Goal: Task Accomplishment & Management: Use online tool/utility

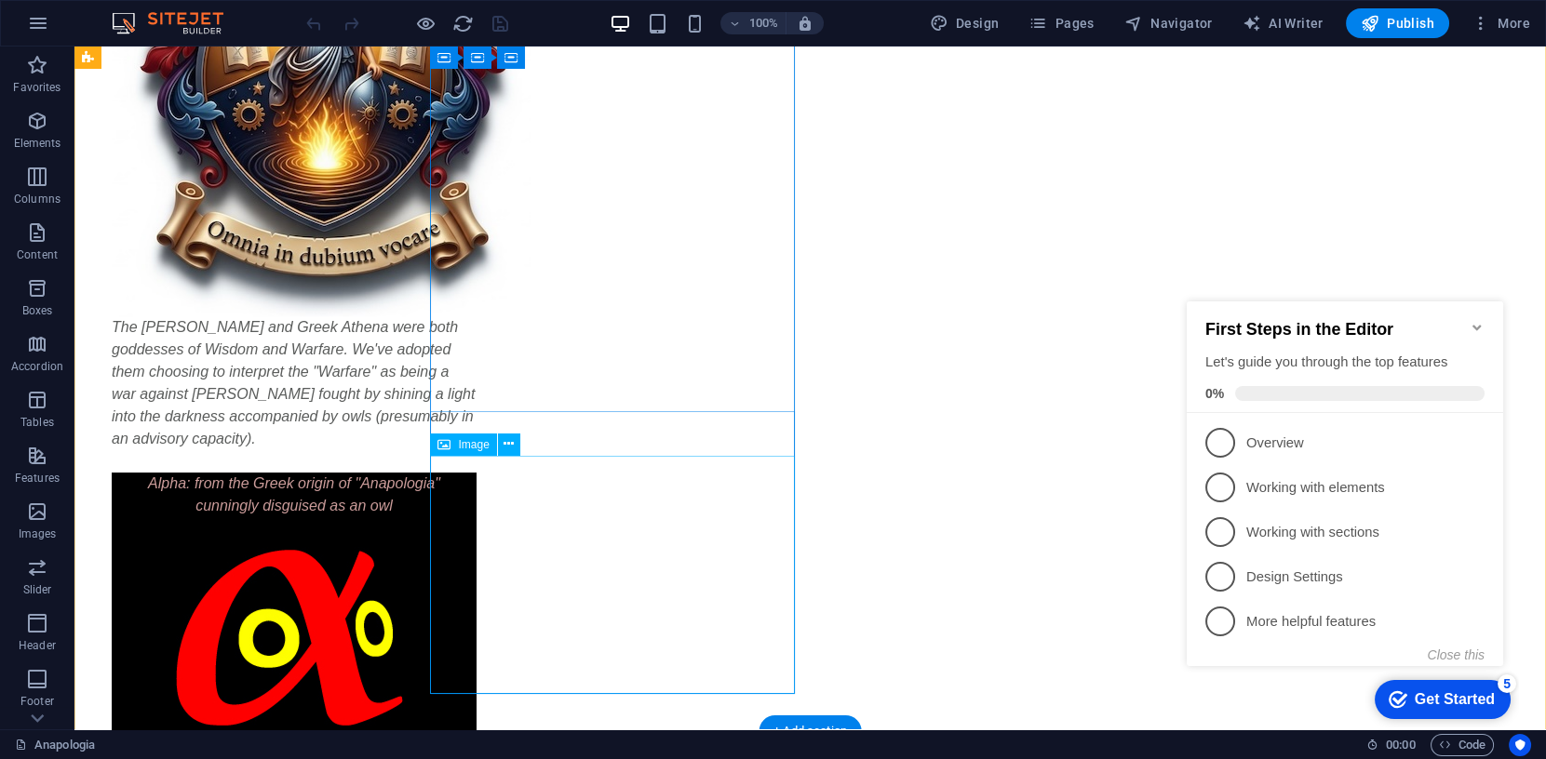
scroll to position [389, 0]
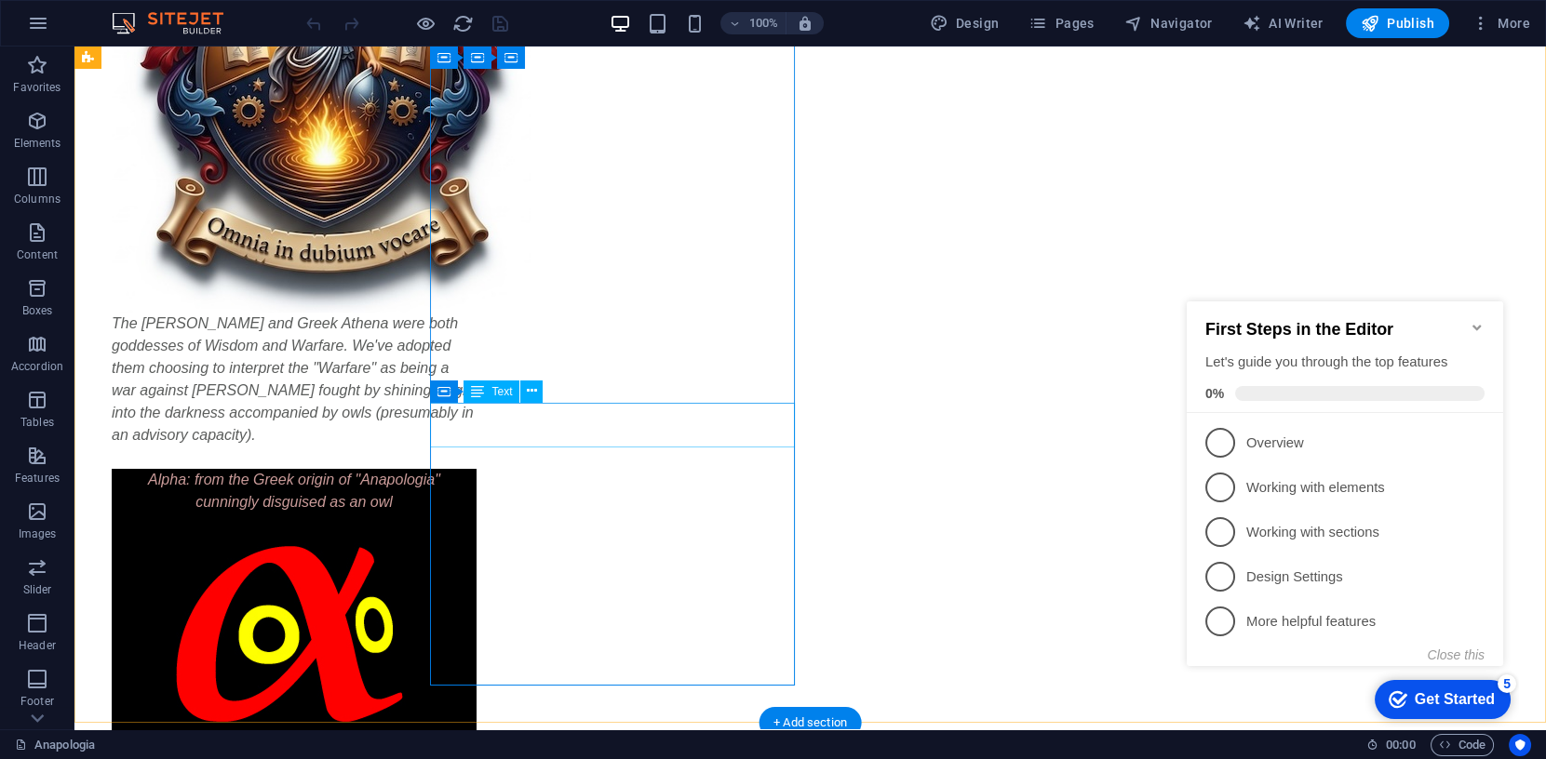
click at [477, 469] on div "Alpha: from the Greek origin of "Anapologia" cunningly disguised as an owl" at bounding box center [294, 491] width 365 height 45
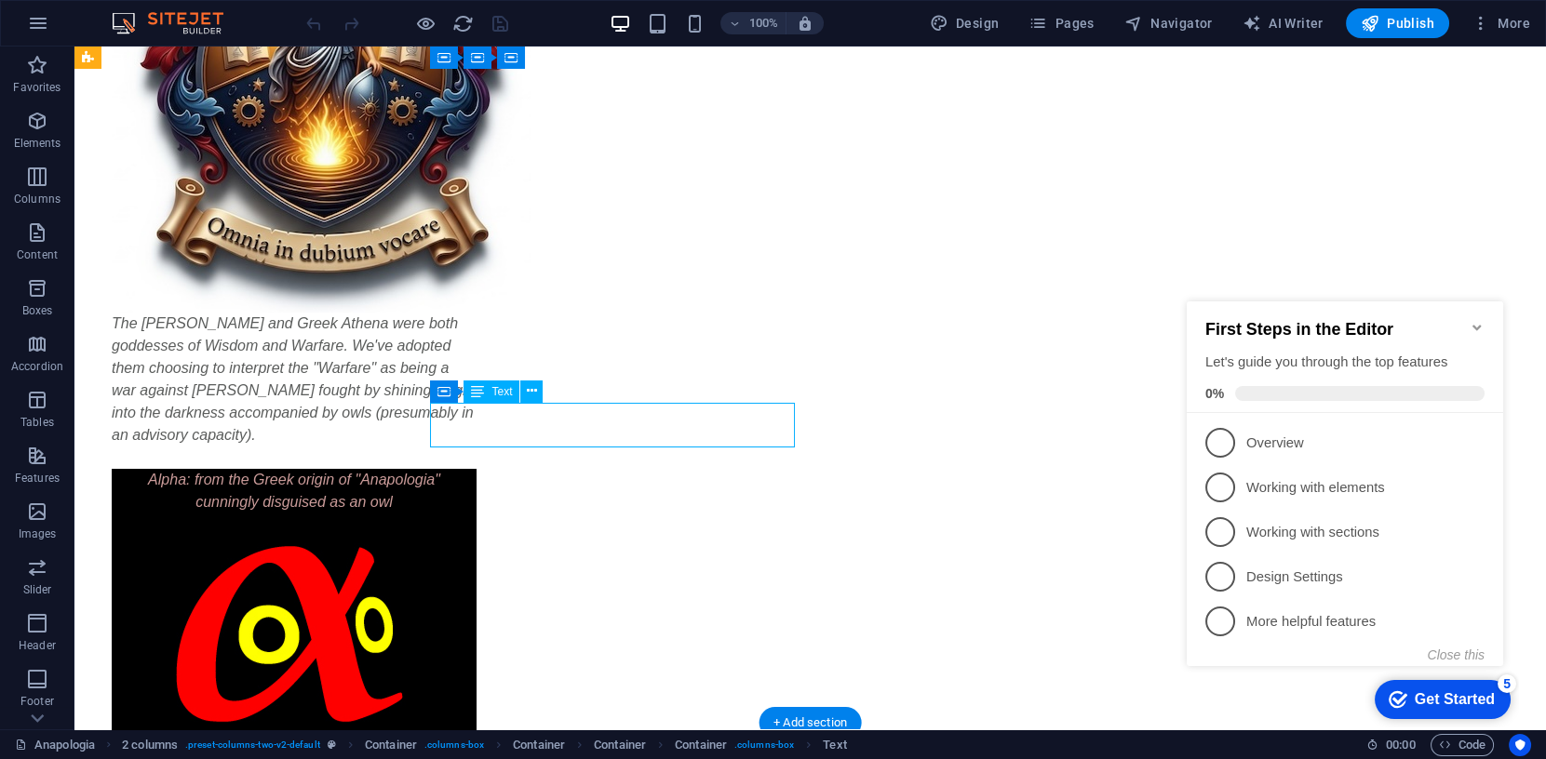
click at [477, 469] on div "Alpha: from the Greek origin of "Anapologia" cunningly disguised as an owl" at bounding box center [294, 491] width 365 height 45
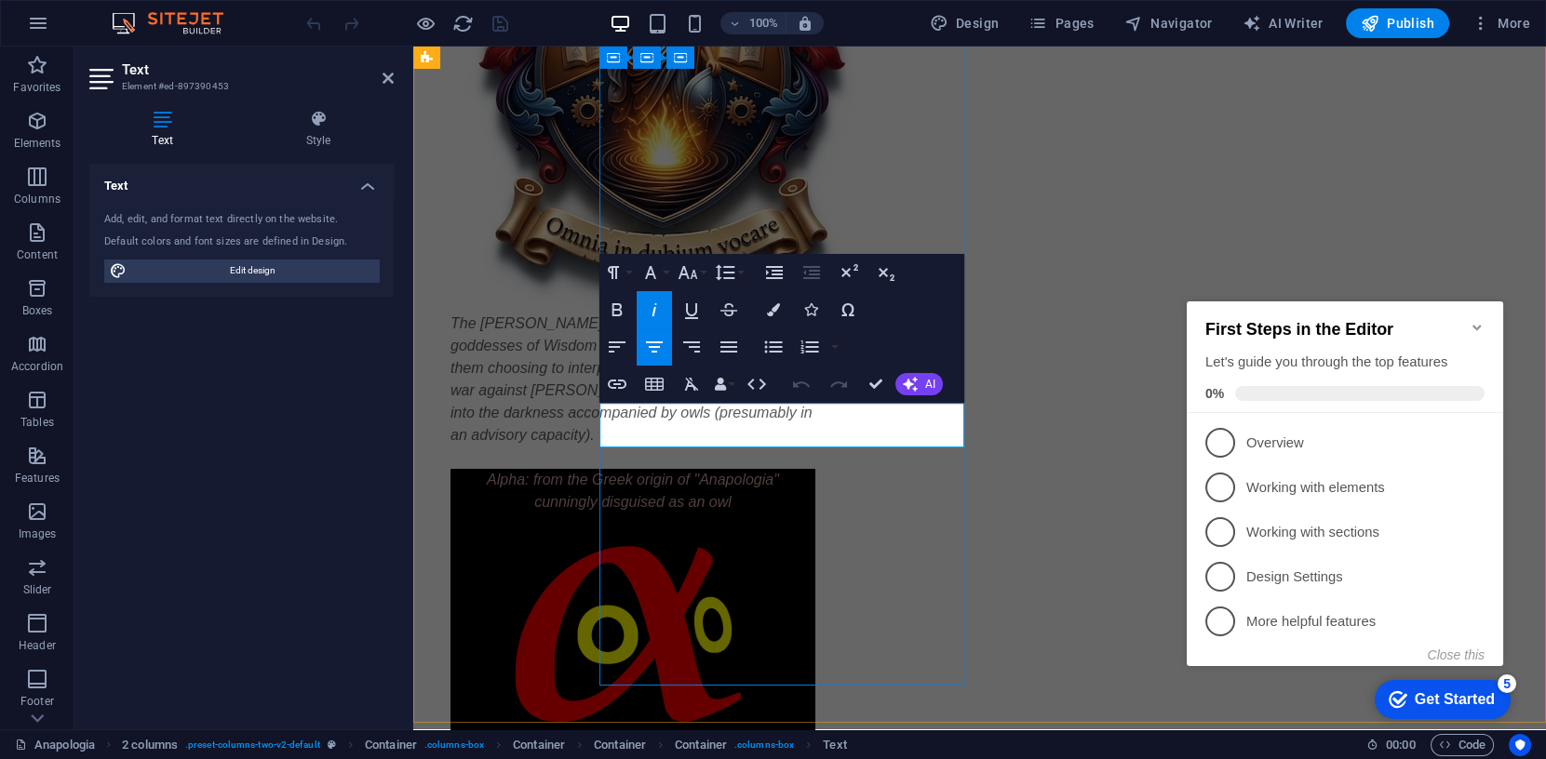
click at [673, 472] on span "Alpha: from the Greek origin of "Anapologia"" at bounding box center [633, 480] width 292 height 16
click at [651, 268] on icon "button" at bounding box center [650, 272] width 11 height 13
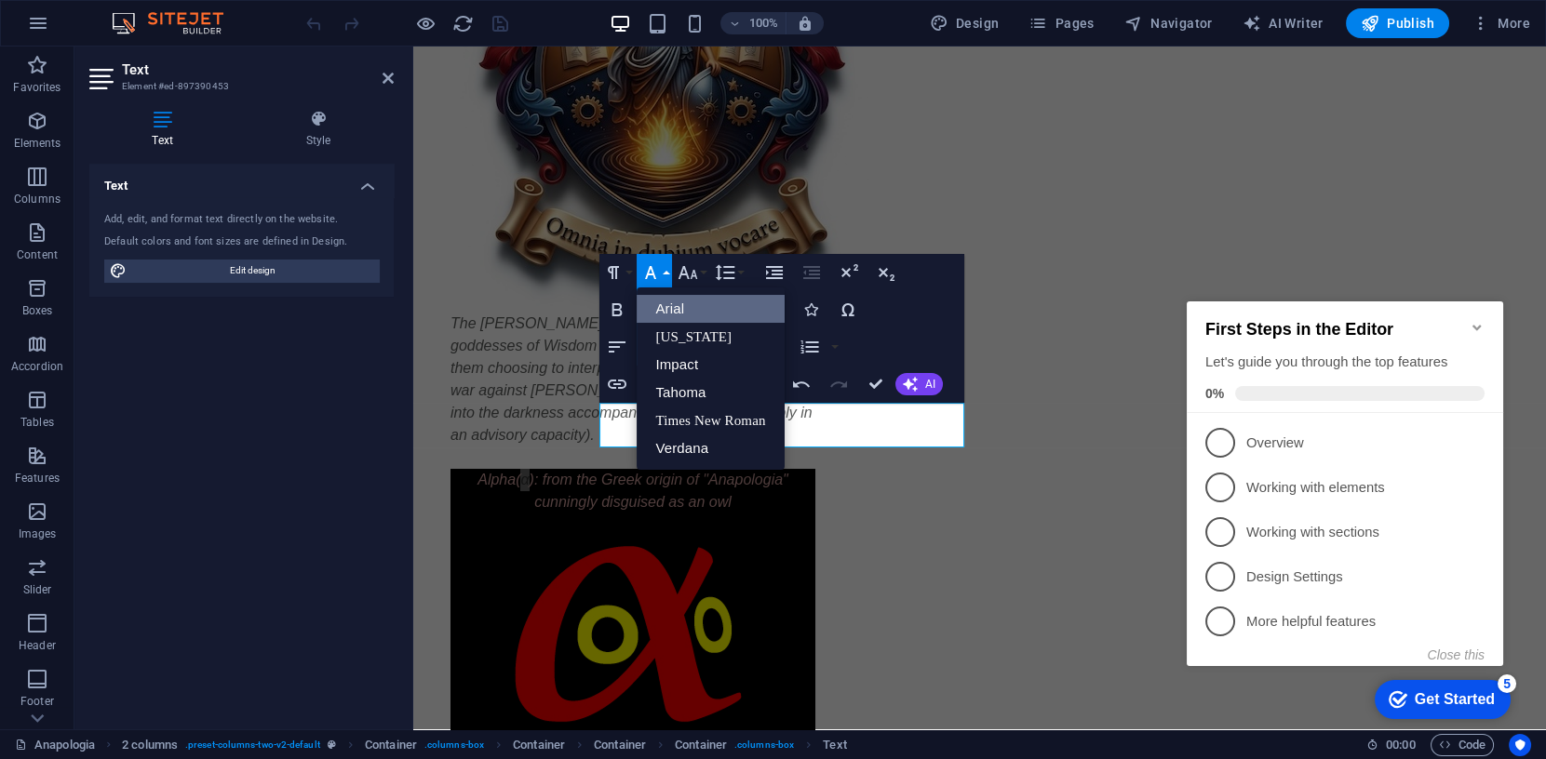
scroll to position [0, 0]
click at [710, 335] on link "[US_STATE]" at bounding box center [710, 337] width 147 height 28
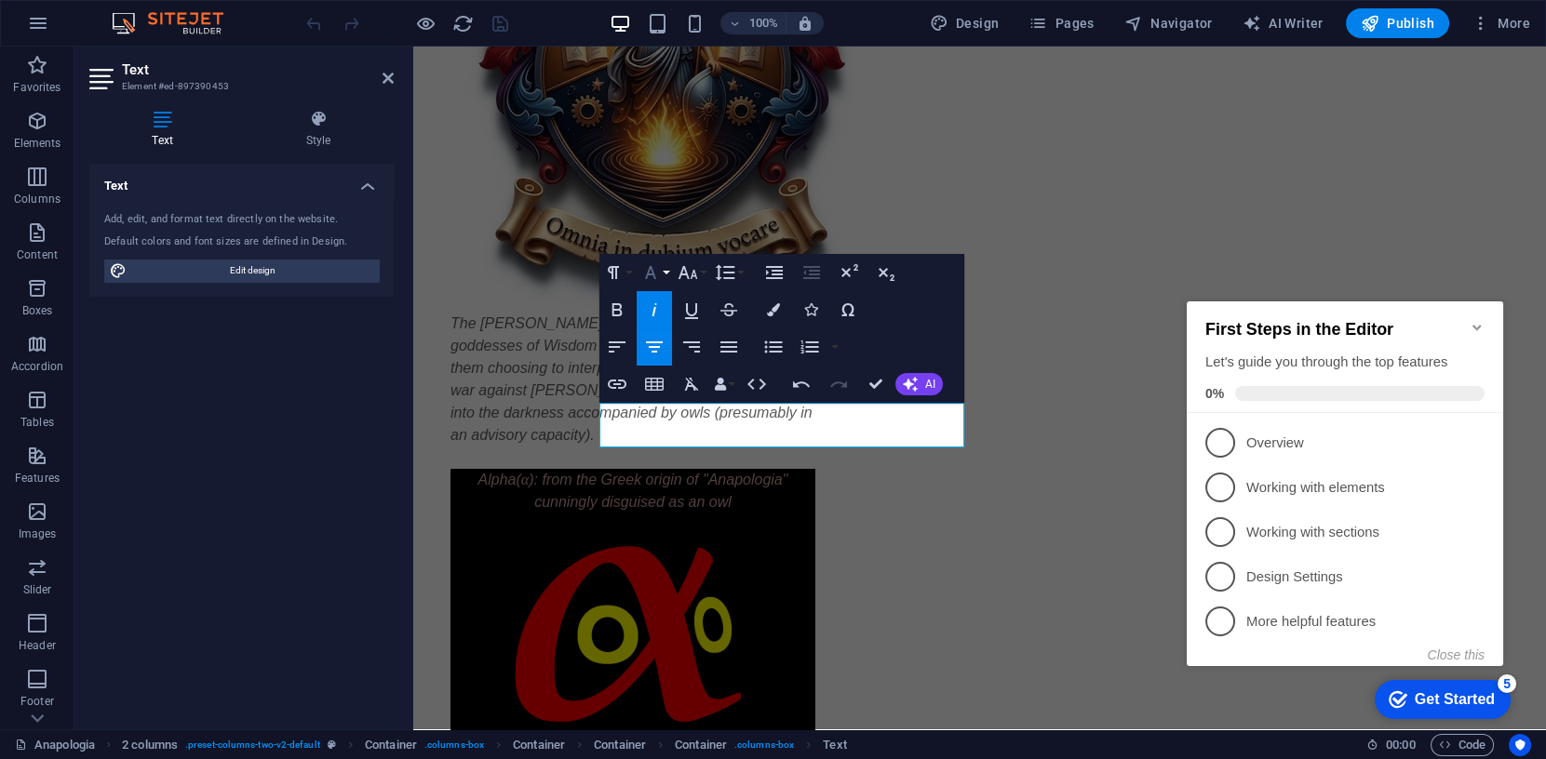
click at [652, 271] on icon "button" at bounding box center [650, 272] width 11 height 13
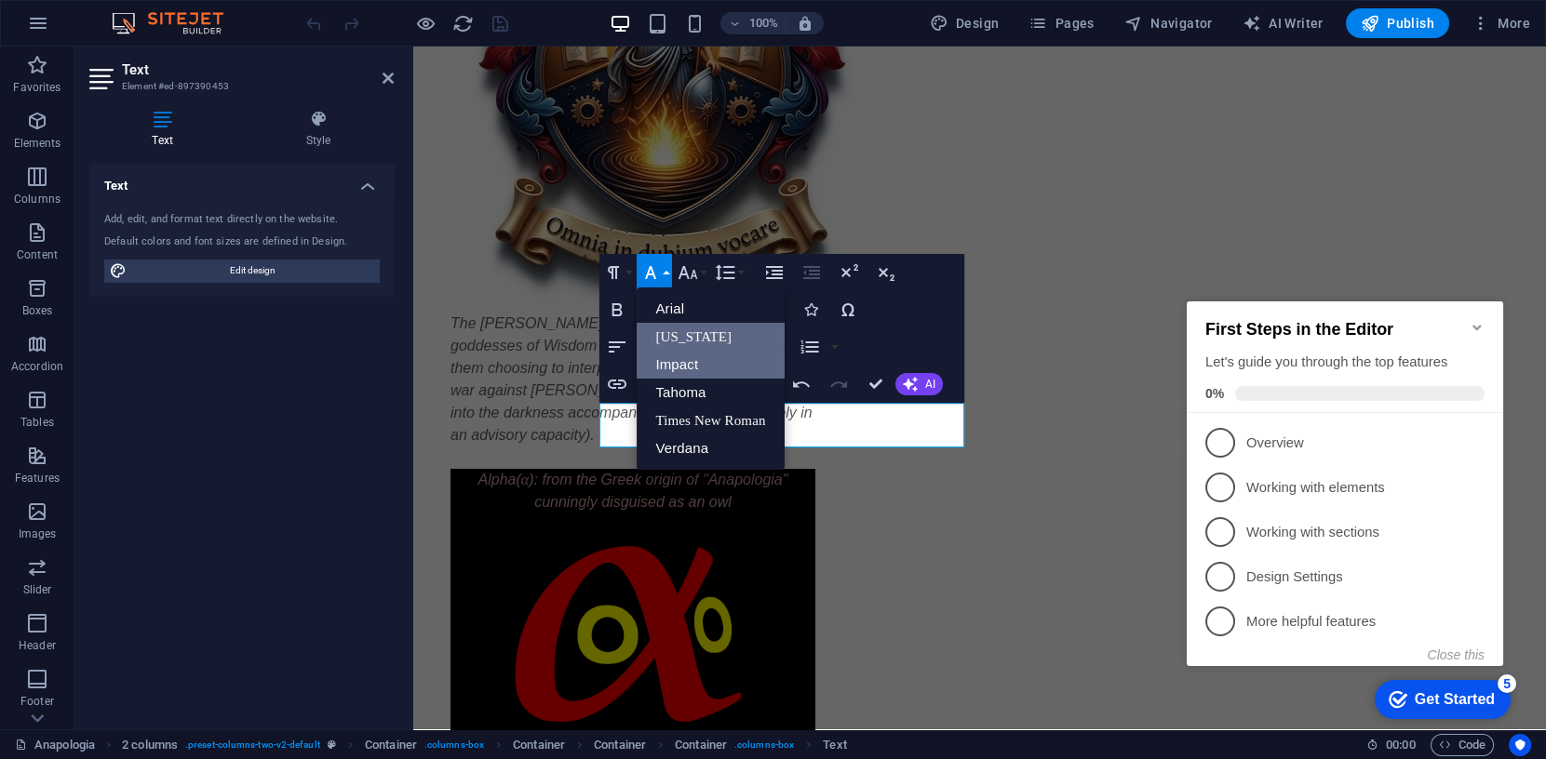
click at [670, 359] on link "Impact" at bounding box center [710, 365] width 147 height 28
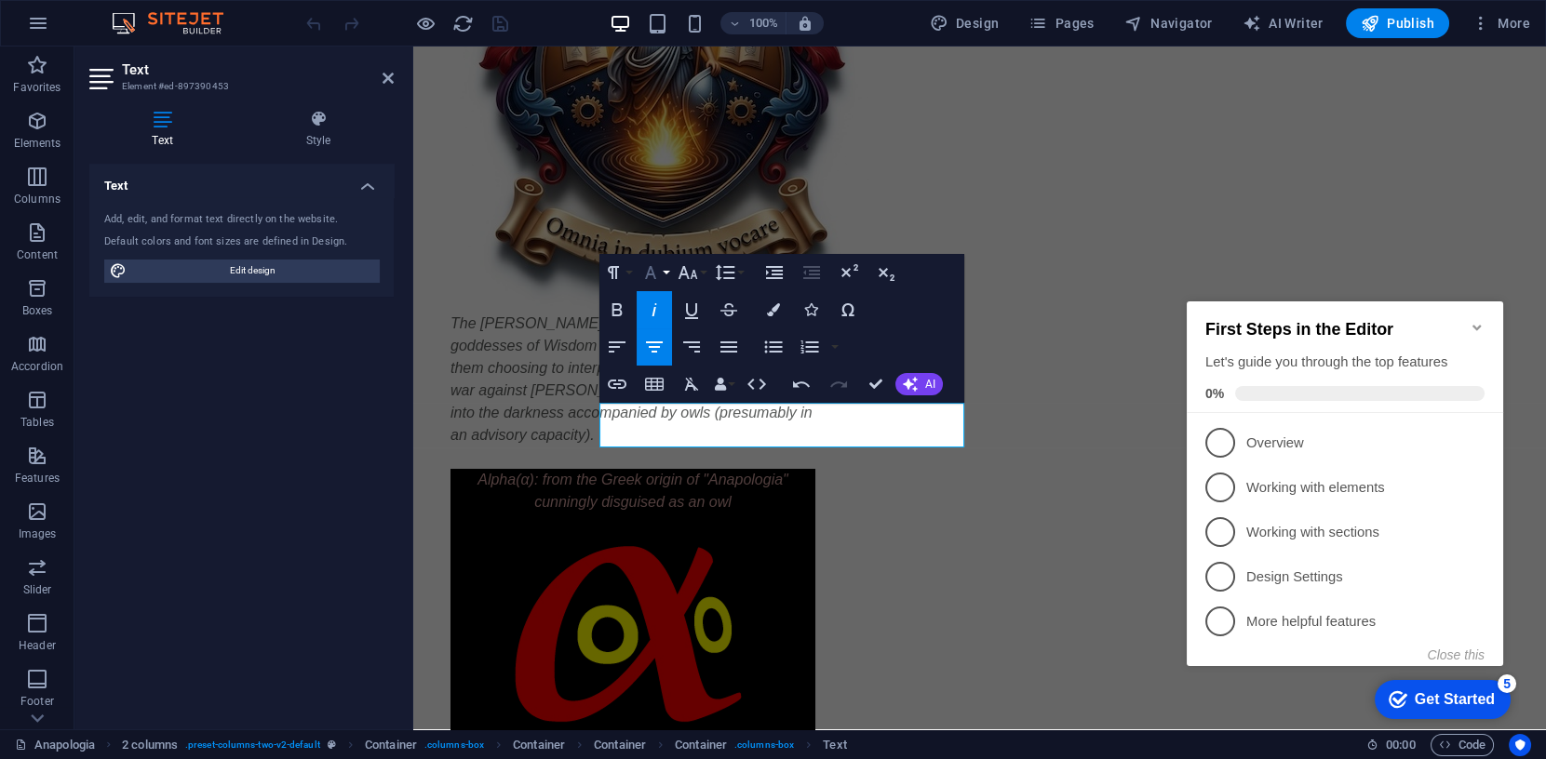
click at [654, 270] on icon "button" at bounding box center [650, 273] width 22 height 22
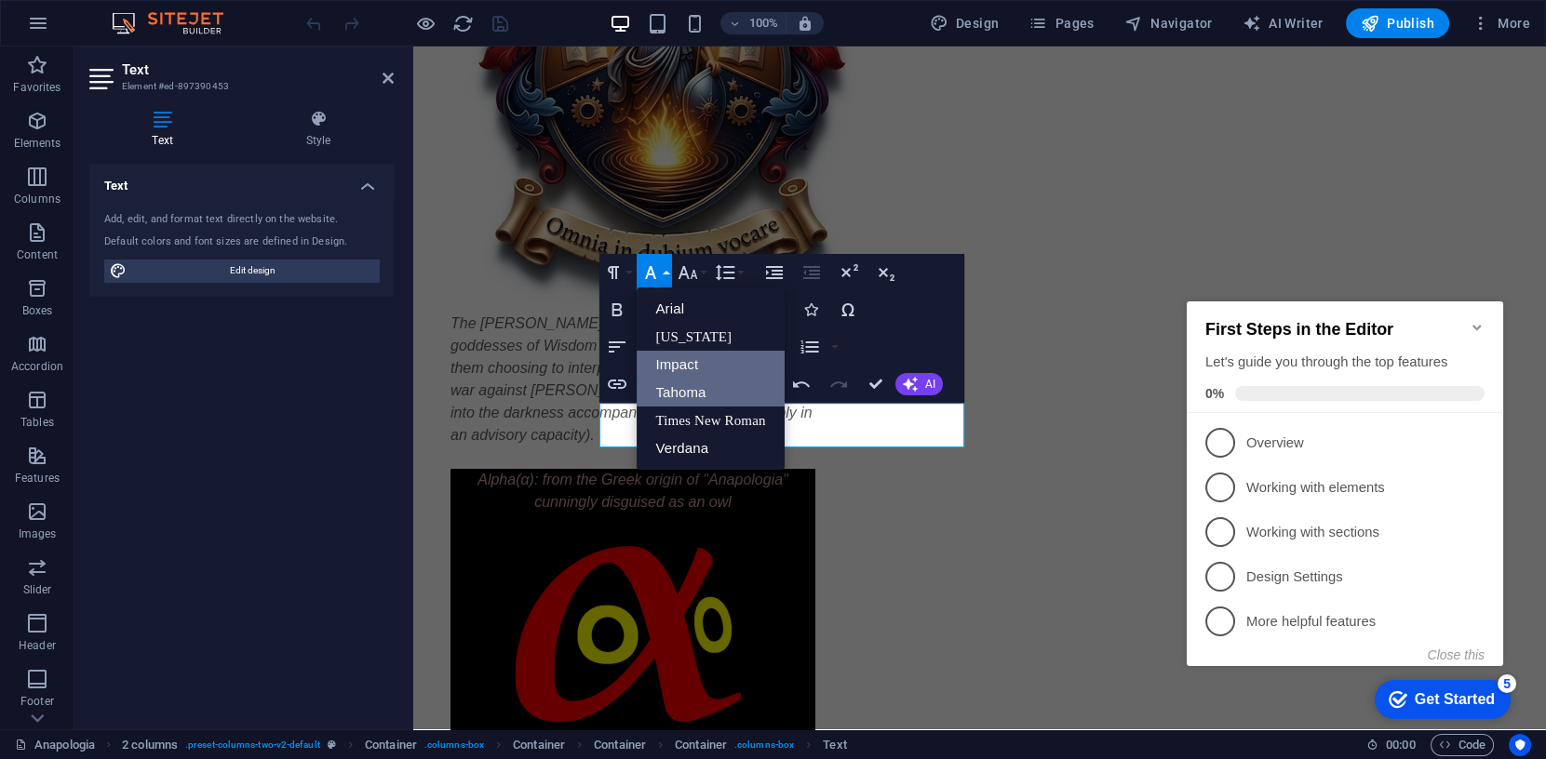
click at [690, 395] on link "Tahoma" at bounding box center [710, 393] width 147 height 28
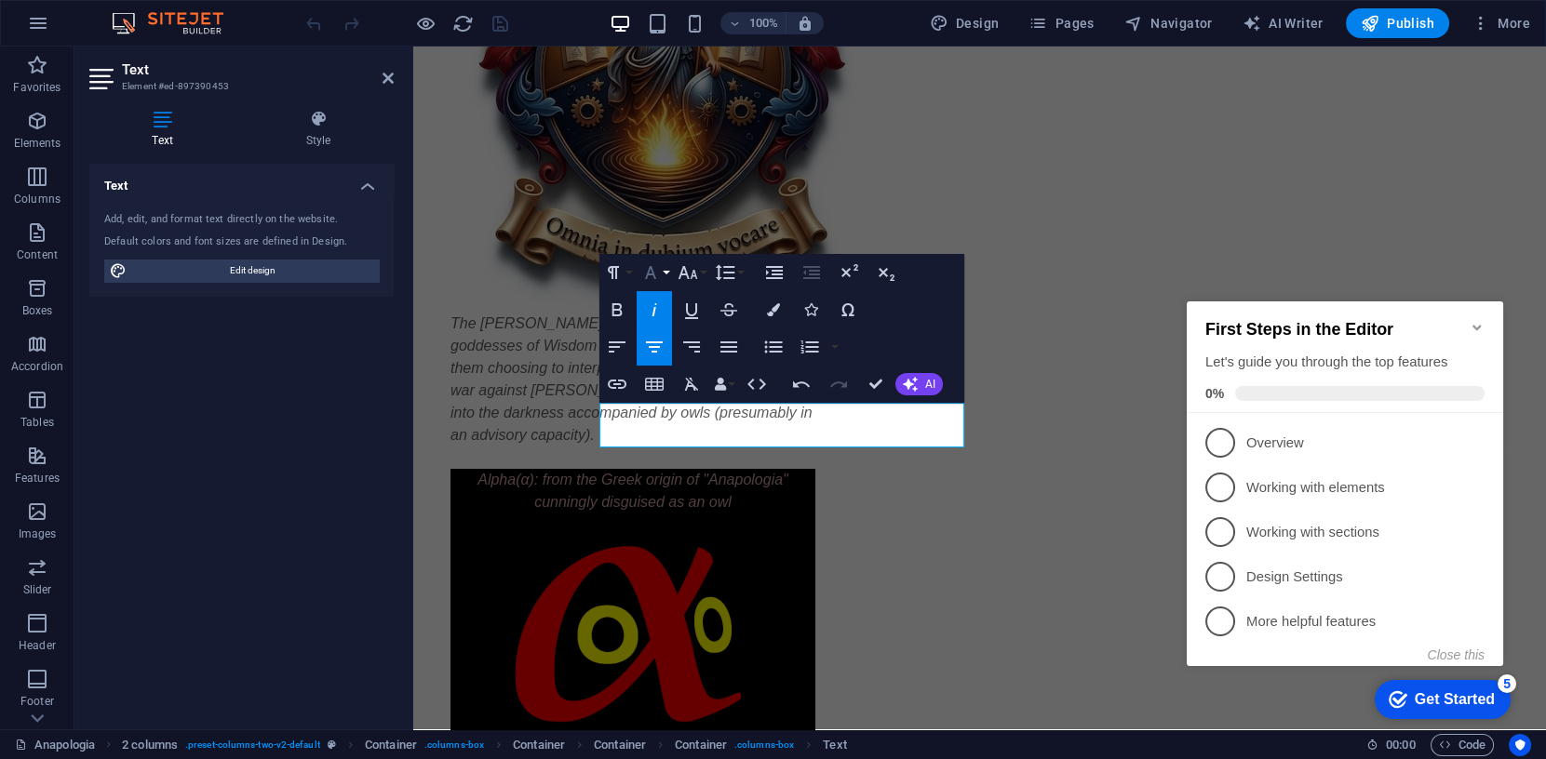
click at [653, 267] on icon "button" at bounding box center [650, 273] width 22 height 22
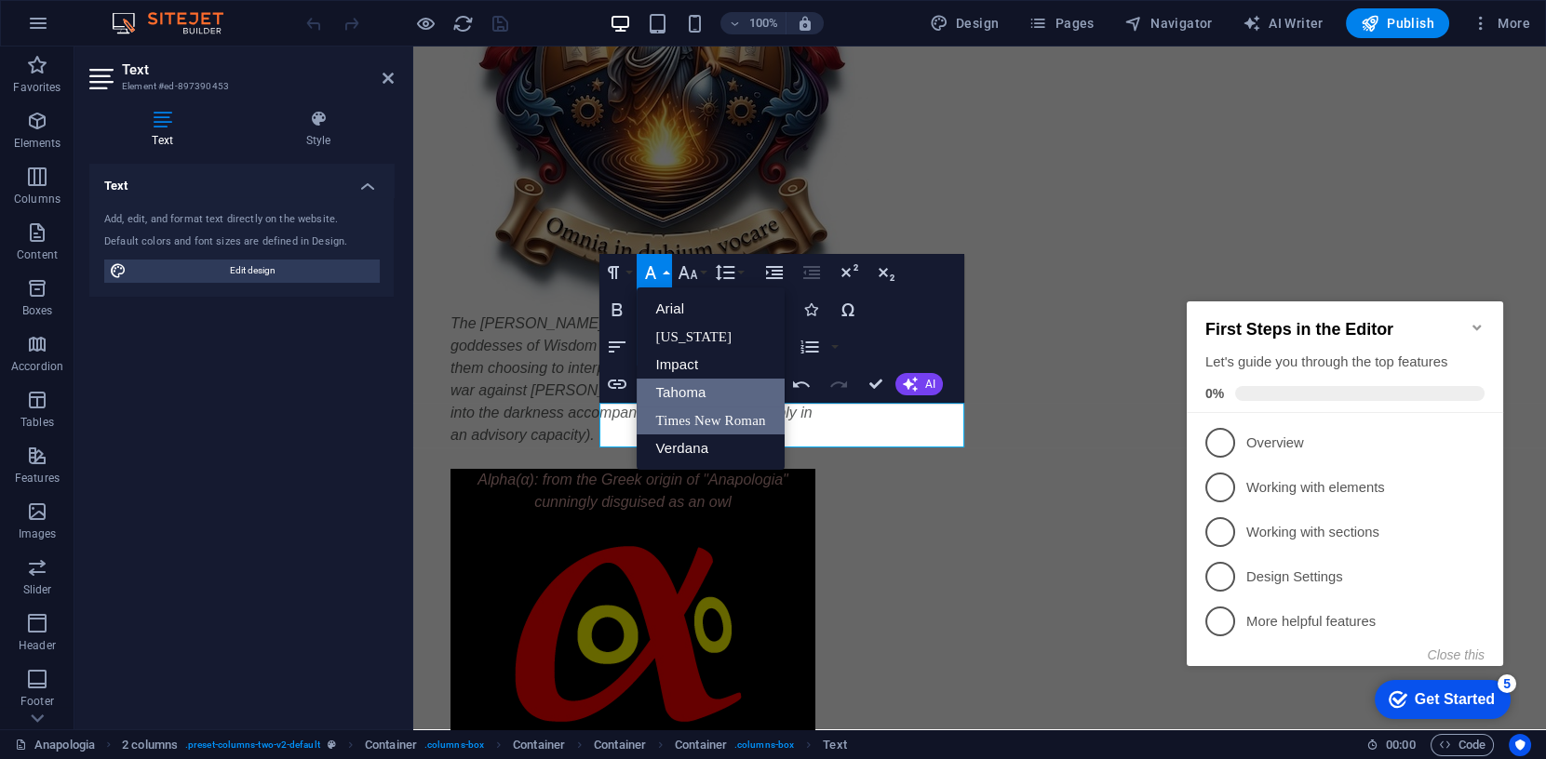
click at [696, 424] on link "Times New Roman" at bounding box center [710, 421] width 147 height 28
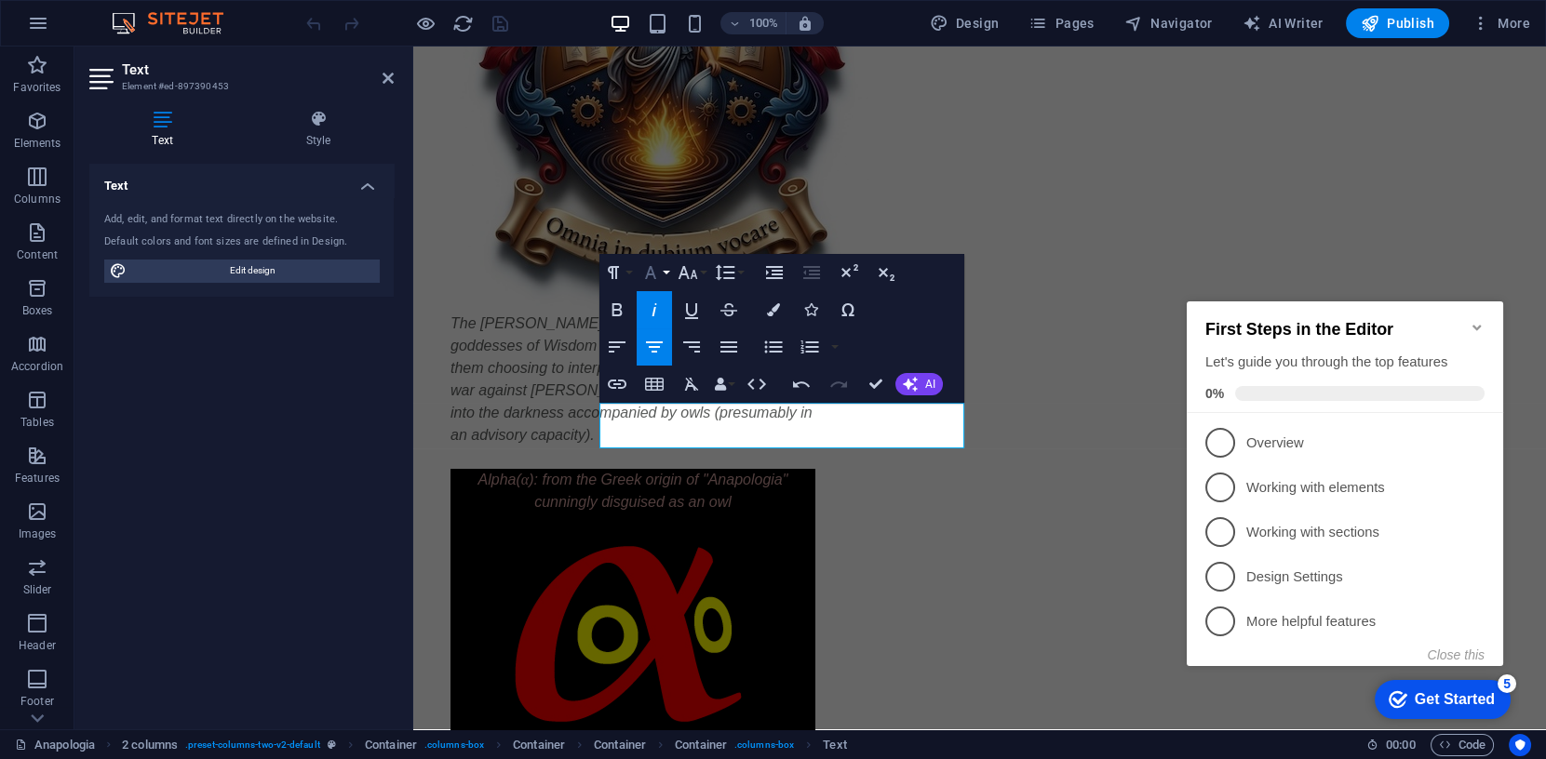
click at [655, 274] on icon "button" at bounding box center [650, 273] width 22 height 22
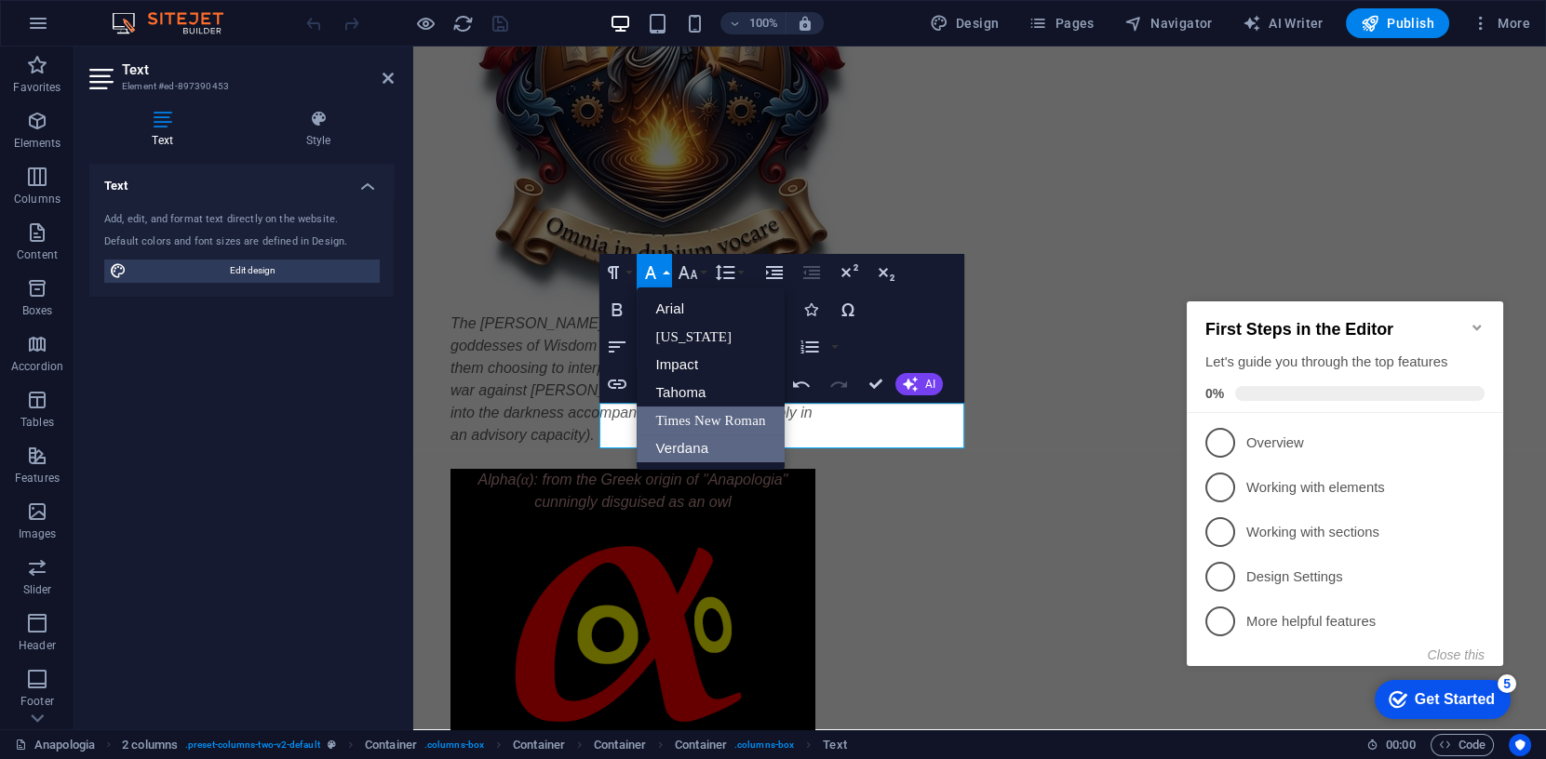
click at [678, 451] on link "Verdana" at bounding box center [710, 449] width 147 height 28
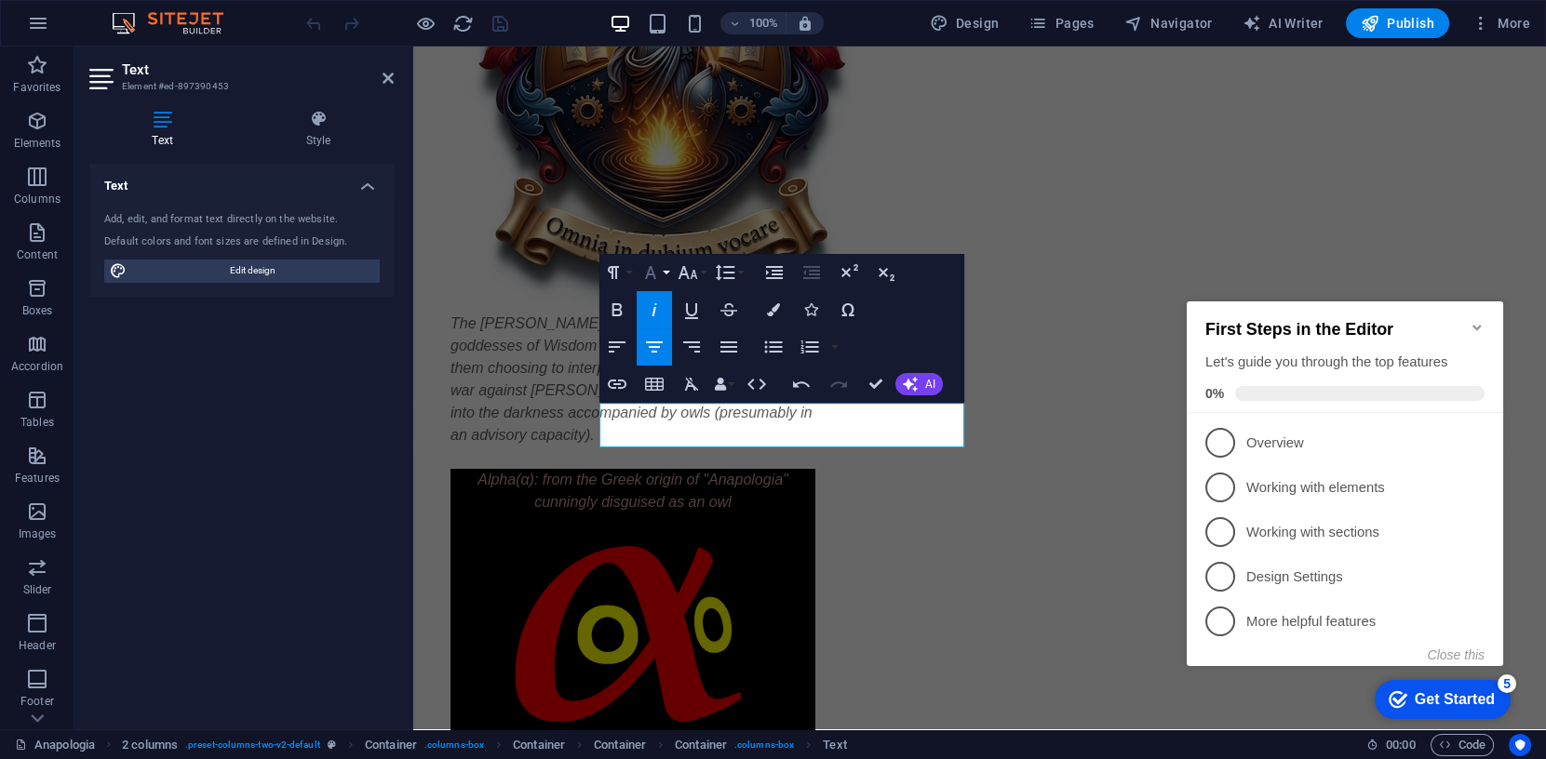
click at [651, 267] on icon "button" at bounding box center [650, 272] width 11 height 13
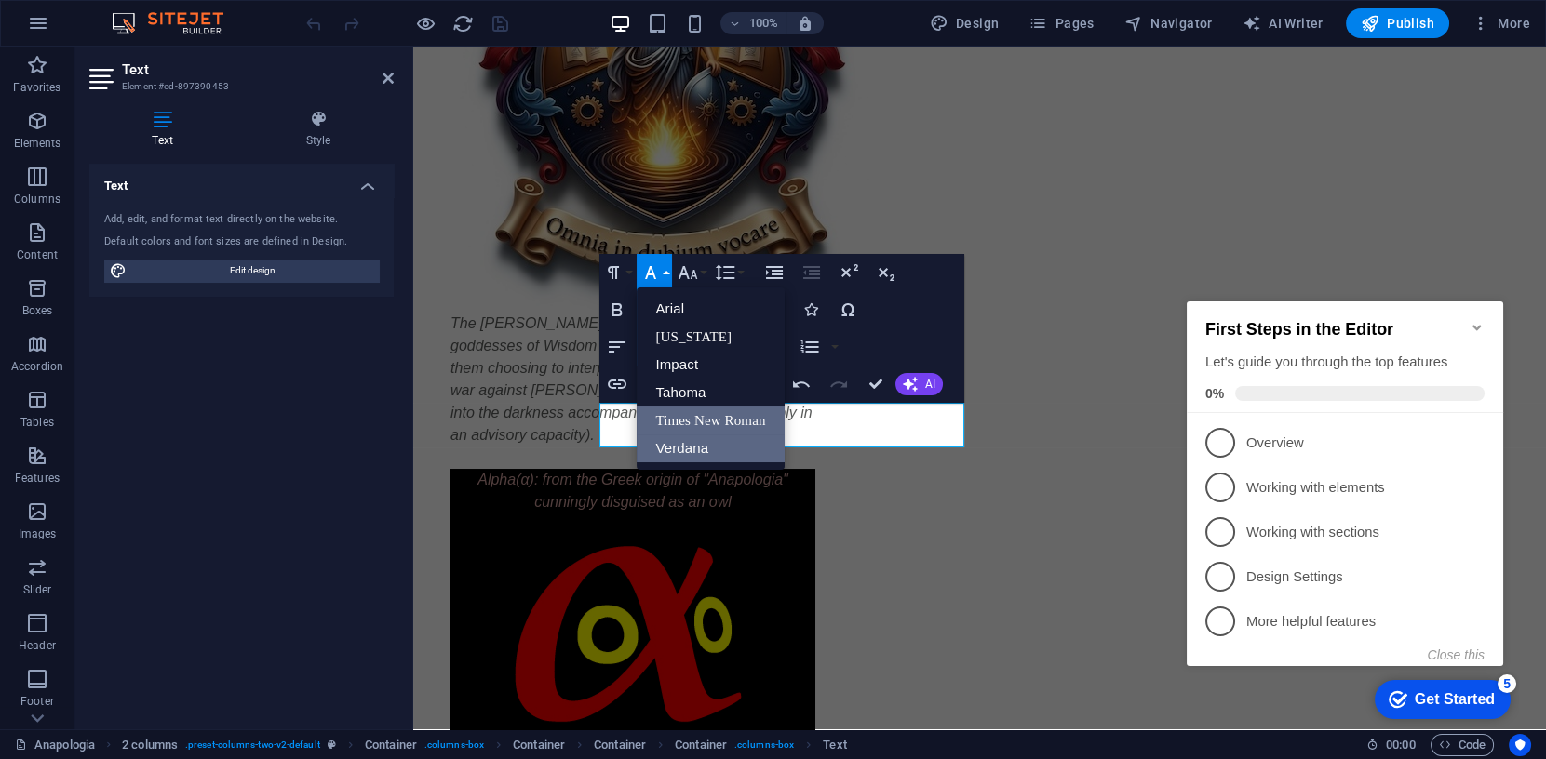
click at [687, 418] on link "Times New Roman" at bounding box center [710, 421] width 147 height 28
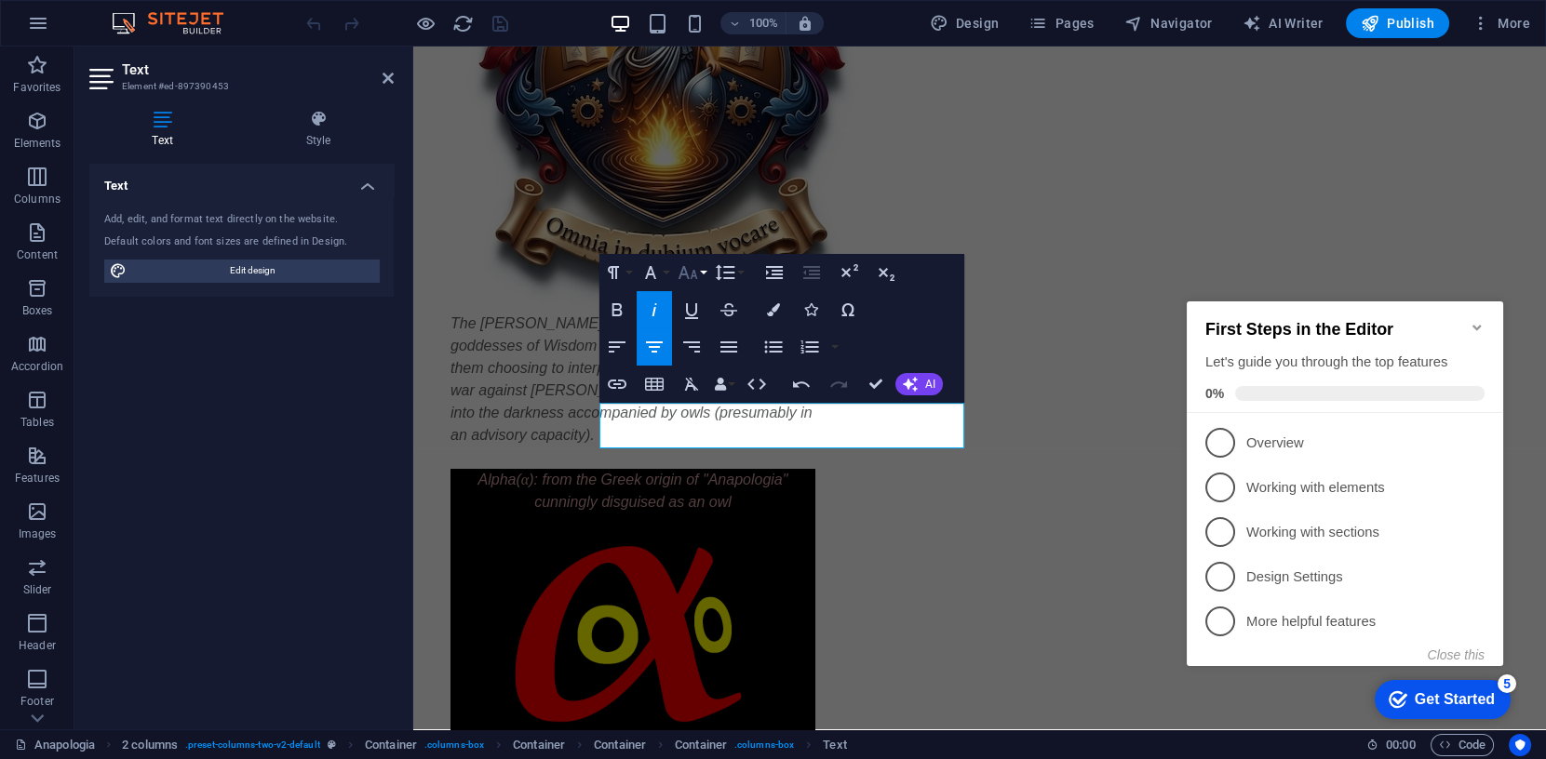
click at [694, 272] on icon "button" at bounding box center [688, 272] width 20 height 13
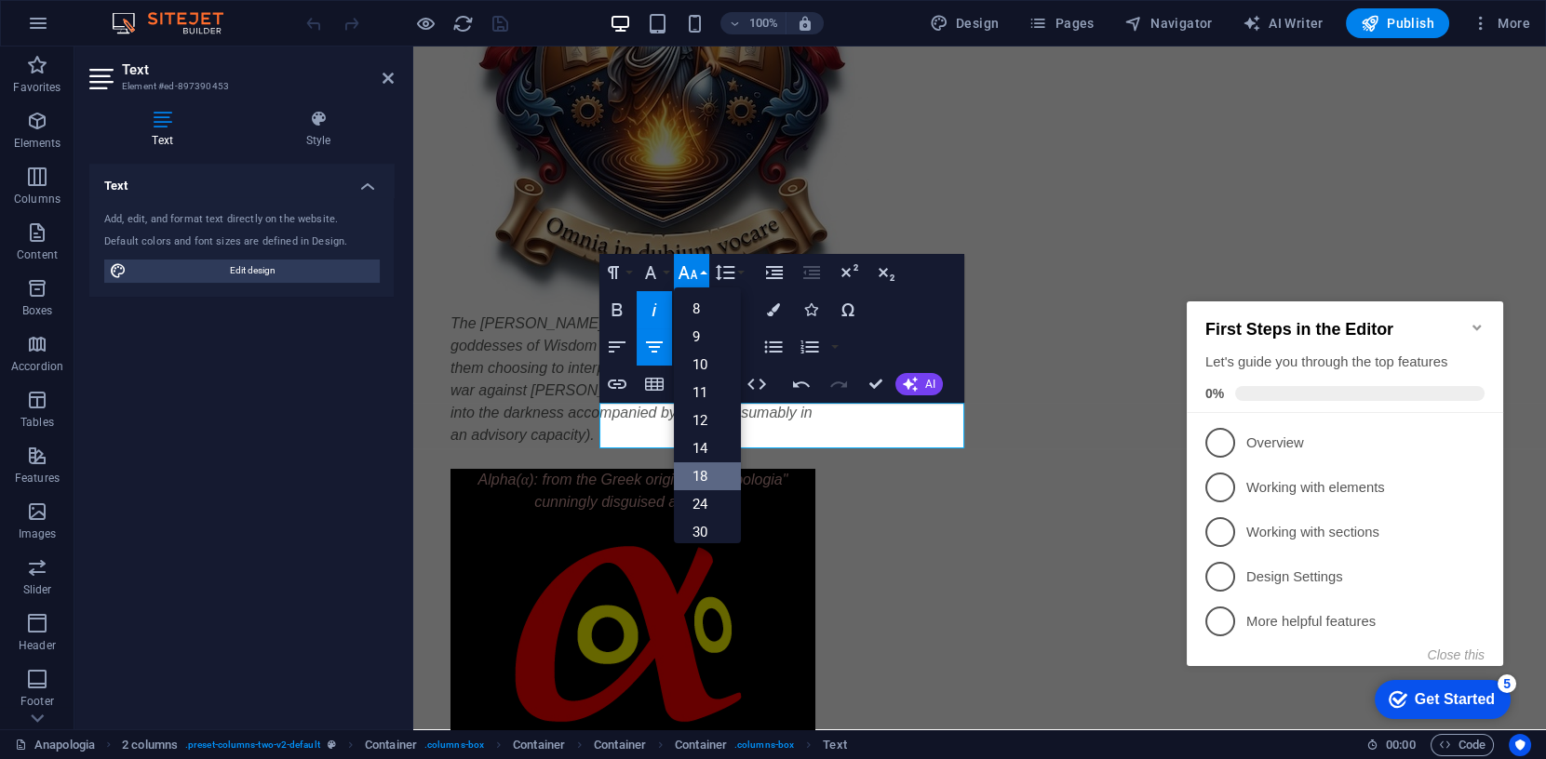
click at [709, 478] on link "18" at bounding box center [707, 477] width 67 height 28
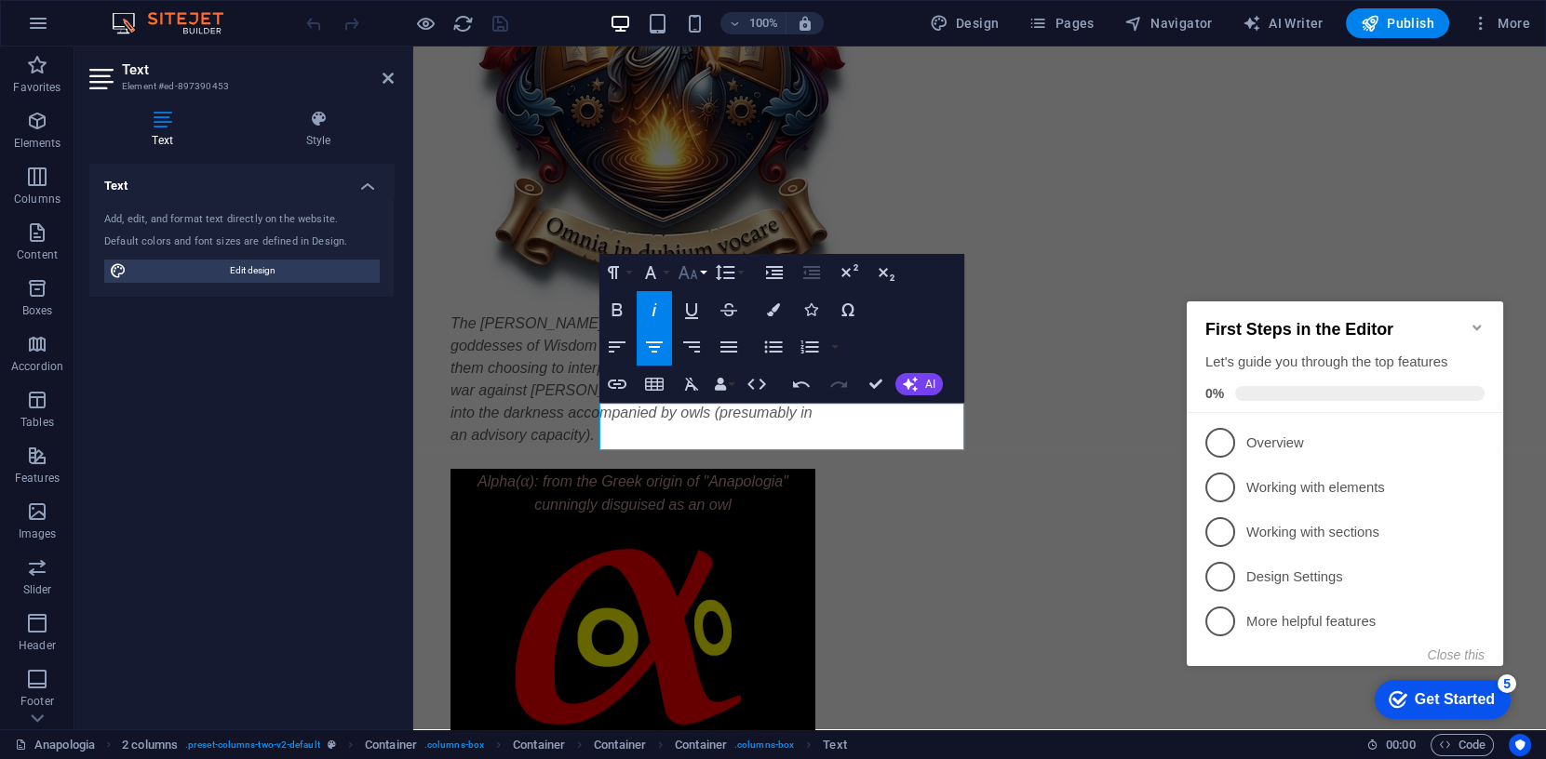
click at [694, 271] on icon "button" at bounding box center [688, 272] width 20 height 13
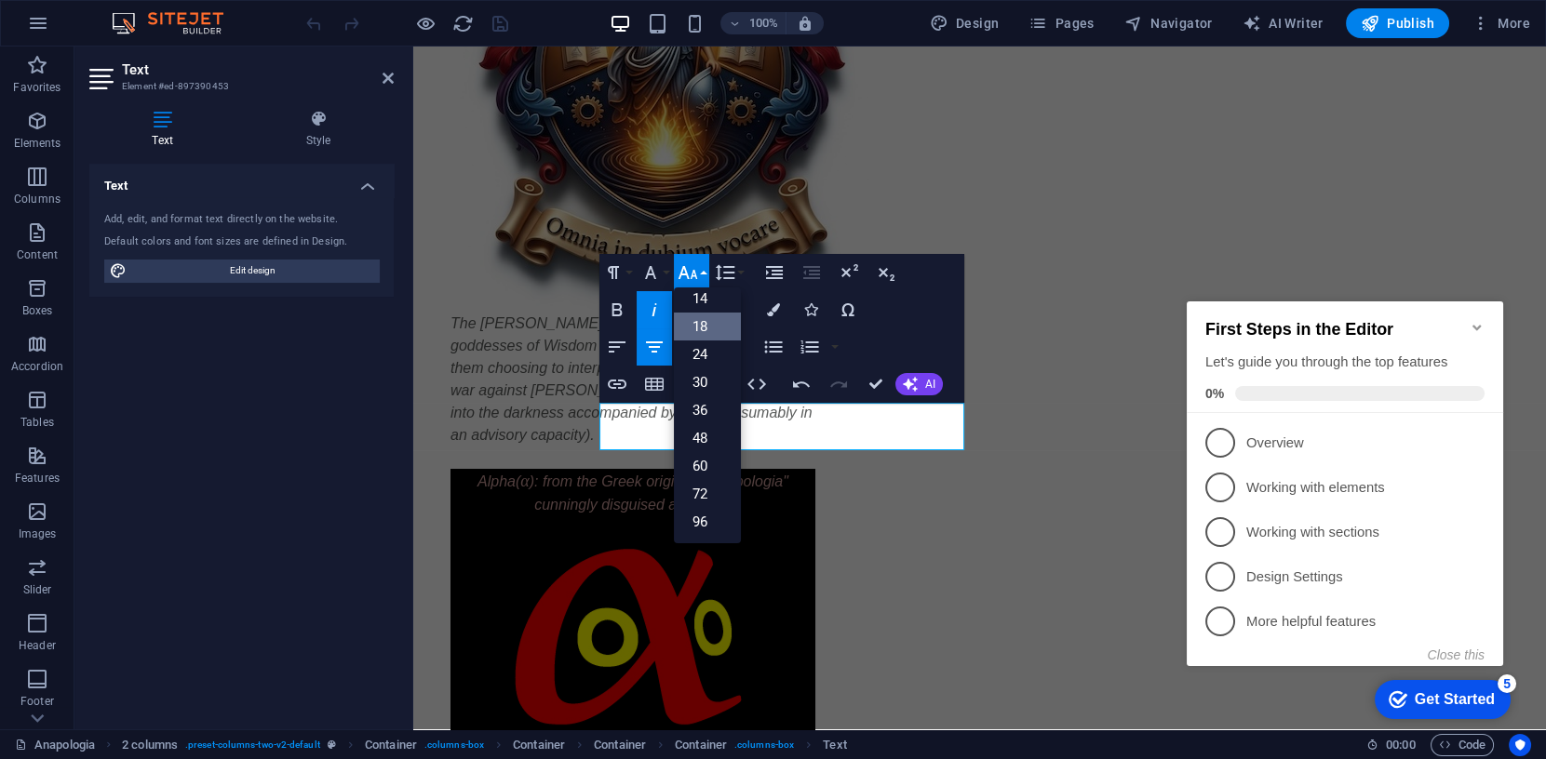
scroll to position [149, 0]
click at [710, 355] on link "24" at bounding box center [707, 356] width 67 height 28
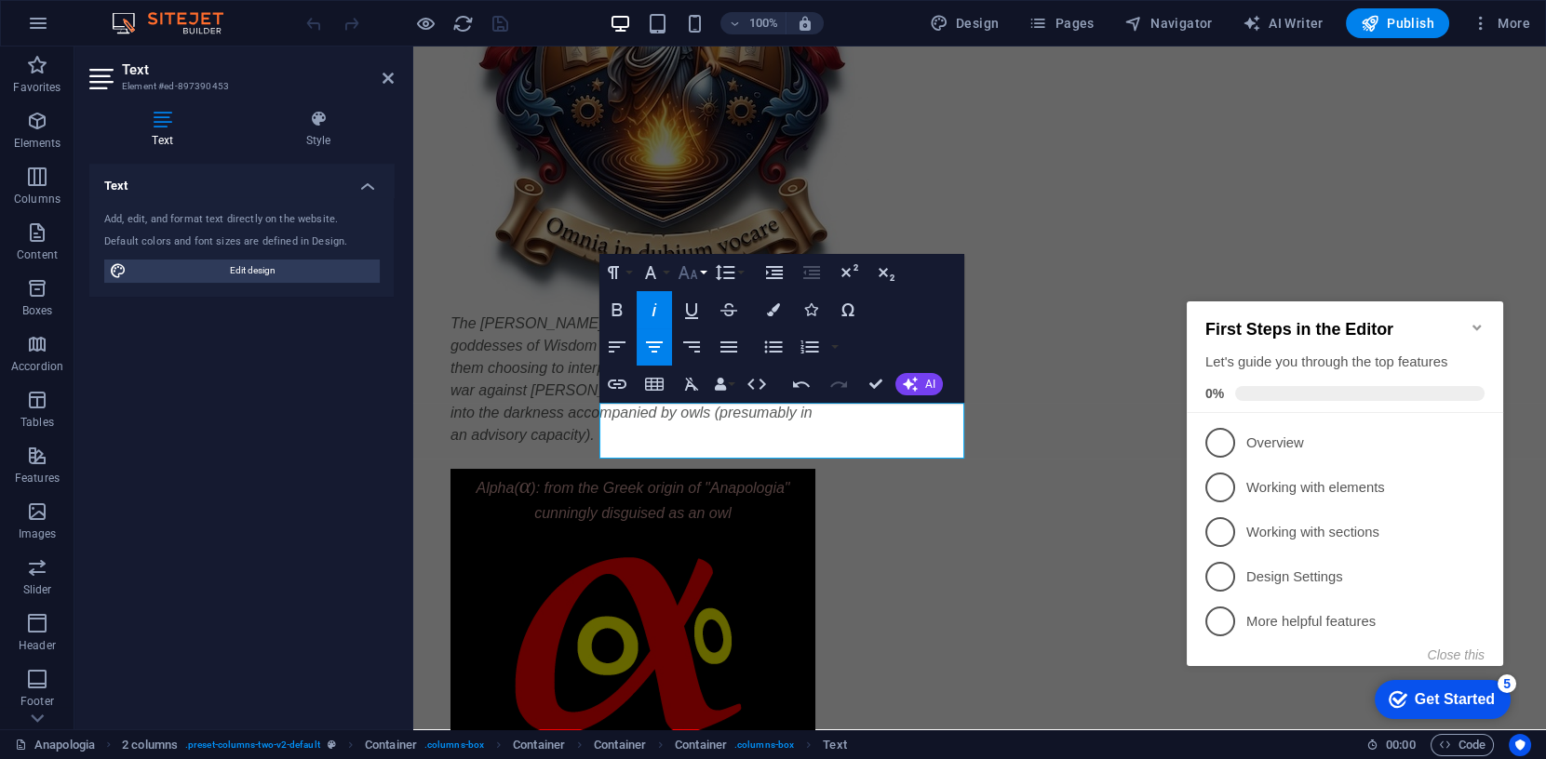
click at [698, 289] on button "Font Size" at bounding box center [691, 272] width 35 height 37
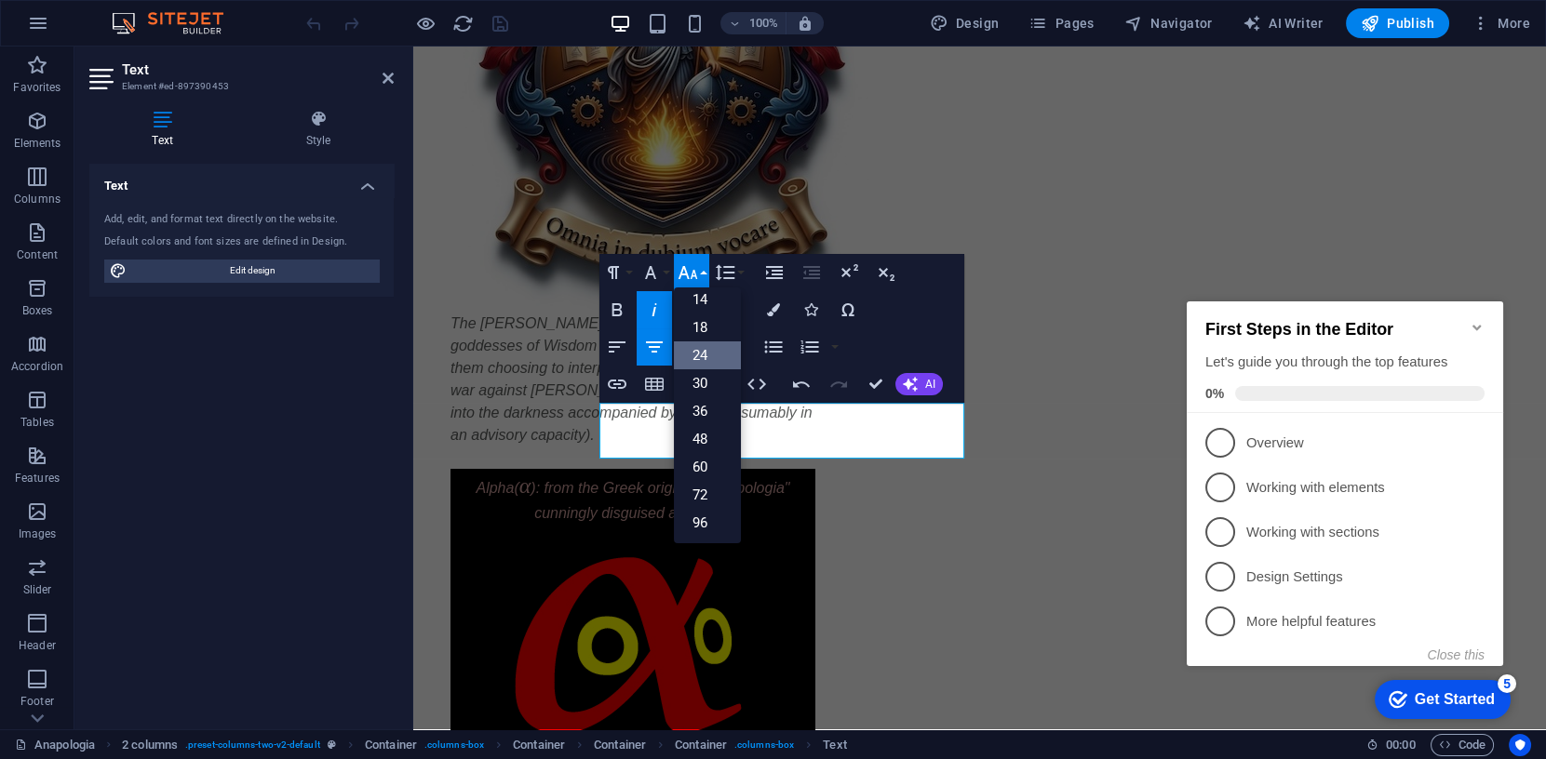
click at [705, 349] on link "24" at bounding box center [707, 356] width 67 height 28
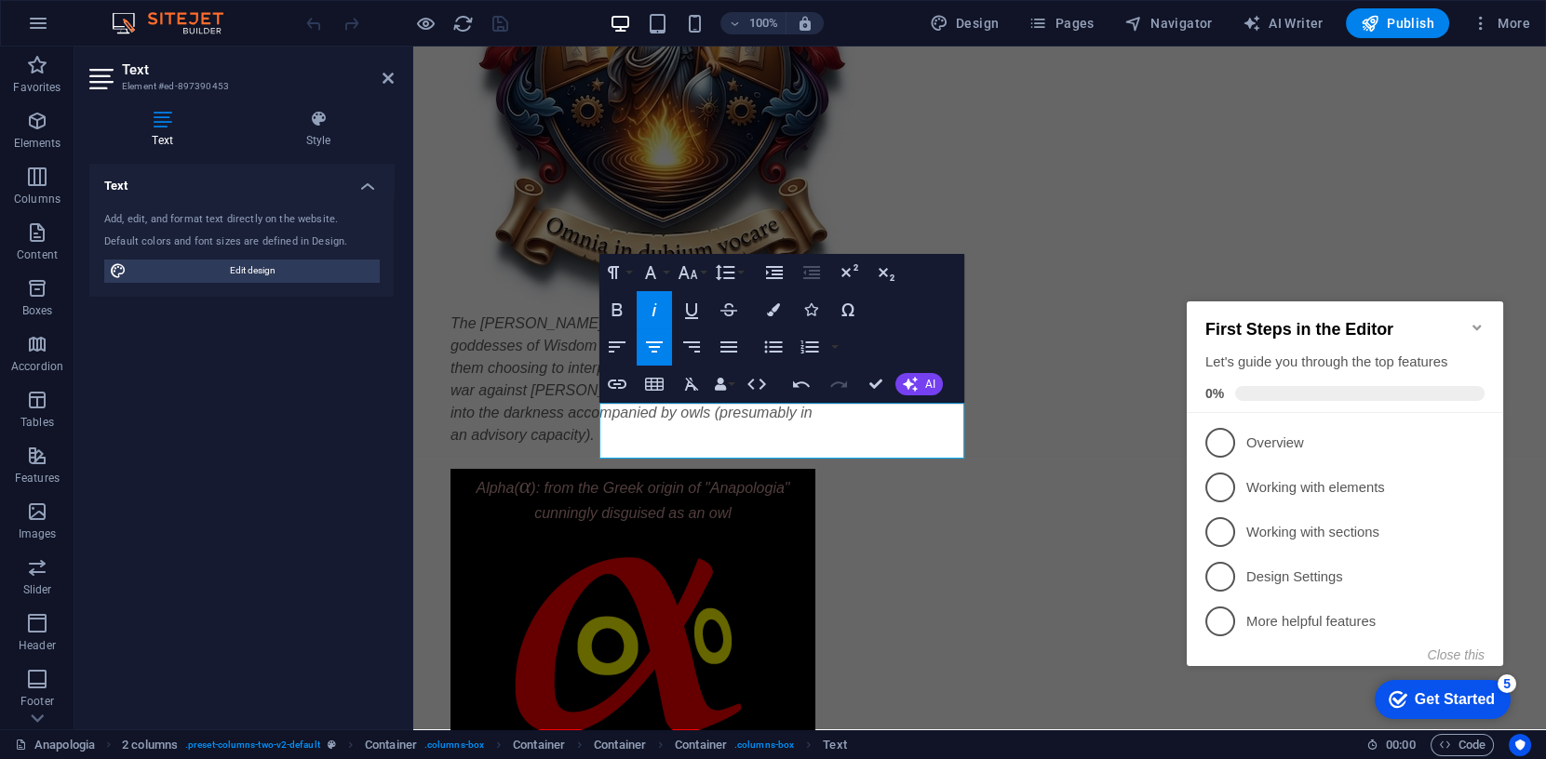
click at [657, 310] on icon "button" at bounding box center [654, 310] width 22 height 22
click at [1516, 23] on span "More" at bounding box center [1500, 23] width 59 height 19
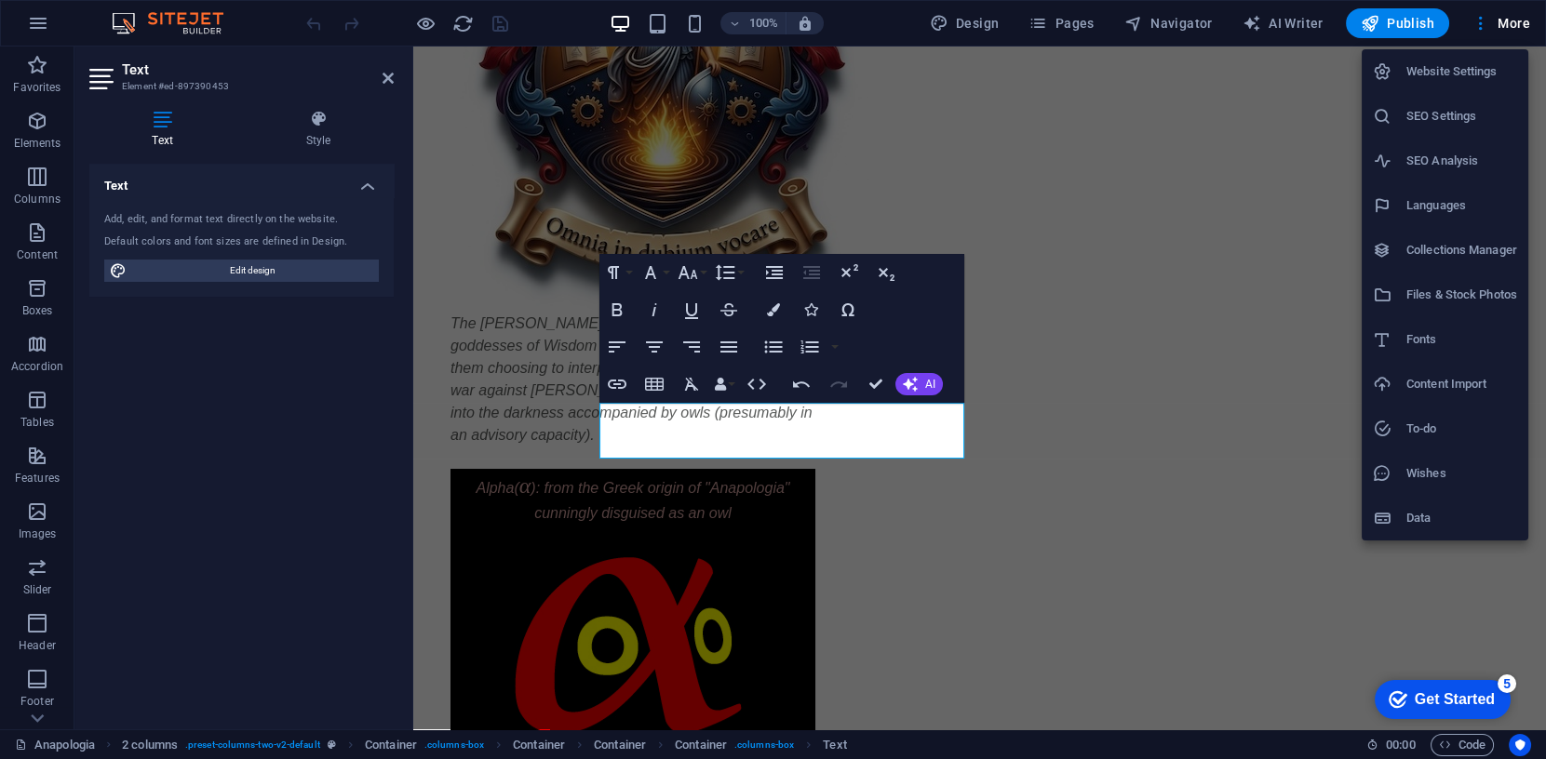
click at [1413, 338] on h6 "Fonts" at bounding box center [1461, 340] width 111 height 22
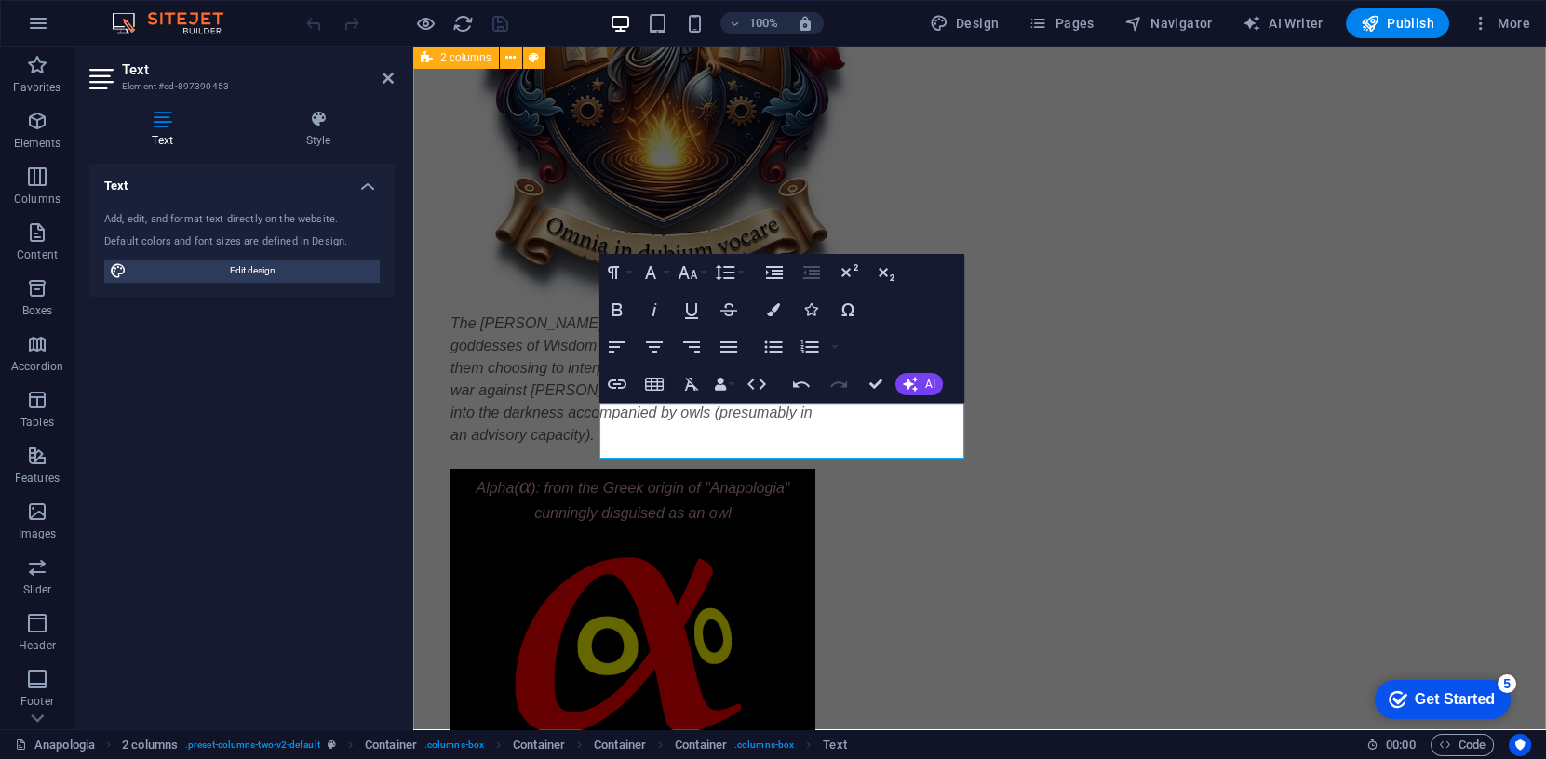
select select "popularity"
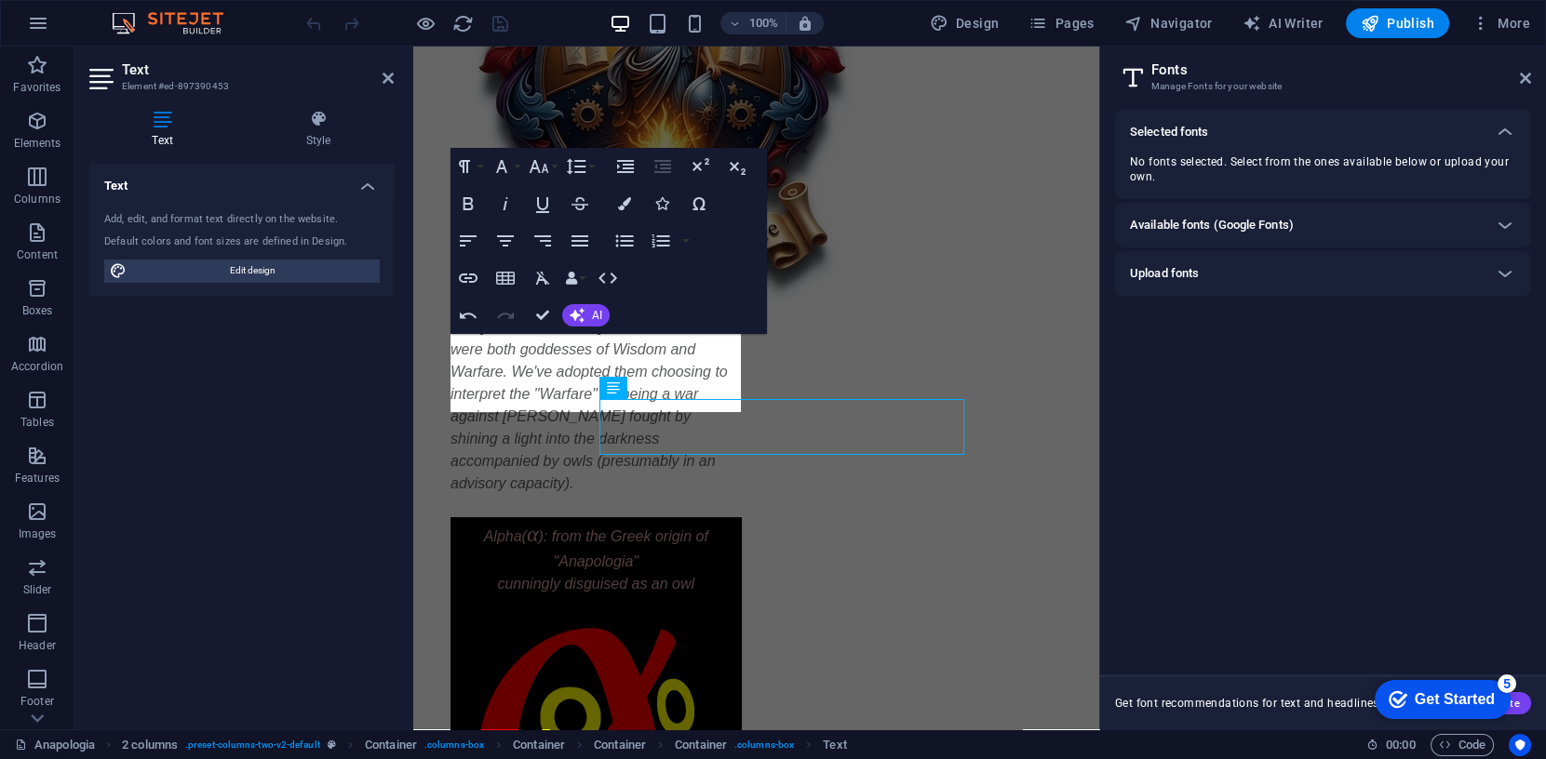
scroll to position [393, 0]
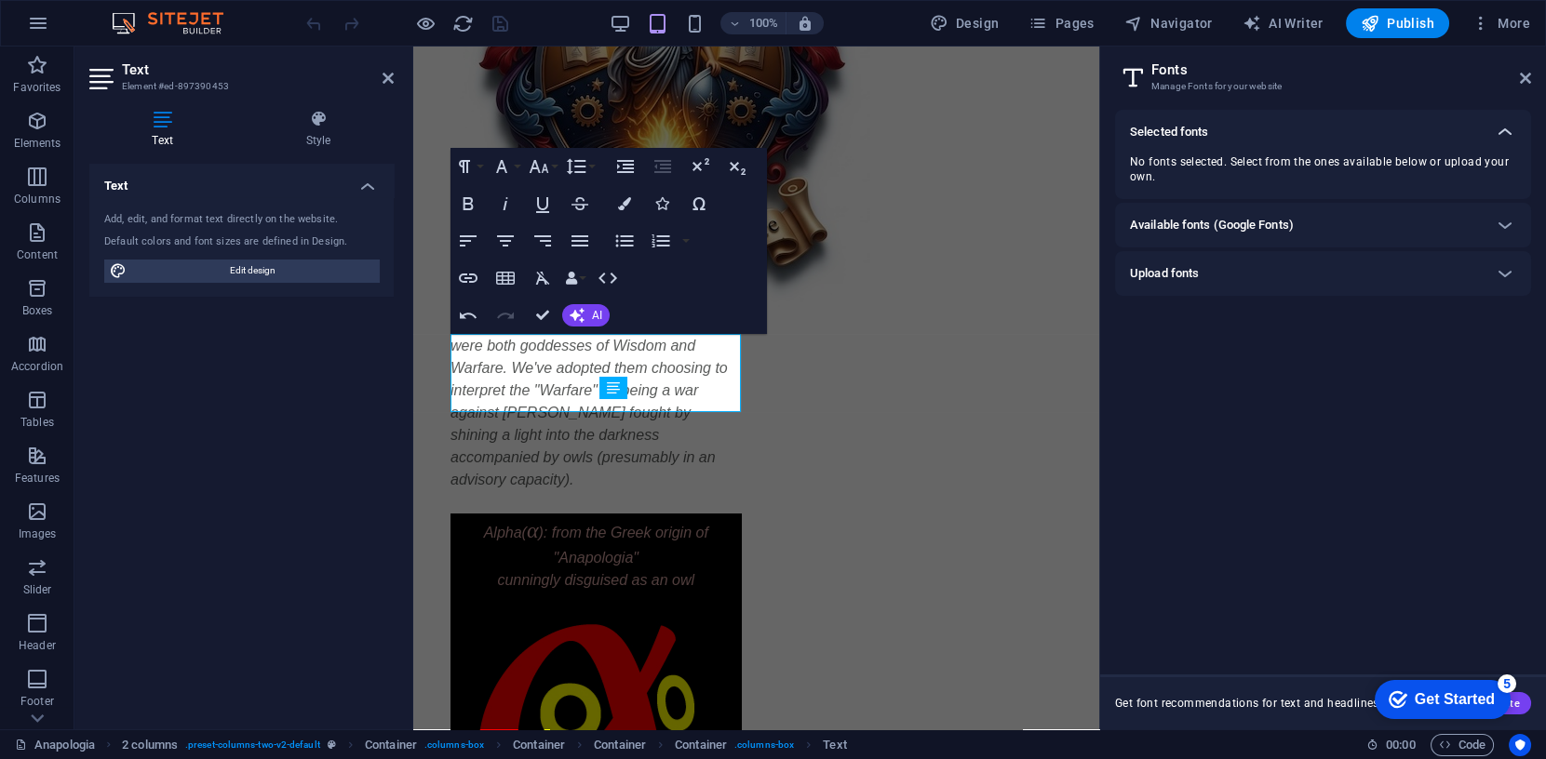
click at [1505, 129] on icon at bounding box center [1505, 132] width 22 height 22
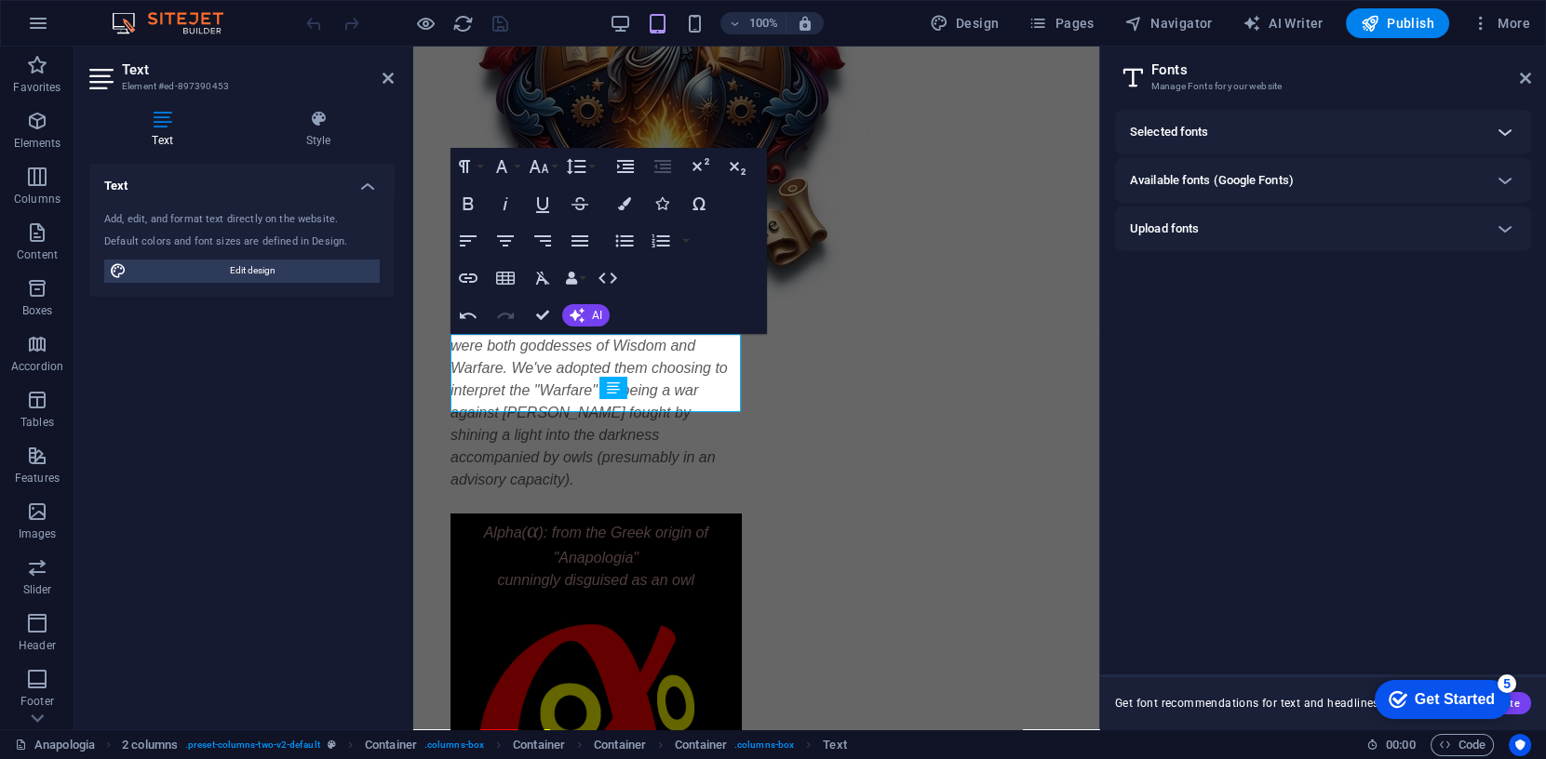
click at [1505, 129] on icon at bounding box center [1505, 132] width 22 height 22
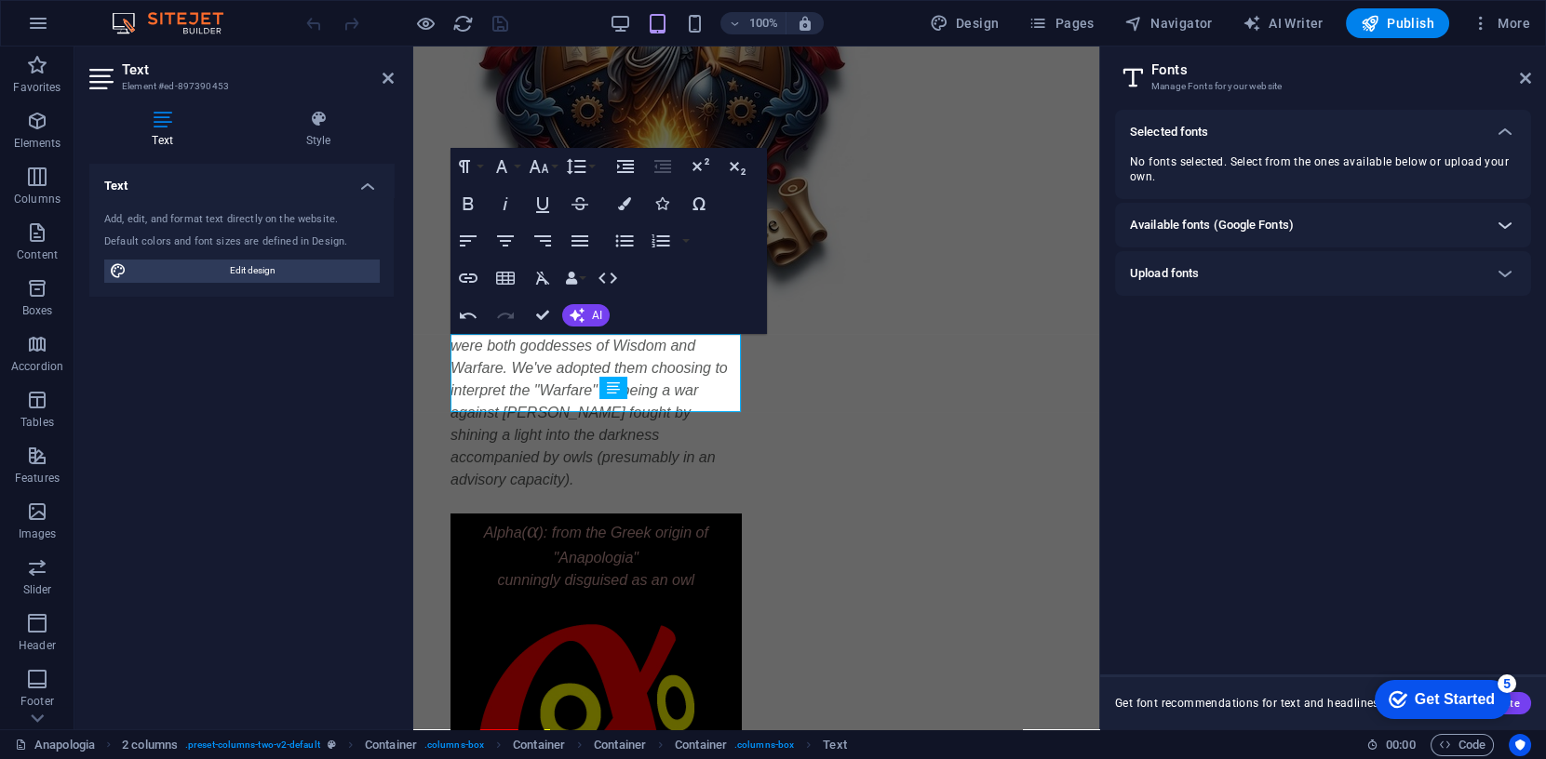
click at [1507, 223] on icon at bounding box center [1505, 225] width 22 height 22
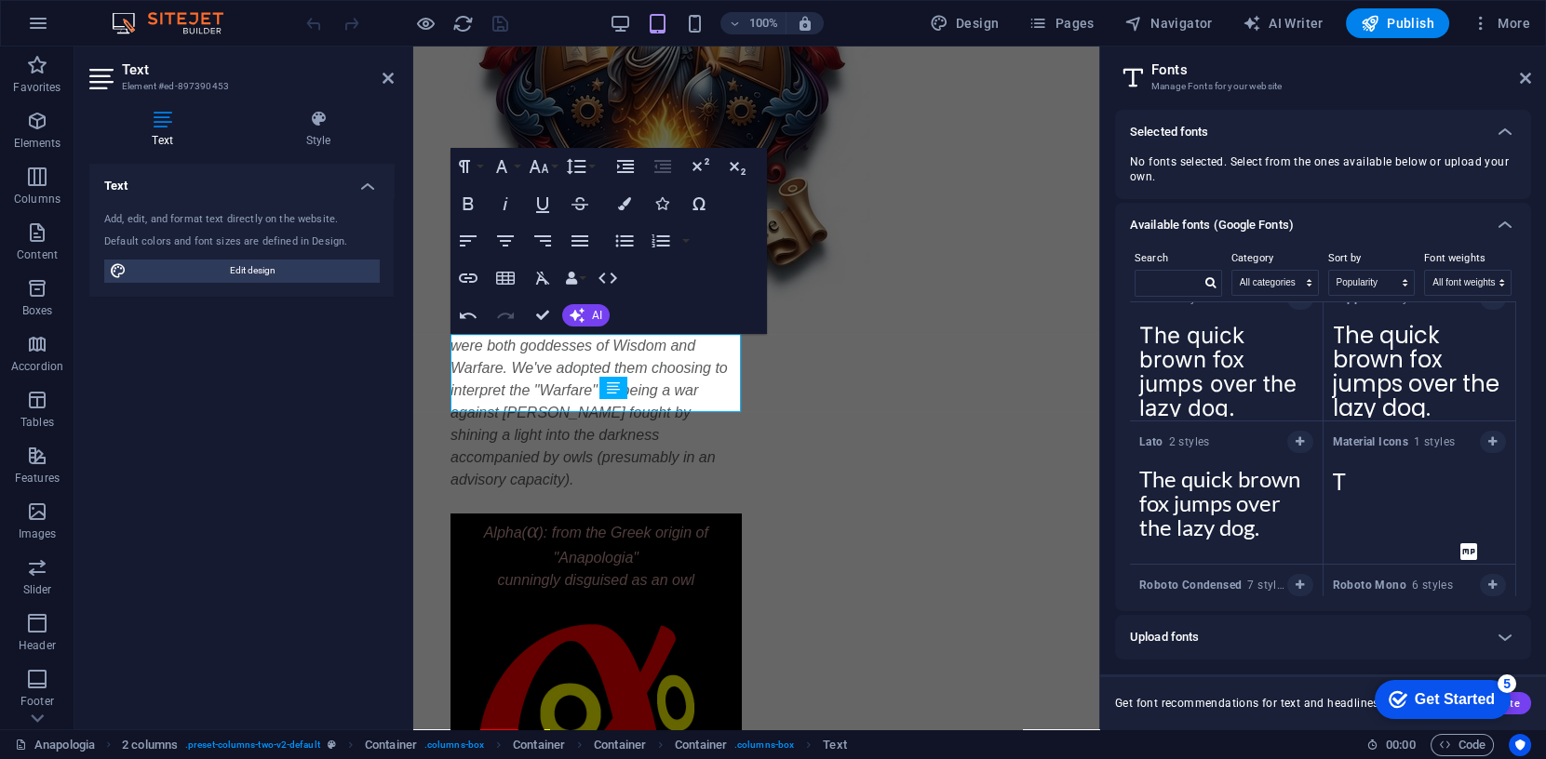
scroll to position [364, 0]
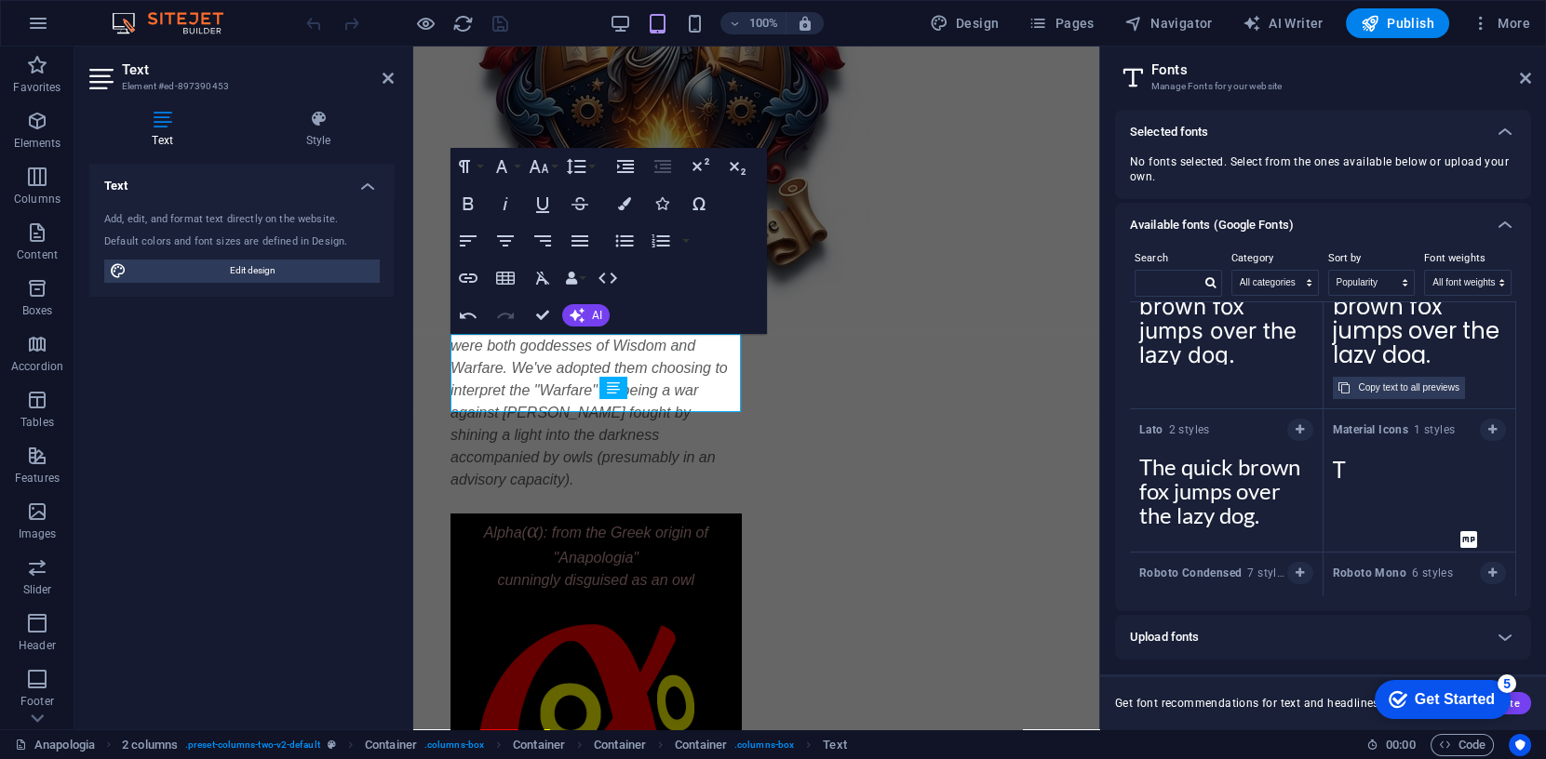
paste textarea "α"
type textarea "The quick brown fox jumps over the lazy dog."
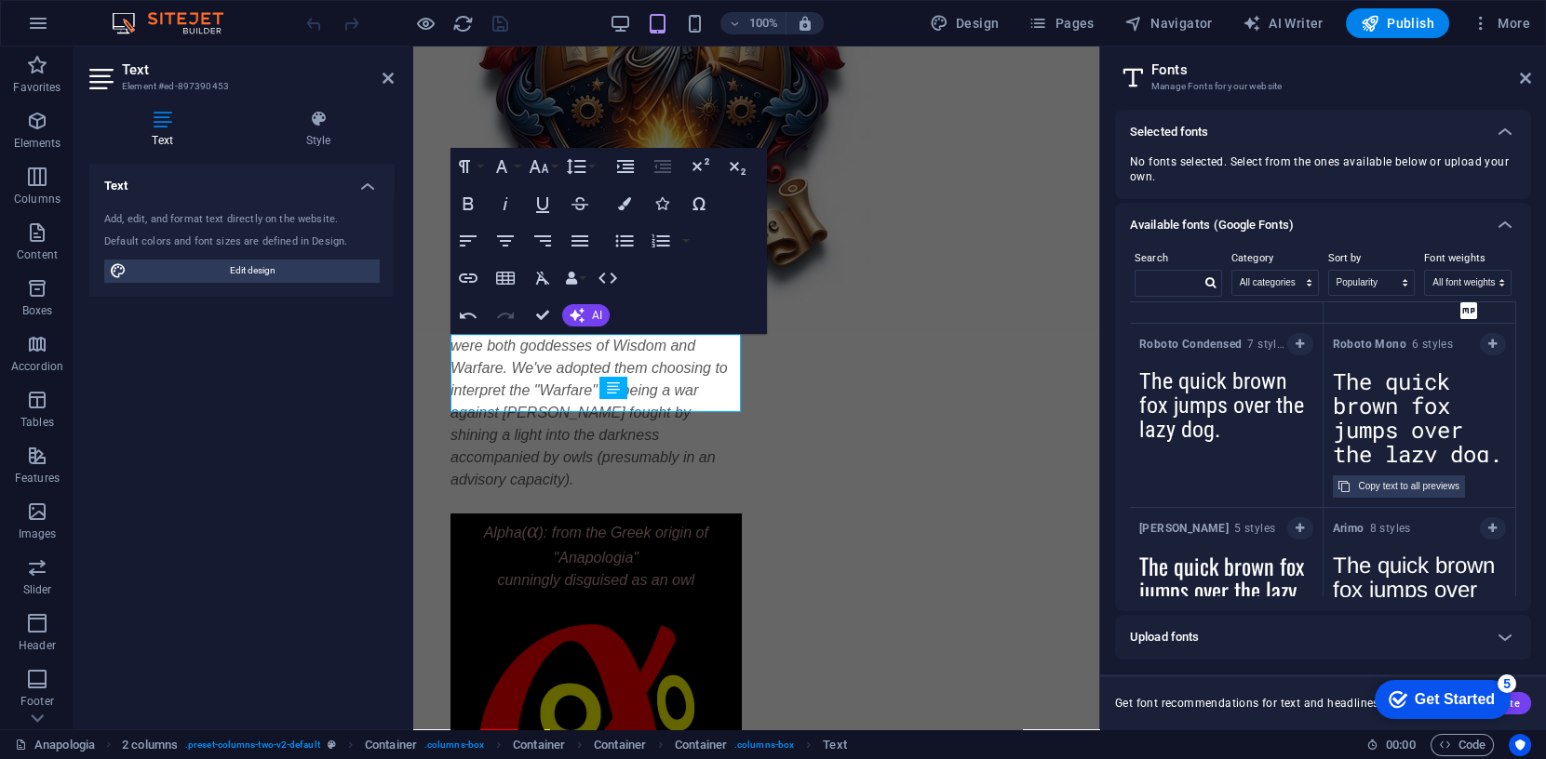
scroll to position [550, 0]
paste textarea "α"
type textarea "The quick brown fox jumps over the lazy dog."
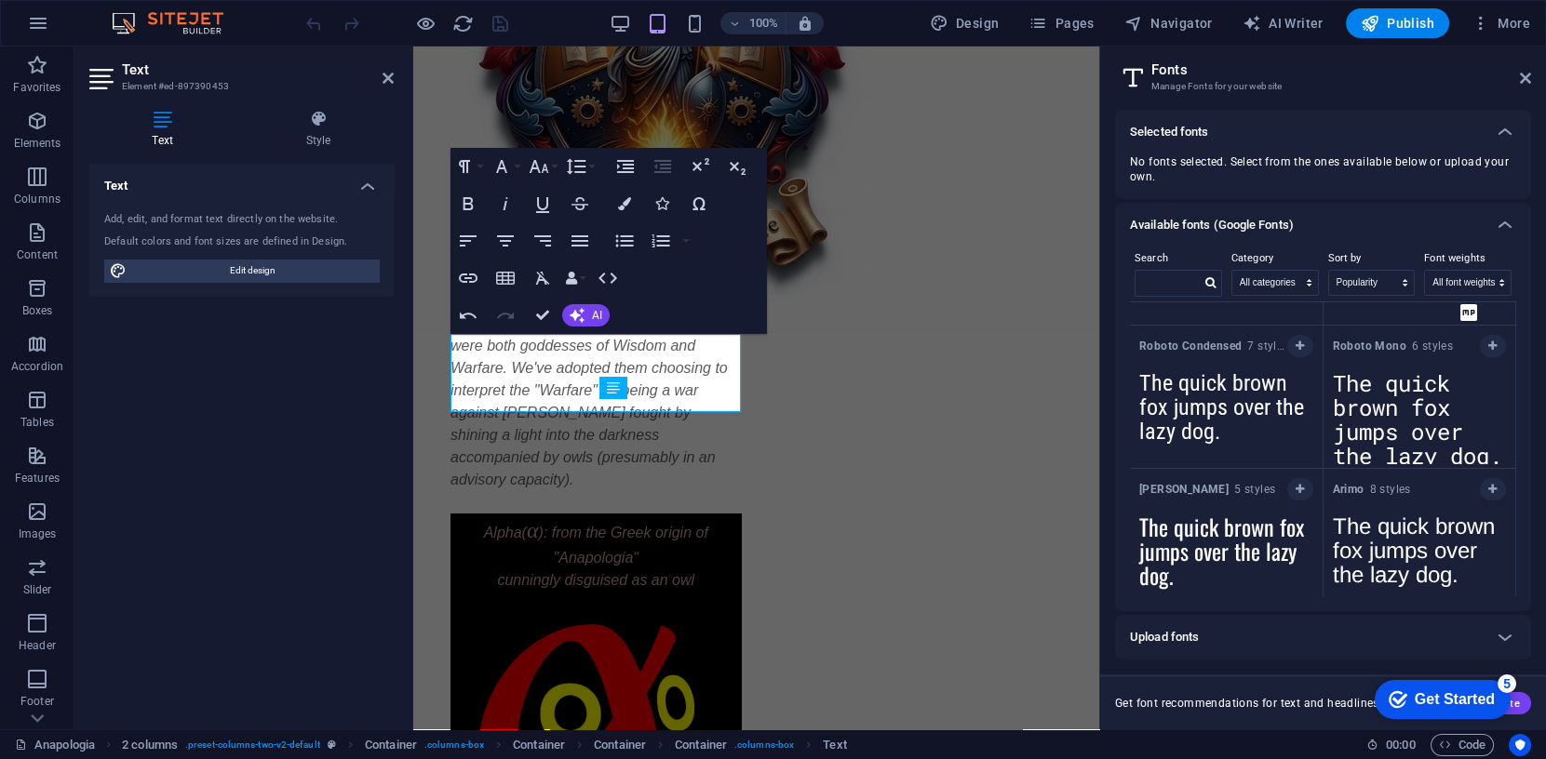
paste textarea "α"
type textarea "The quick brown fox jumps over the lazy dog."
drag, startPoint x: 1375, startPoint y: 525, endPoint x: 1391, endPoint y: 528, distance: 17.0
paste textarea "α"
type textarea "The quick brown fox jumps over the lazy dog."
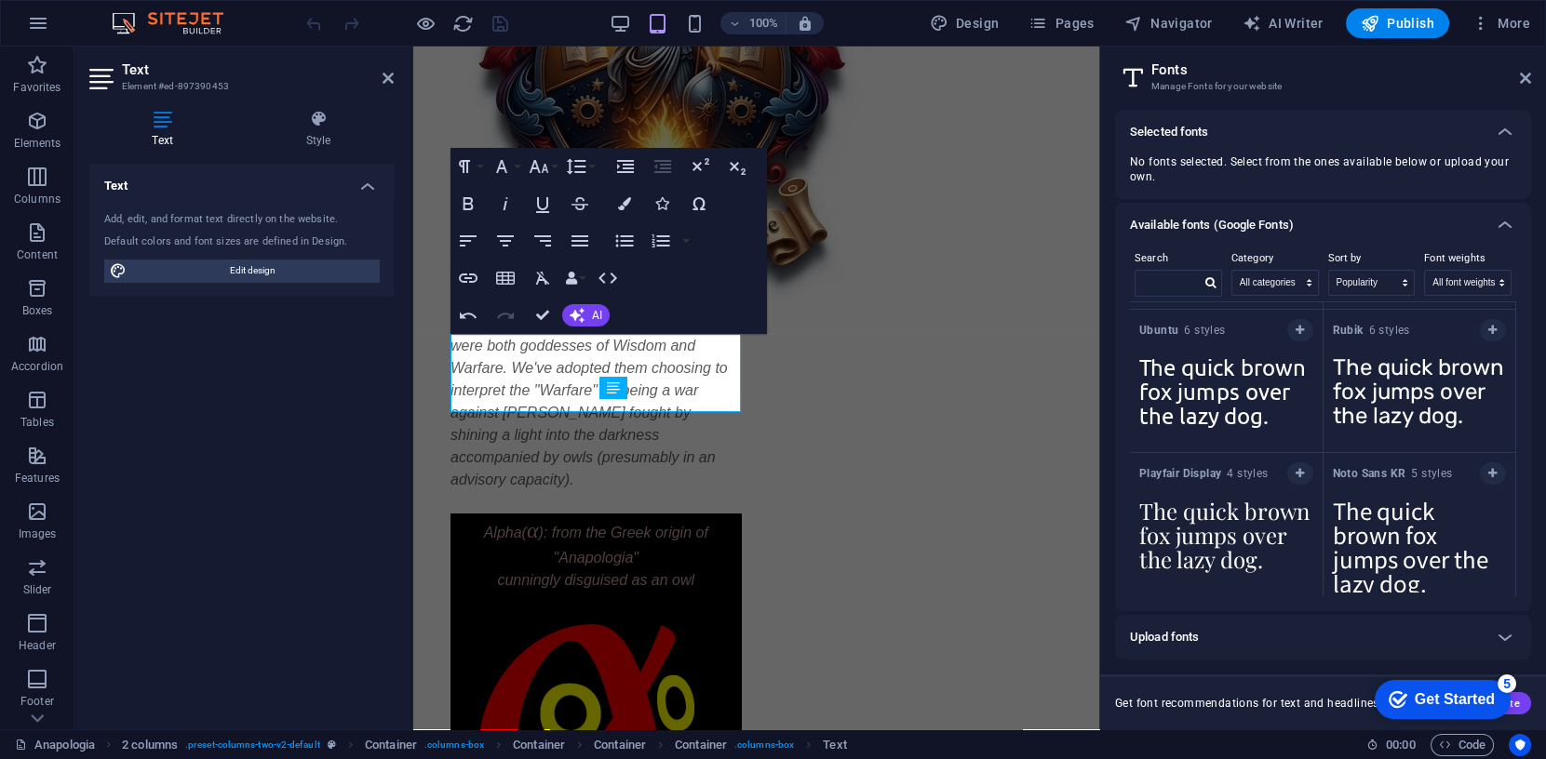
scroll to position [1136, 0]
paste textarea "α"
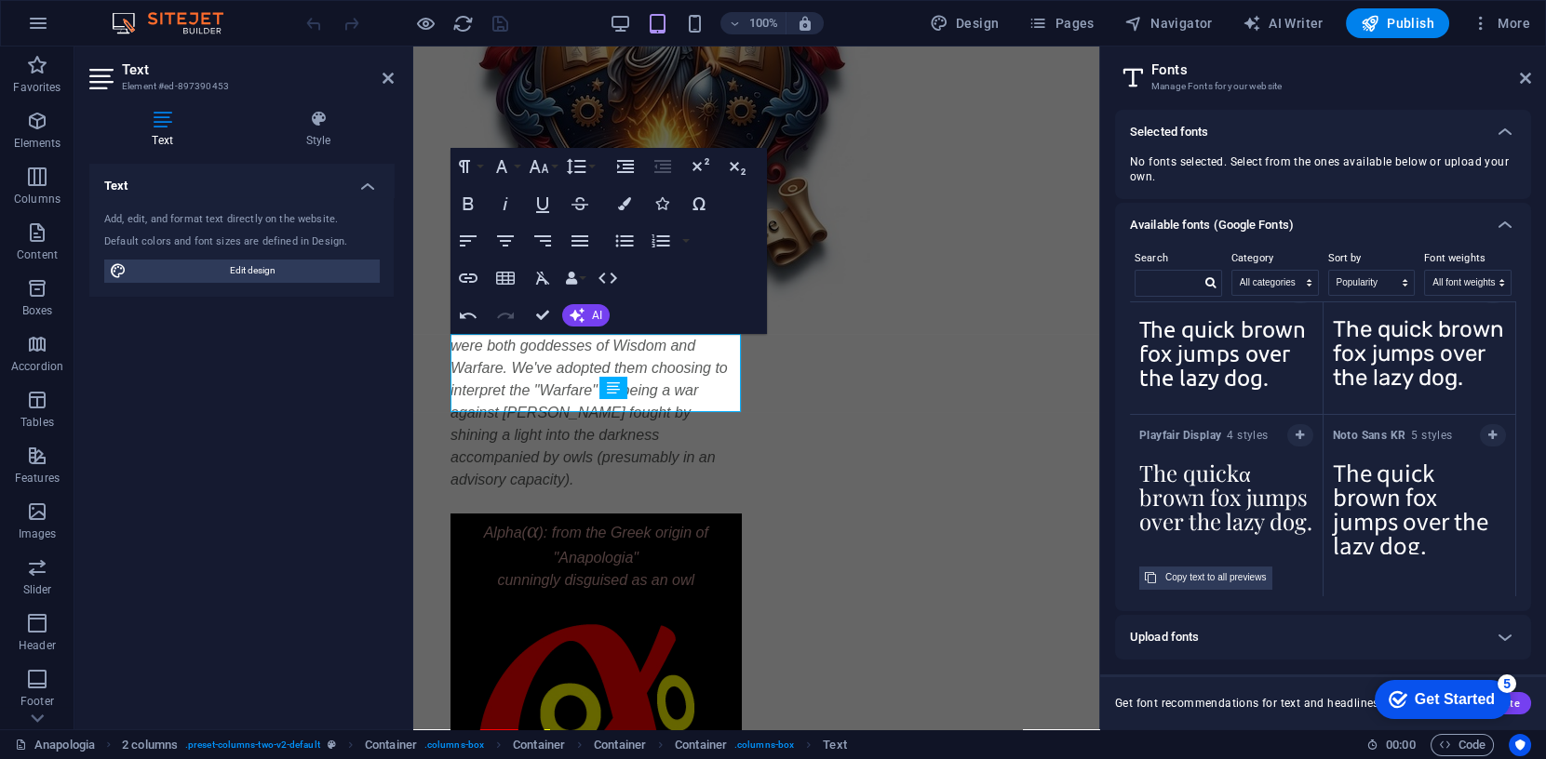
type textarea "The quick brown fox jumps over the lazy dog."
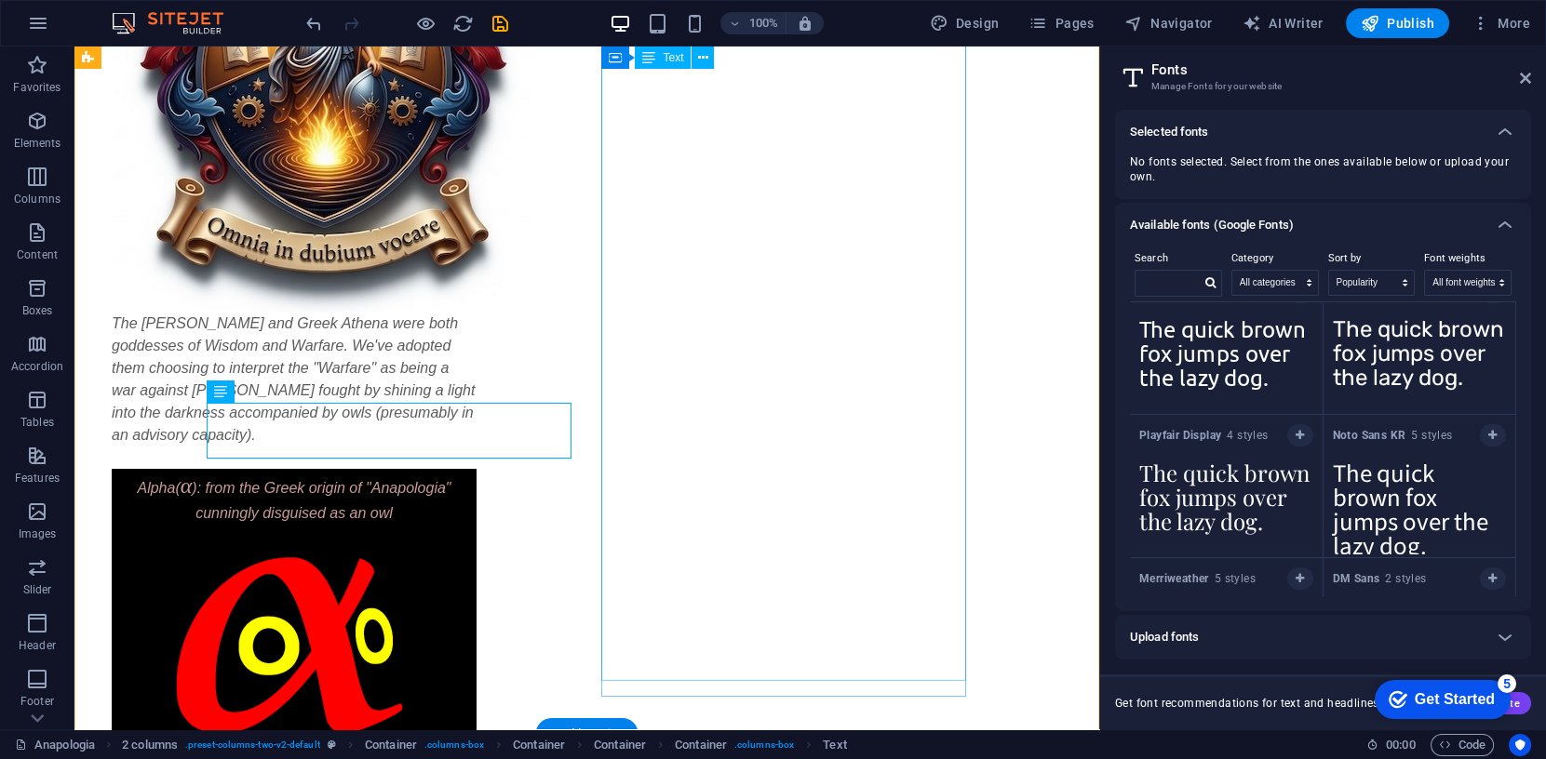
scroll to position [390, 0]
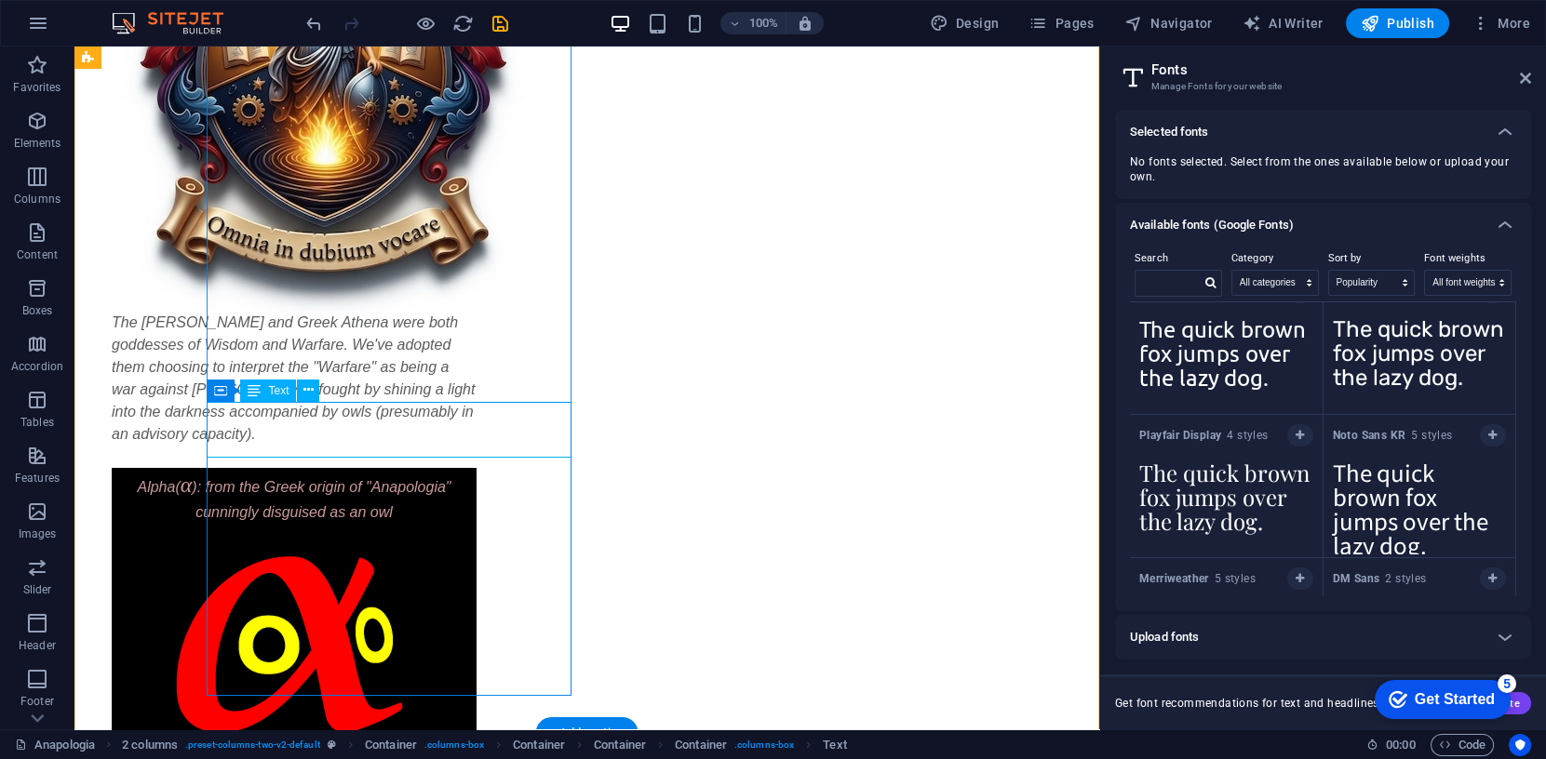
click at [281, 468] on div "Alpha( α ): from the Greek origin of "Anapologia" cunningly disguised as an owl" at bounding box center [294, 496] width 365 height 56
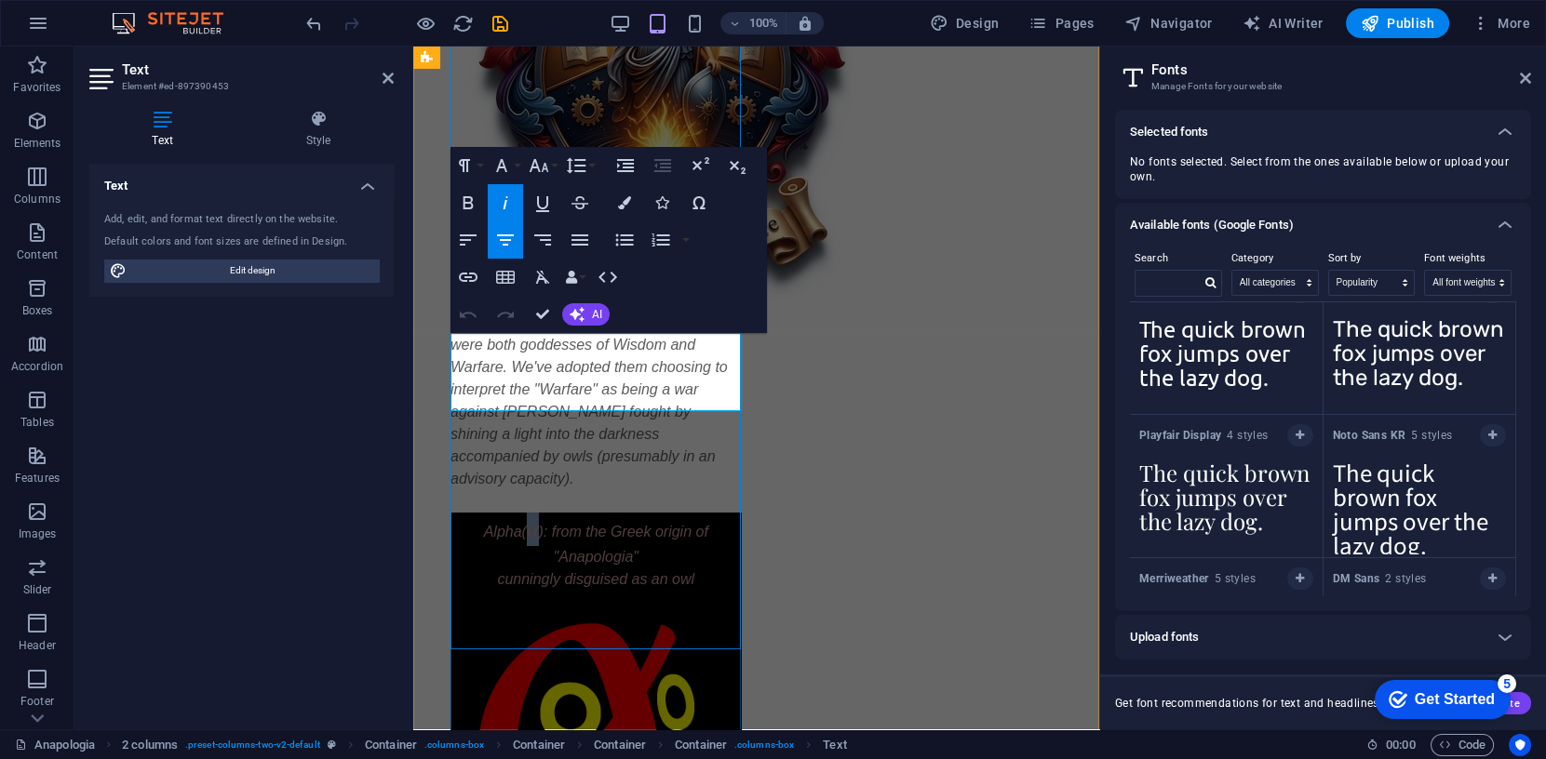
click at [530, 517] on em "α" at bounding box center [533, 529] width 12 height 24
click at [505, 165] on icon "button" at bounding box center [501, 165] width 22 height 22
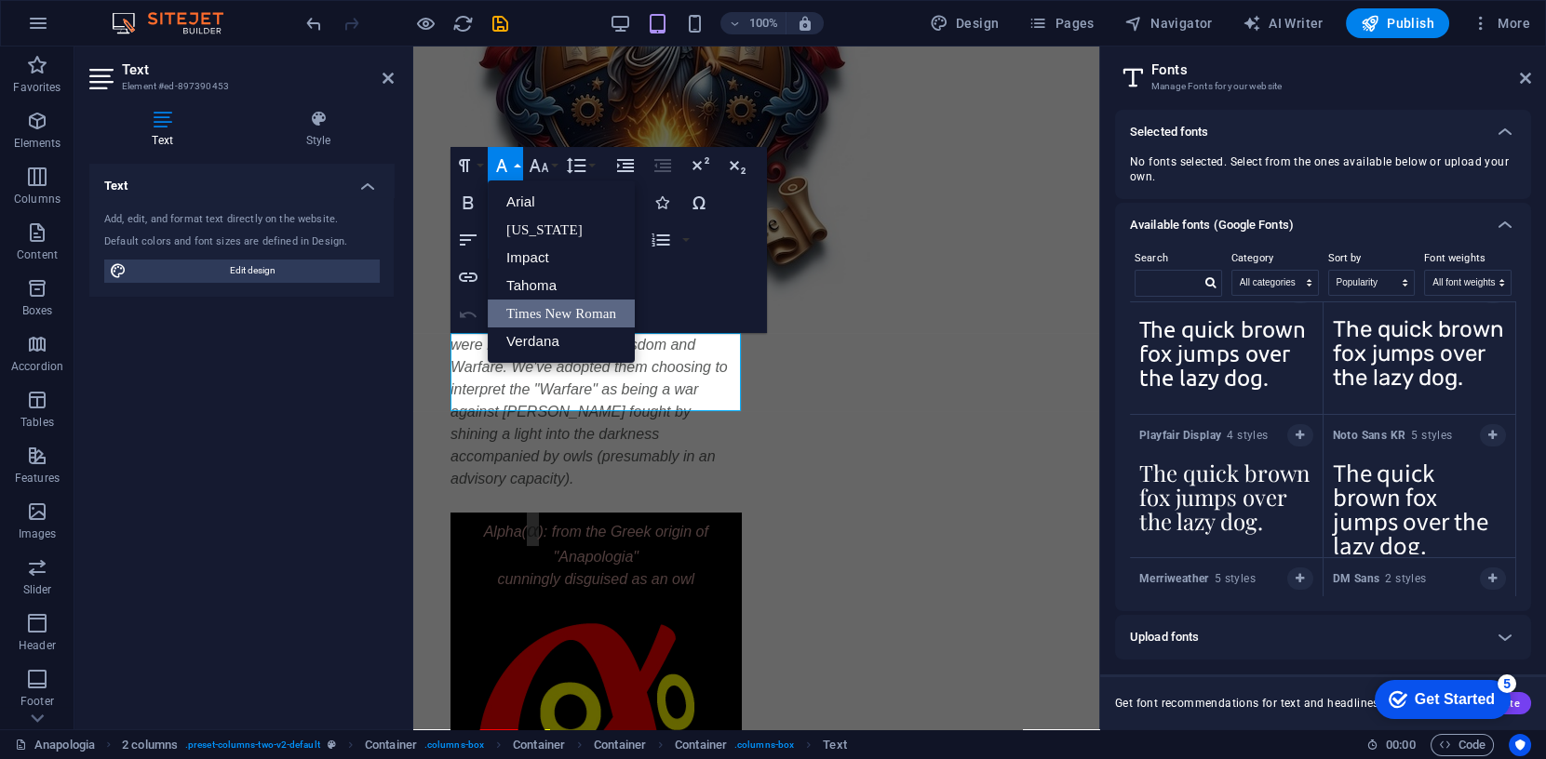
scroll to position [0, 0]
click at [505, 165] on icon "button" at bounding box center [501, 165] width 22 height 22
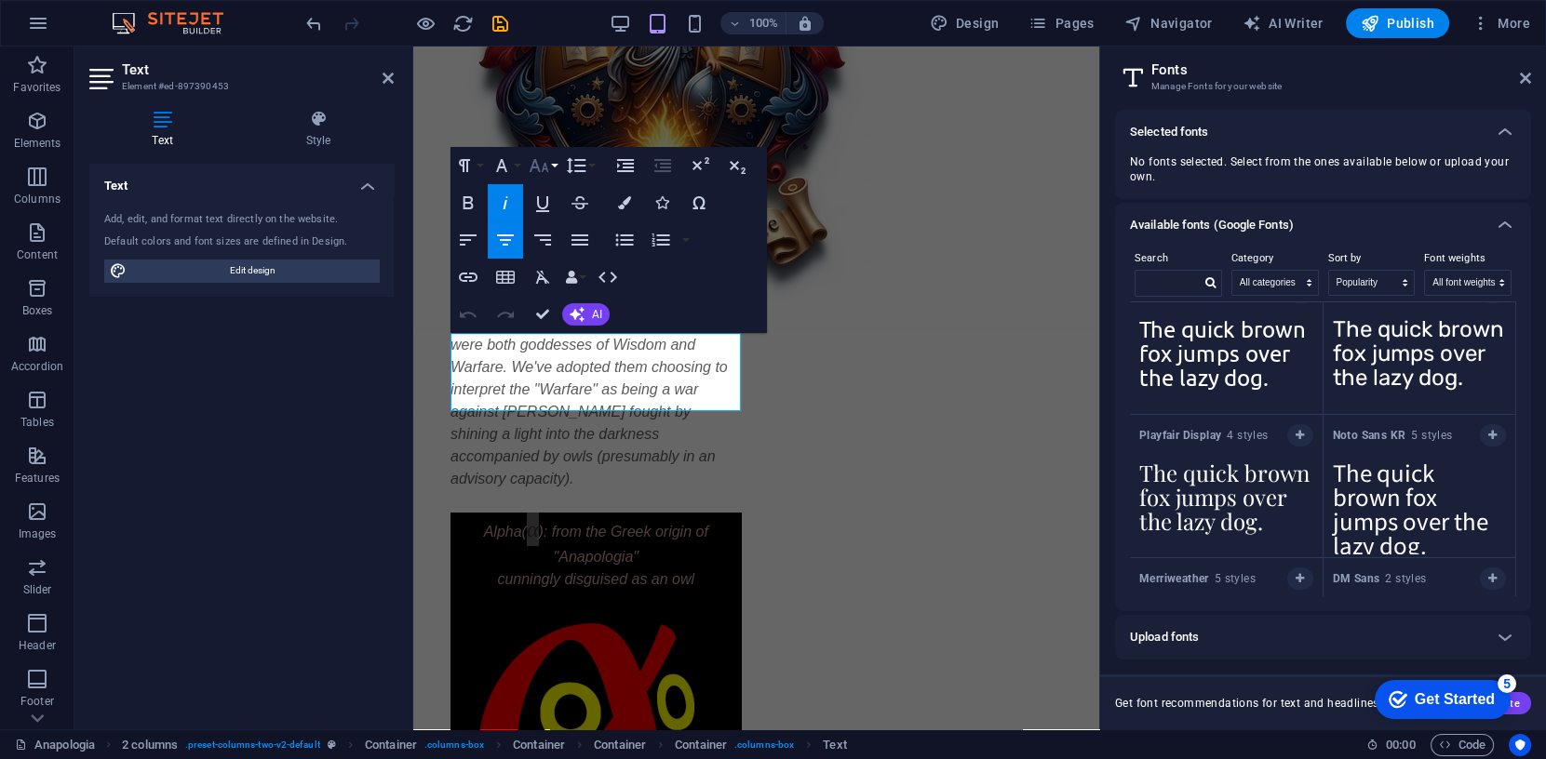
click at [542, 166] on icon "button" at bounding box center [539, 165] width 22 height 22
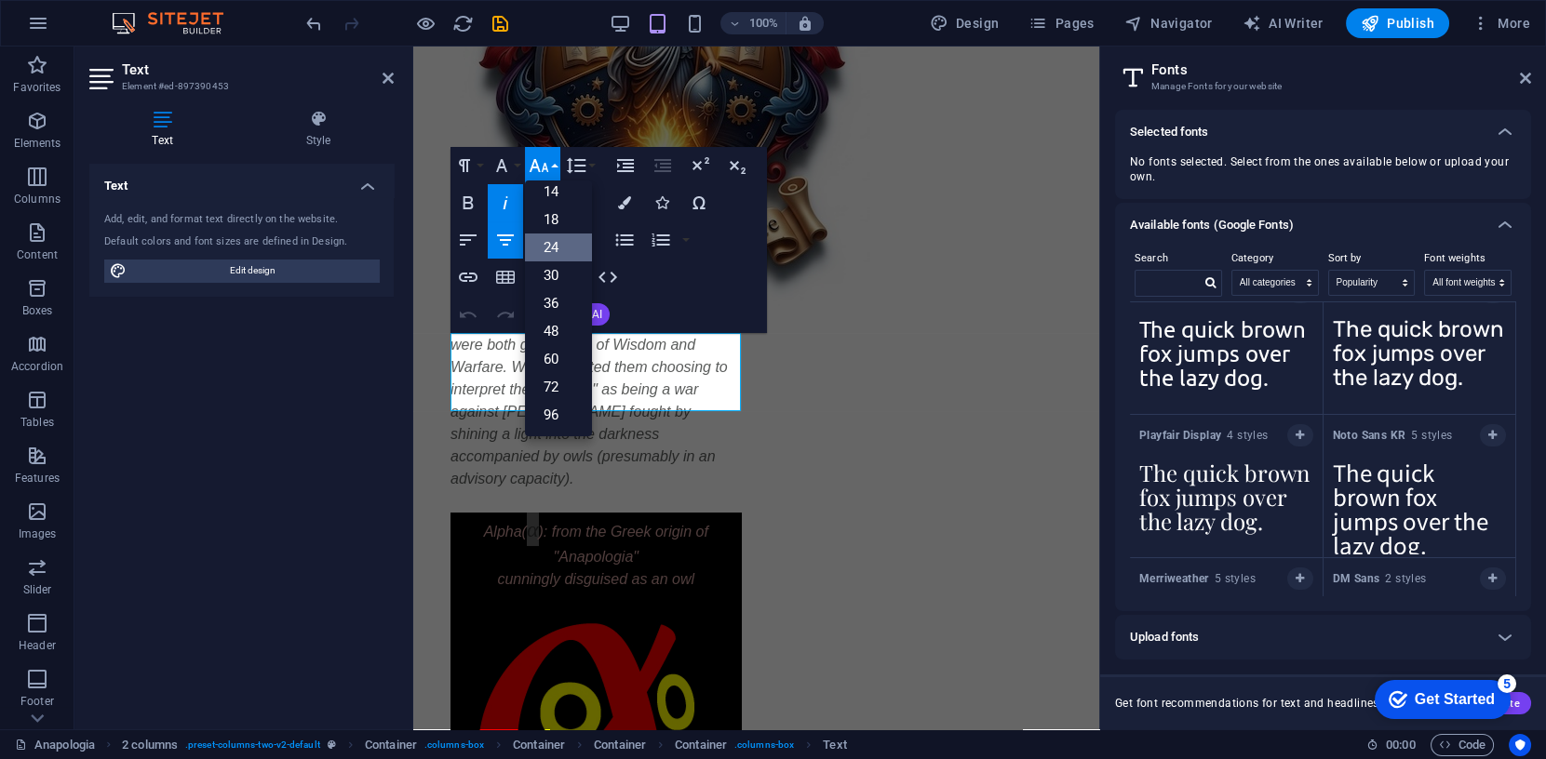
scroll to position [149, 0]
click at [542, 166] on icon "button" at bounding box center [539, 165] width 22 height 22
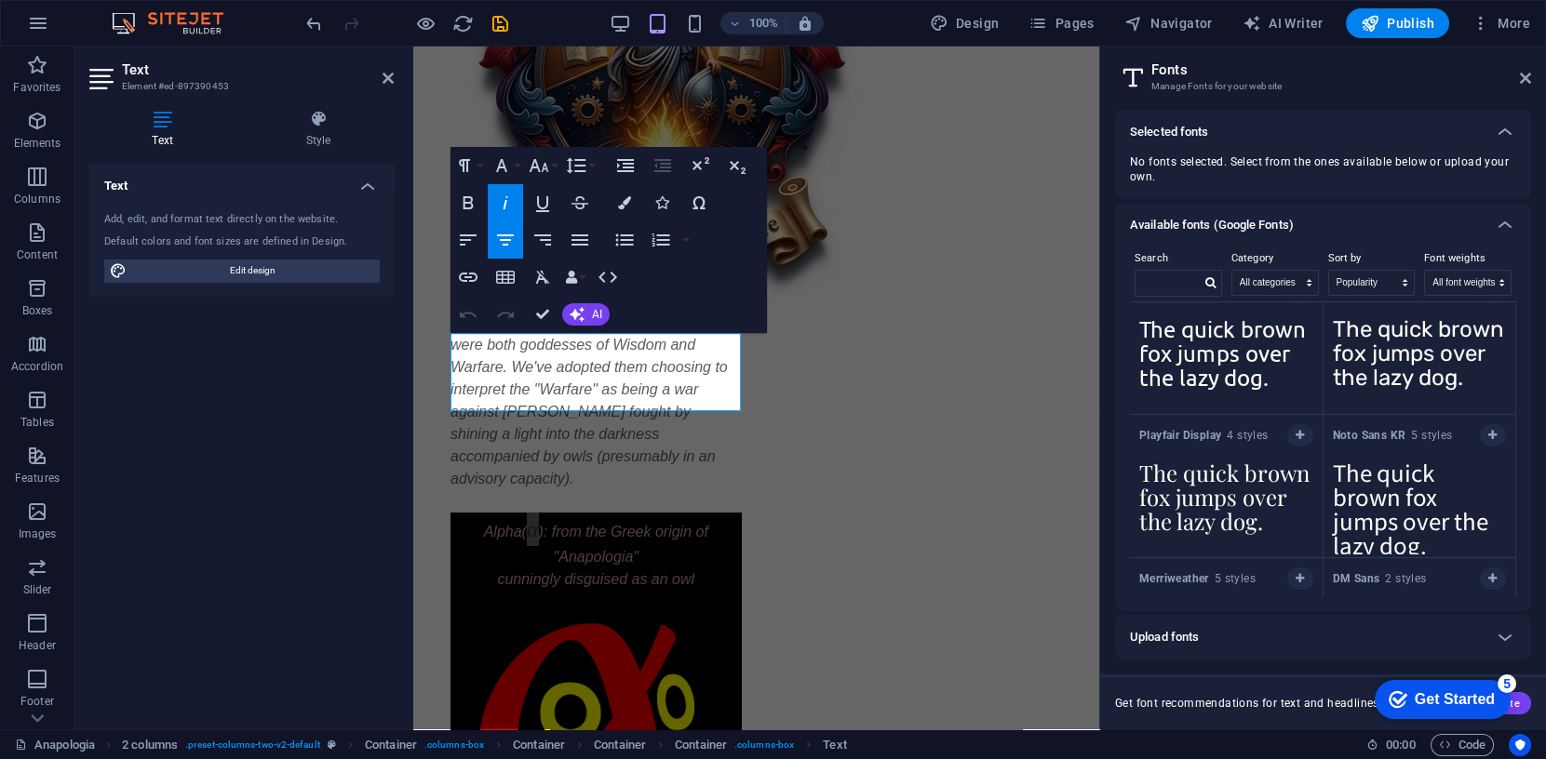
click at [357, 490] on div "Text Add, edit, and format text directly on the website. Default colors and fon…" at bounding box center [241, 439] width 304 height 551
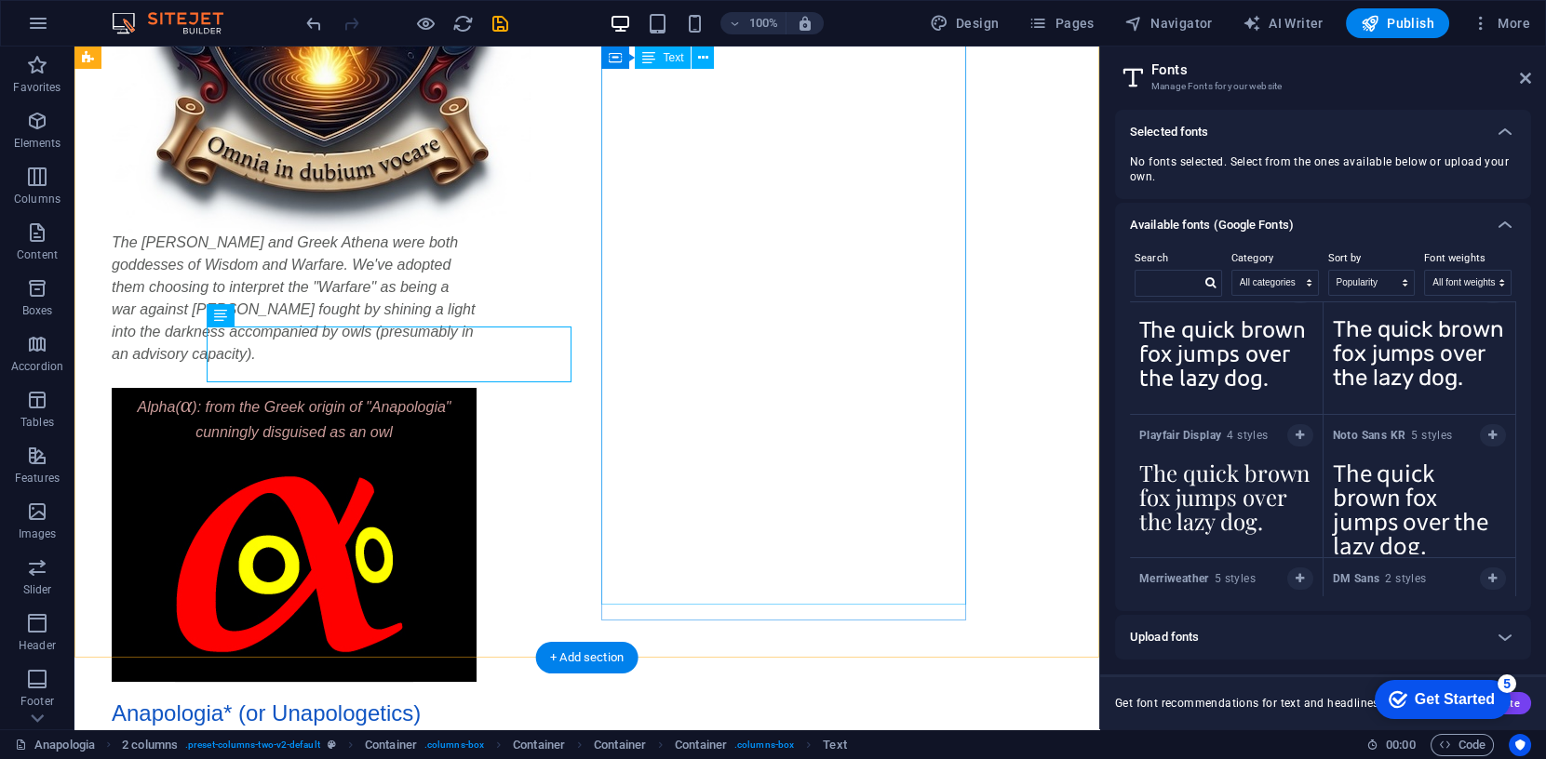
scroll to position [409, 0]
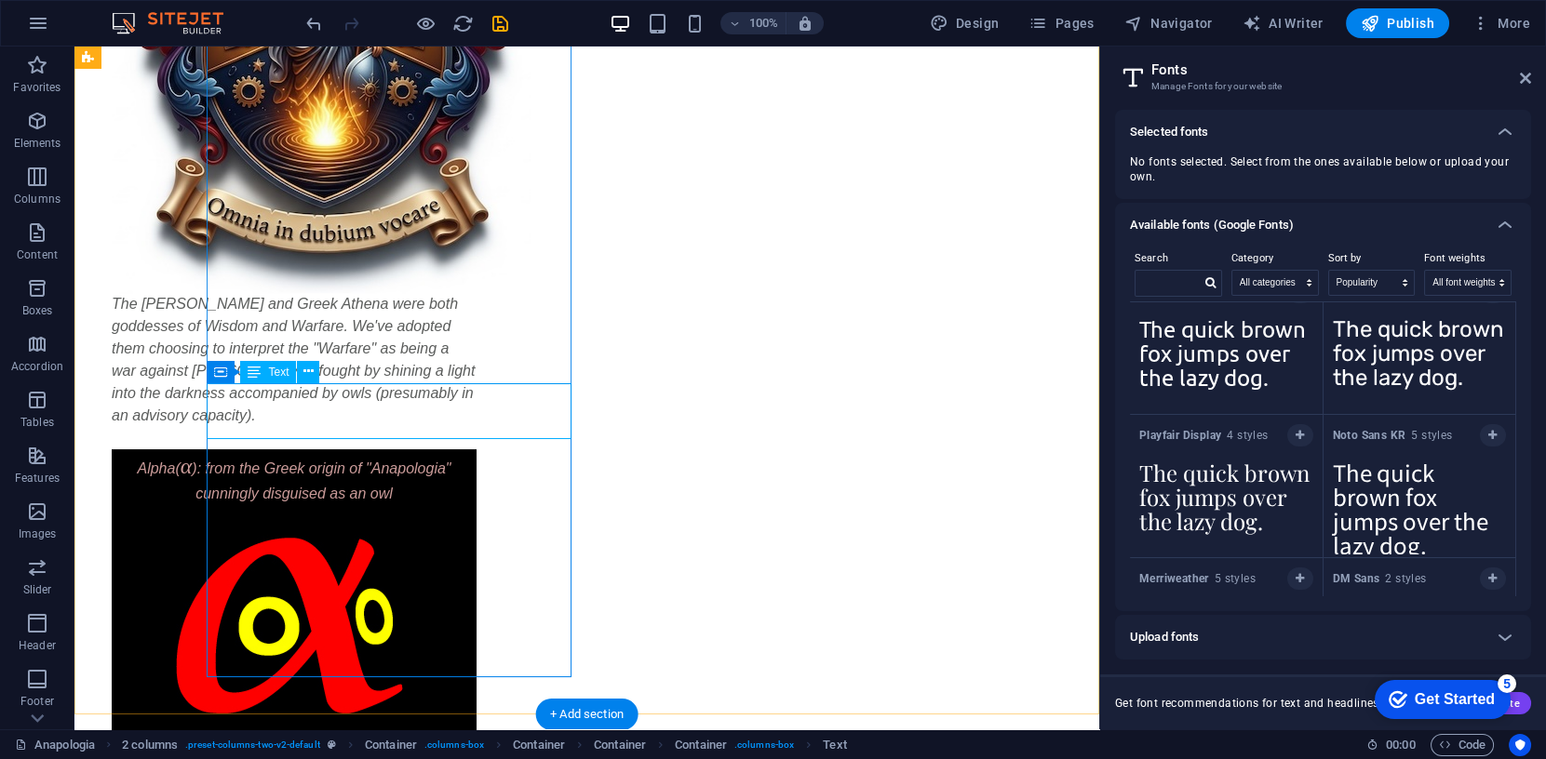
click at [282, 450] on div "Alpha( α ): from the Greek origin of "Anapologia" cunningly disguised as an owl" at bounding box center [294, 478] width 365 height 56
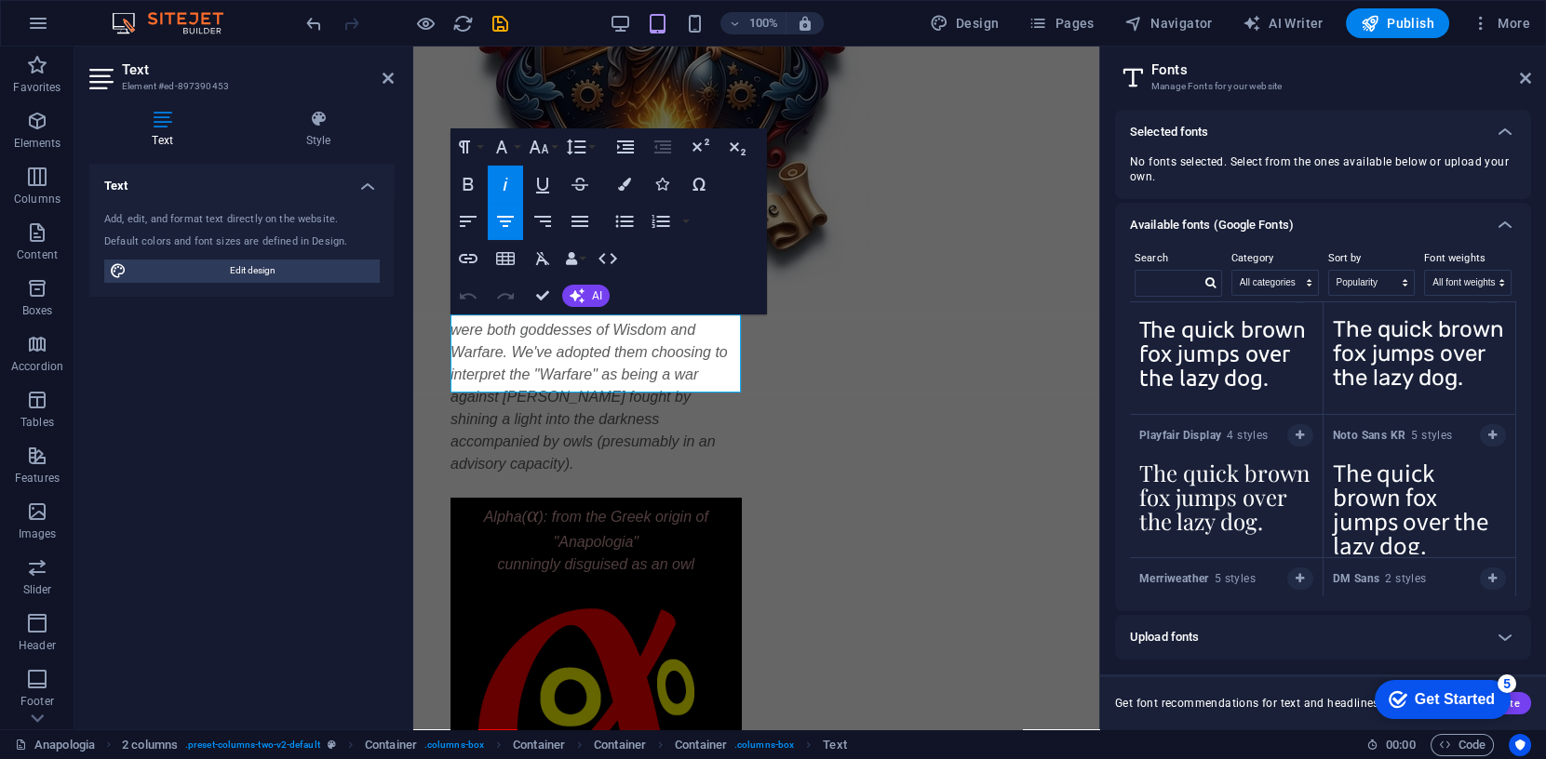
scroll to position [412, 0]
click at [530, 499] on em "α" at bounding box center [533, 511] width 12 height 24
click at [534, 149] on icon "button" at bounding box center [540, 147] width 20 height 13
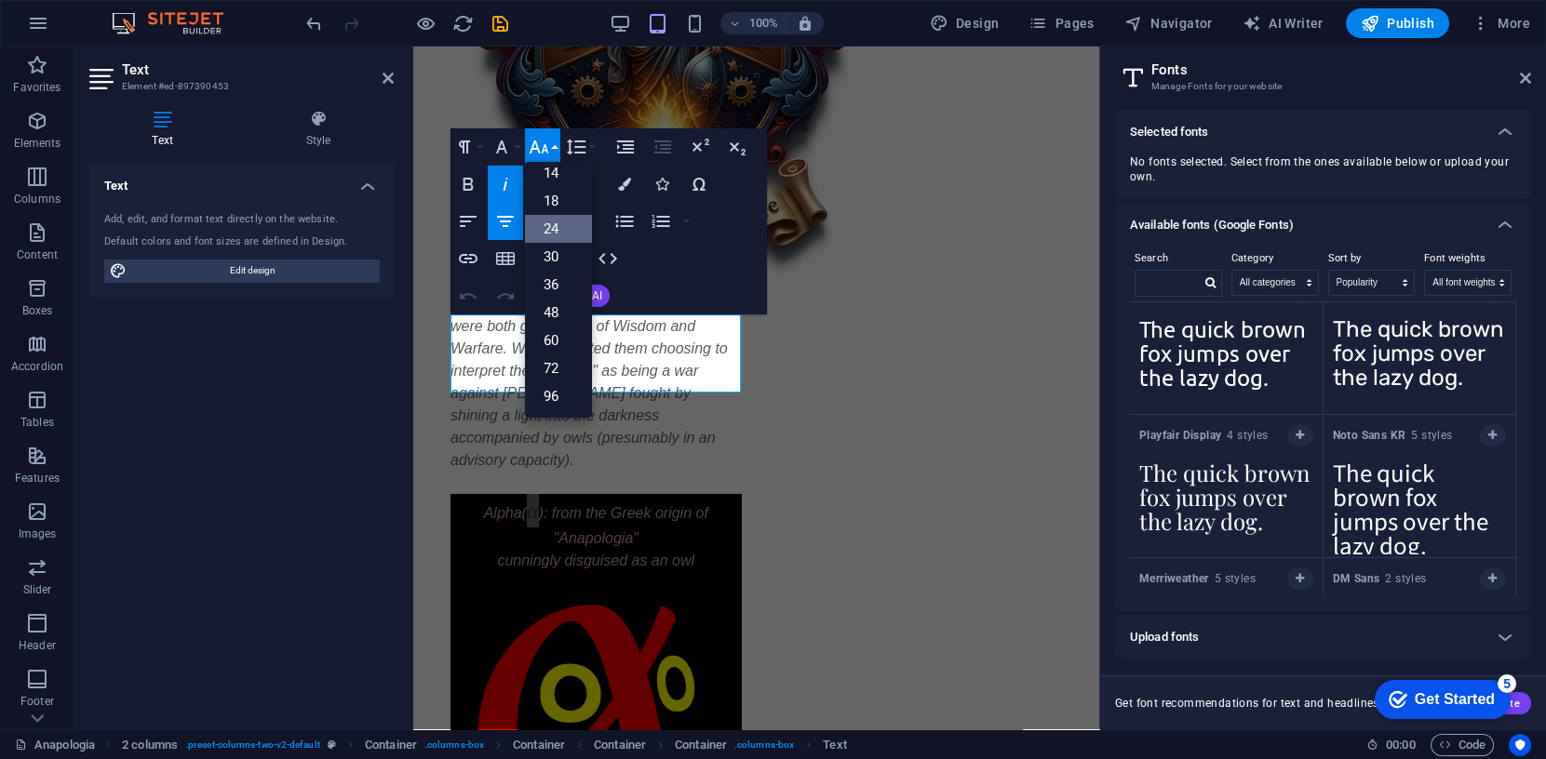
scroll to position [149, 0]
click at [506, 149] on icon "button" at bounding box center [501, 147] width 22 height 22
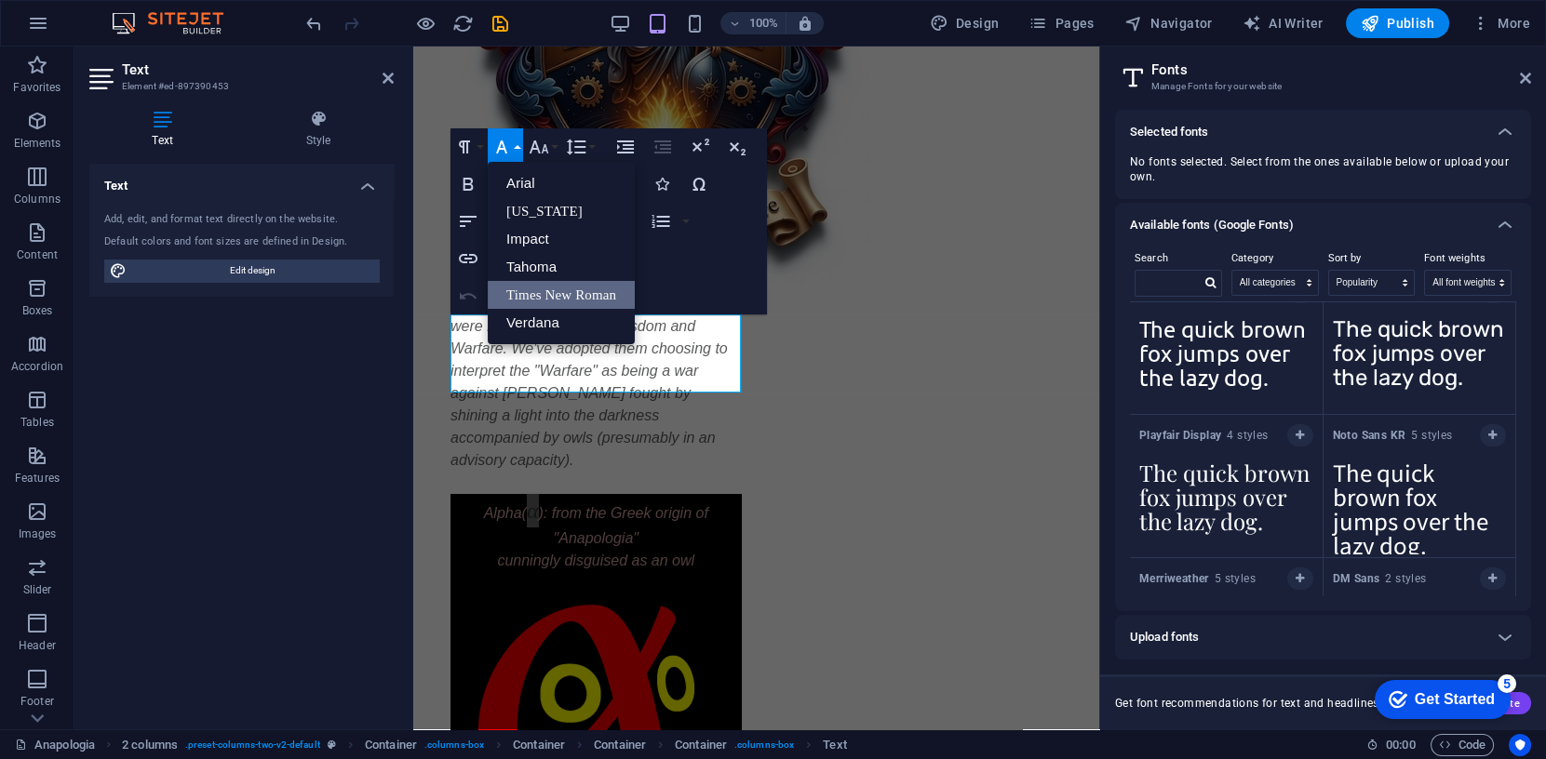
scroll to position [0, 0]
click at [506, 149] on icon "button" at bounding box center [501, 147] width 22 height 22
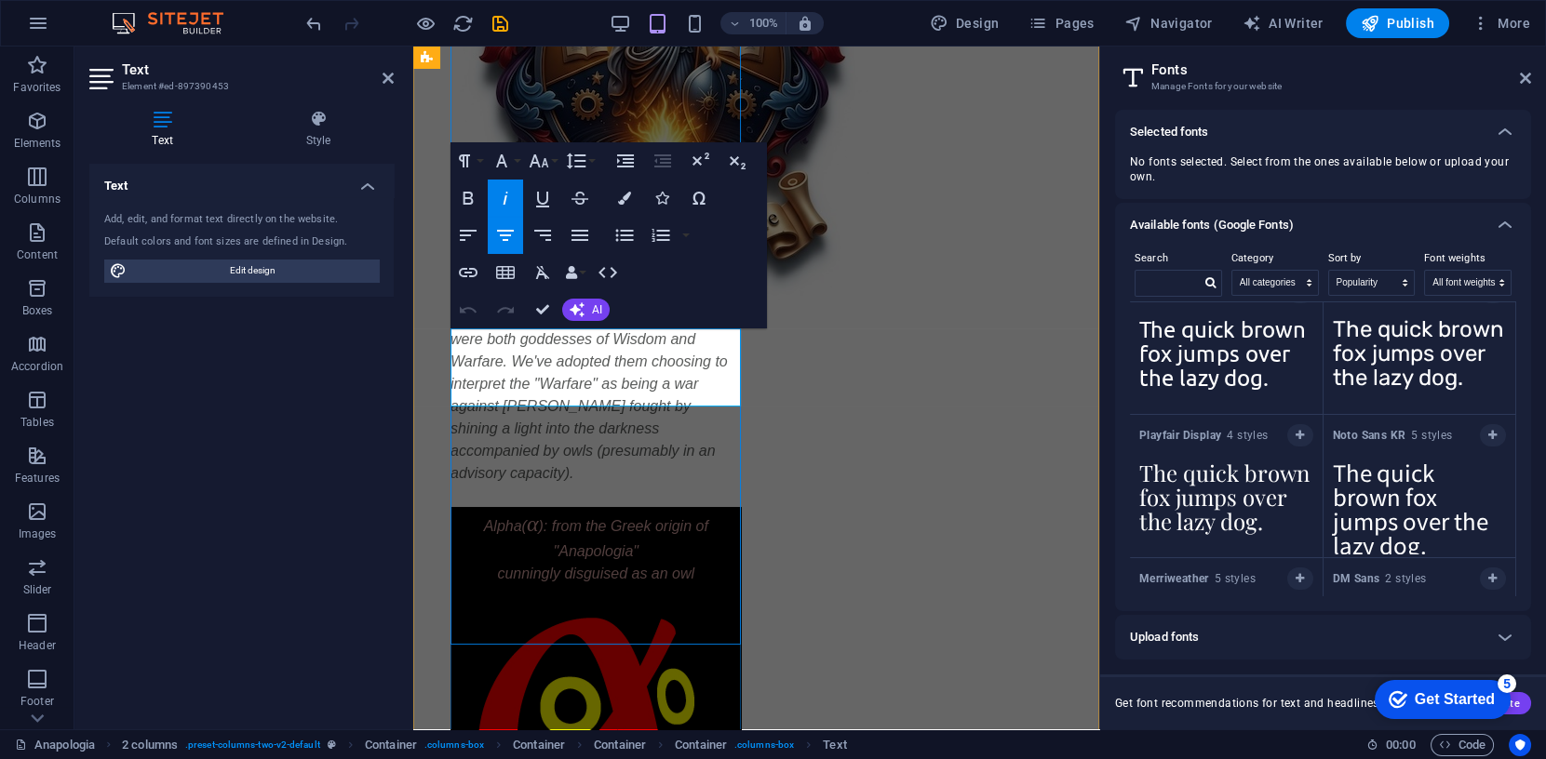
click at [480, 507] on p "Alpha( α ): from the Greek origin of "Anapologia"" at bounding box center [595, 535] width 291 height 56
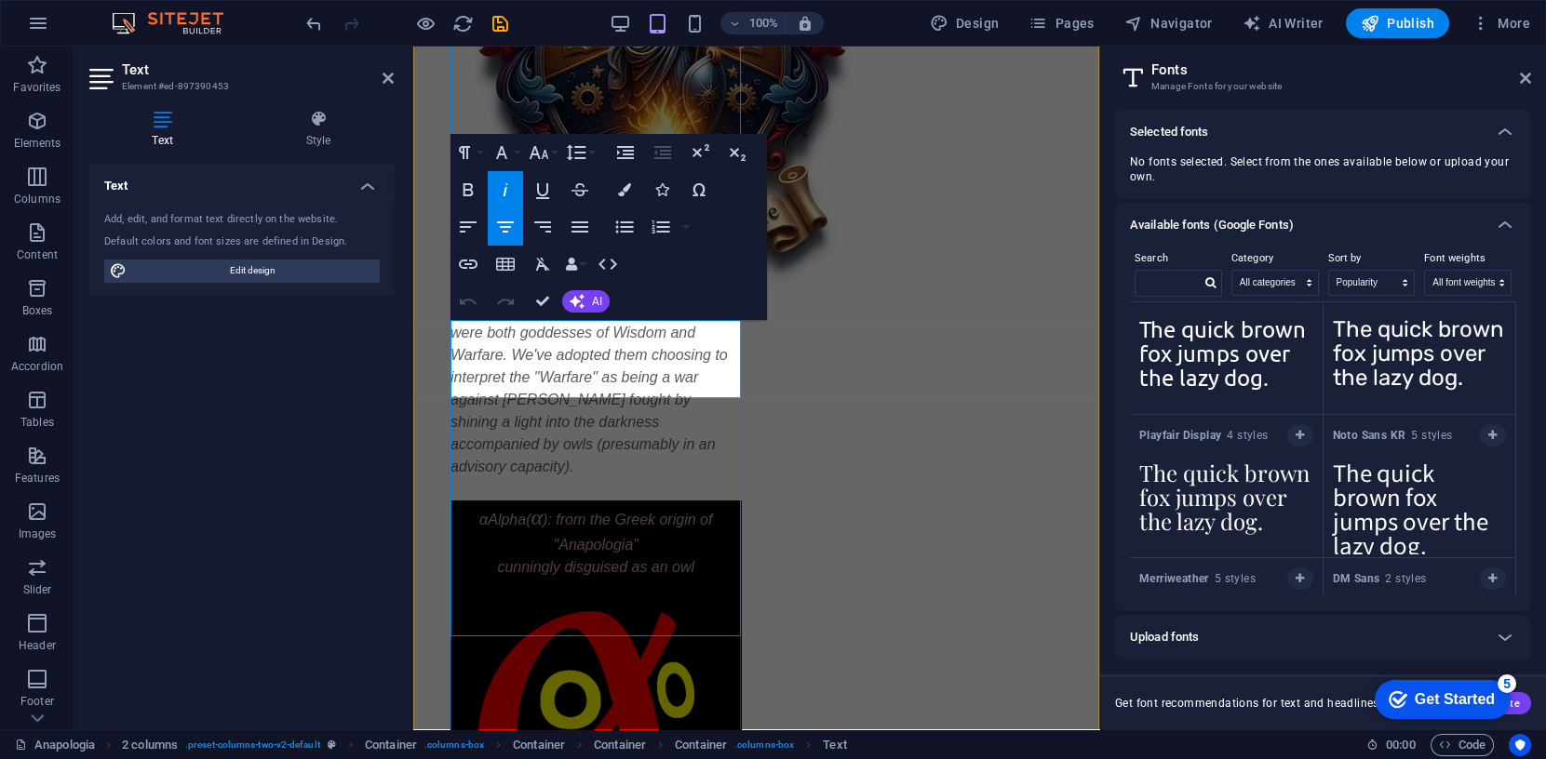
scroll to position [0, 7]
click at [482, 512] on span "αAlpha(" at bounding box center [504, 520] width 51 height 16
click at [504, 152] on icon "button" at bounding box center [501, 152] width 11 height 13
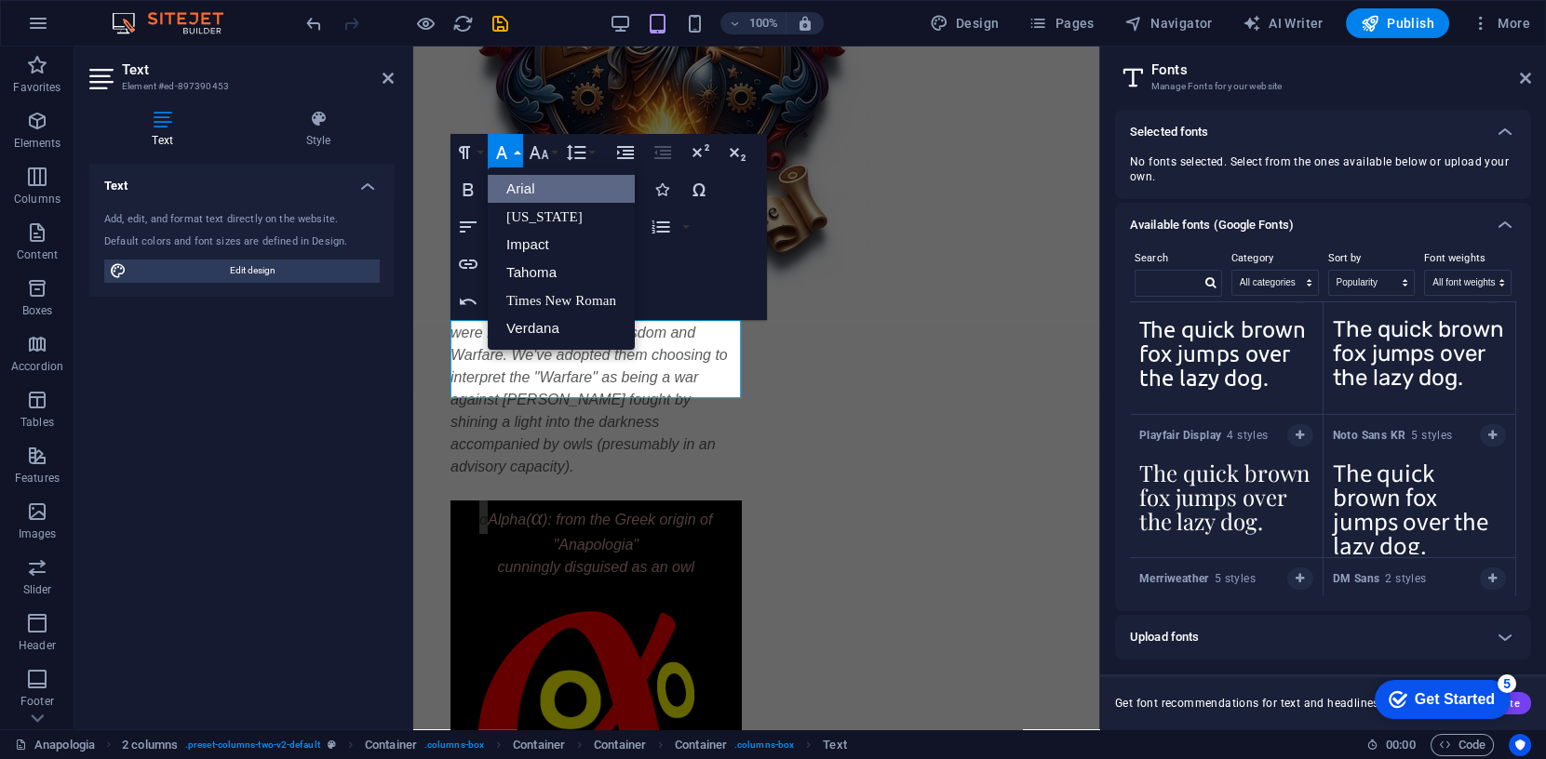
scroll to position [0, 0]
click at [523, 303] on link "Times New Roman" at bounding box center [561, 301] width 147 height 28
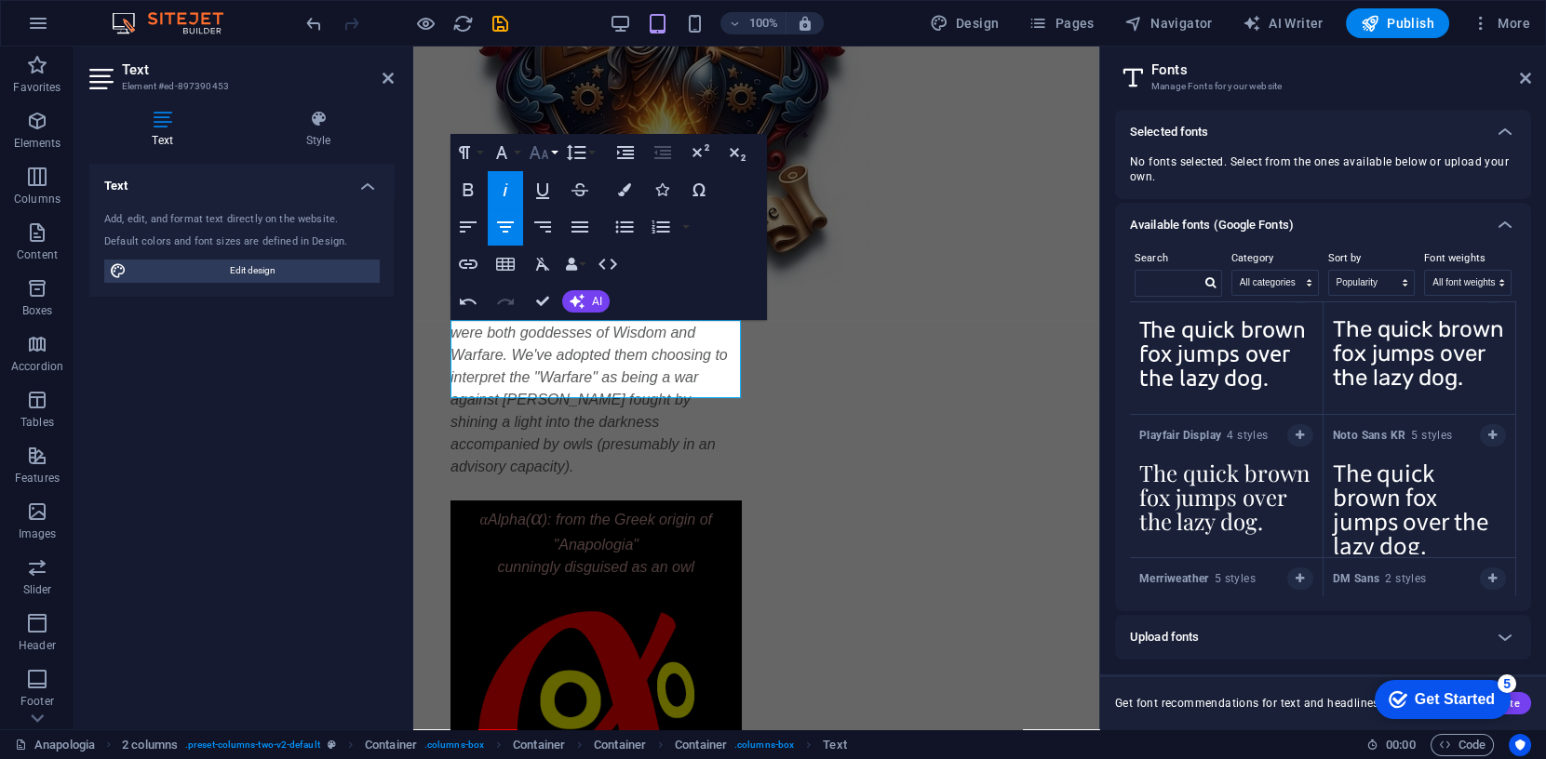
click at [544, 157] on icon "button" at bounding box center [539, 152] width 22 height 22
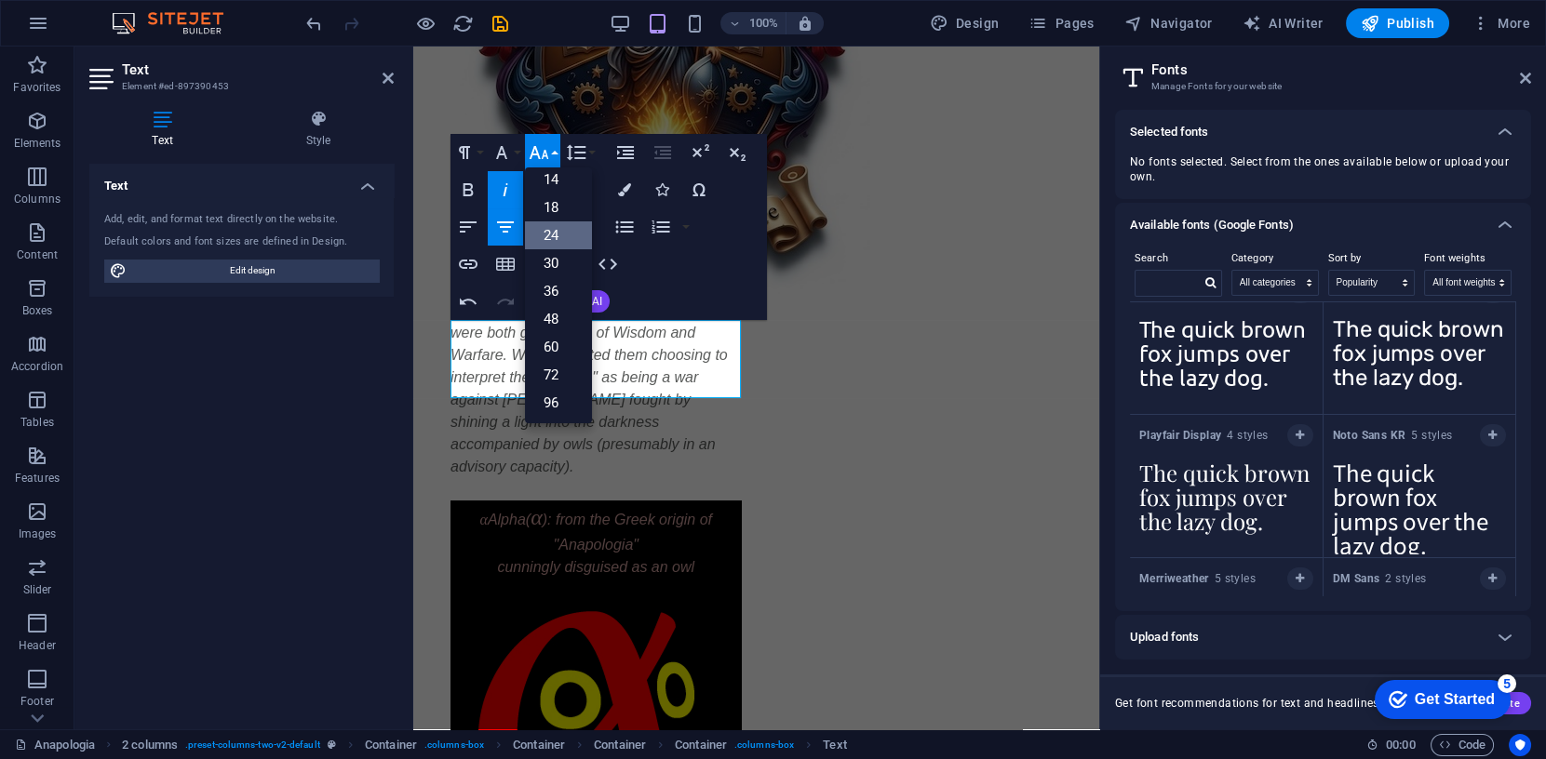
click at [554, 236] on link "24" at bounding box center [558, 236] width 67 height 28
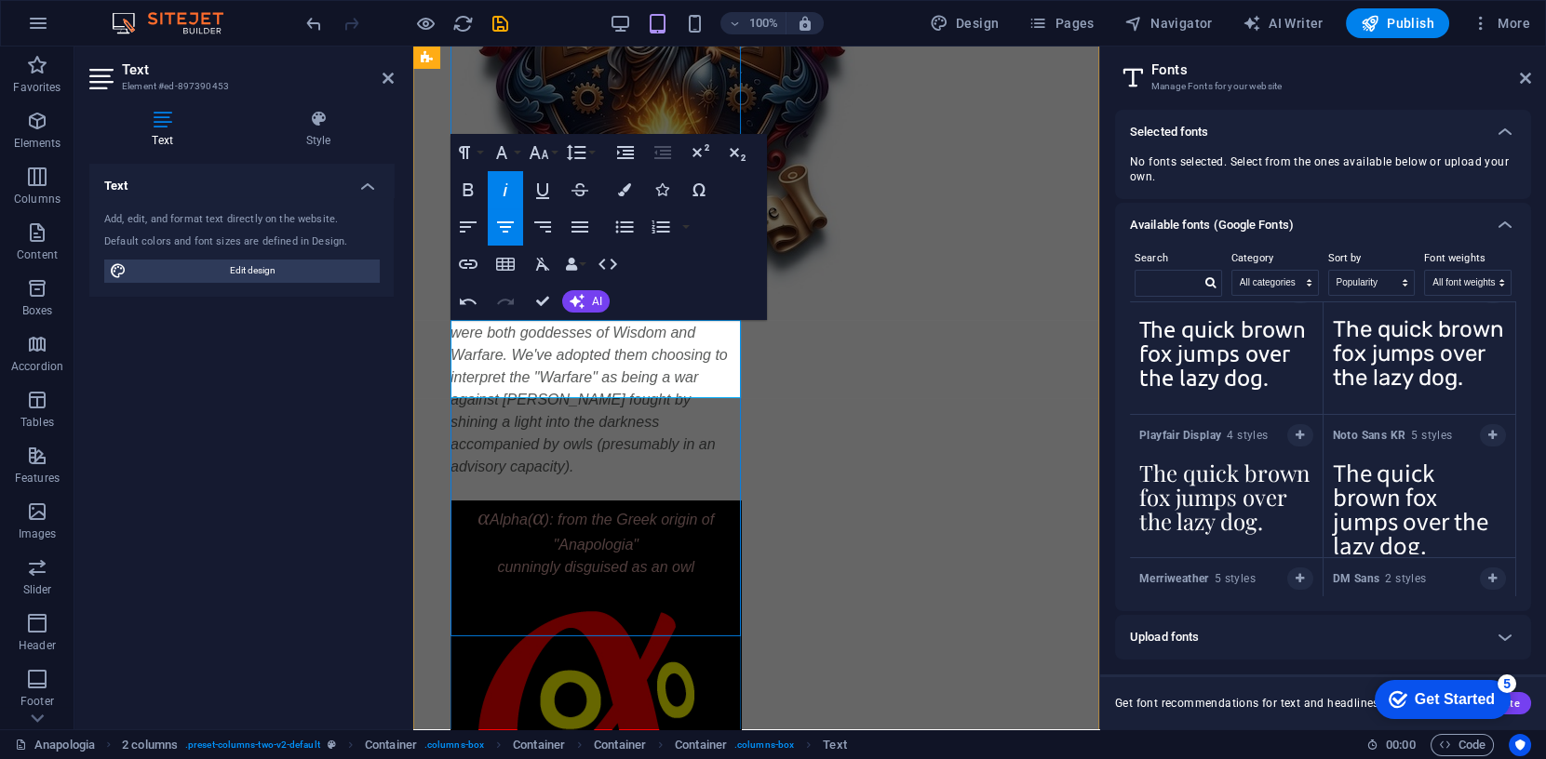
click at [549, 512] on span "): from the Greek origin of "Anapologia"" at bounding box center [628, 532] width 169 height 41
click at [511, 512] on span "α Alpha" at bounding box center [514, 520] width 50 height 16
click at [512, 512] on span "α lpha" at bounding box center [513, 520] width 40 height 16
click at [490, 505] on span "α" at bounding box center [496, 517] width 12 height 24
click at [542, 154] on icon "button" at bounding box center [539, 152] width 22 height 22
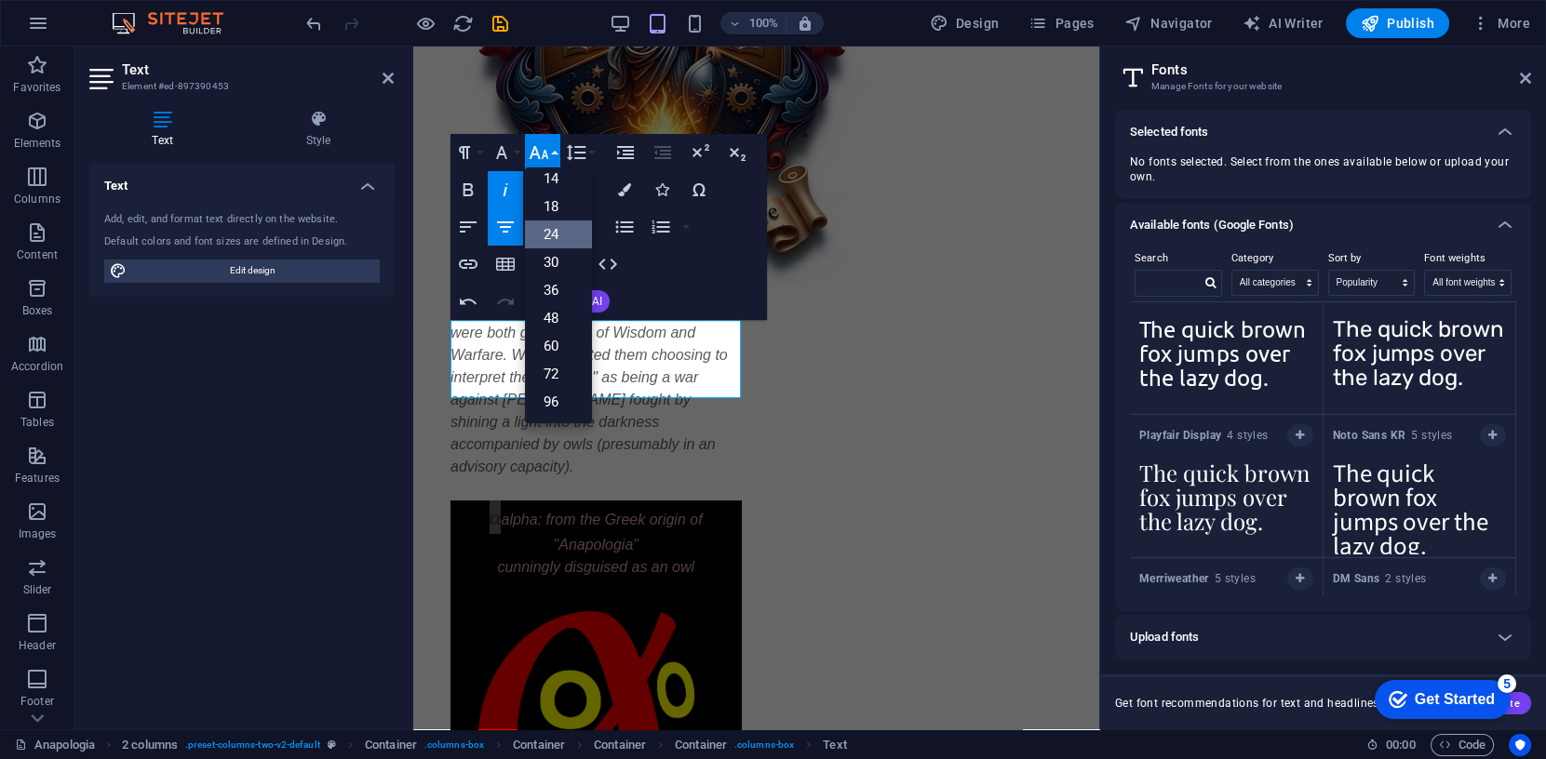
scroll to position [149, 0]
click at [562, 370] on link "72" at bounding box center [558, 375] width 67 height 28
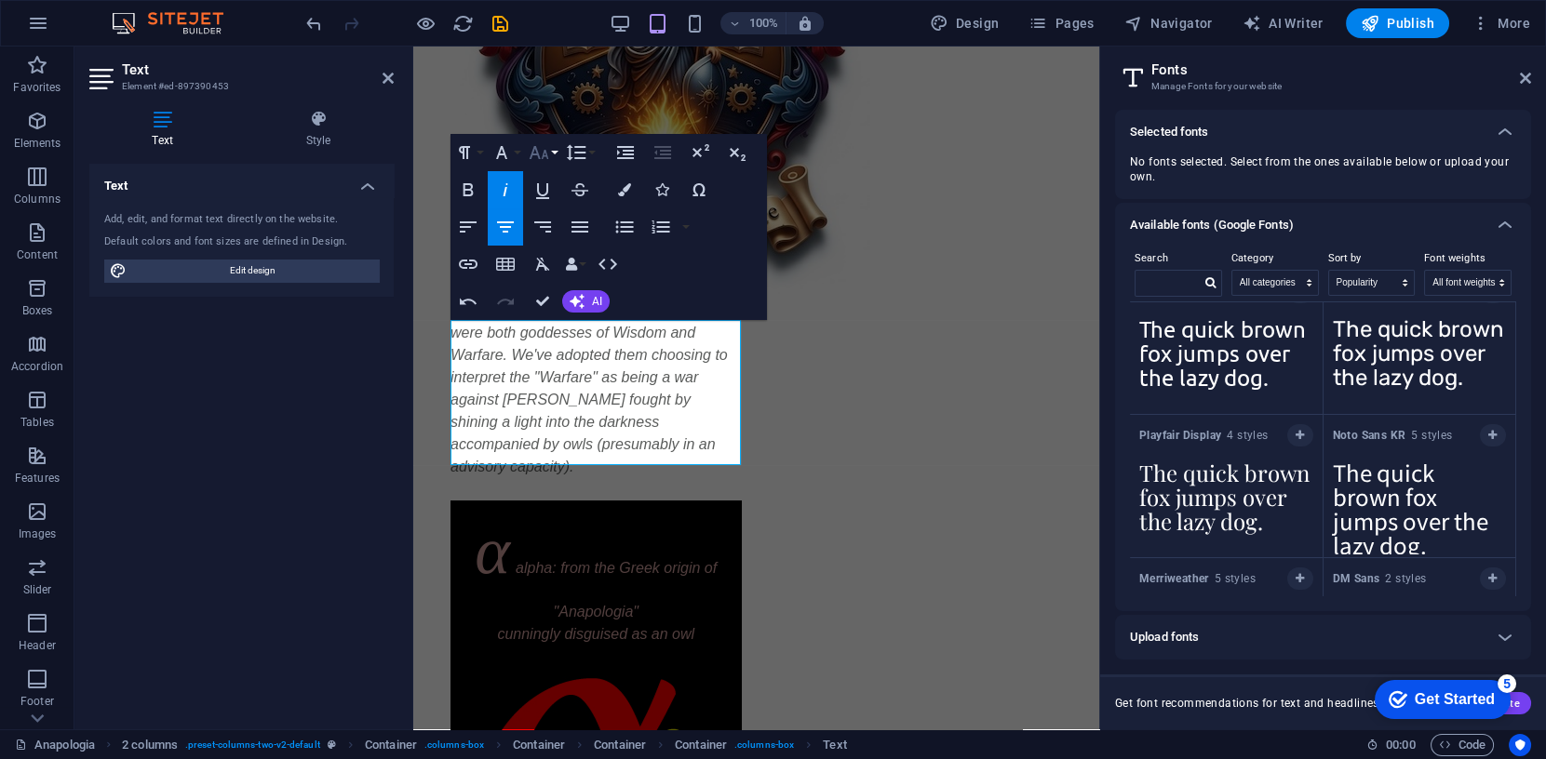
click at [544, 154] on icon "button" at bounding box center [540, 152] width 20 height 13
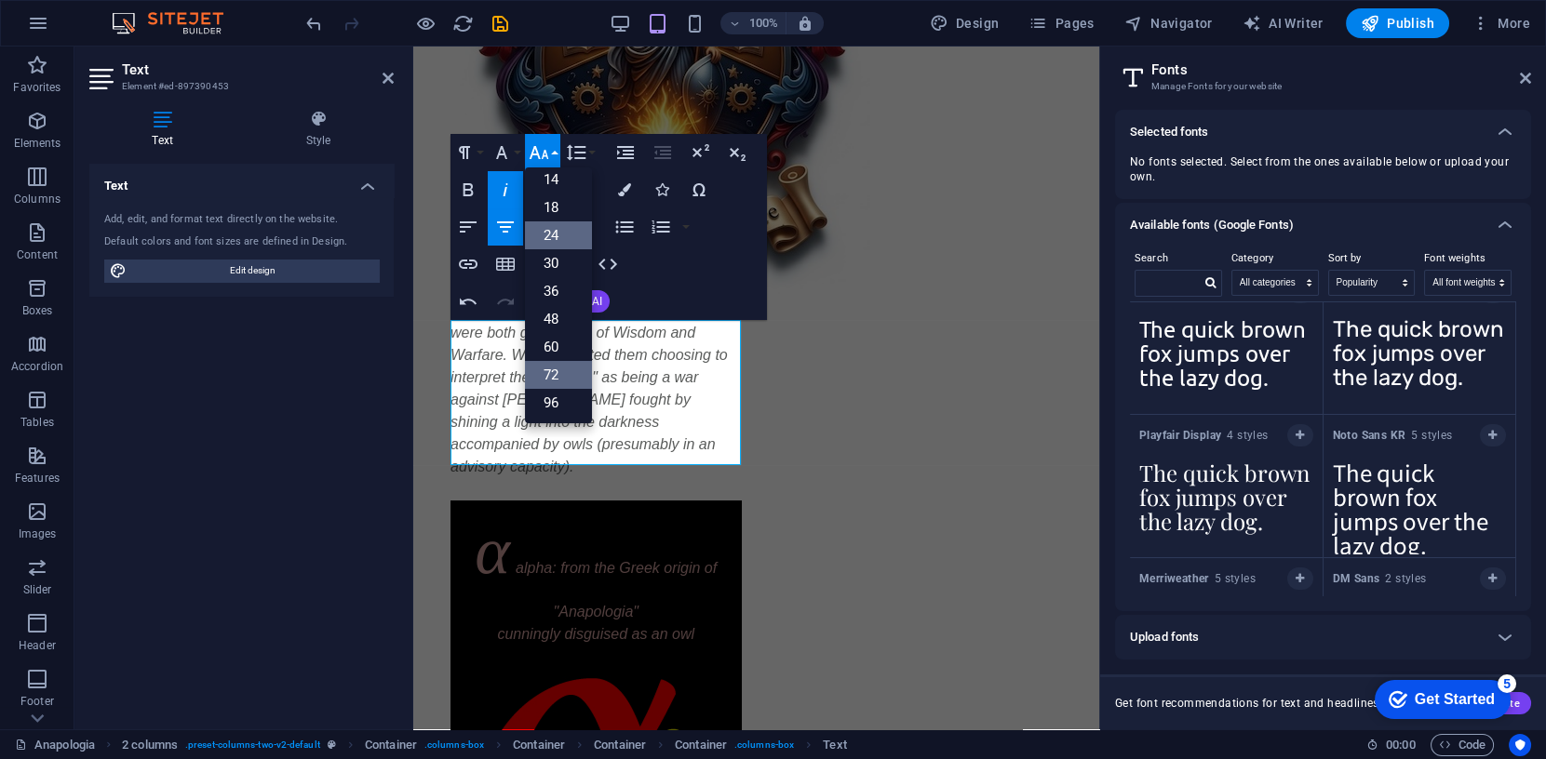
click at [555, 232] on link "24" at bounding box center [558, 236] width 67 height 28
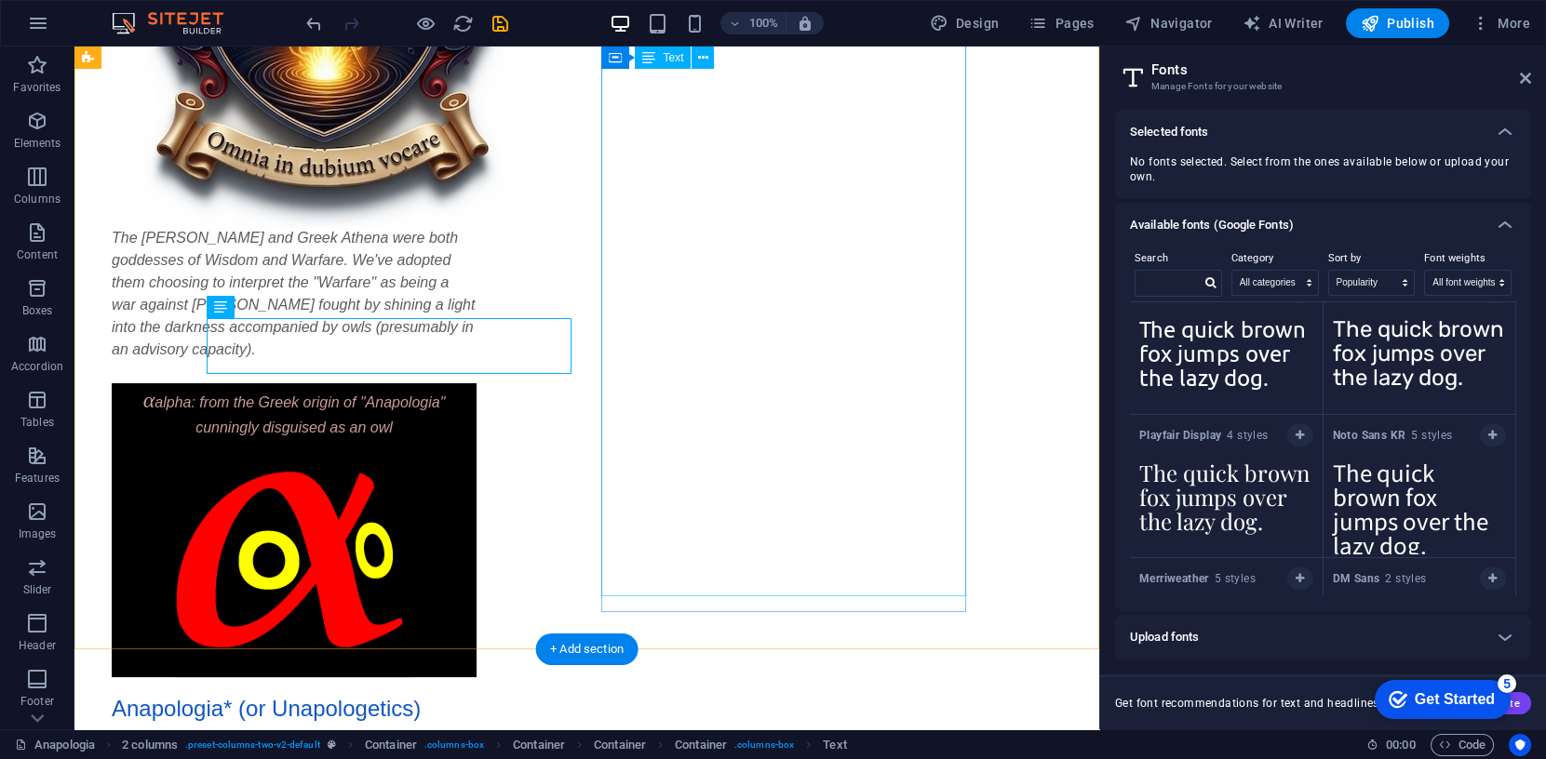
scroll to position [474, 0]
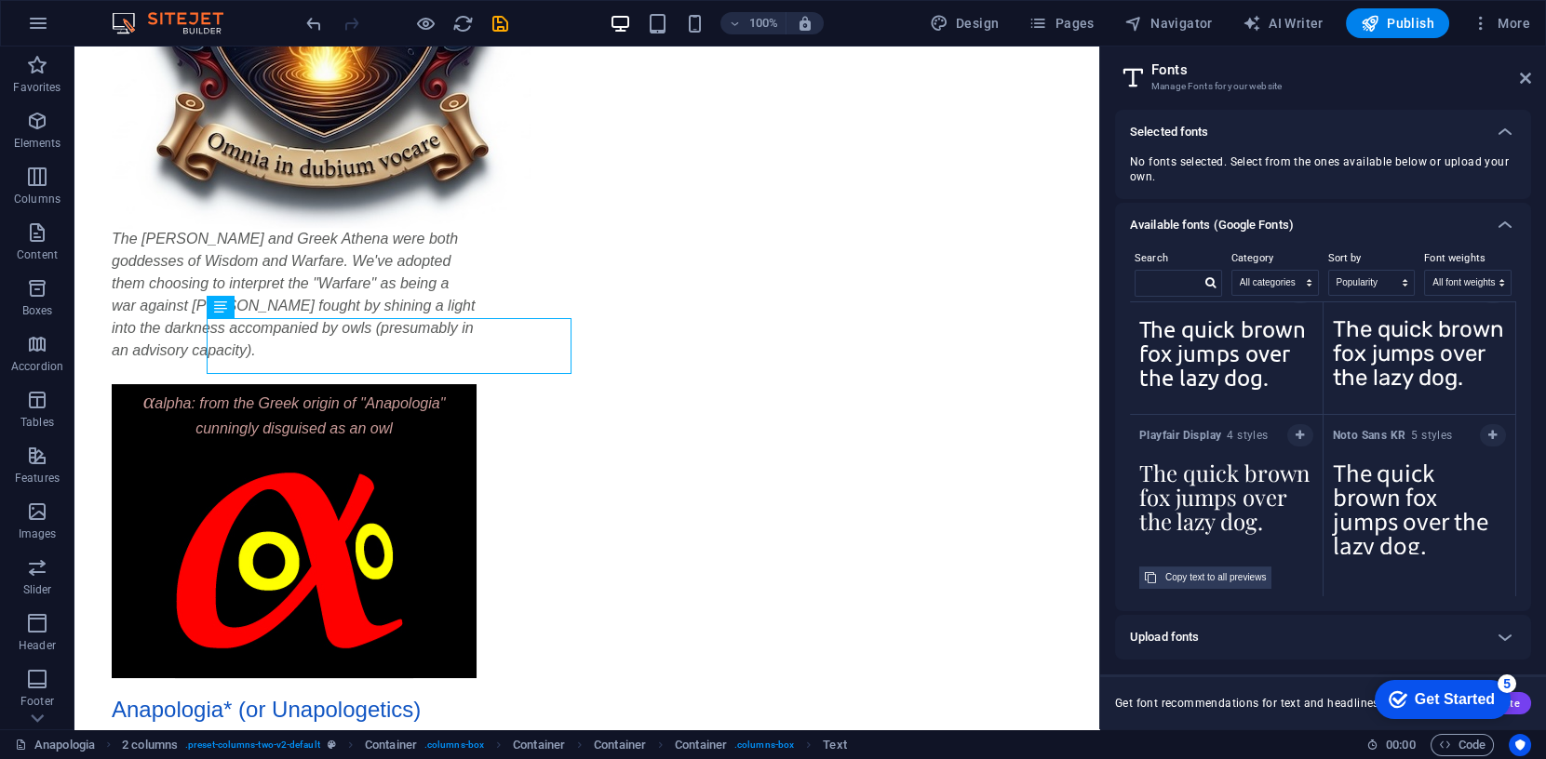
paste textarea "α"
type textarea "The quick brown fox jumps over the lazy dog."
click at [1174, 634] on h6 "Upload fonts" at bounding box center [1164, 637] width 69 height 22
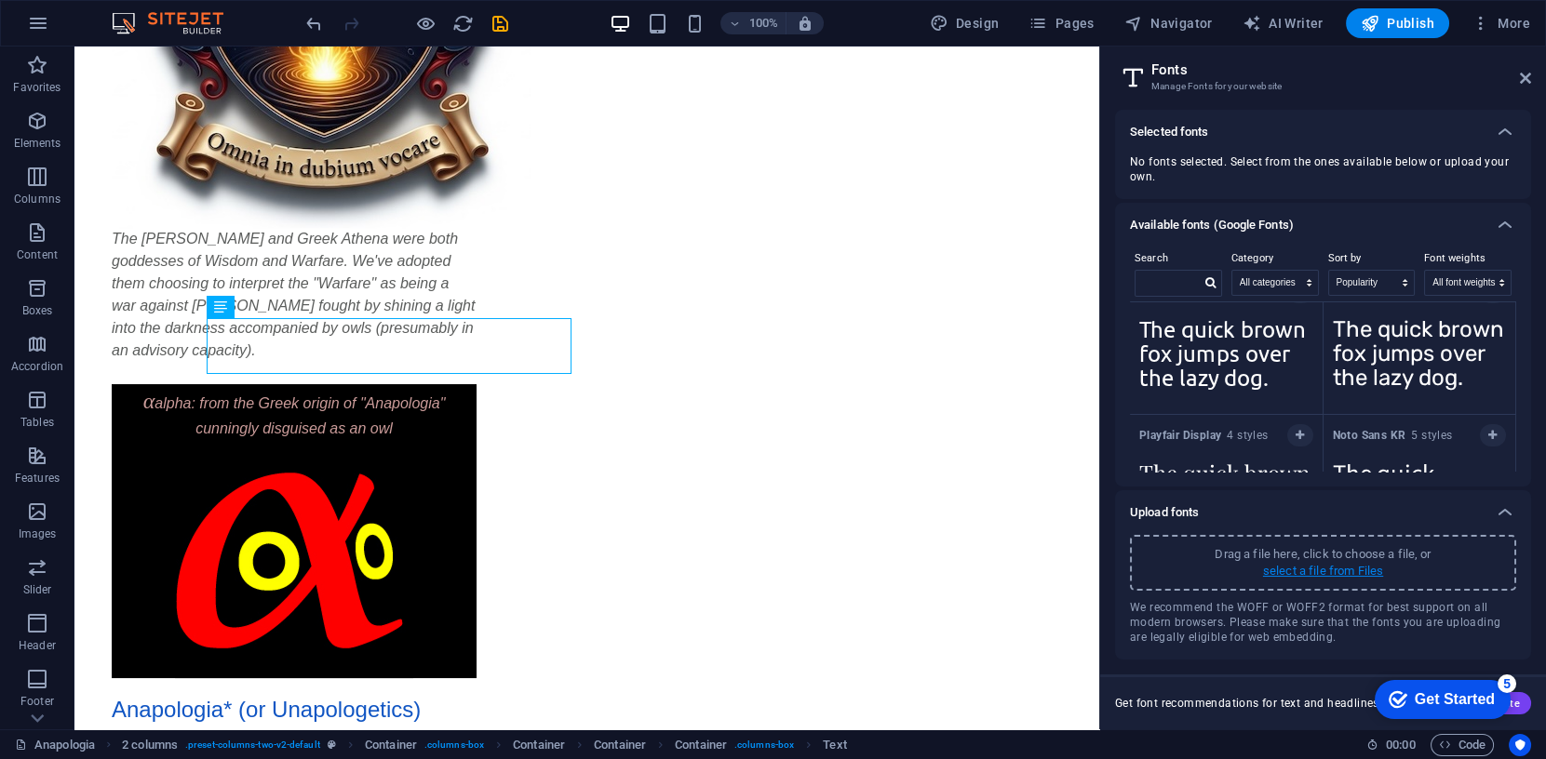
click at [1325, 572] on p "select a file from Files" at bounding box center [1323, 571] width 120 height 17
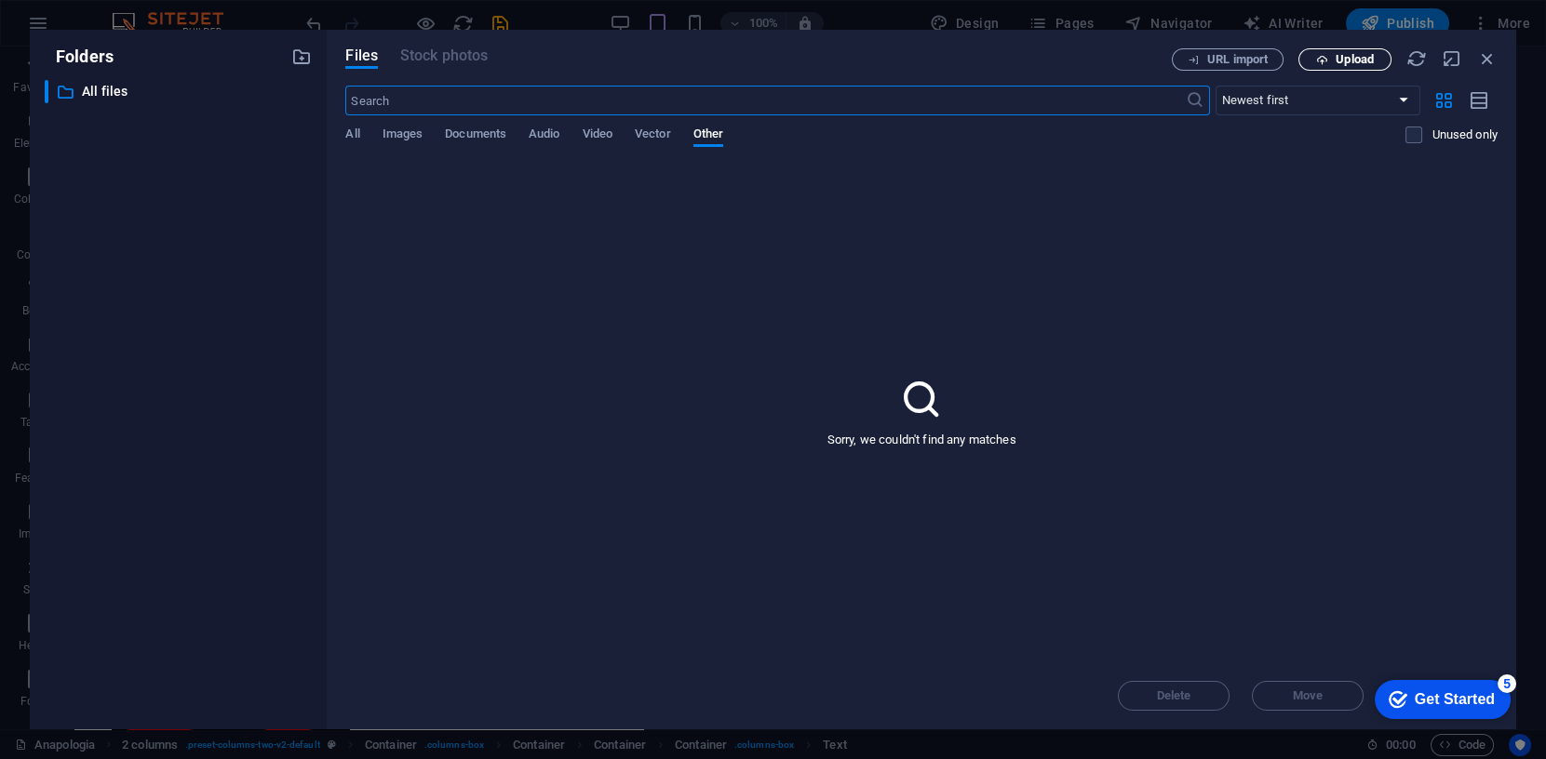
click at [1351, 60] on span "Upload" at bounding box center [1355, 59] width 38 height 11
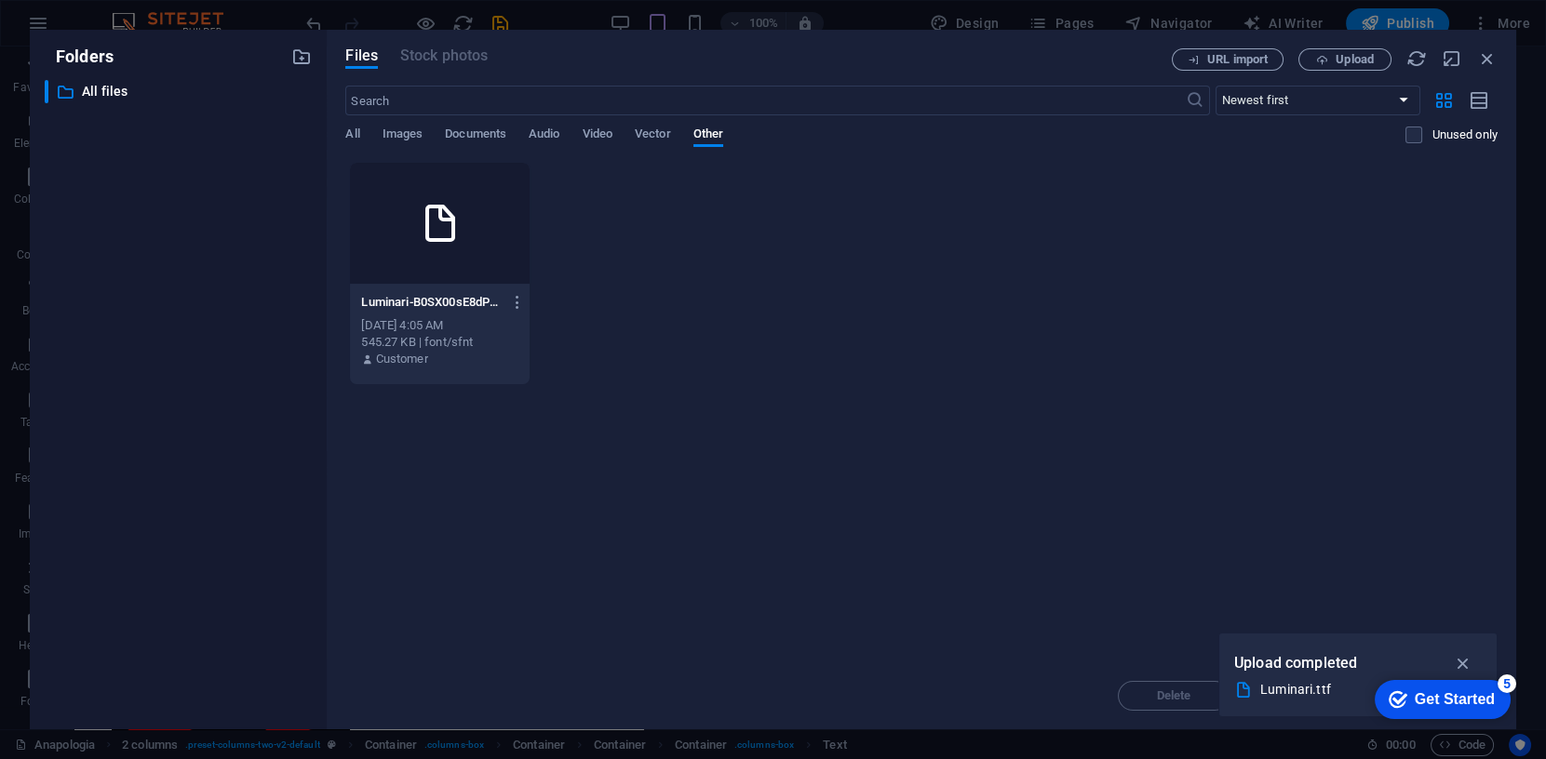
click at [434, 220] on icon at bounding box center [440, 223] width 45 height 45
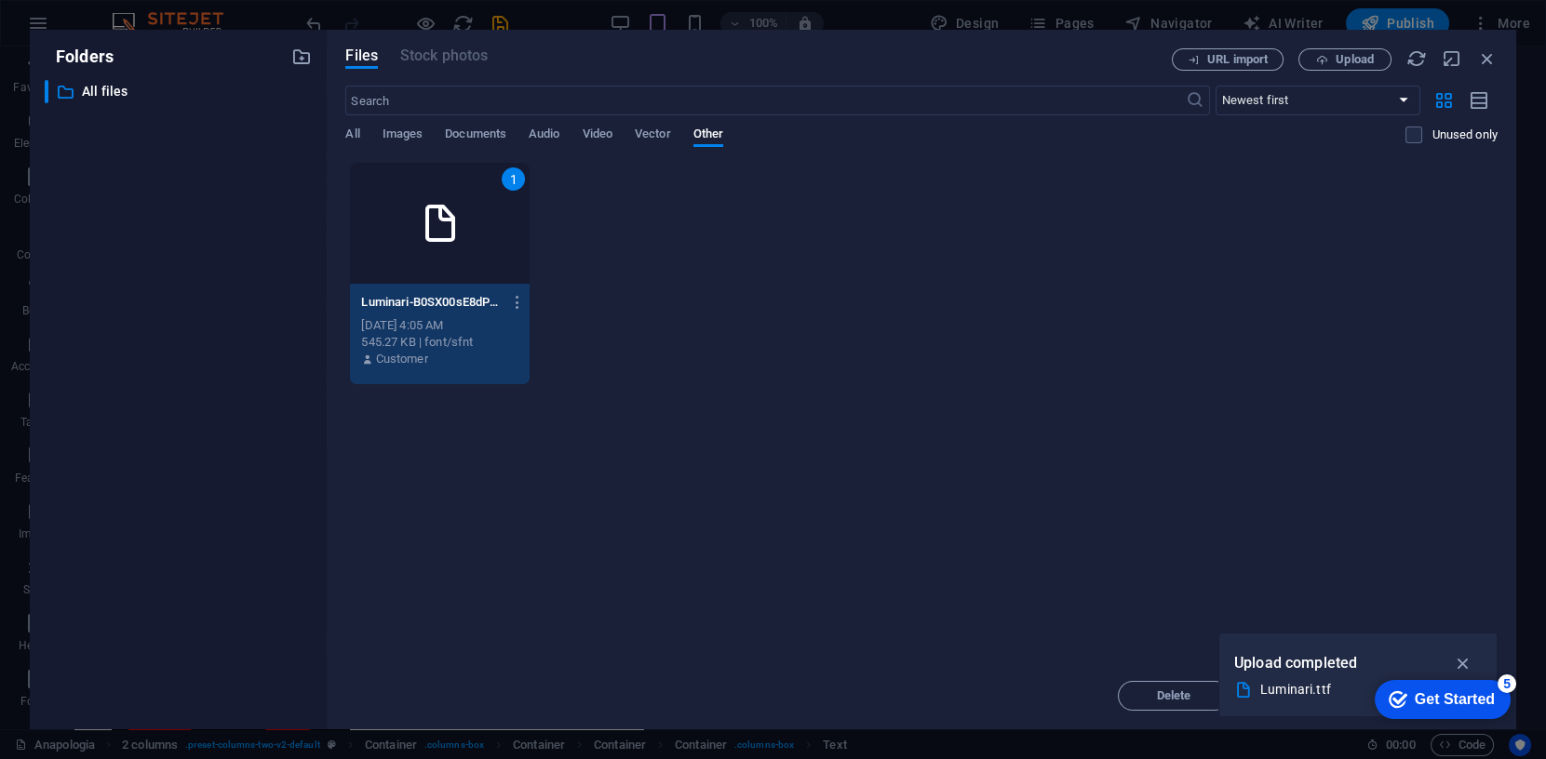
click at [715, 337] on div "1 Luminari-B0SX00sE8dPwA3iCCGjnhQ.ttf Luminari-B0SX00sE8dPwA3iCCGjnhQ.ttf Sep 3…" at bounding box center [921, 273] width 1152 height 223
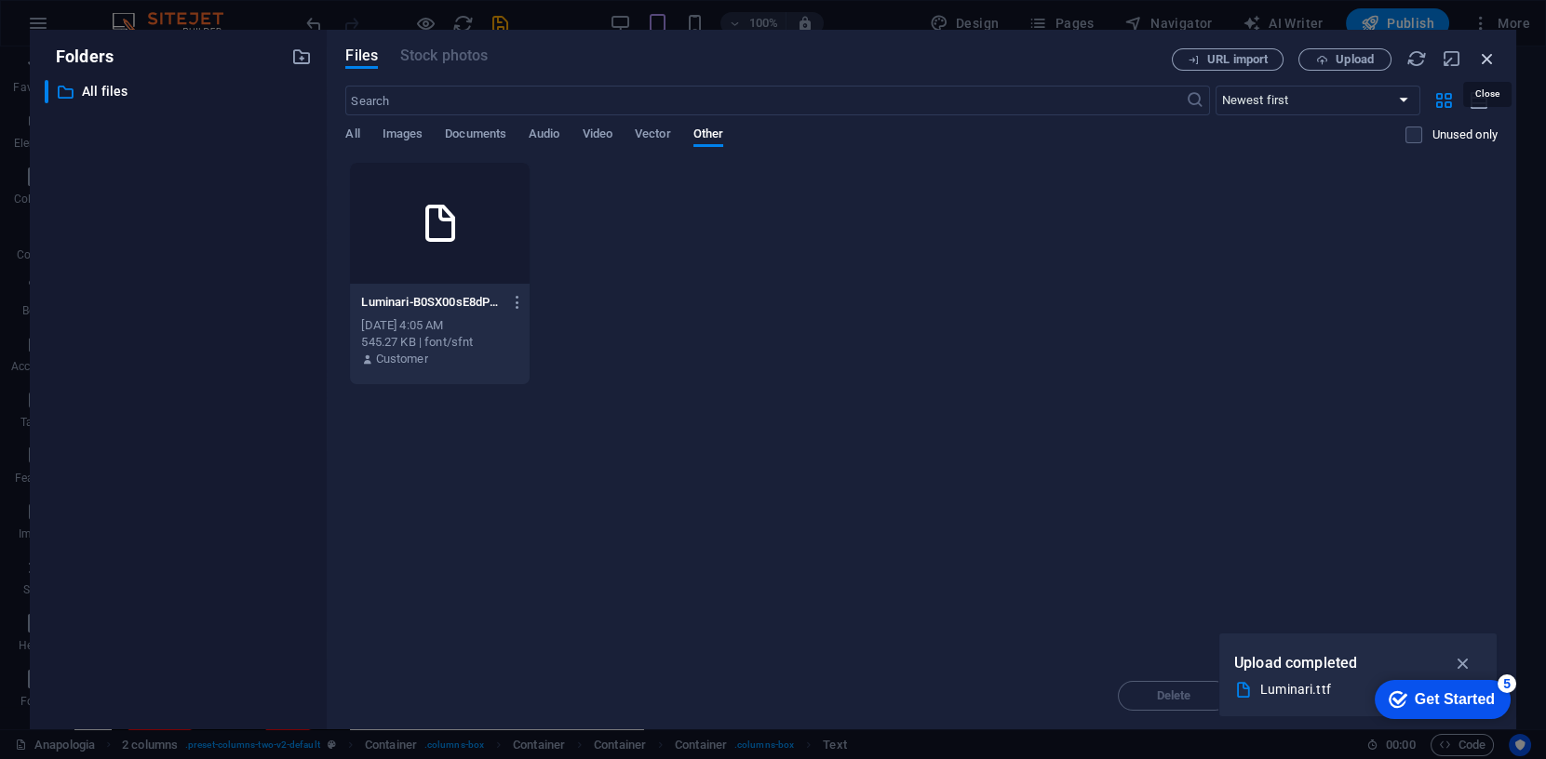
click at [1490, 55] on icon "button" at bounding box center [1487, 58] width 20 height 20
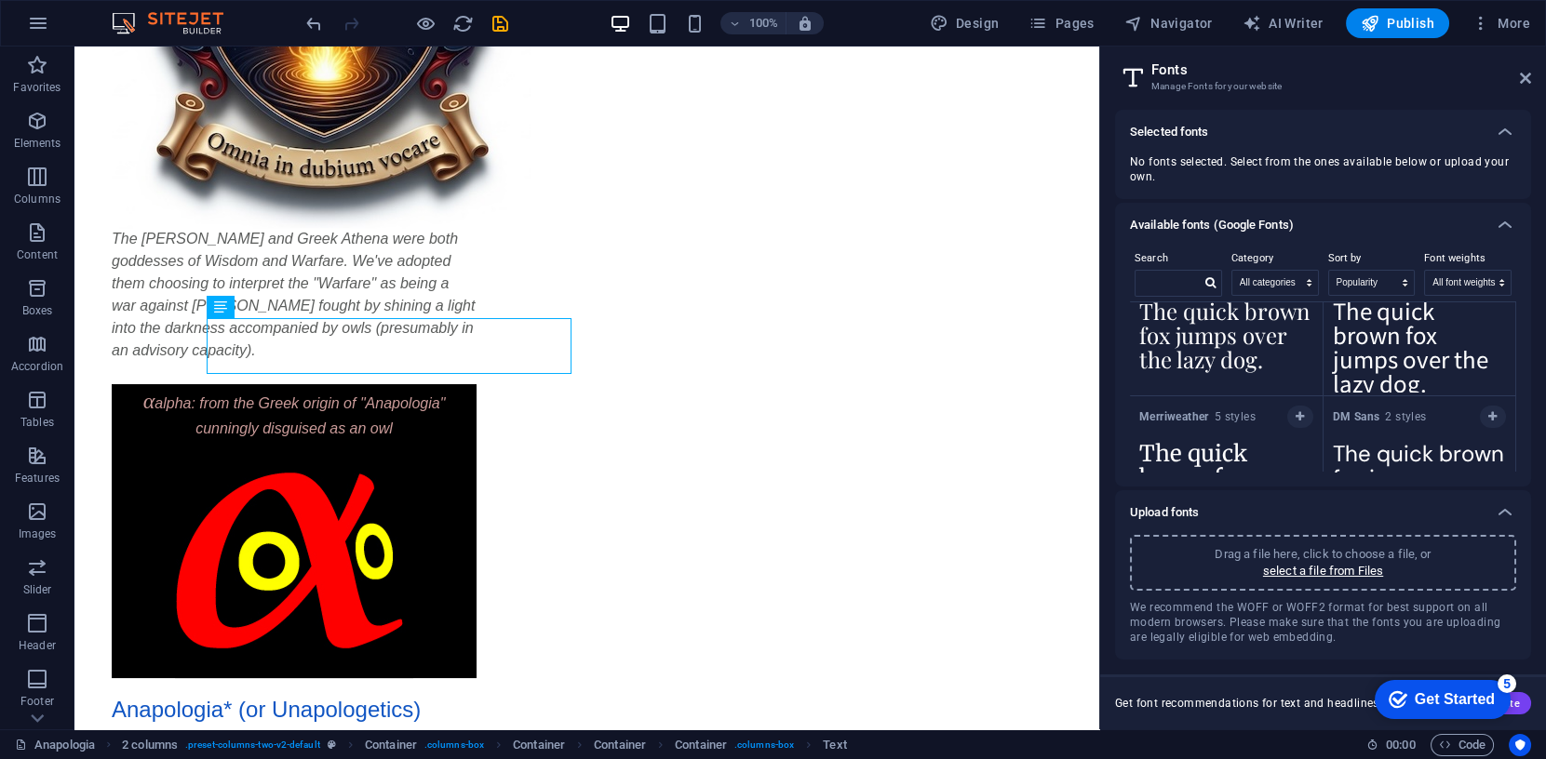
scroll to position [0, 0]
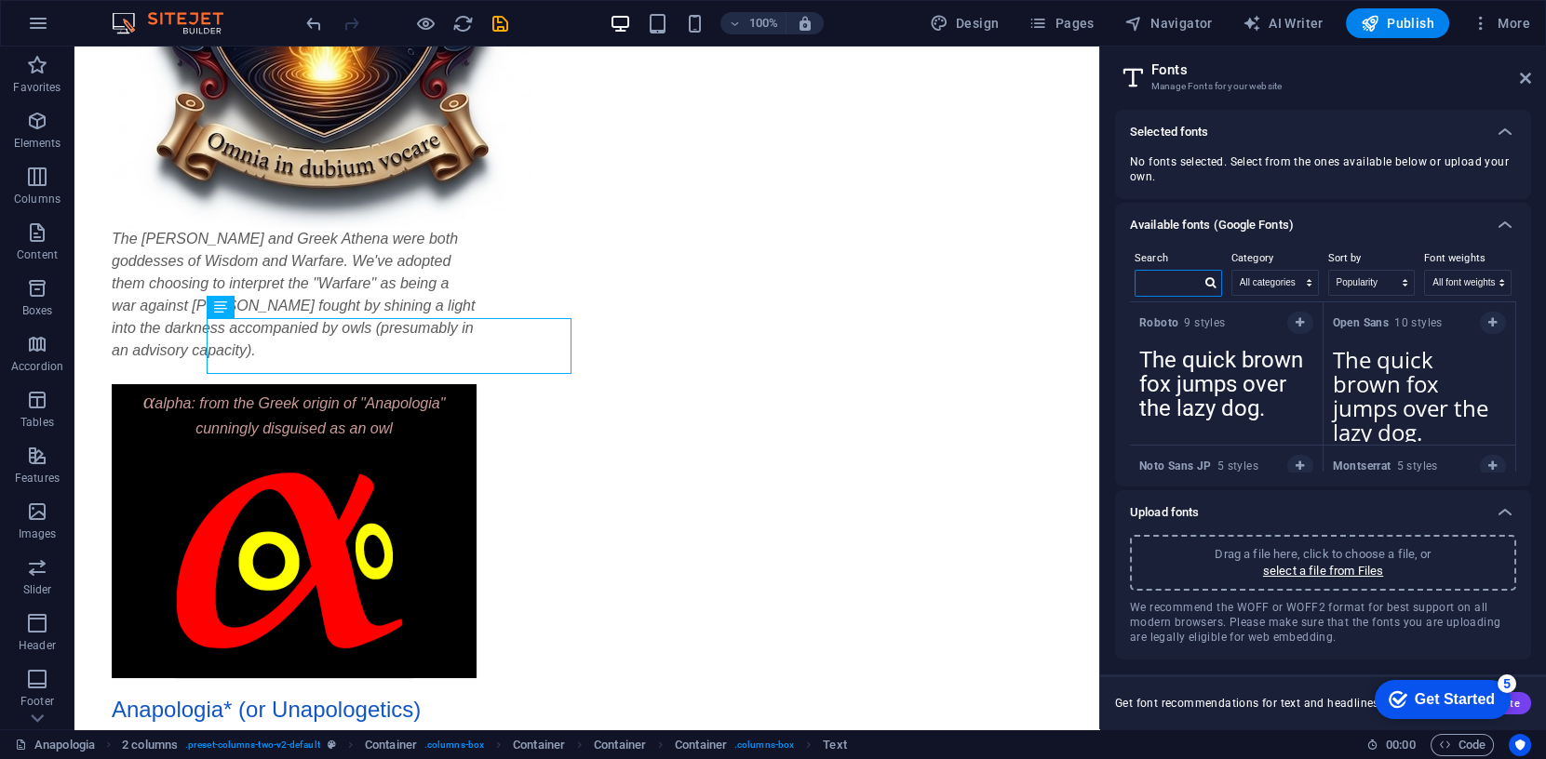
click at [1175, 281] on input "text" at bounding box center [1167, 283] width 65 height 24
type input "[PERSON_NAME]"
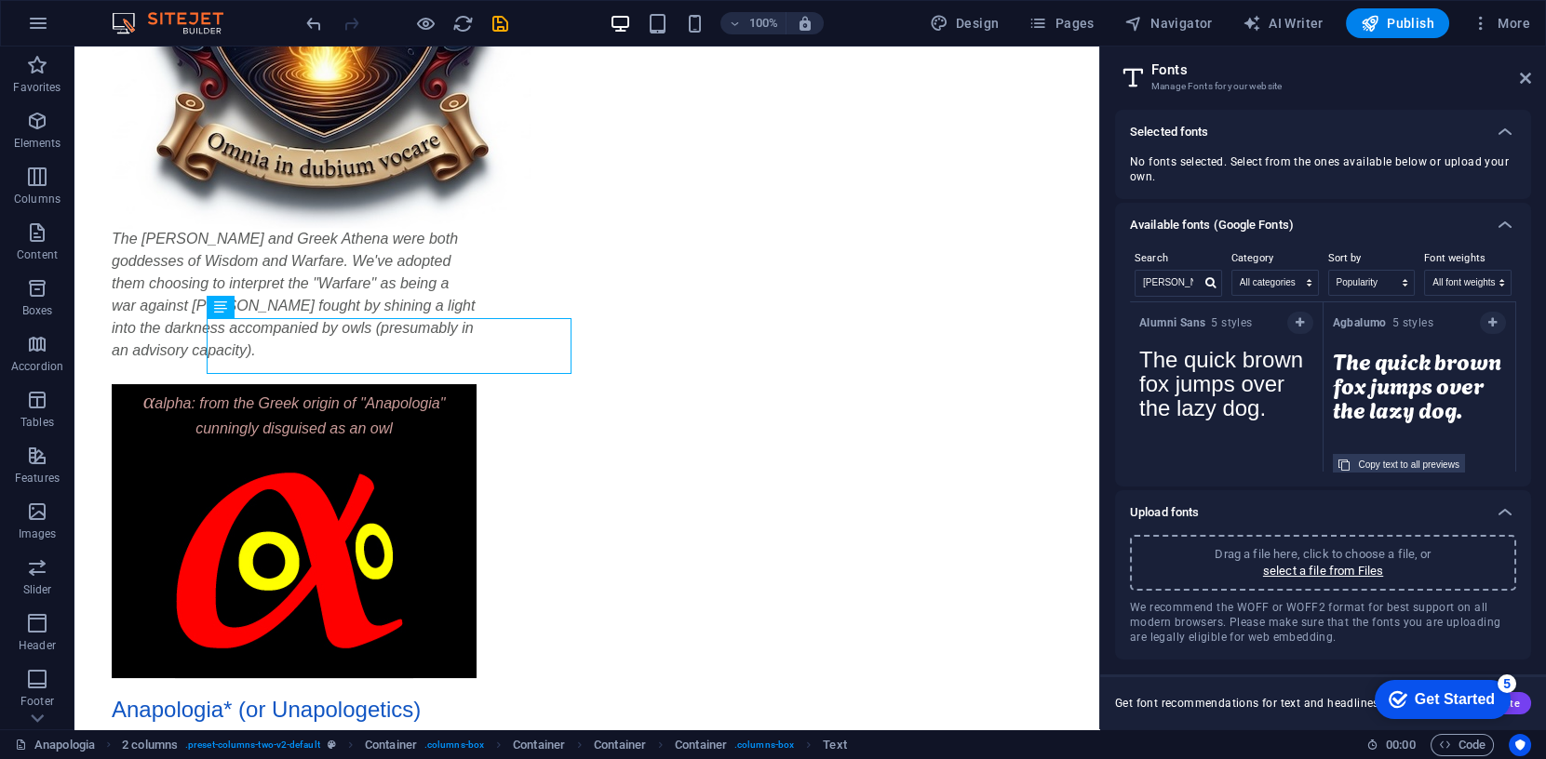
paste textarea "α"
type textarea "The quick brown fox jumps over the lazy dog."
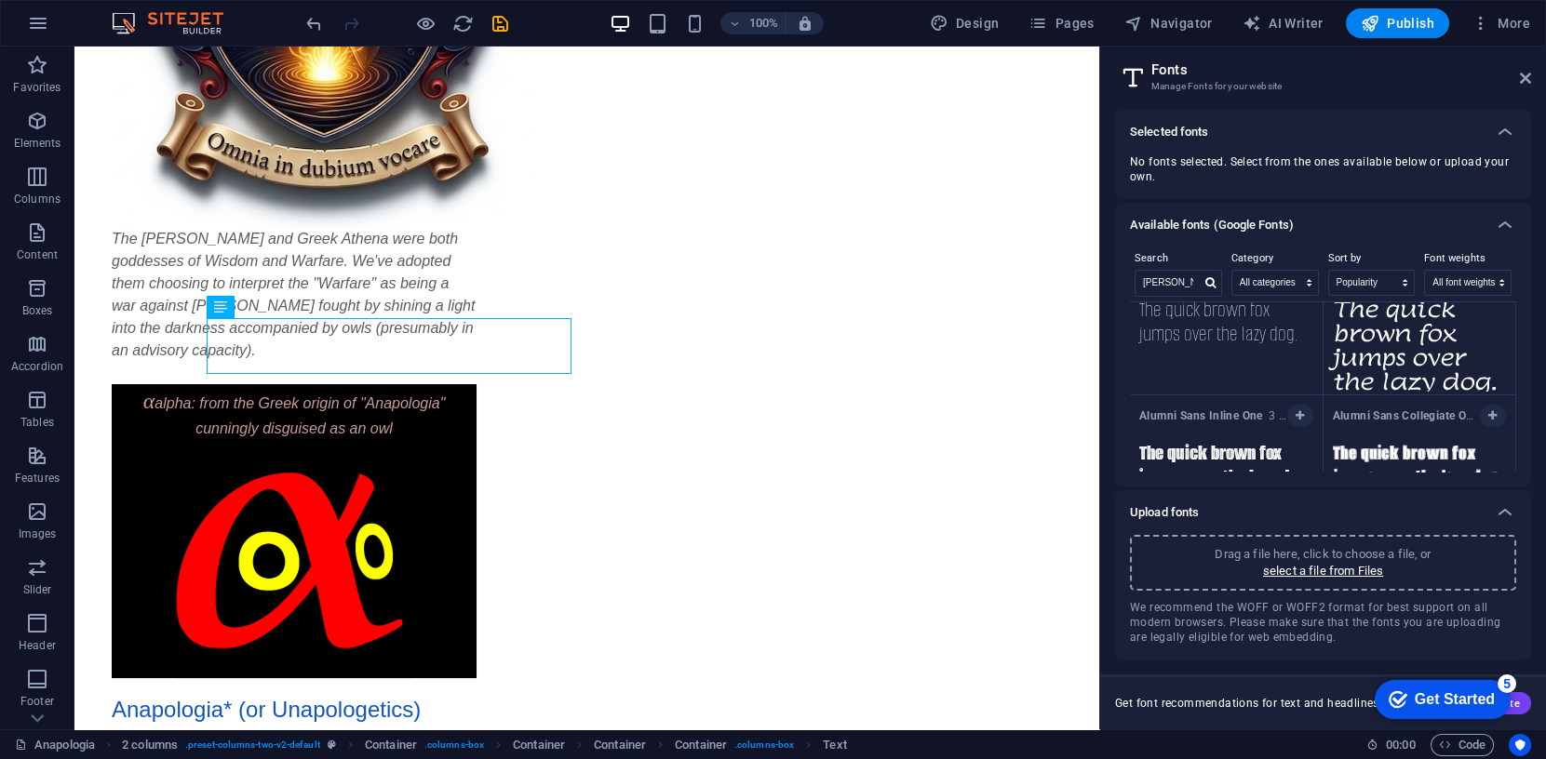
scroll to position [159, 0]
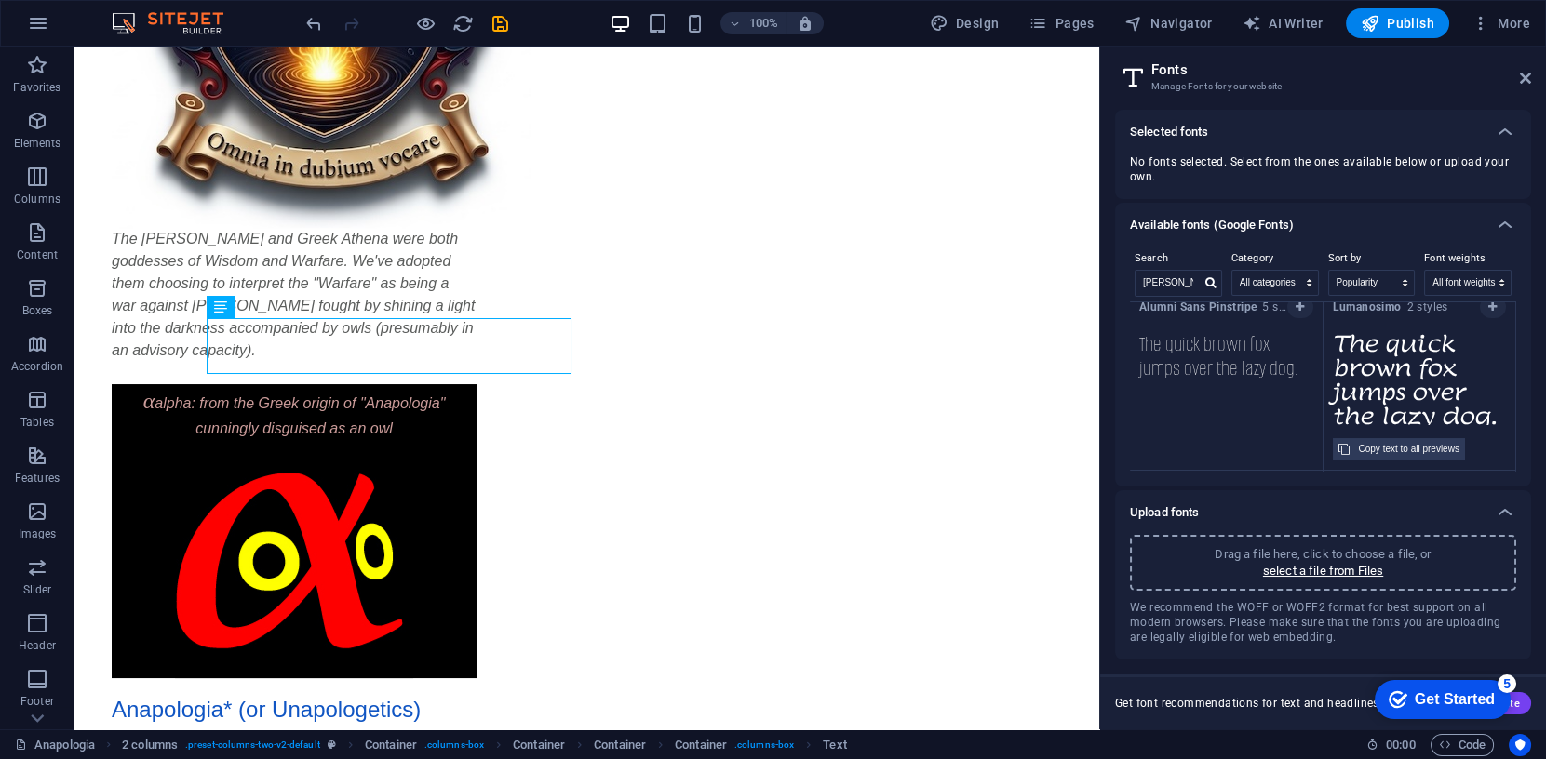
paste textarea "α"
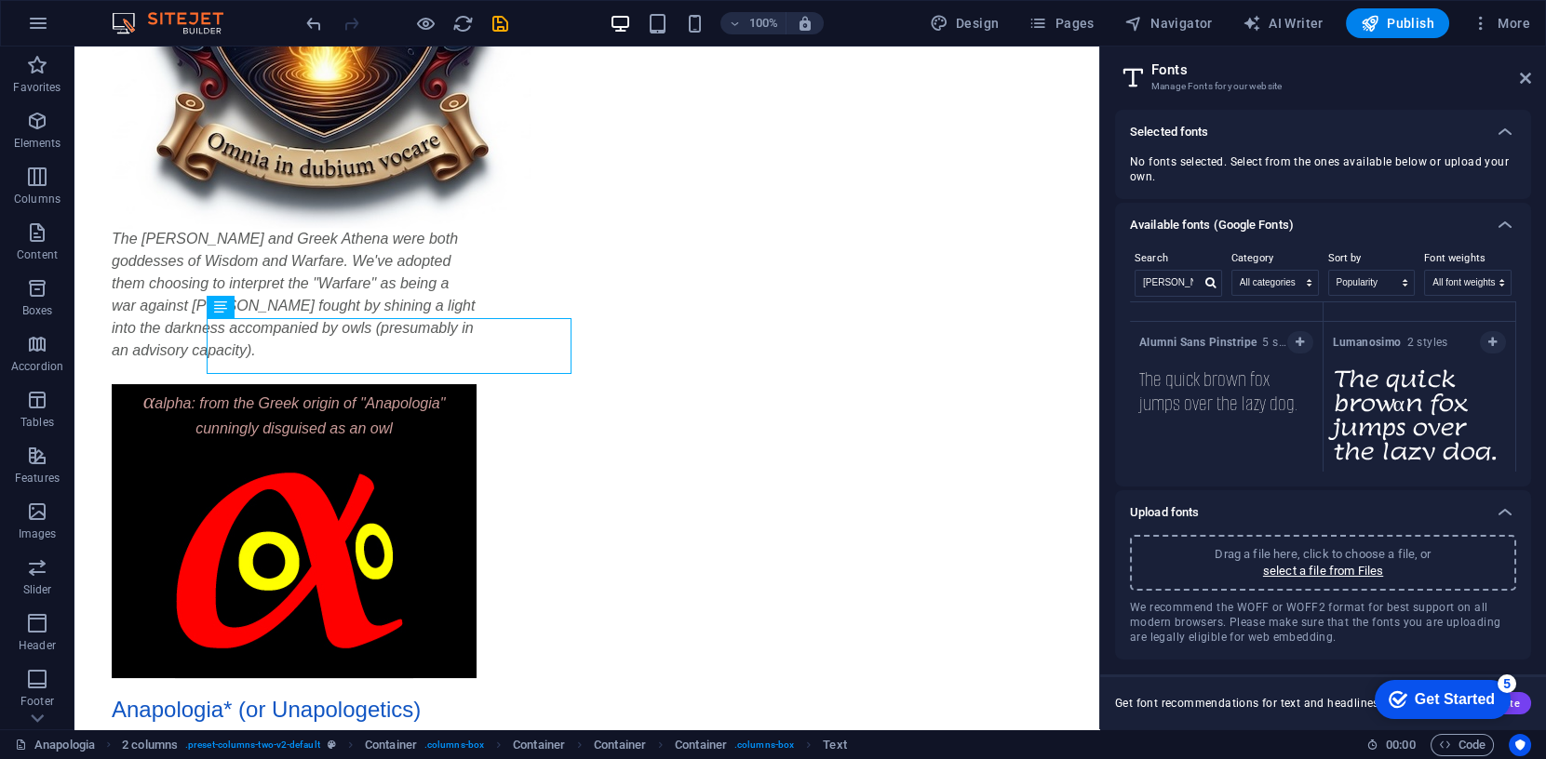
scroll to position [116, 0]
type textarea "The quick browαn fox jumps over the lazy dog."
click at [1491, 351] on icon "button" at bounding box center [1492, 349] width 8 height 11
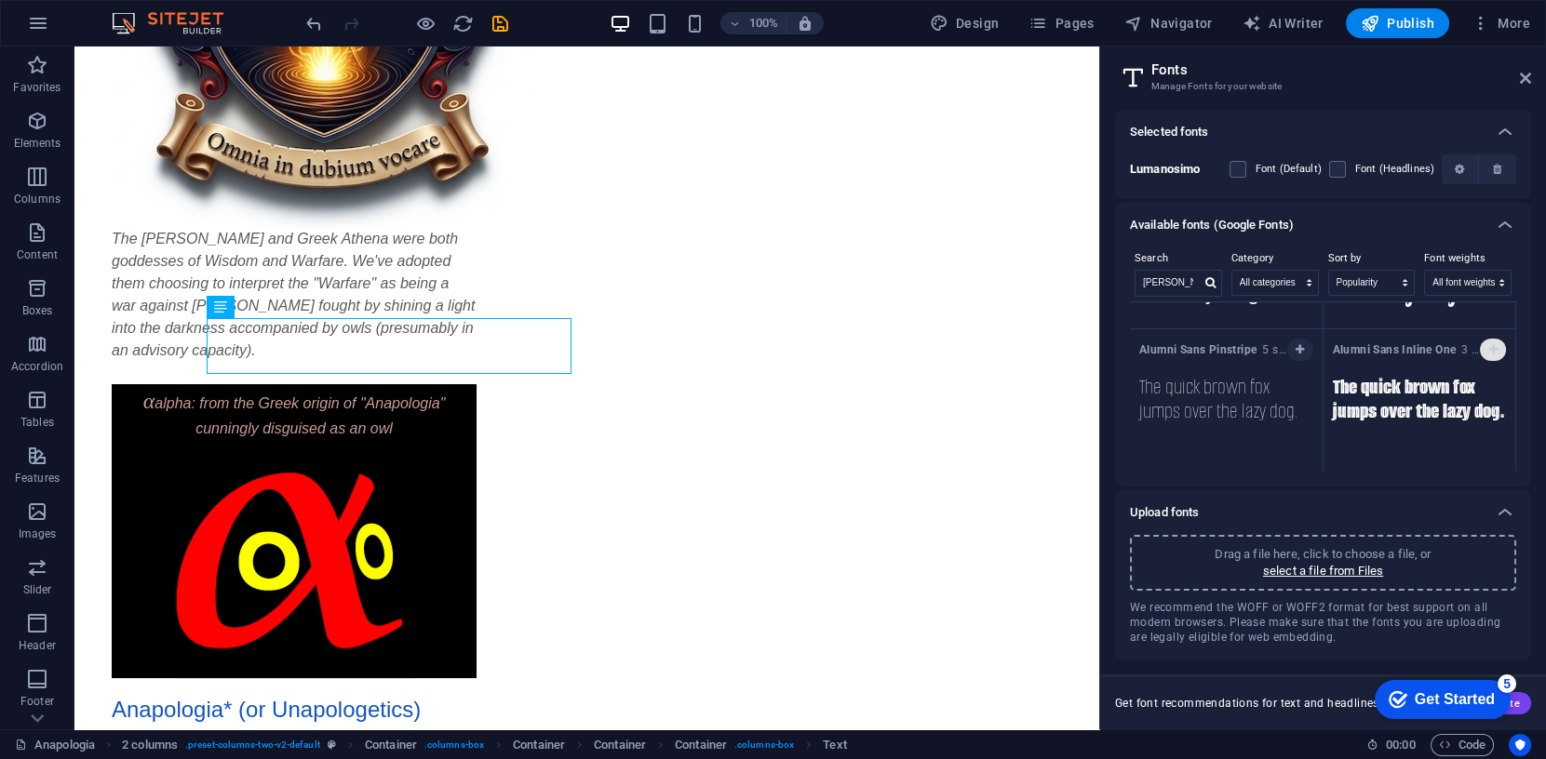
click at [1490, 348] on icon "button" at bounding box center [1492, 349] width 8 height 11
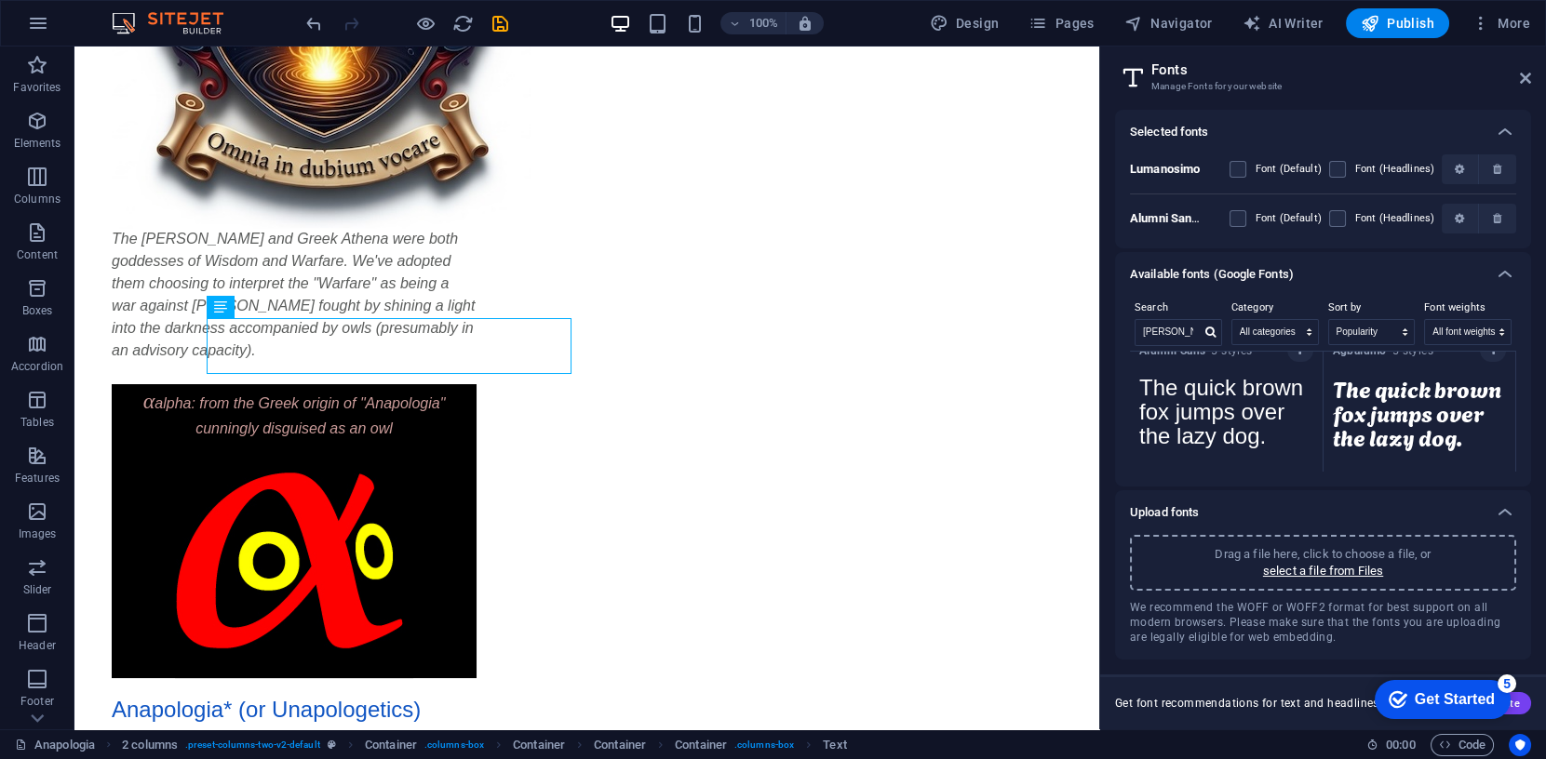
scroll to position [0, 0]
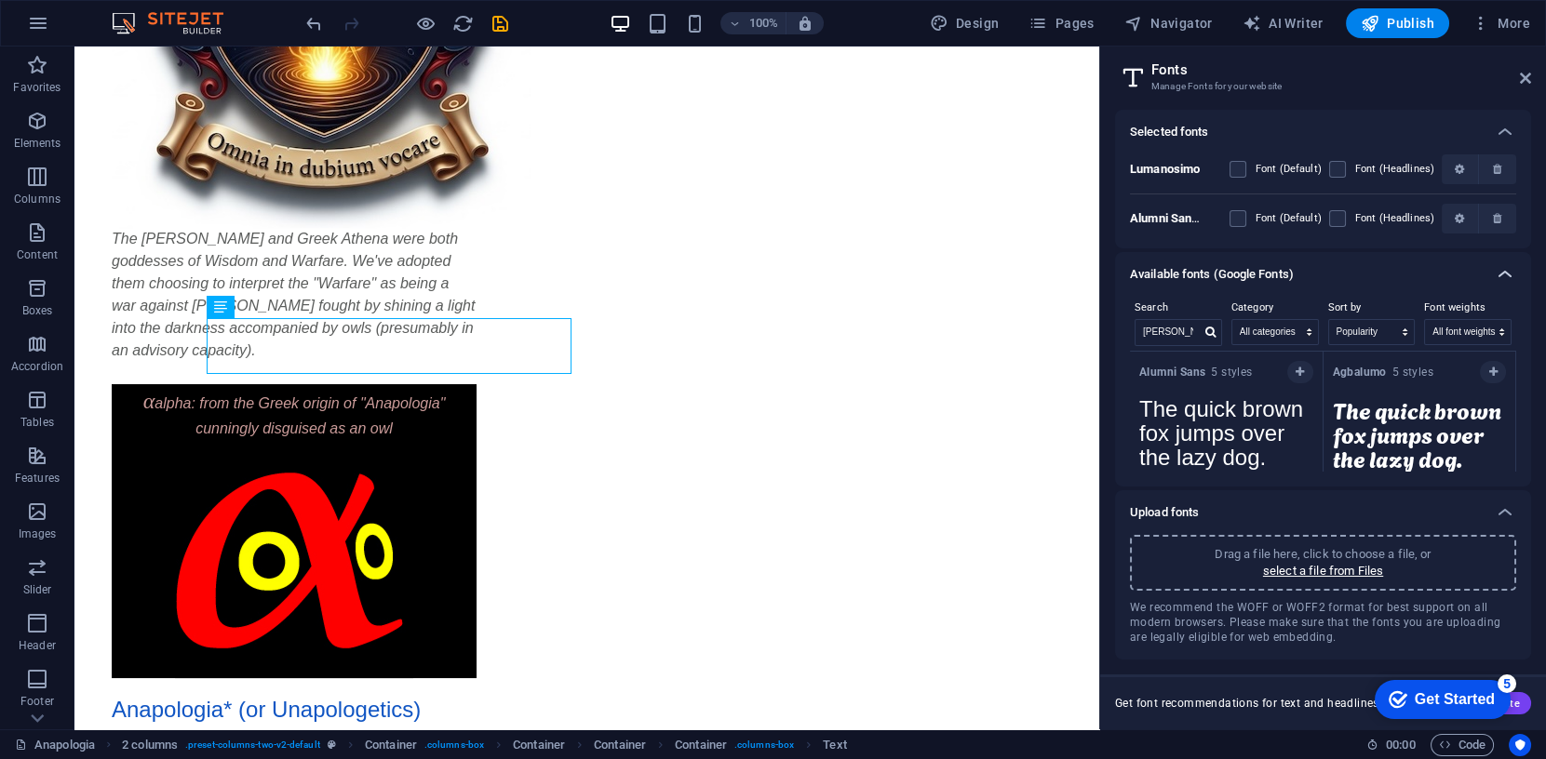
click at [1505, 274] on icon at bounding box center [1505, 274] width 22 height 22
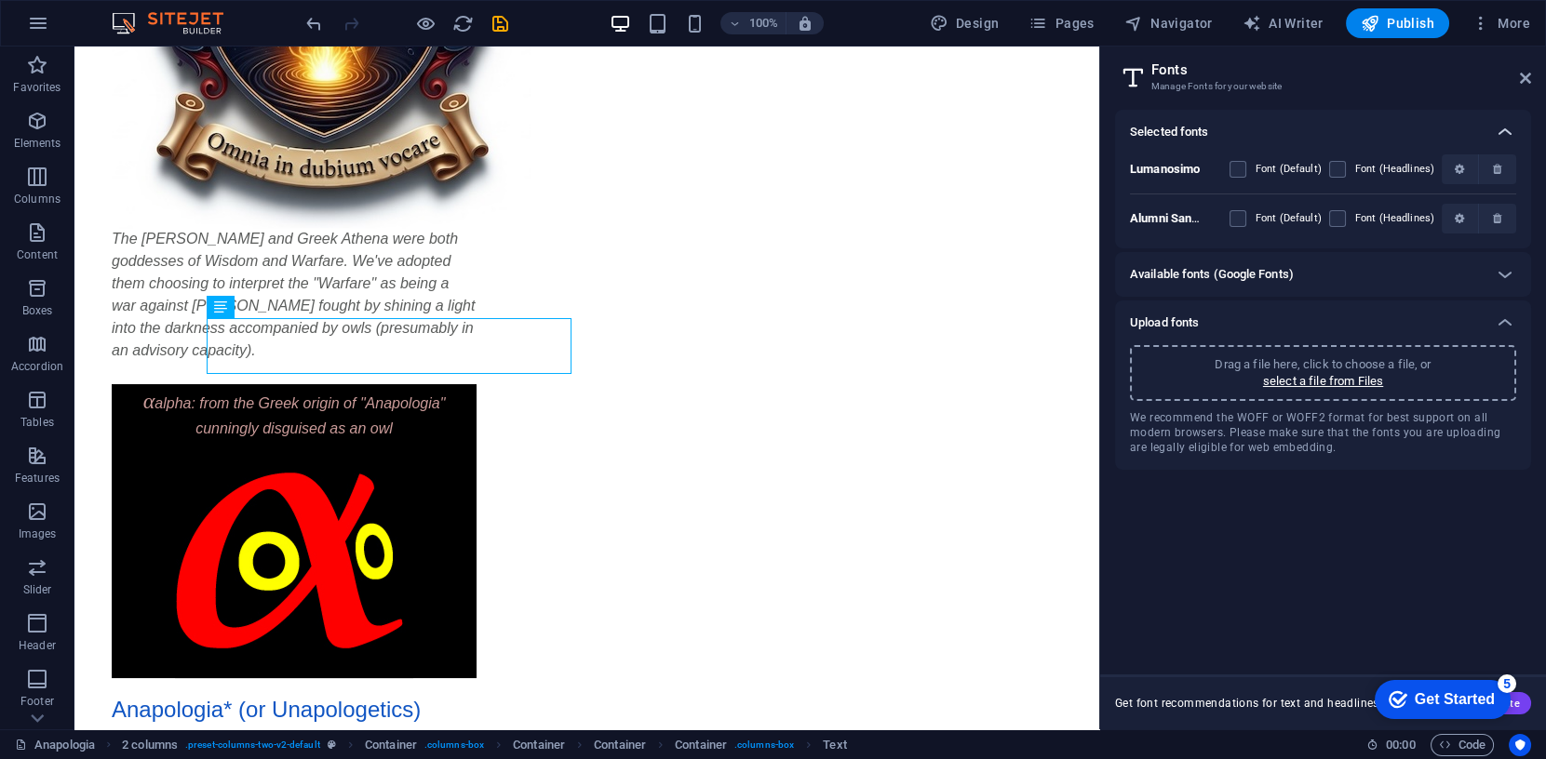
click at [1509, 128] on icon at bounding box center [1505, 132] width 22 height 22
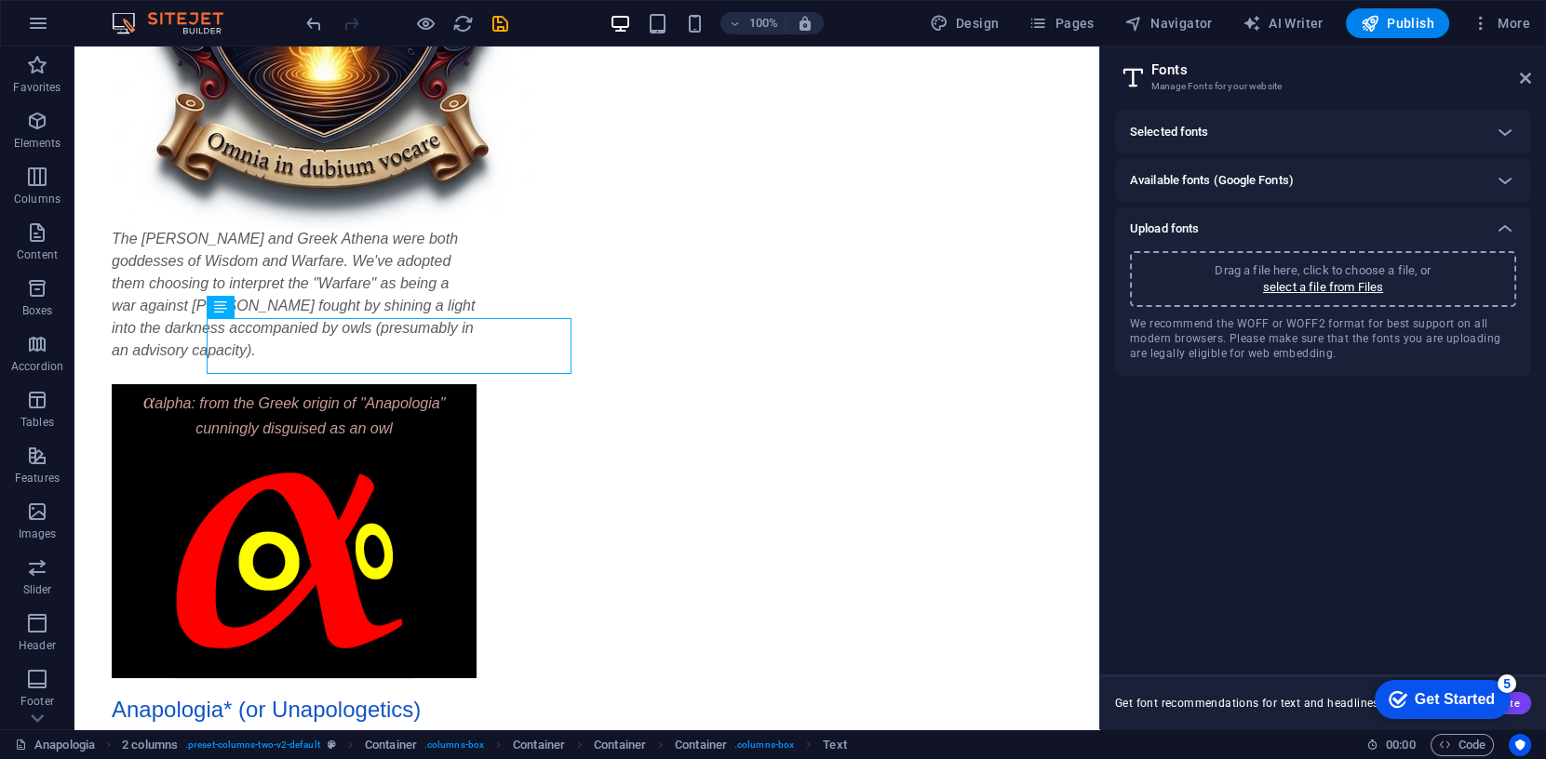
click at [1240, 84] on h3 "Manage Fonts for your website" at bounding box center [1322, 86] width 343 height 17
click at [1507, 129] on icon at bounding box center [1505, 132] width 22 height 22
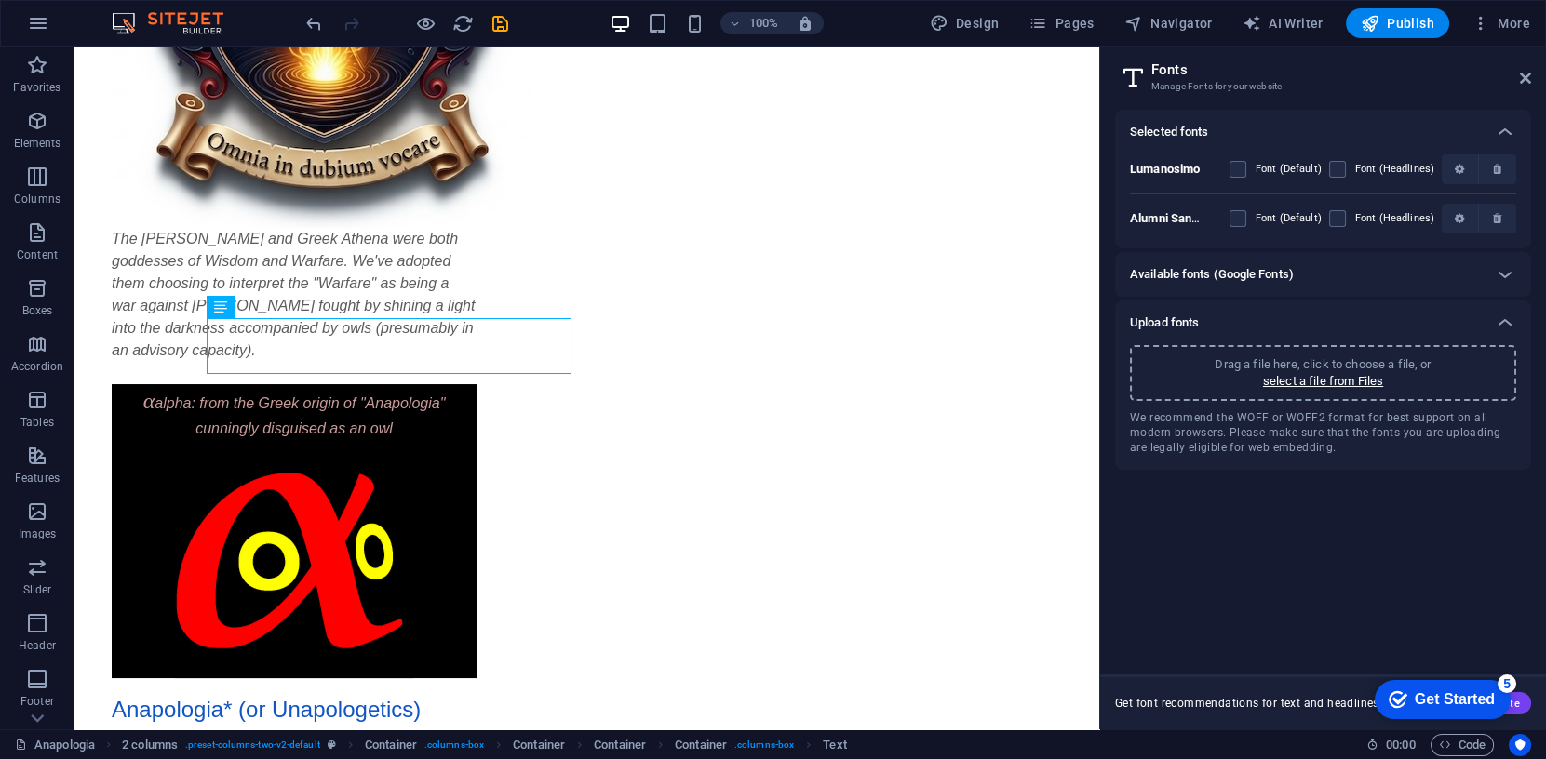
drag, startPoint x: 1241, startPoint y: 172, endPoint x: 1270, endPoint y: 207, distance: 45.5
click at [1241, 172] on label at bounding box center [1237, 169] width 17 height 17
click at [0, 0] on input "checkbox" at bounding box center [0, 0] width 0 height 0
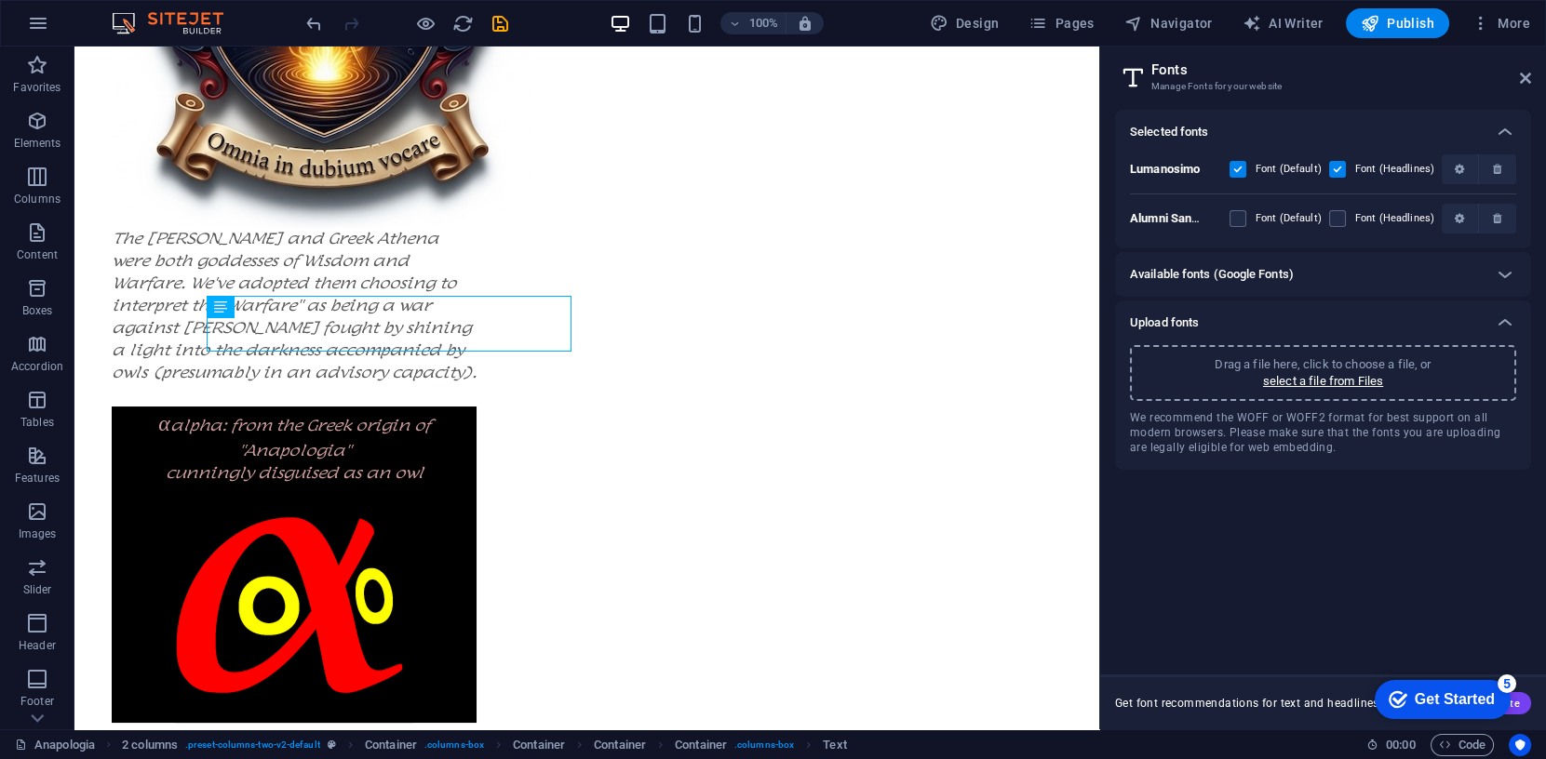
click at [1241, 168] on label at bounding box center [1237, 169] width 17 height 17
click at [0, 0] on input "checkbox" at bounding box center [0, 0] width 0 height 0
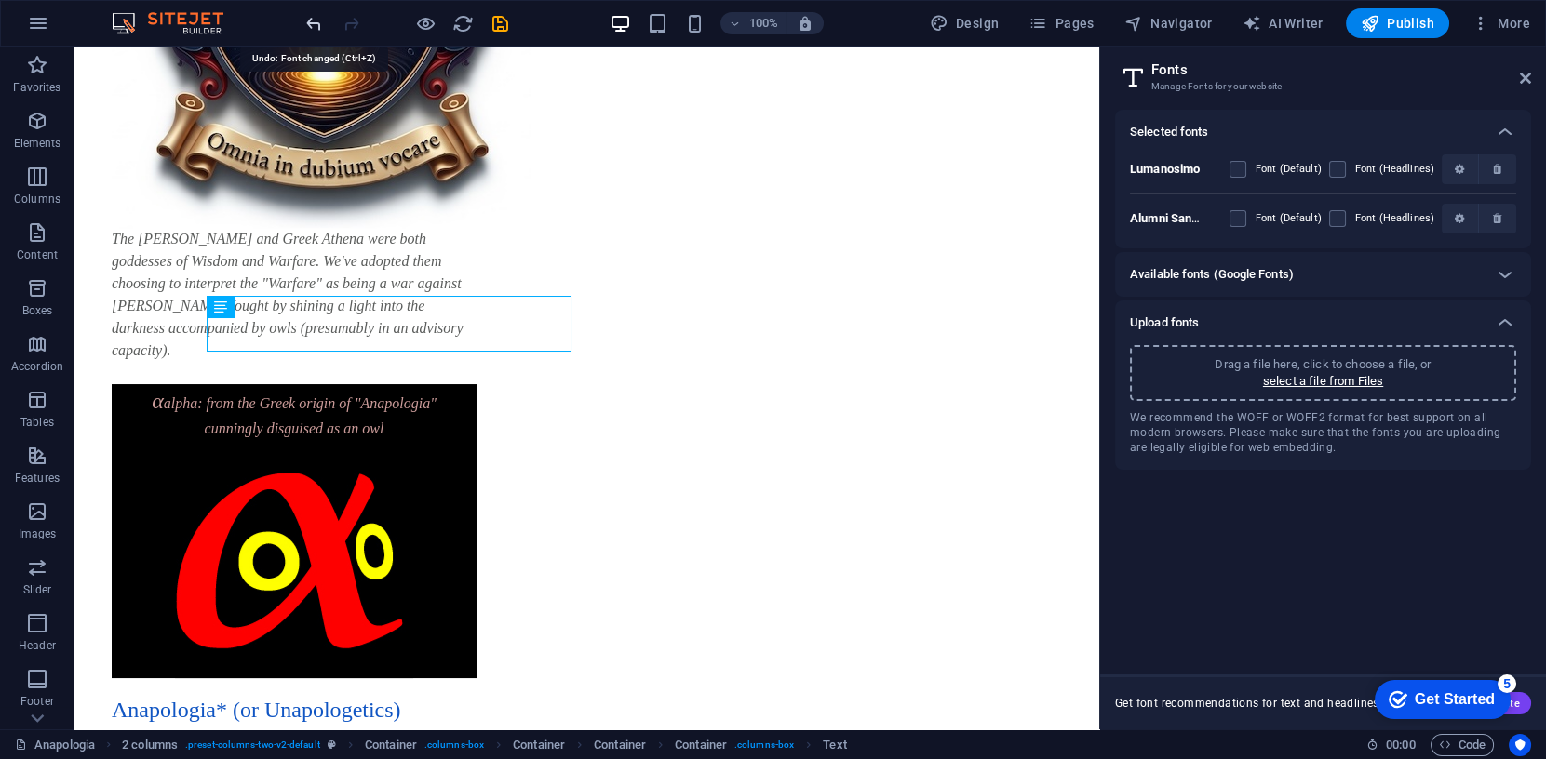
click at [311, 23] on icon "undo" at bounding box center [313, 23] width 21 height 21
click at [313, 22] on icon "undo" at bounding box center [313, 23] width 21 height 21
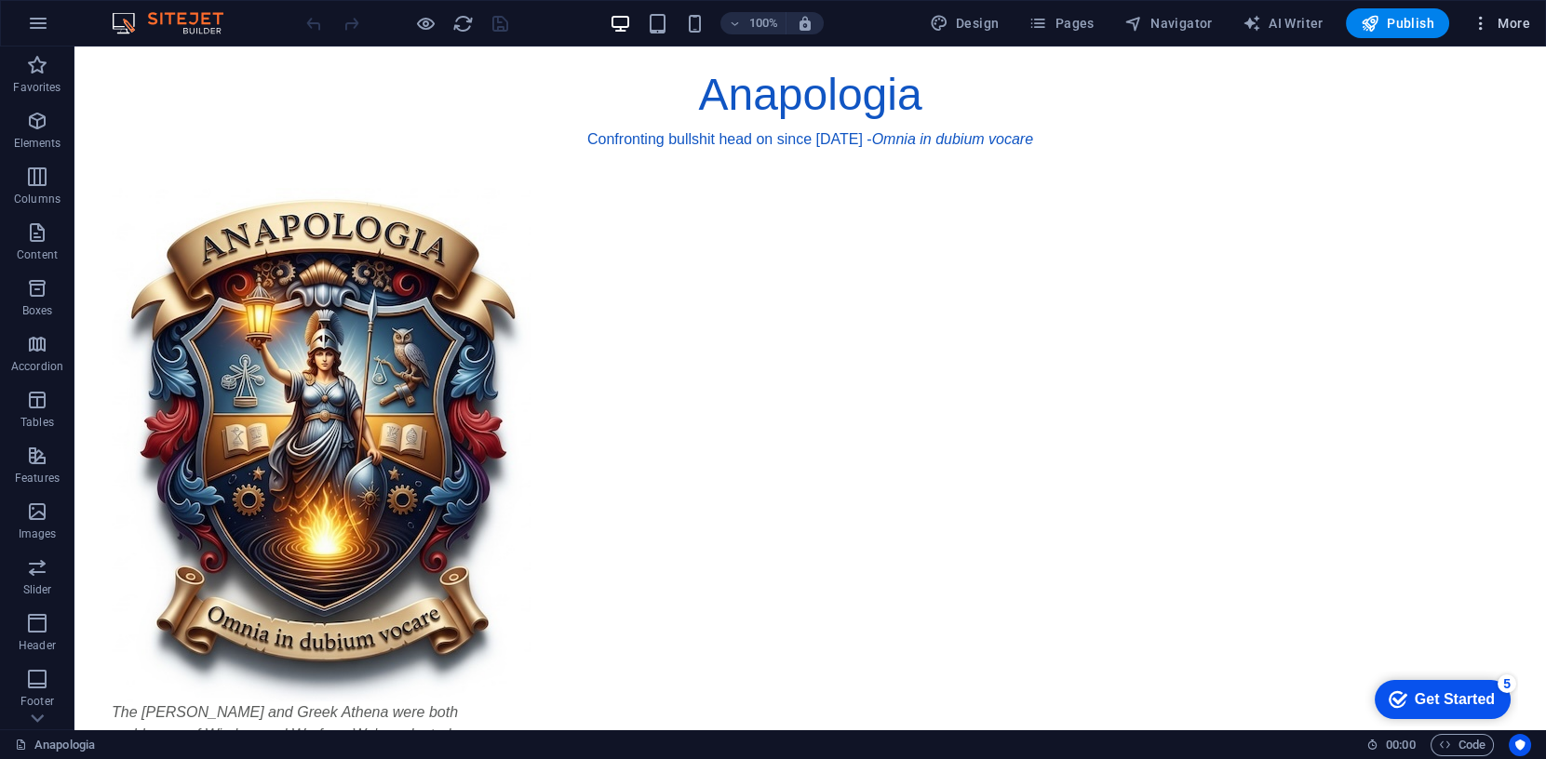
click at [1511, 20] on span "More" at bounding box center [1500, 23] width 59 height 19
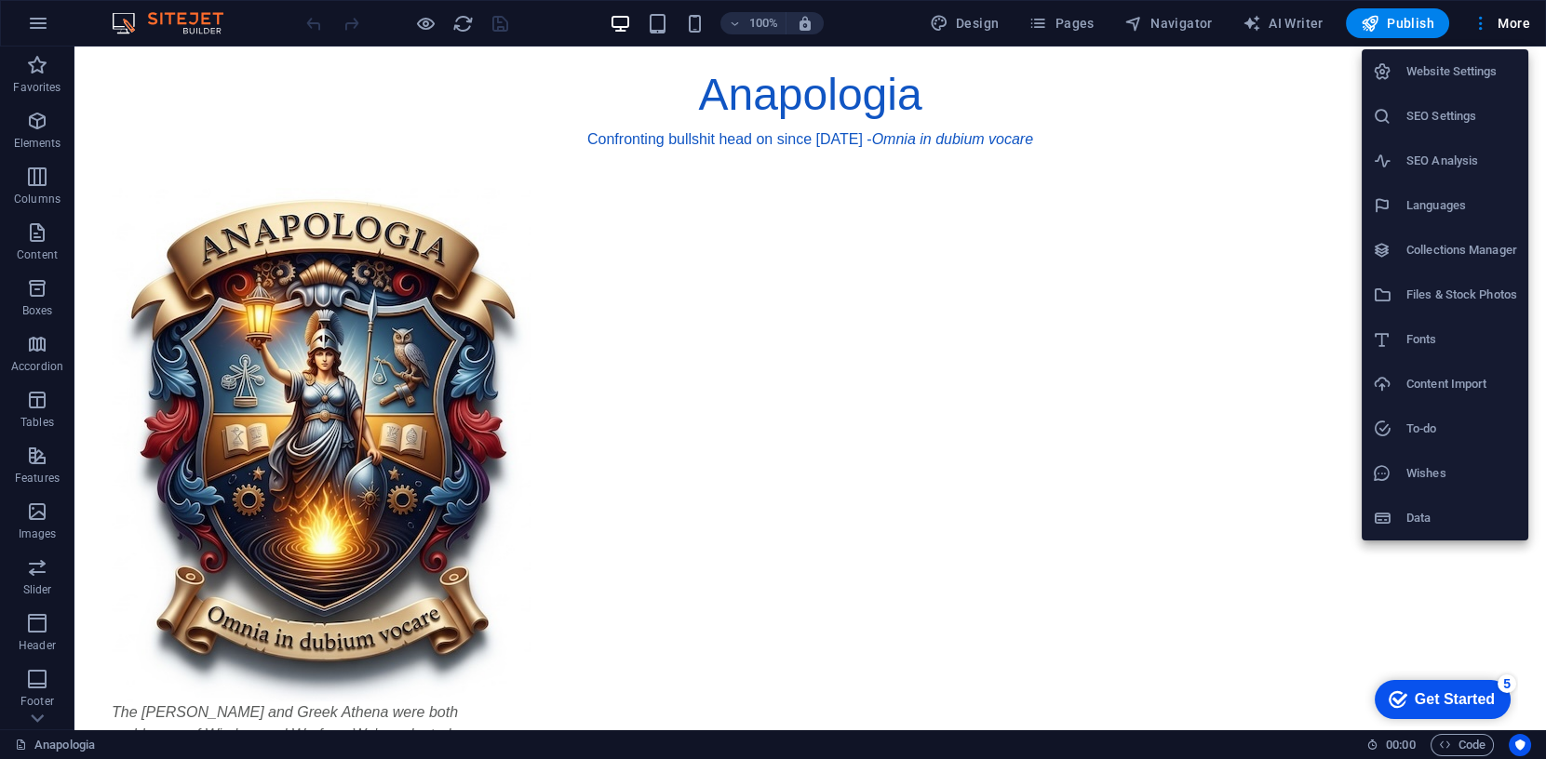
click at [1418, 339] on h6 "Fonts" at bounding box center [1461, 340] width 111 height 22
select select "popularity"
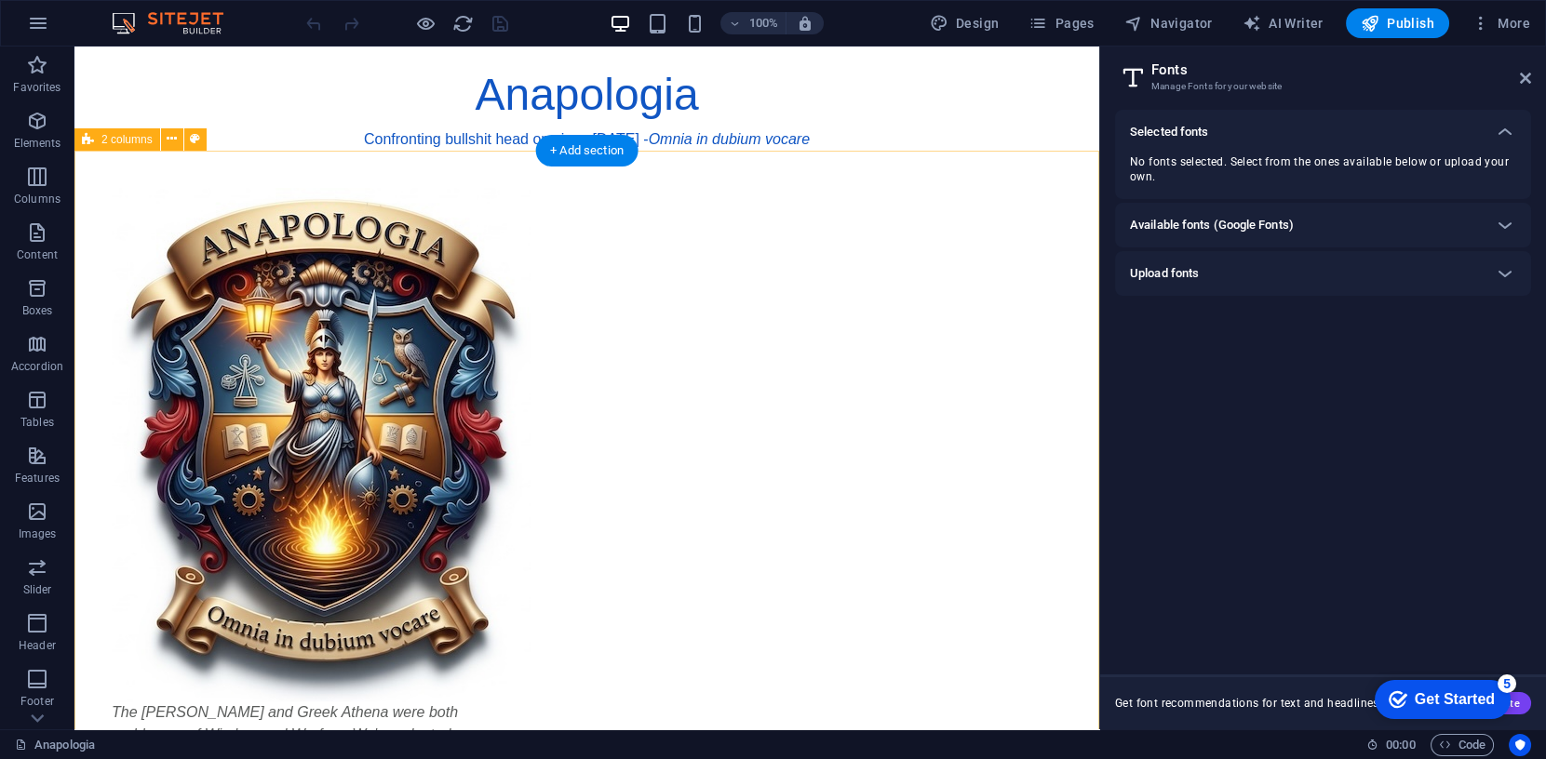
scroll to position [6, 0]
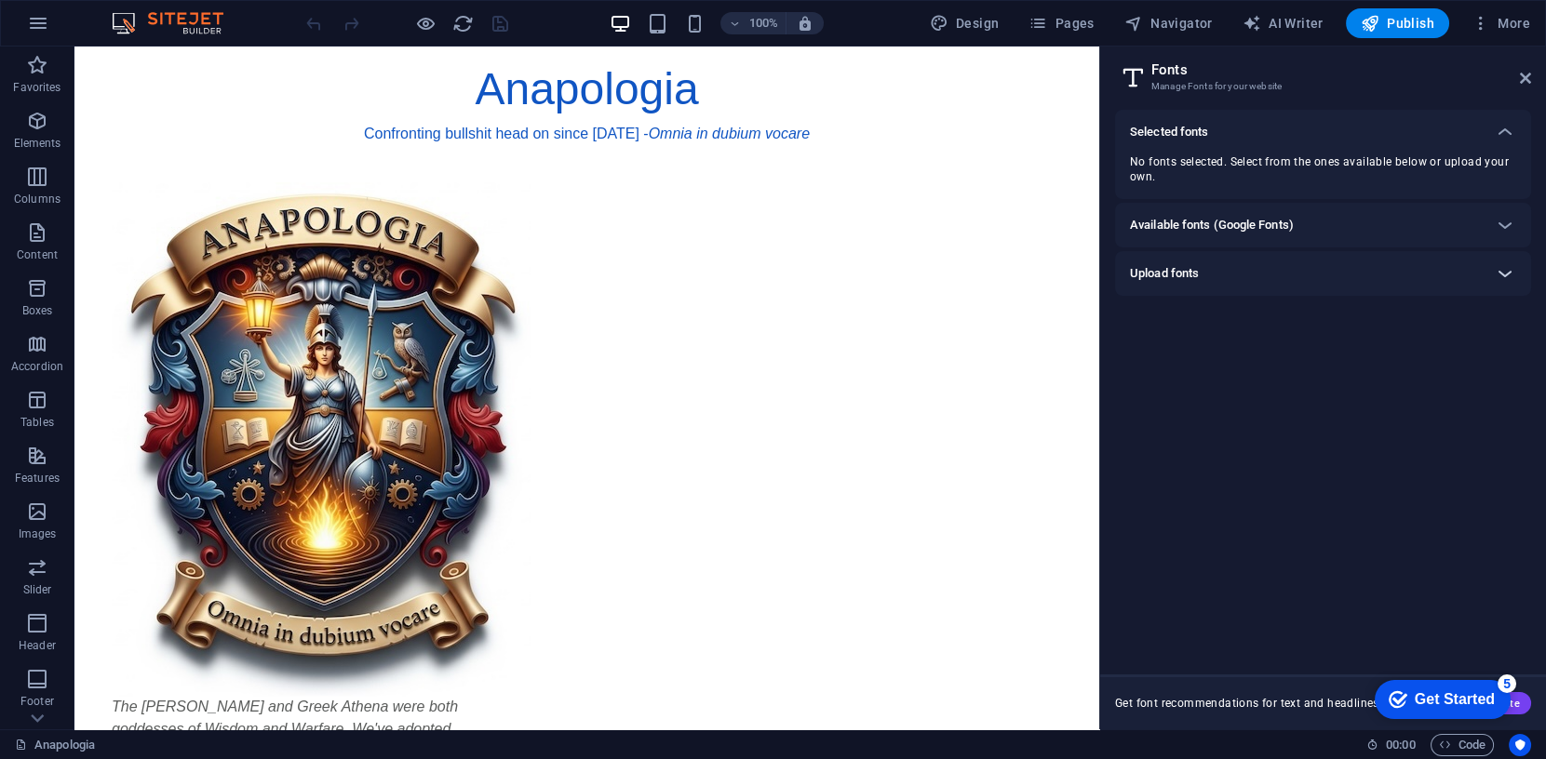
click at [1494, 271] on icon at bounding box center [1505, 273] width 22 height 22
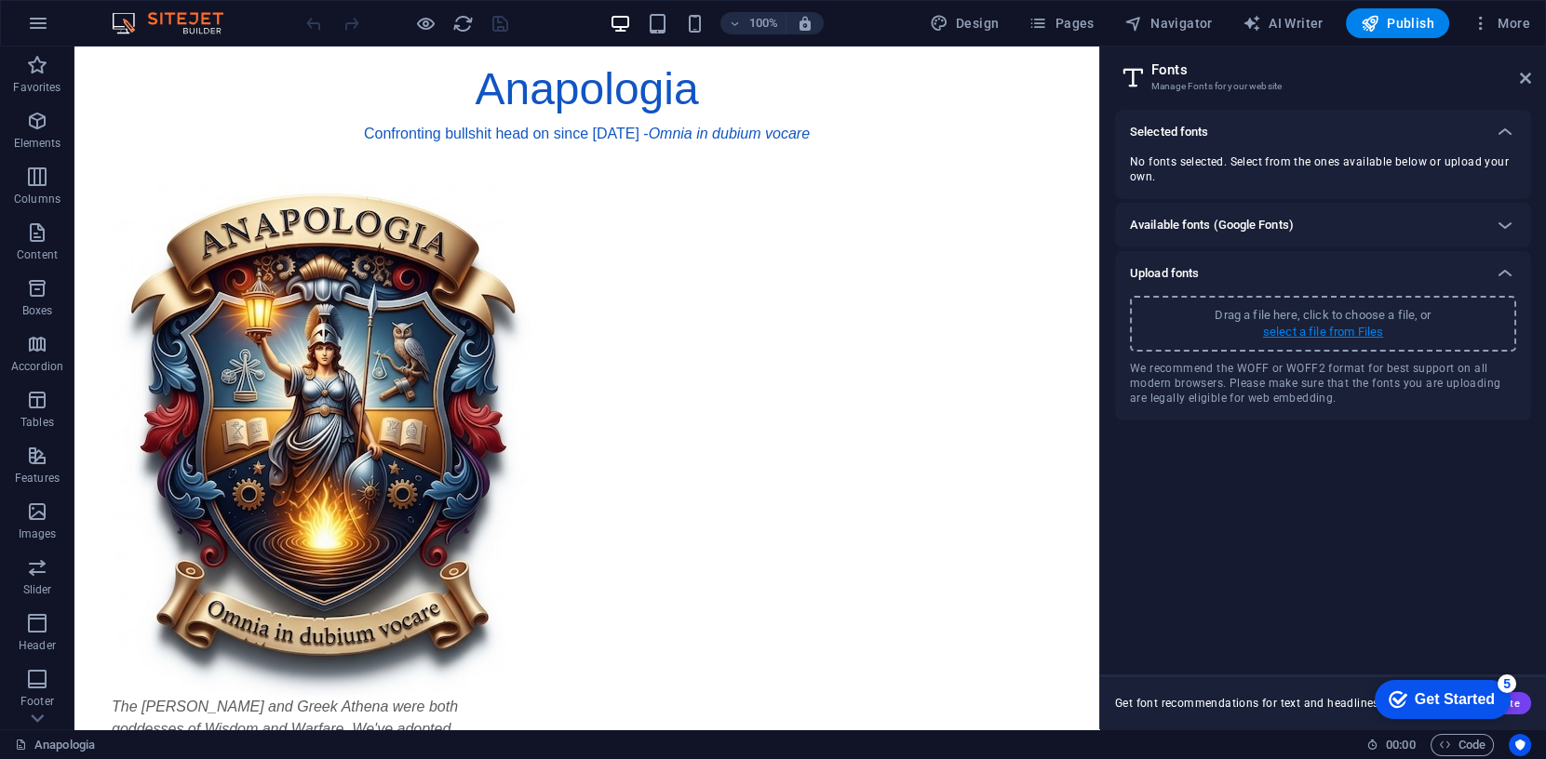
click at [1326, 332] on p "select a file from Files" at bounding box center [1323, 332] width 120 height 17
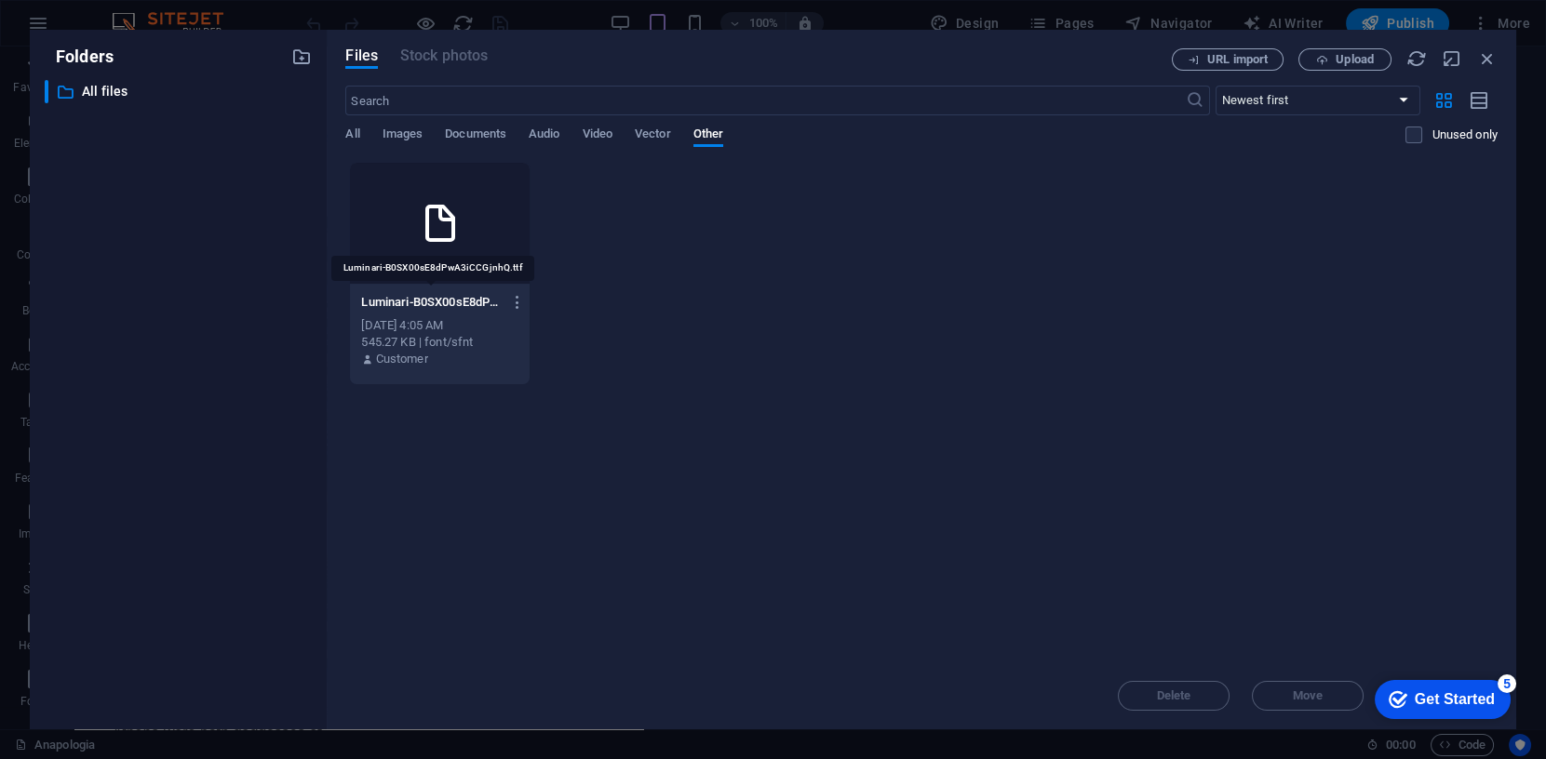
click at [438, 301] on p "Luminari-B0SX00sE8dPwA3iCCGjnhQ.ttf" at bounding box center [431, 302] width 140 height 17
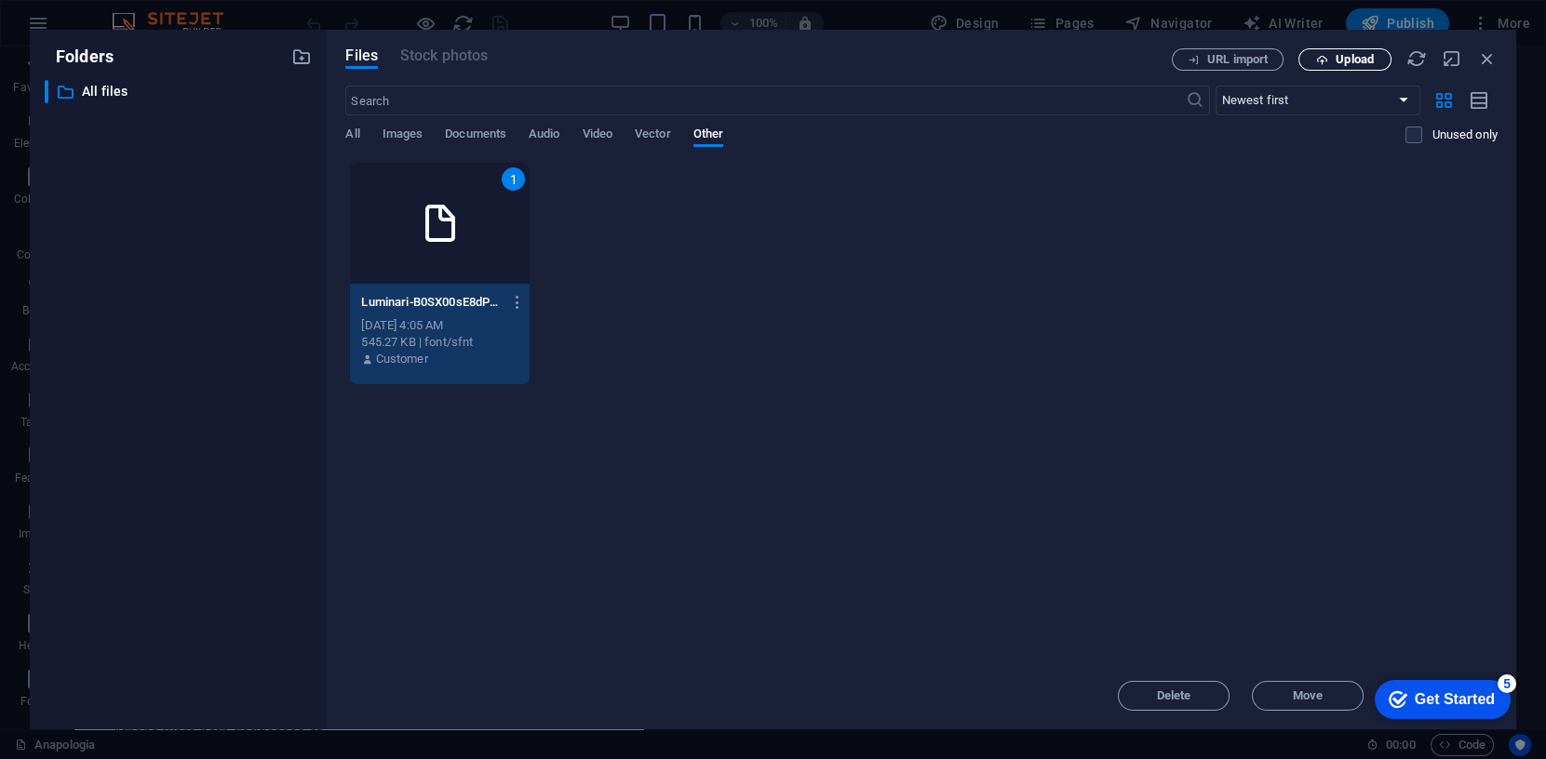
click at [1336, 60] on span "Upload" at bounding box center [1355, 59] width 38 height 11
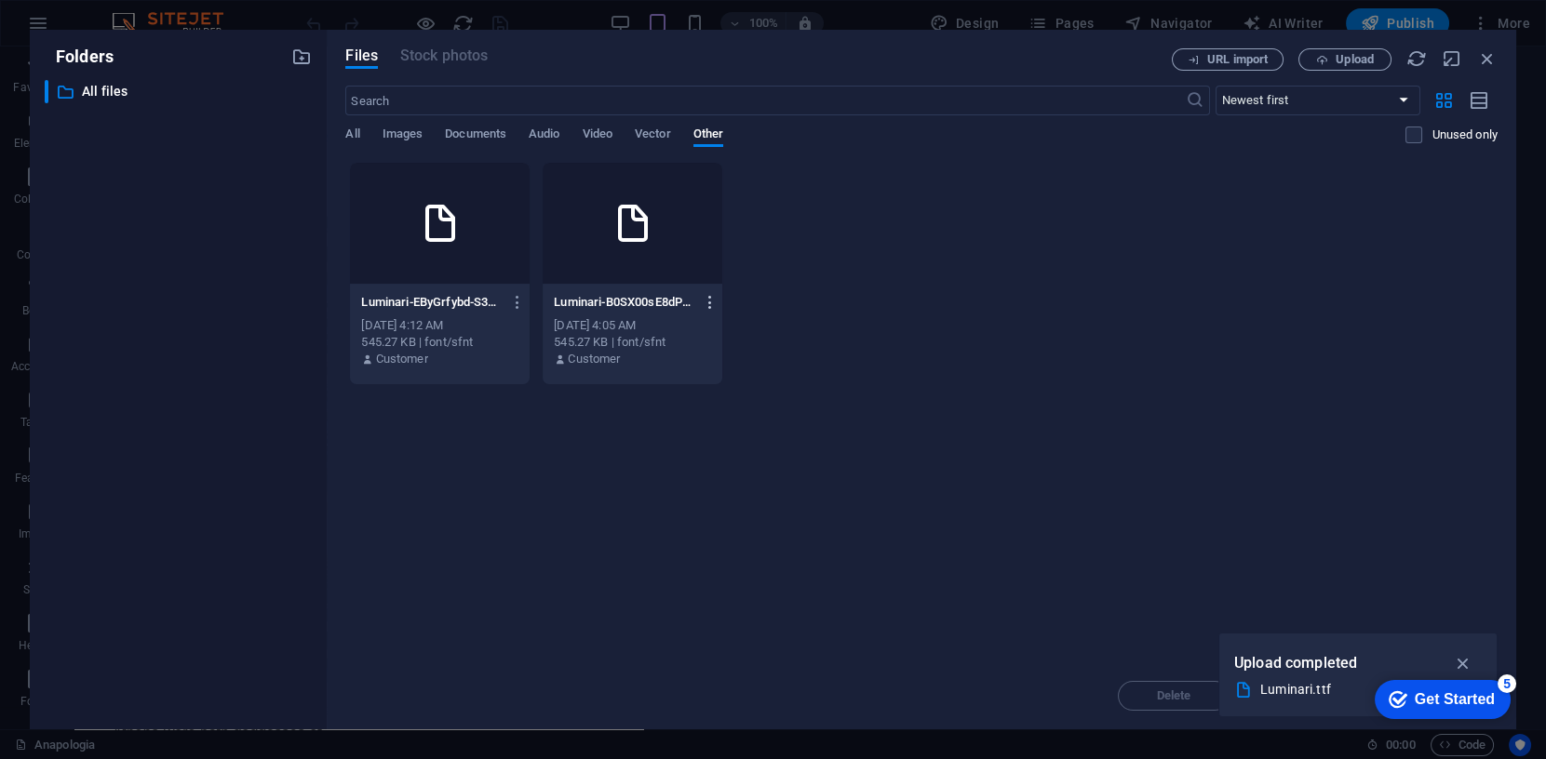
click at [712, 302] on icon "button" at bounding box center [711, 302] width 18 height 17
click at [704, 349] on h6 "Preview" at bounding box center [721, 351] width 77 height 22
click at [517, 303] on icon "button" at bounding box center [518, 302] width 18 height 17
click at [511, 614] on h6 "Delete" at bounding box center [528, 619] width 77 height 22
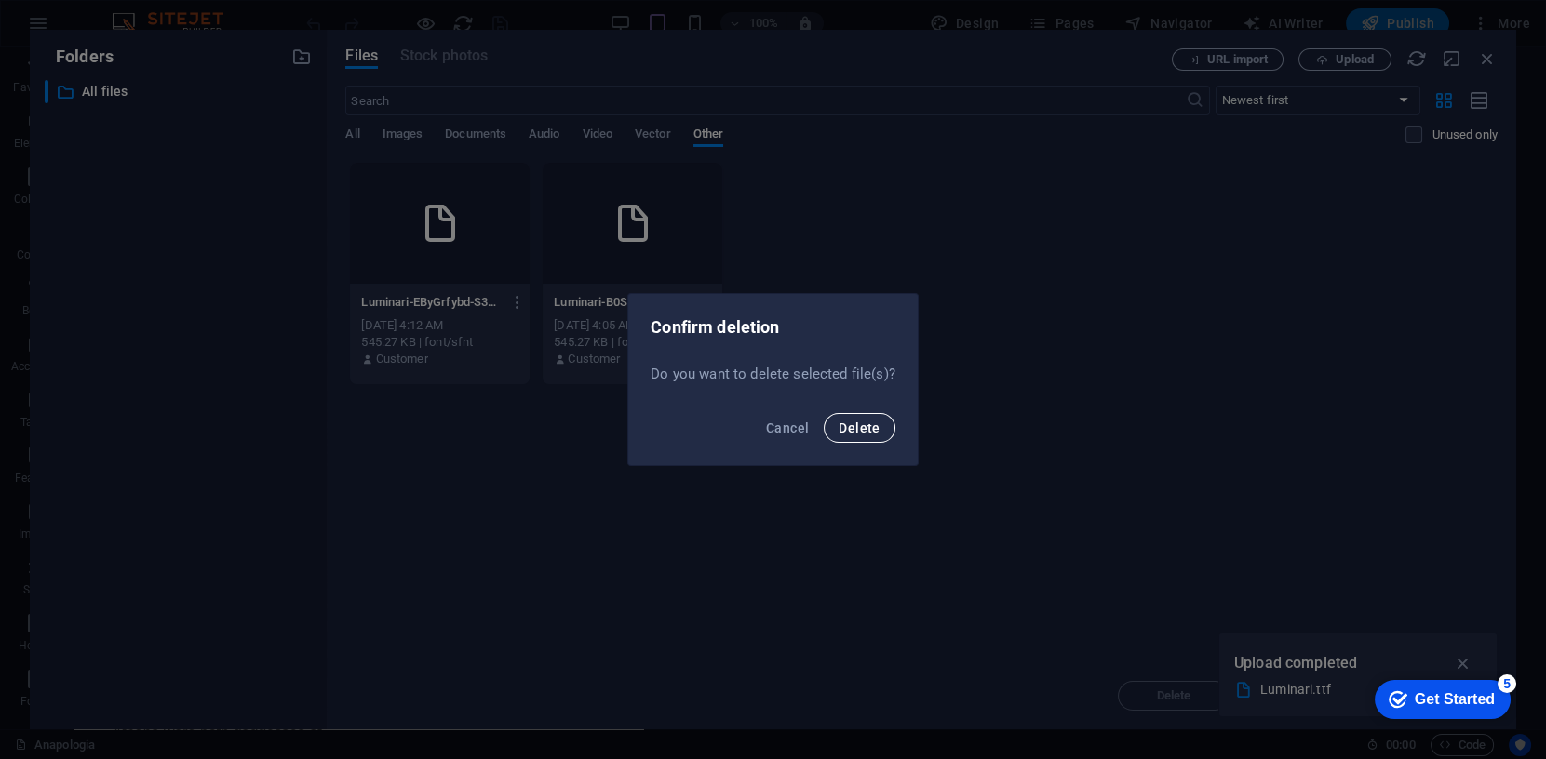
click at [860, 431] on span "Delete" at bounding box center [859, 428] width 41 height 15
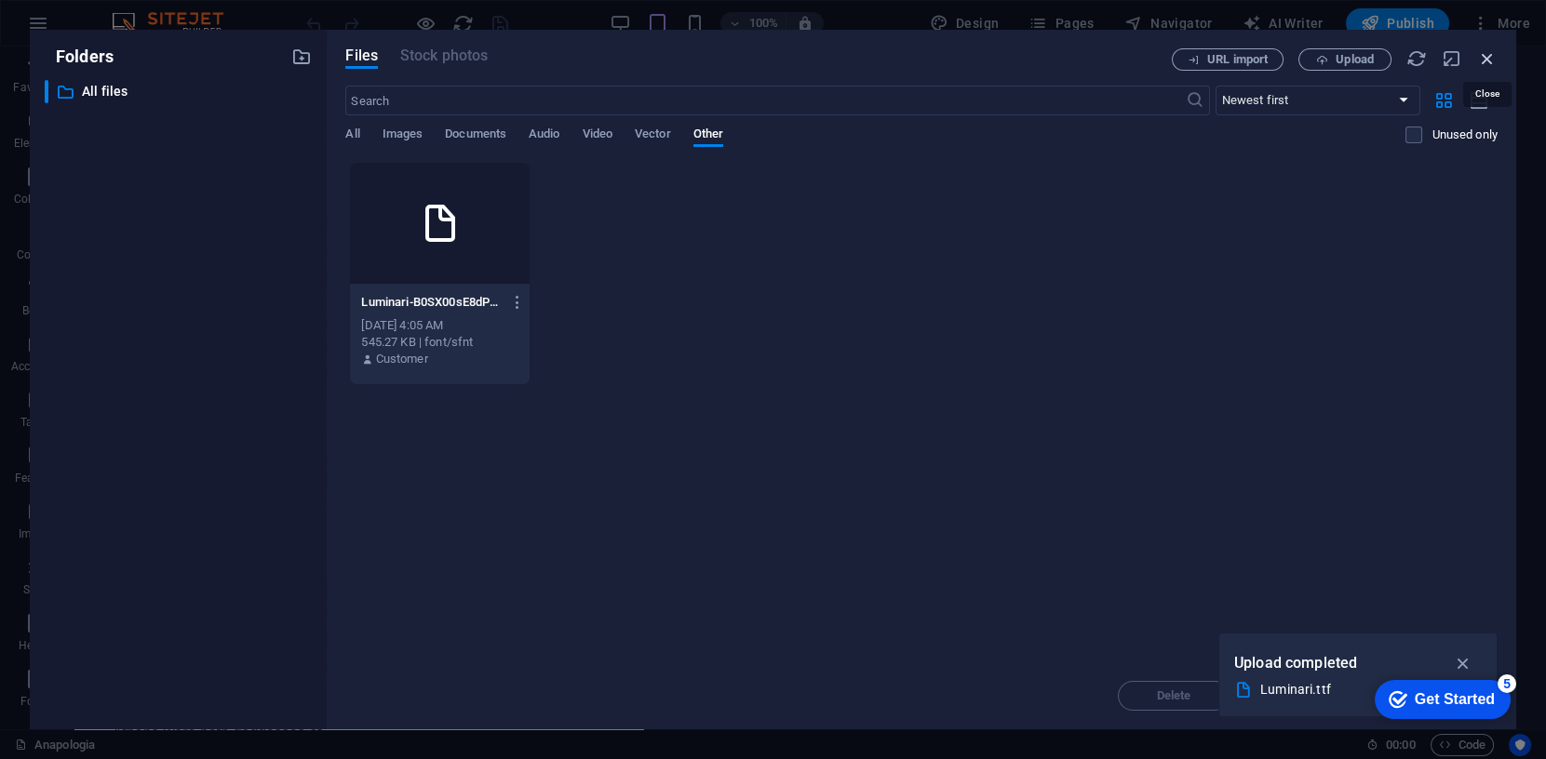
click at [1489, 61] on icon "button" at bounding box center [1487, 58] width 20 height 20
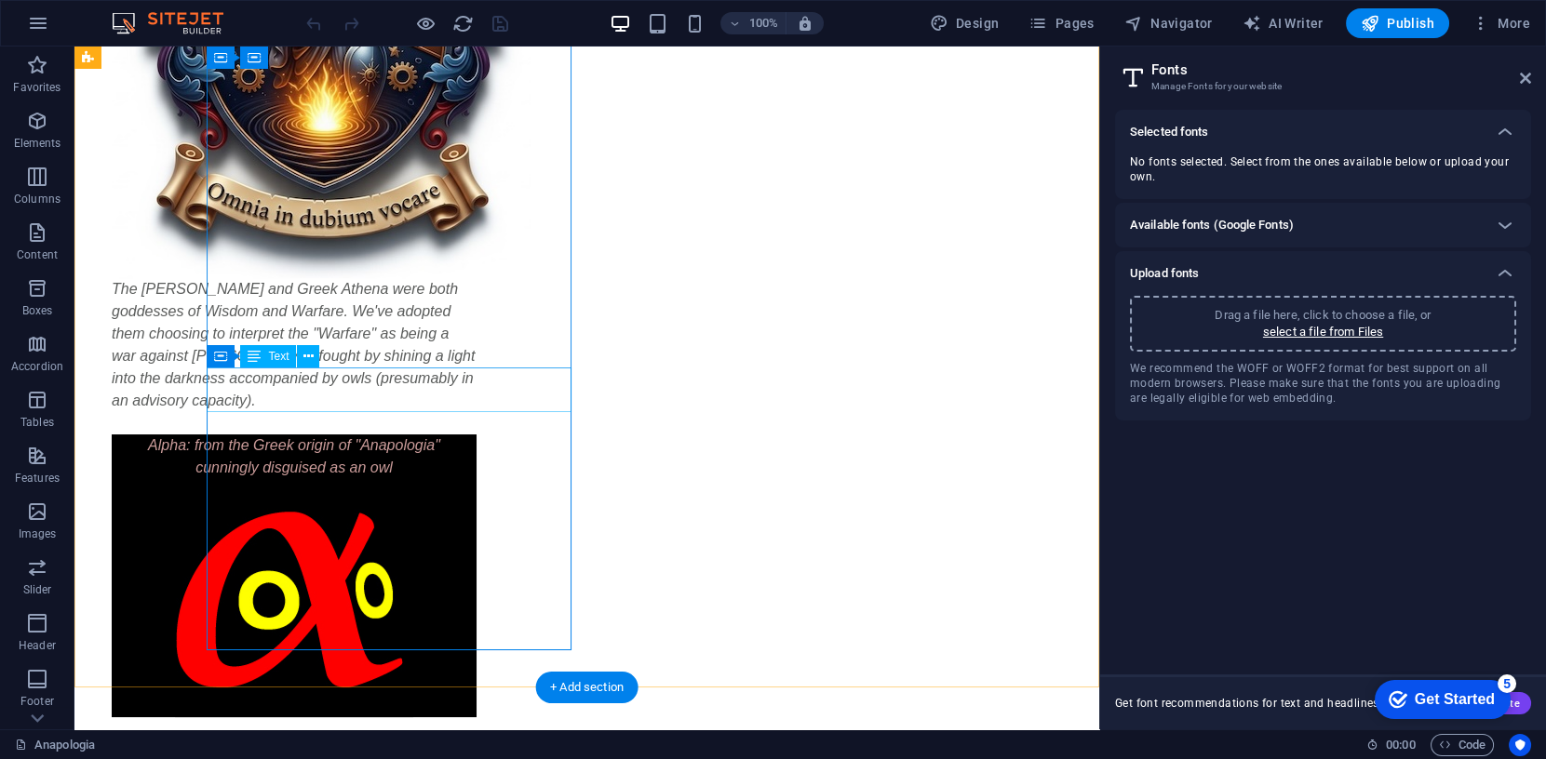
scroll to position [423, 0]
click at [260, 436] on div "Alpha: from the Greek origin of "Anapologia" cunningly disguised as an owl" at bounding box center [294, 458] width 365 height 45
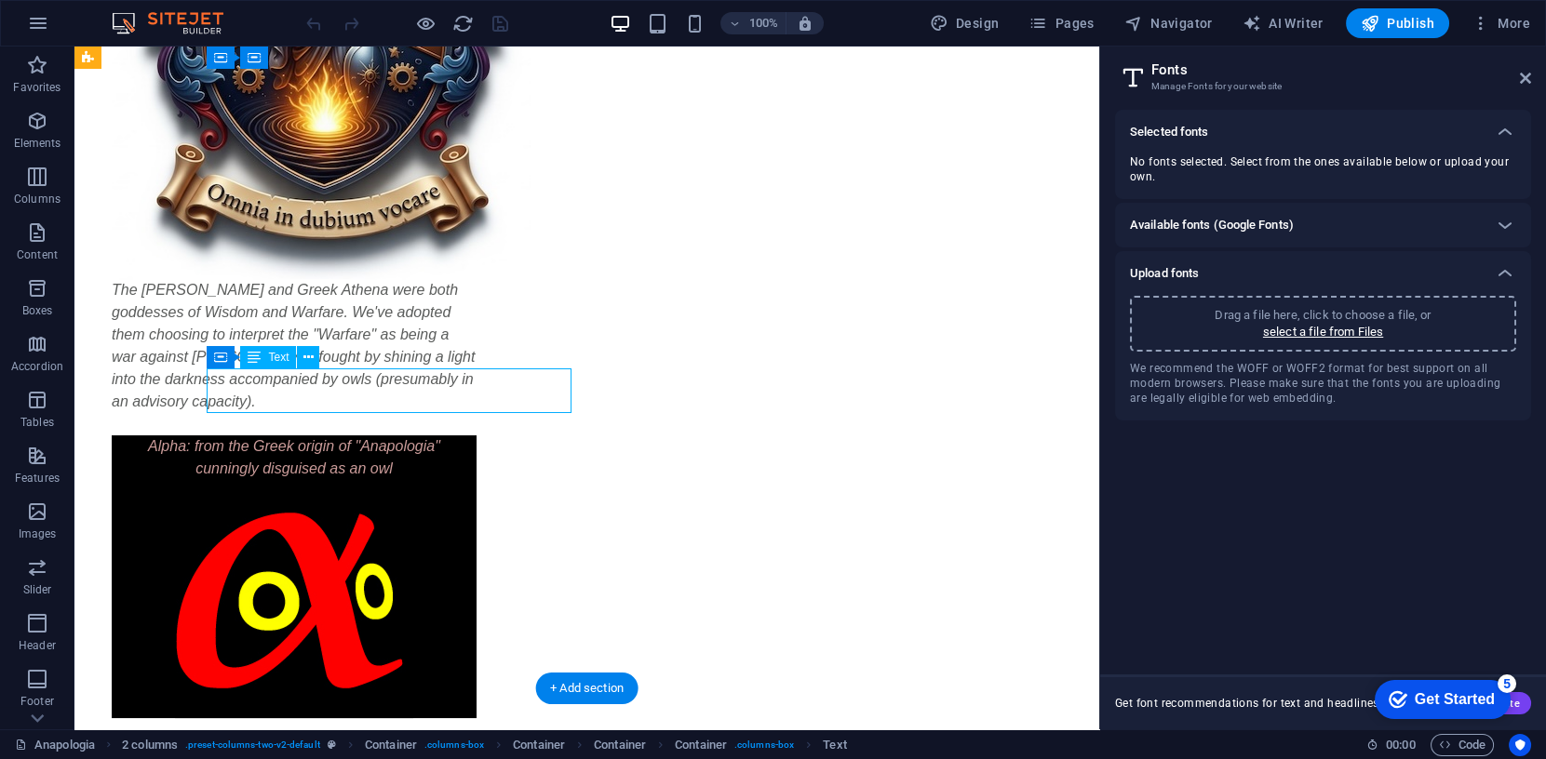
click at [260, 436] on div "Alpha: from the Greek origin of "Anapologia" cunningly disguised as an owl" at bounding box center [294, 458] width 365 height 45
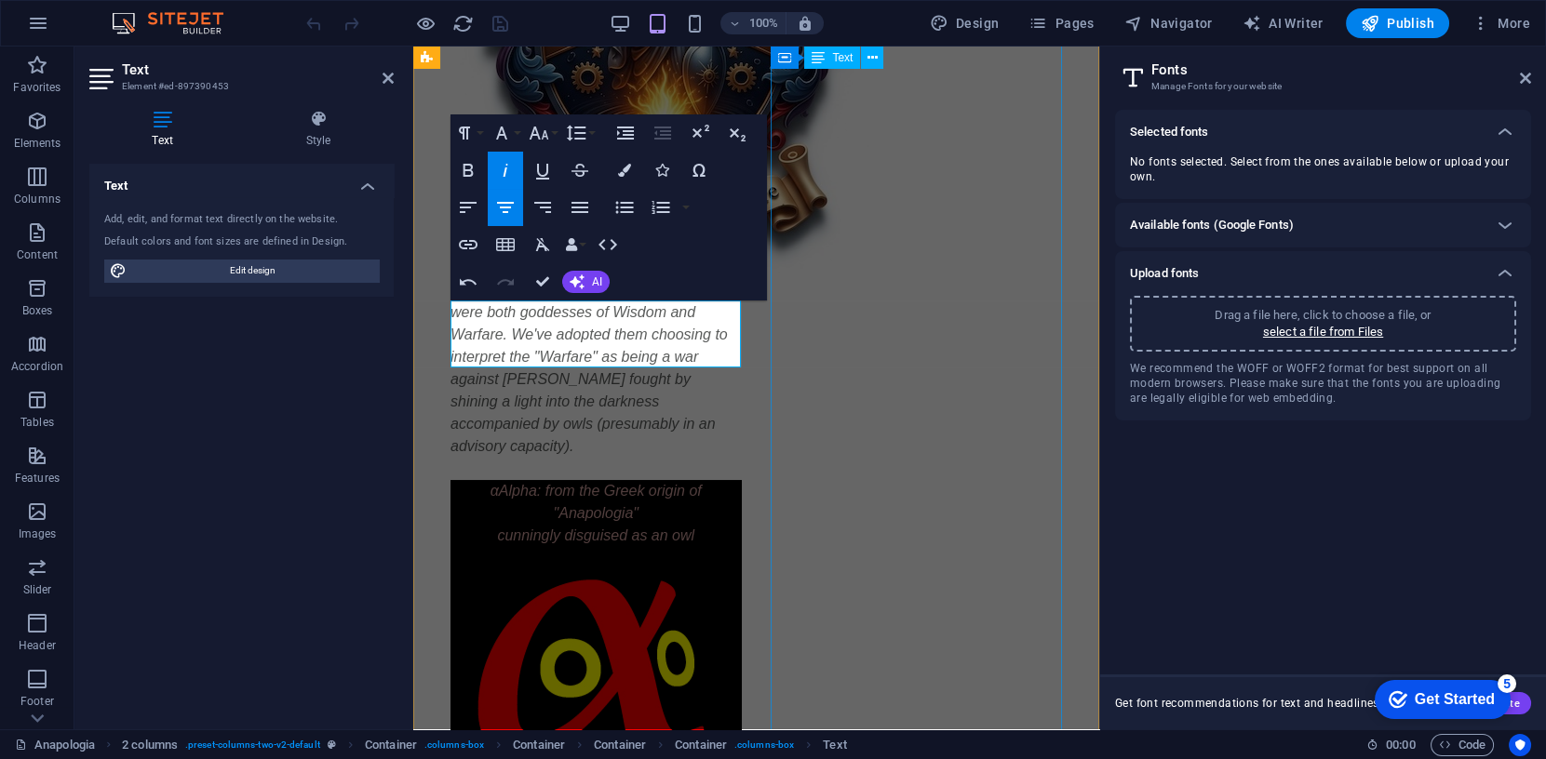
scroll to position [0, 7]
drag, startPoint x: 492, startPoint y: 316, endPoint x: 574, endPoint y: 320, distance: 82.0
click at [484, 480] on p "α Alpha: from the Greek origin of "Anapologia"" at bounding box center [595, 502] width 291 height 45
click at [544, 133] on icon "button" at bounding box center [540, 133] width 20 height 13
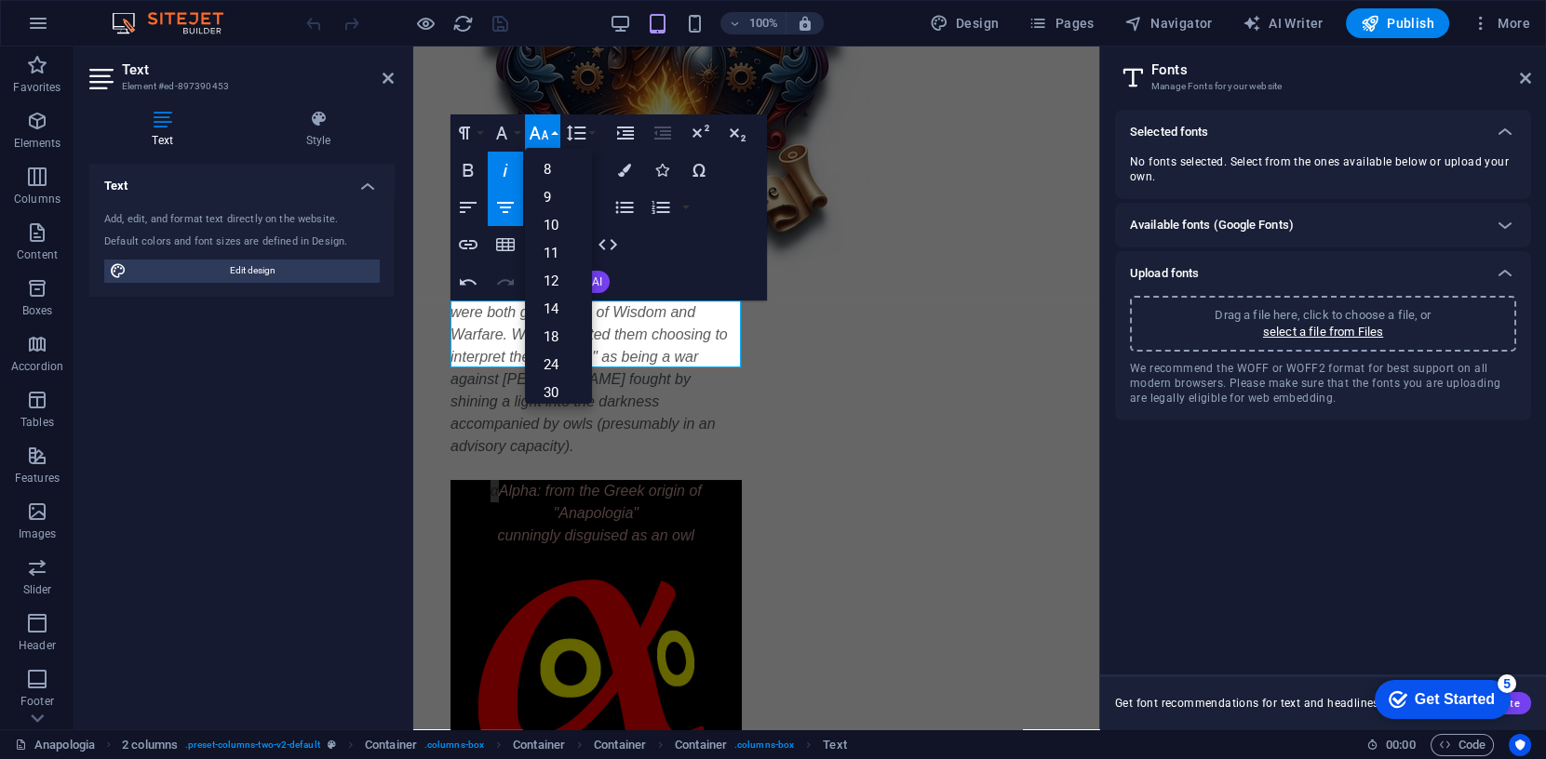
click at [544, 133] on icon "button" at bounding box center [540, 133] width 20 height 13
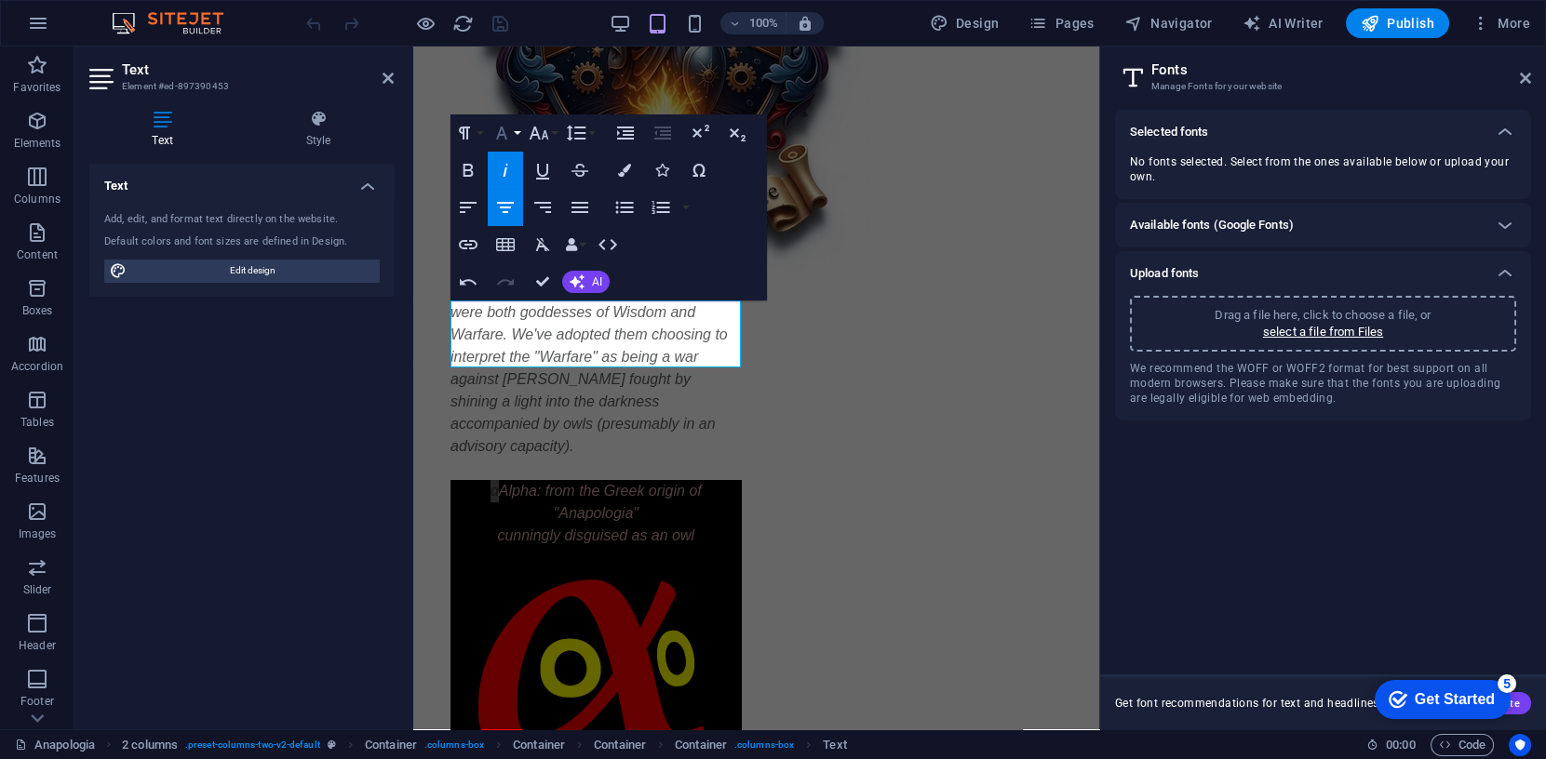
click at [503, 128] on icon "button" at bounding box center [501, 133] width 11 height 13
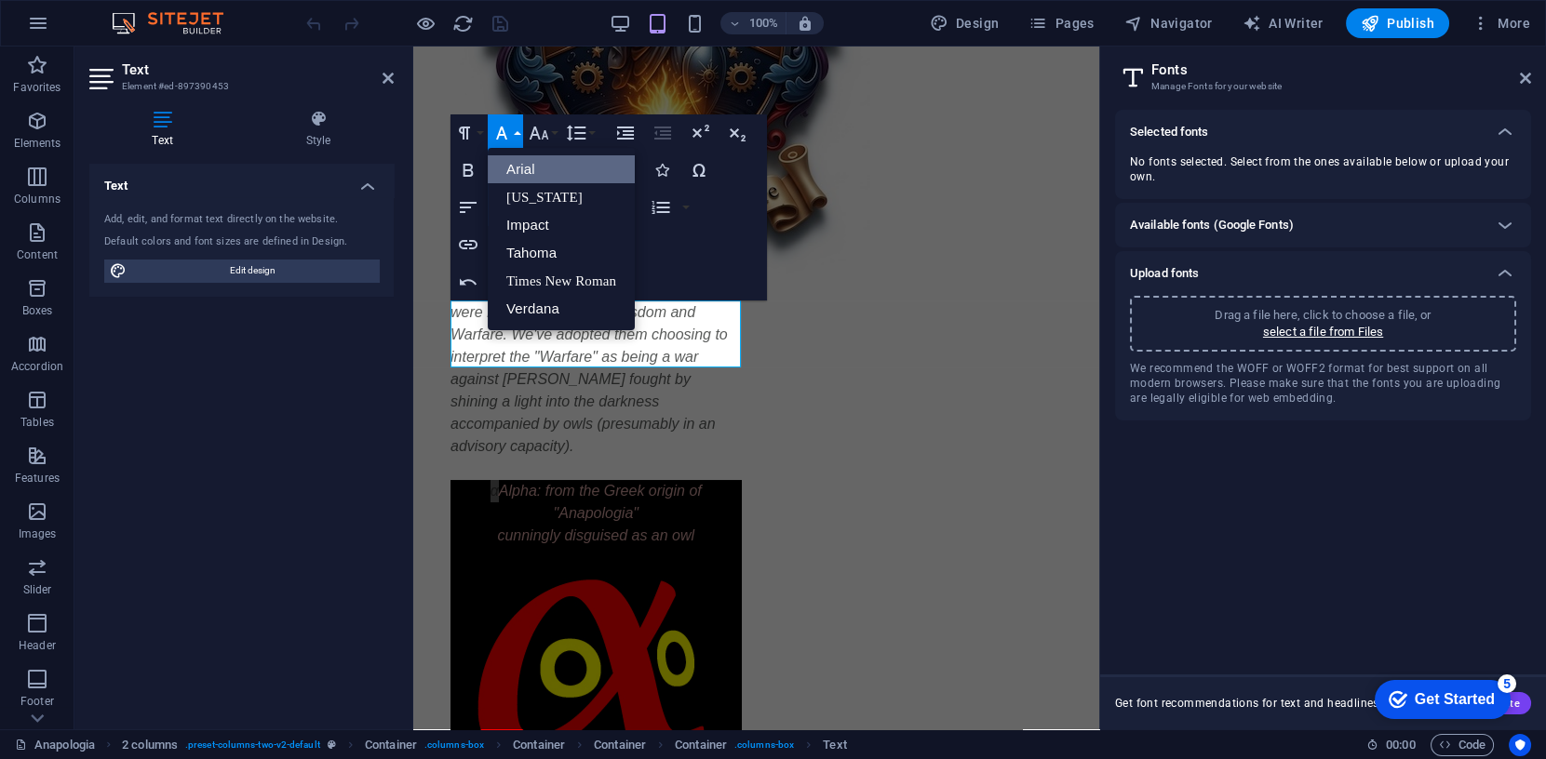
scroll to position [0, 0]
click at [588, 272] on link "Times New Roman" at bounding box center [561, 281] width 147 height 28
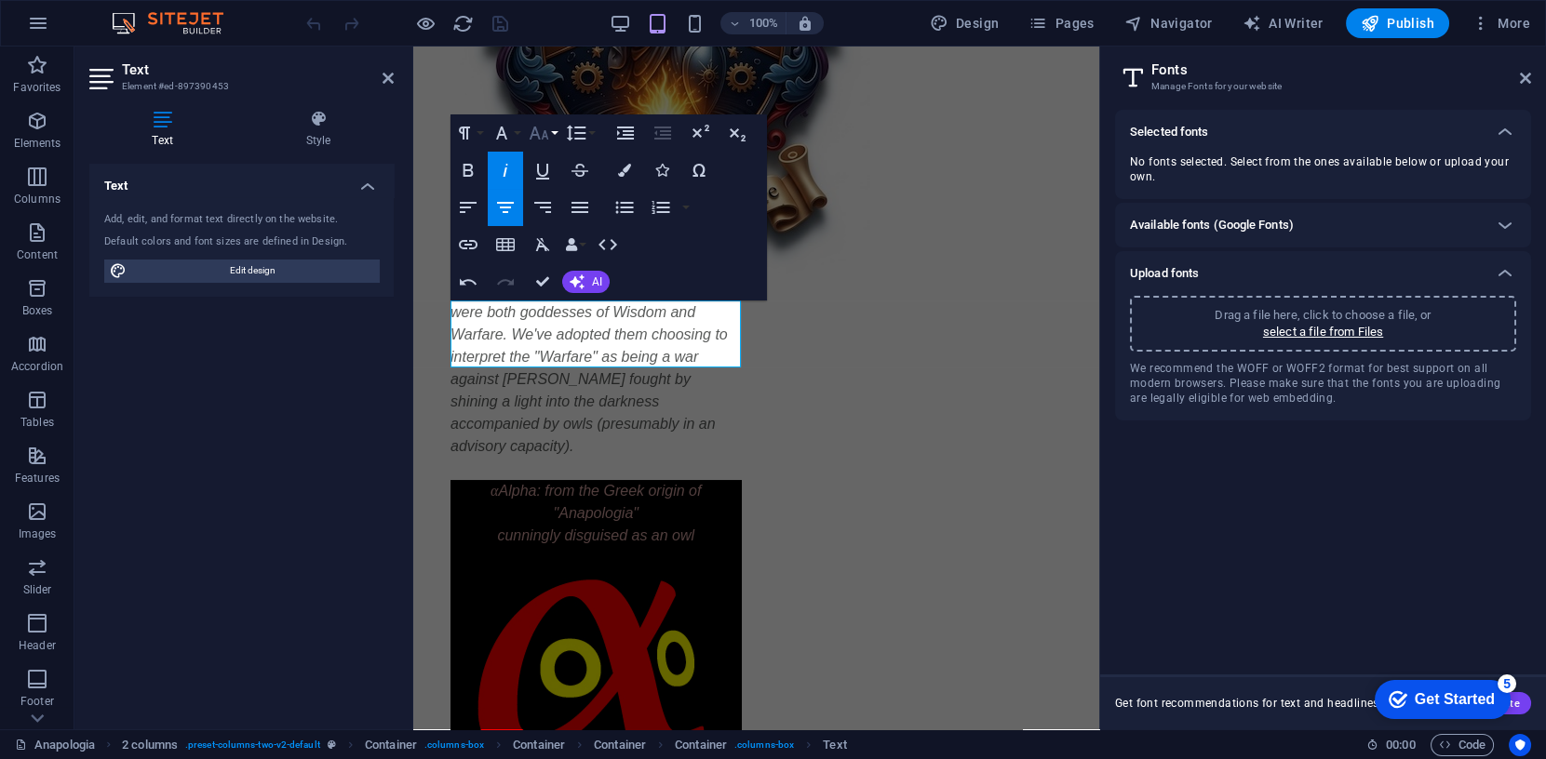
click at [544, 128] on icon "button" at bounding box center [539, 133] width 22 height 22
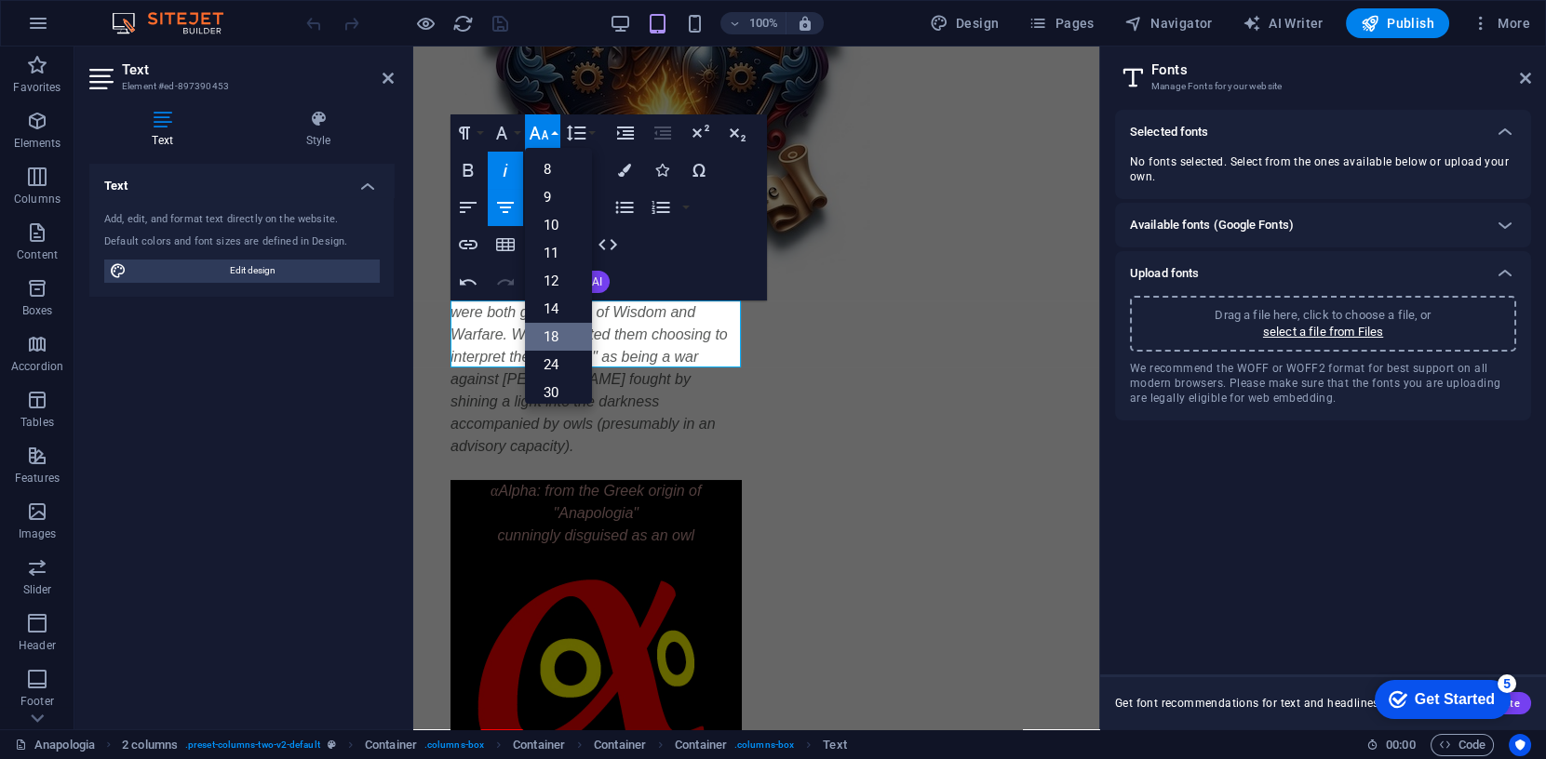
click at [559, 338] on link "18" at bounding box center [558, 337] width 67 height 28
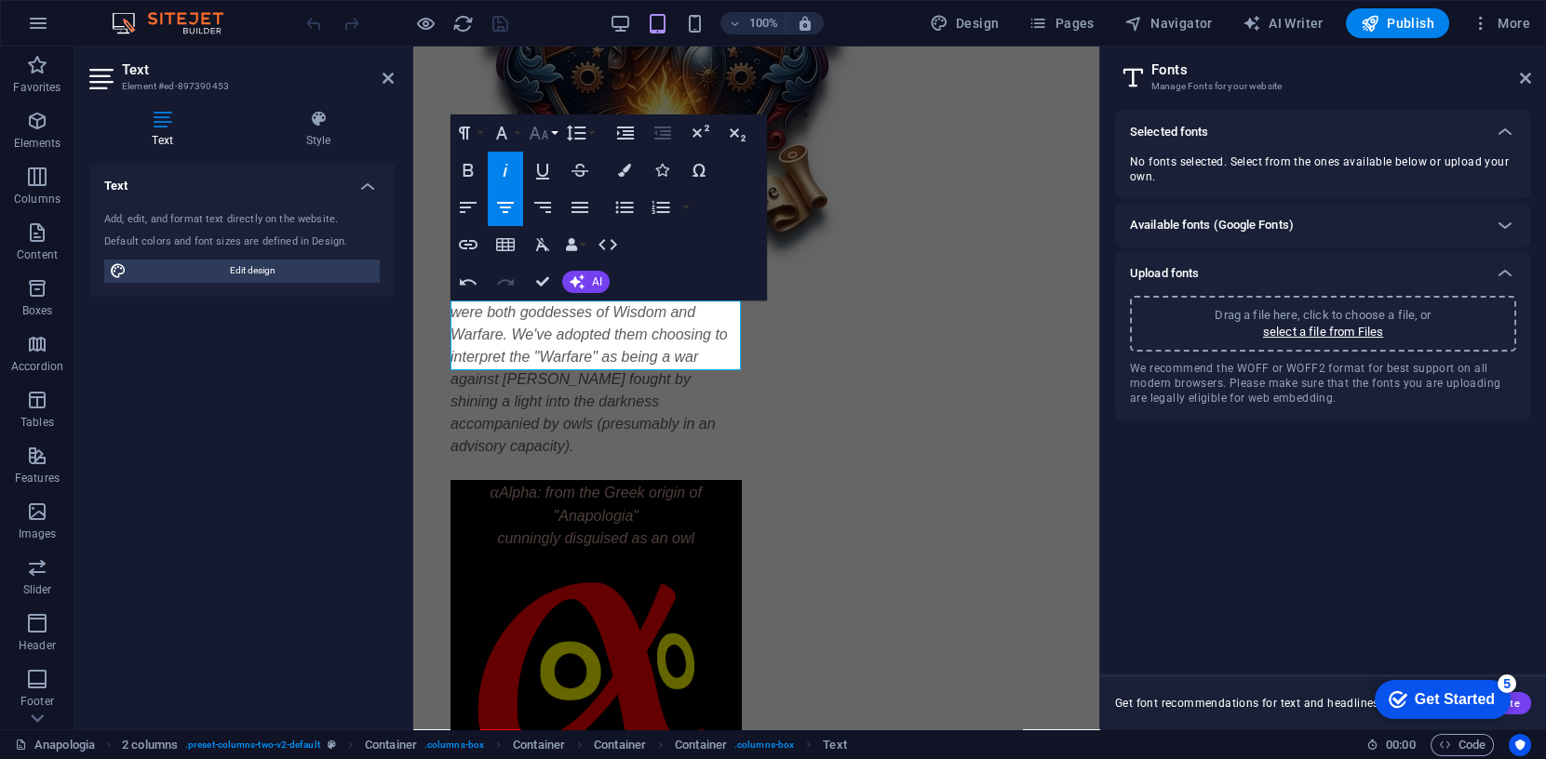
click at [538, 129] on icon "button" at bounding box center [539, 133] width 22 height 22
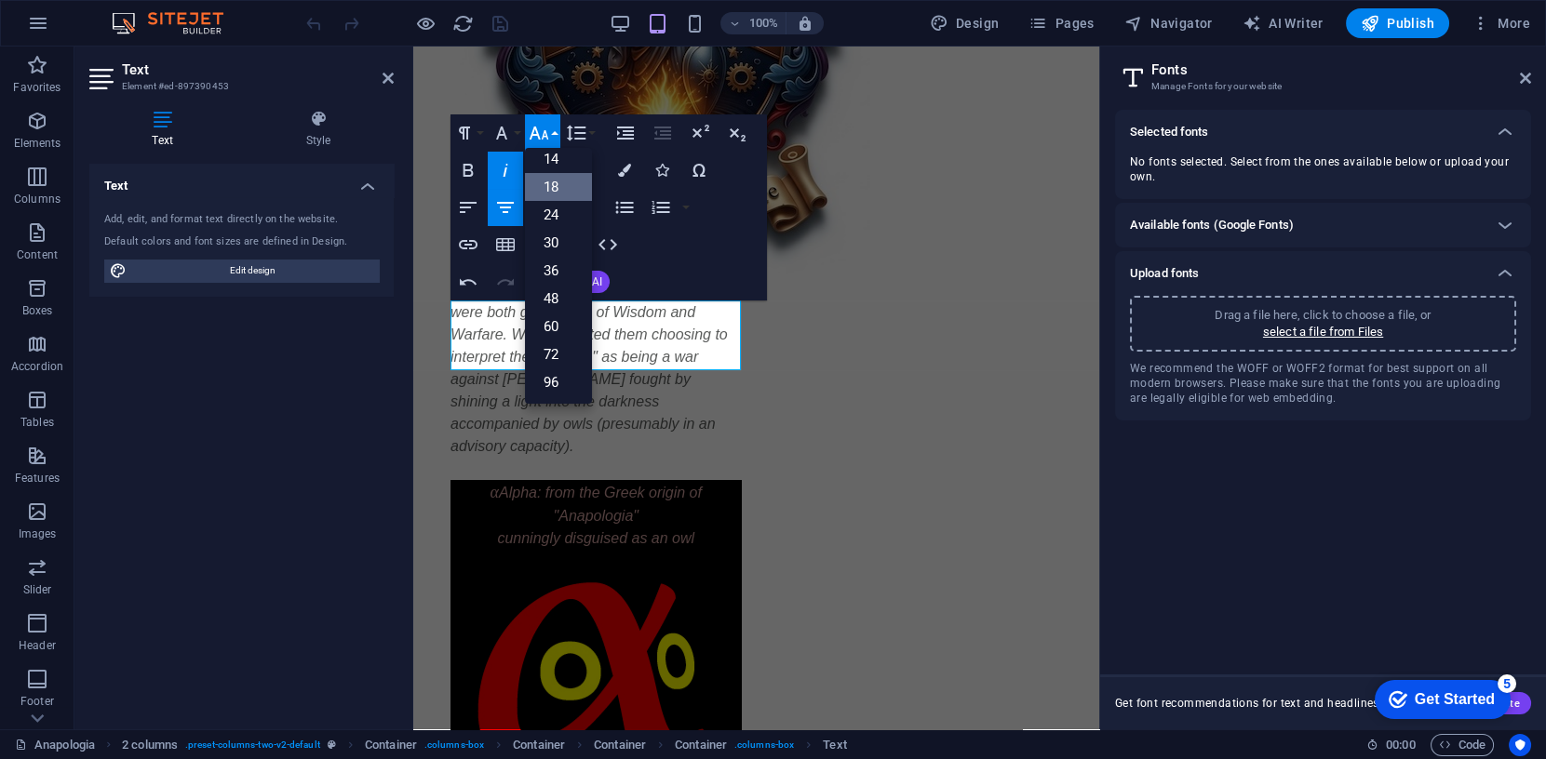
scroll to position [149, 0]
click at [554, 215] on link "24" at bounding box center [558, 216] width 67 height 28
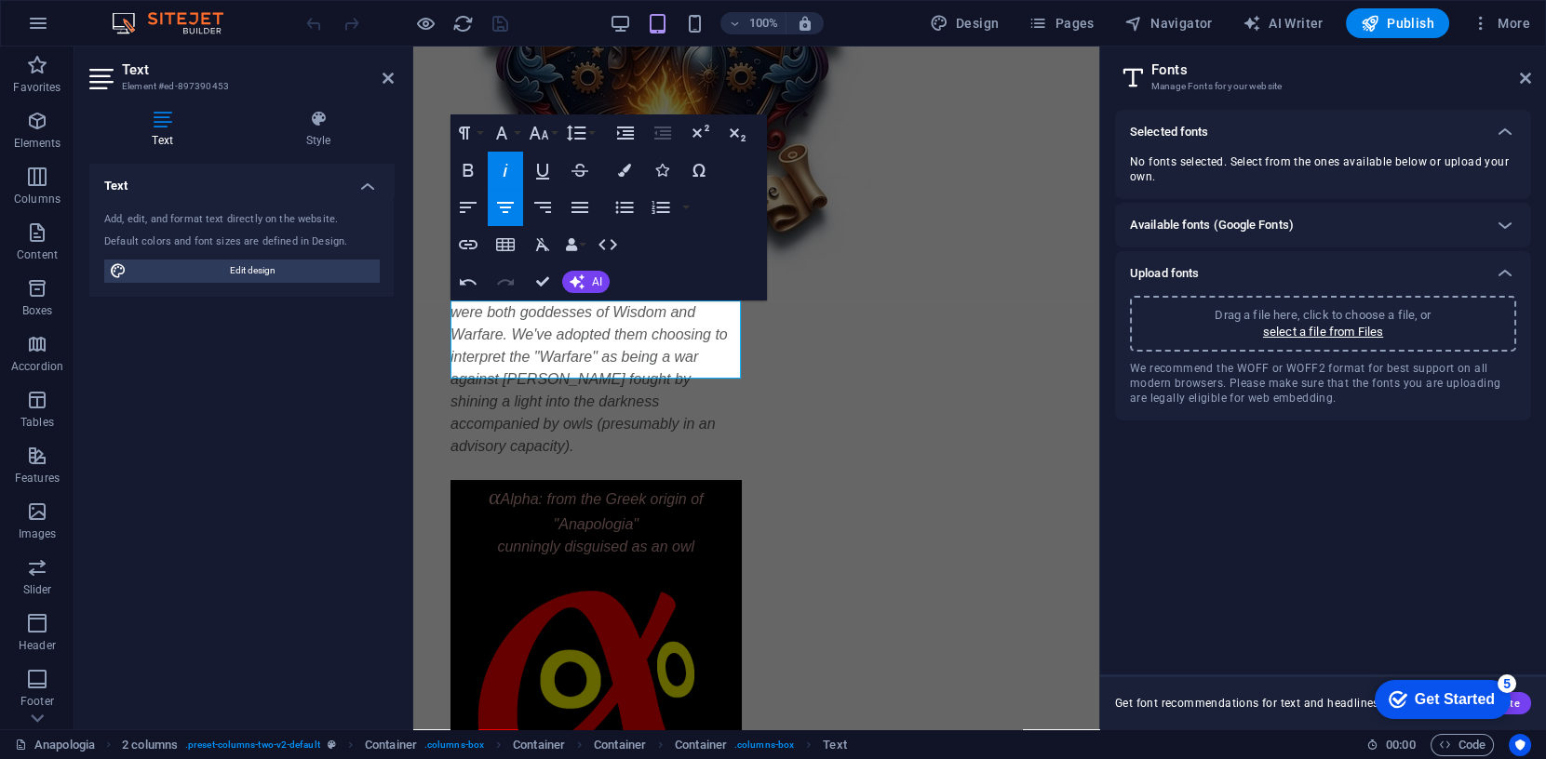
click at [504, 161] on icon "button" at bounding box center [505, 170] width 22 height 22
click at [1506, 130] on icon at bounding box center [1505, 132] width 22 height 22
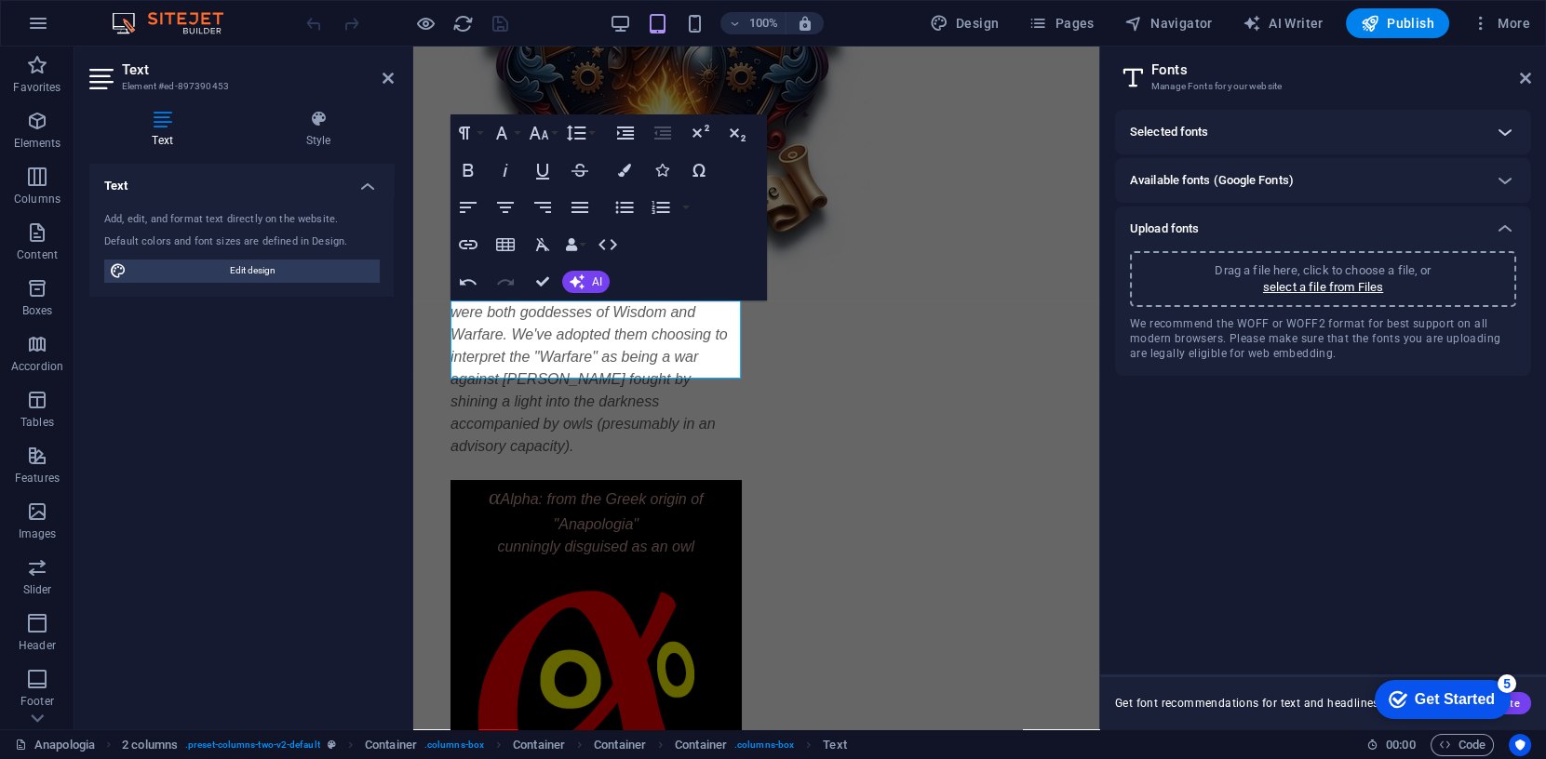
click at [1506, 130] on icon at bounding box center [1505, 132] width 22 height 22
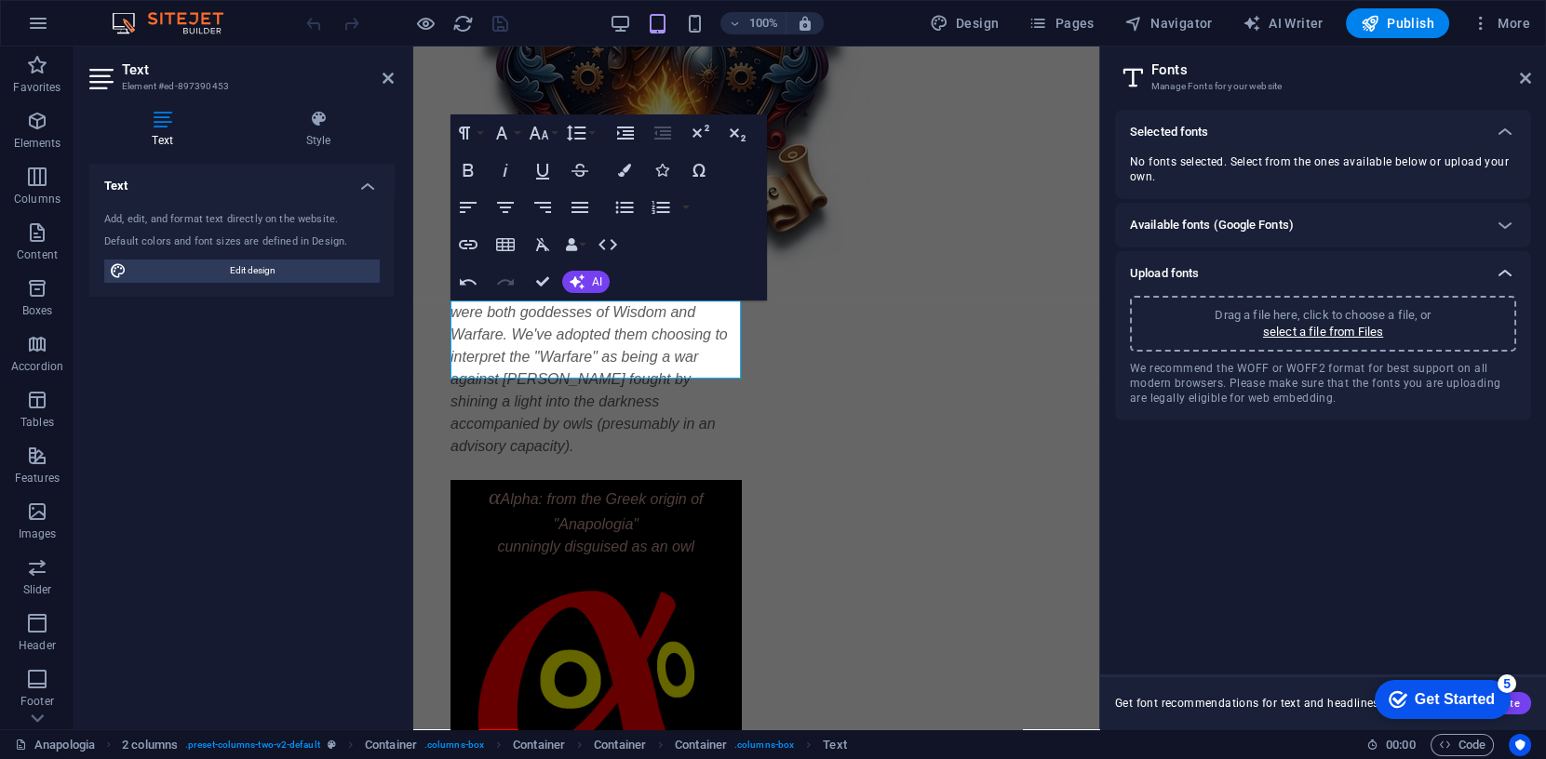
click at [1510, 271] on icon at bounding box center [1505, 273] width 22 height 22
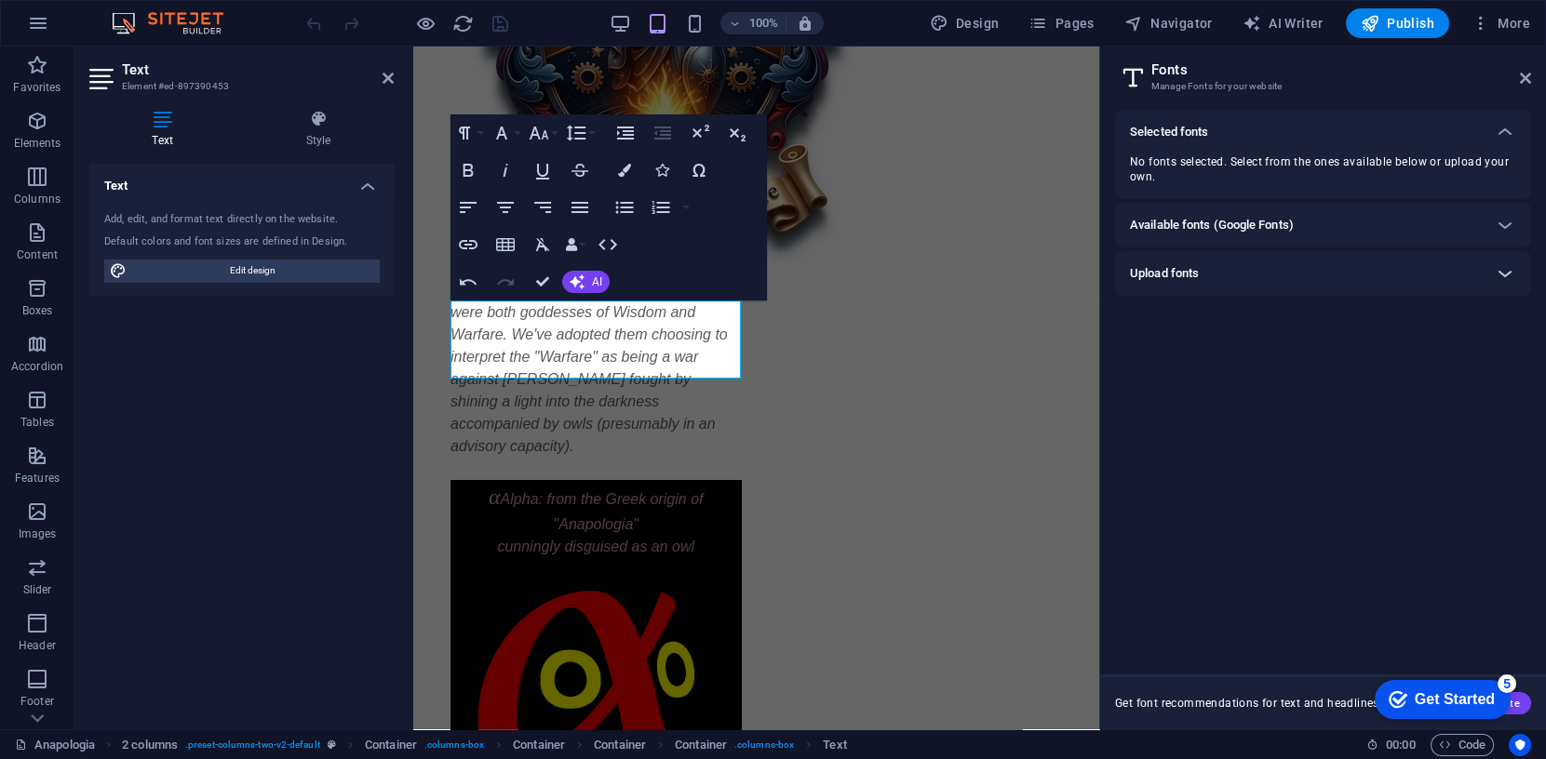
click at [1510, 271] on icon at bounding box center [1505, 273] width 22 height 22
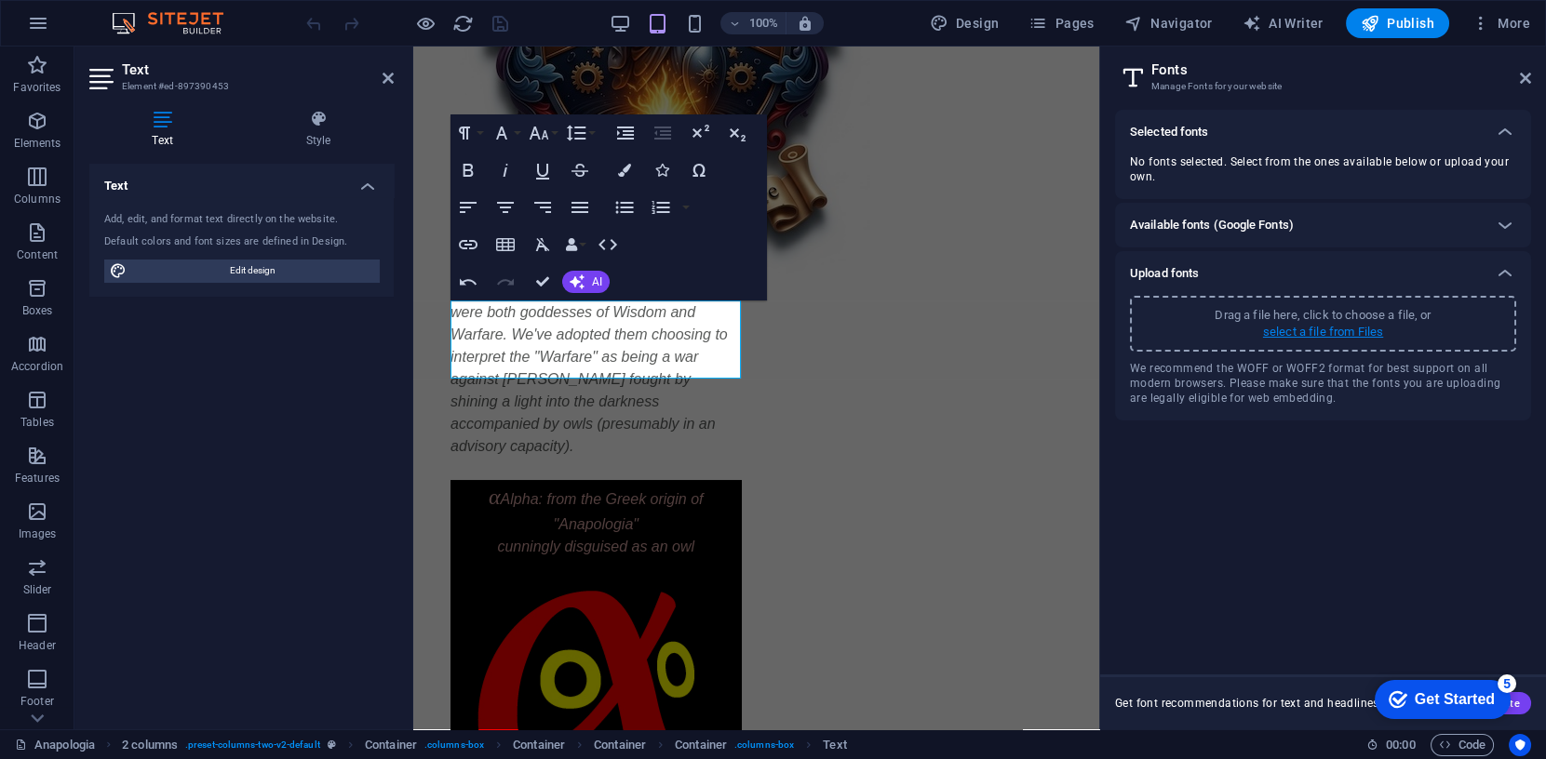
click at [1363, 329] on p "select a file from Files" at bounding box center [1323, 332] width 120 height 17
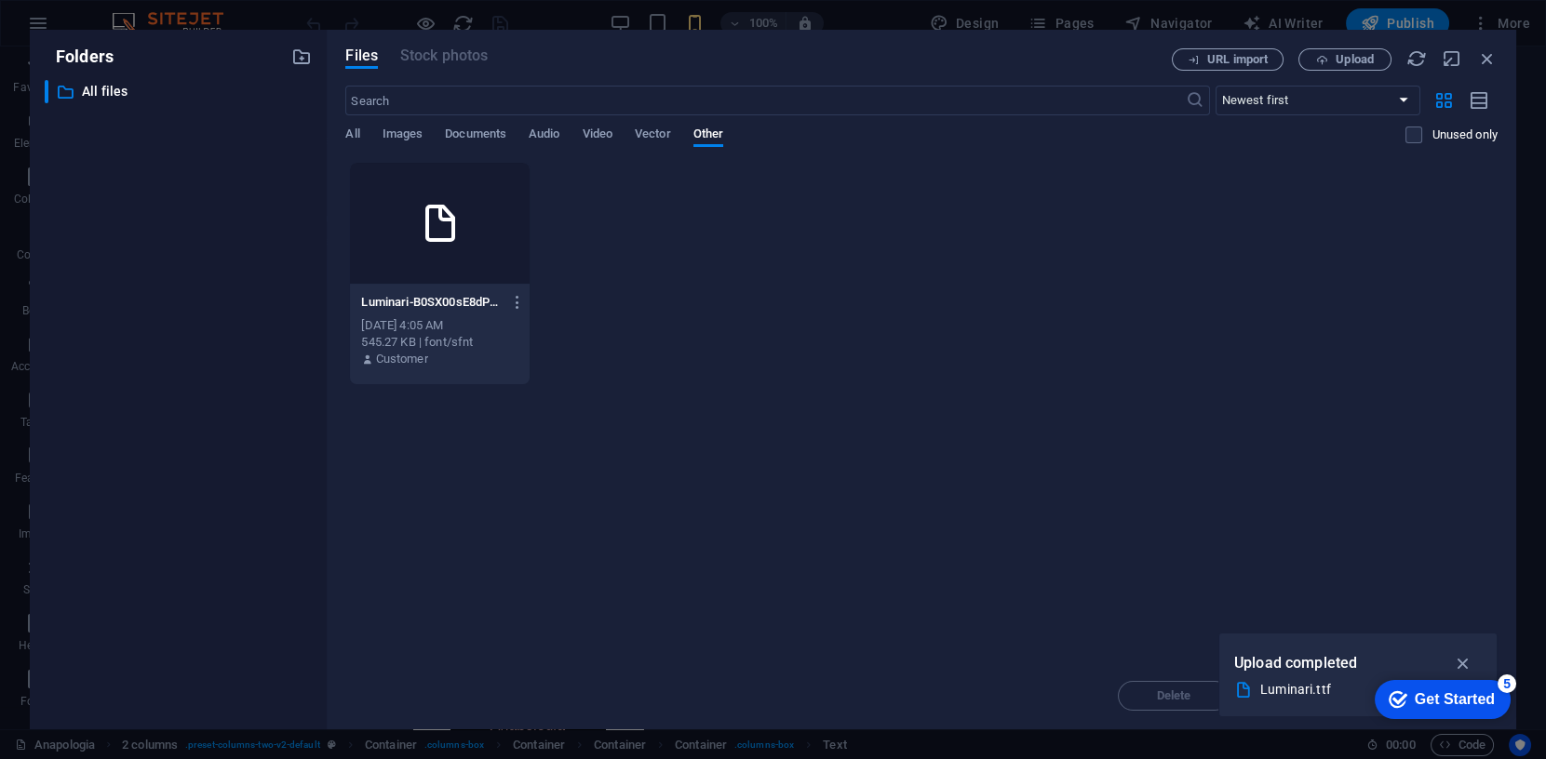
click at [451, 227] on icon at bounding box center [440, 223] width 45 height 45
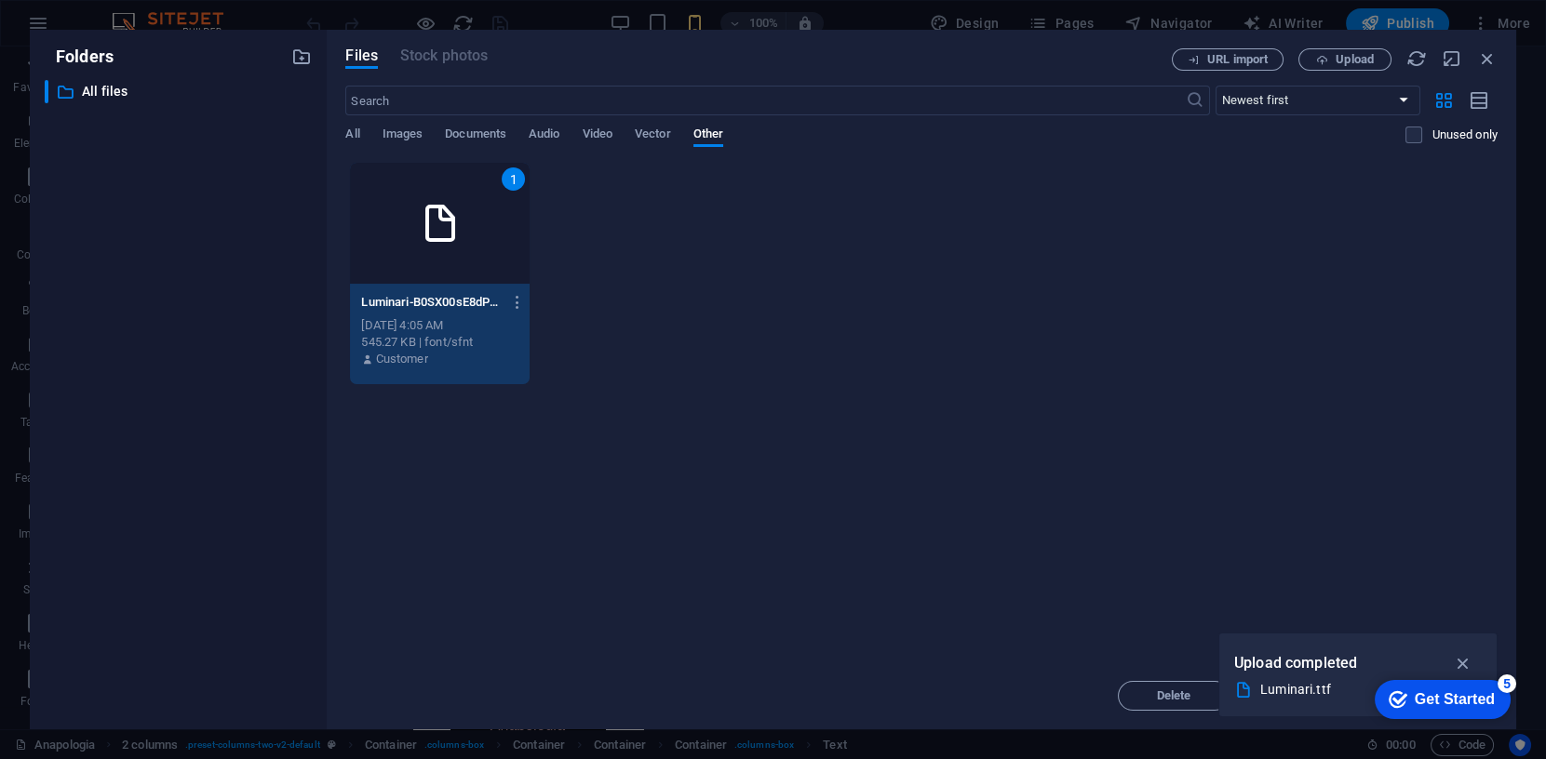
click at [451, 227] on icon at bounding box center [440, 223] width 45 height 45
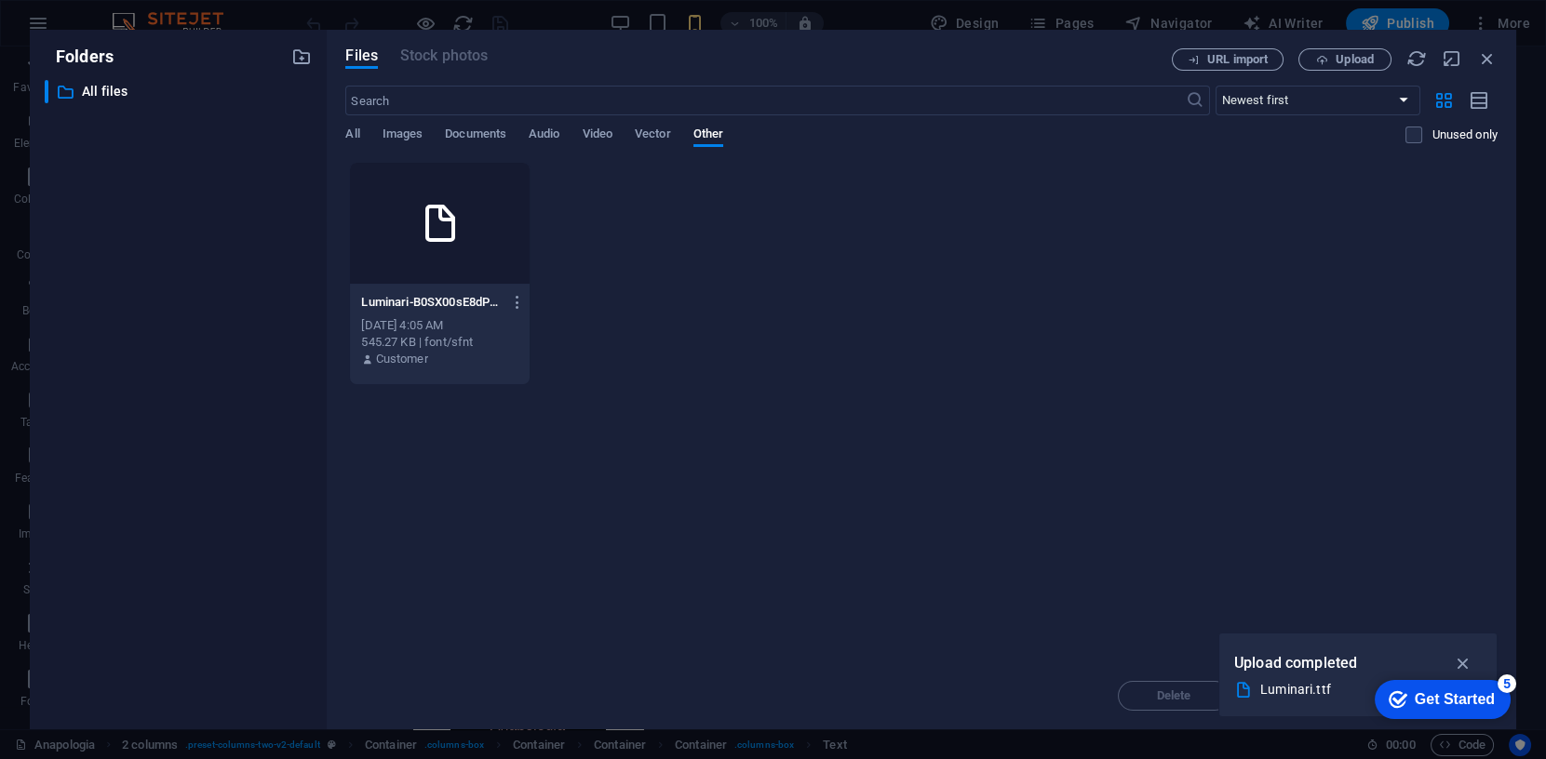
click at [451, 227] on icon at bounding box center [440, 223] width 45 height 45
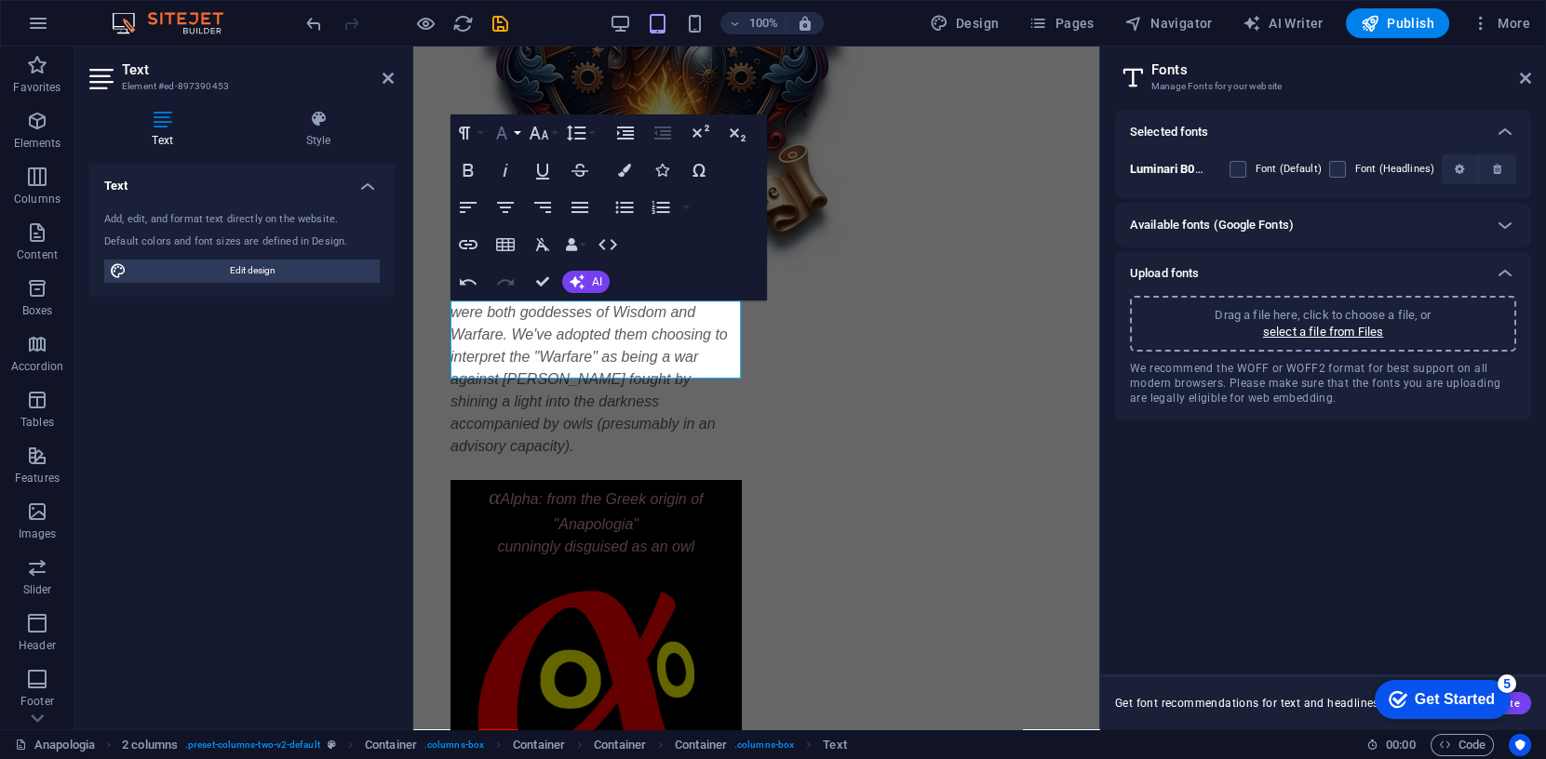
click at [504, 132] on icon "button" at bounding box center [501, 133] width 22 height 22
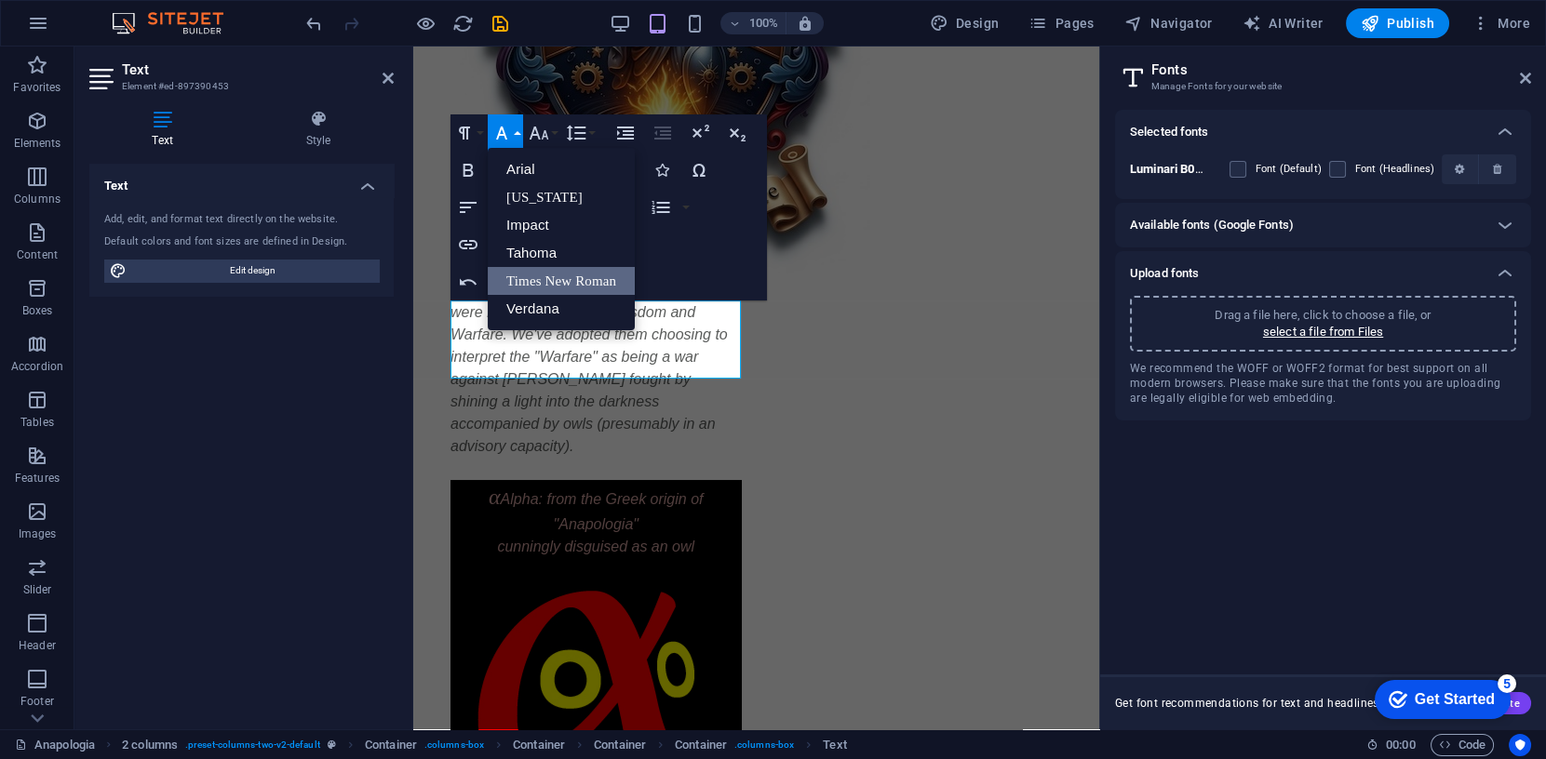
scroll to position [0, 0]
click at [513, 137] on button "Font Family" at bounding box center [505, 132] width 35 height 37
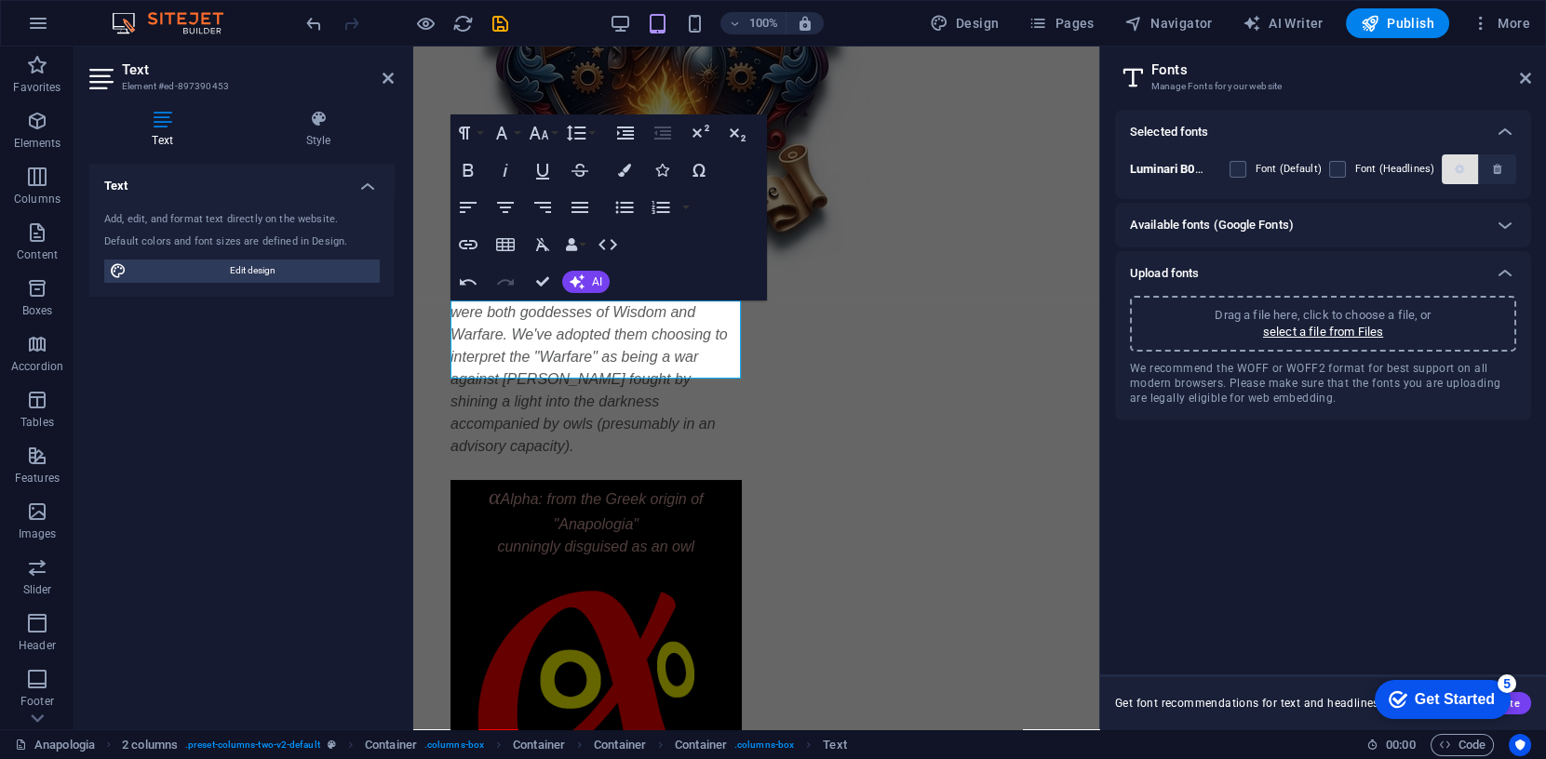
click at [1463, 165] on icon "button" at bounding box center [1459, 169] width 9 height 11
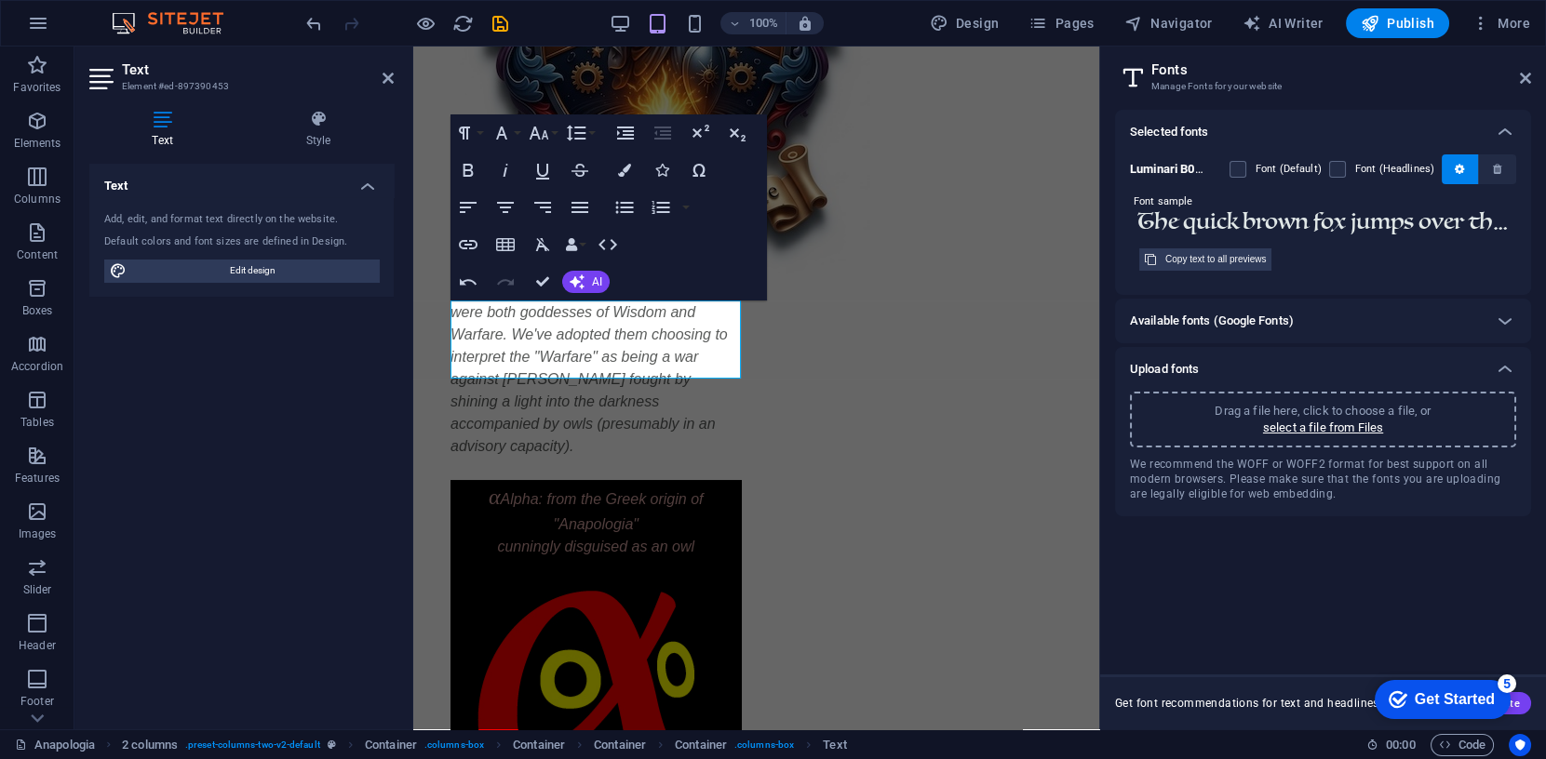
click at [1257, 224] on input "The quick brown fox jumps over the lazy dog." at bounding box center [1323, 222] width 386 height 24
paste input "α"
type input "The quick brown fox jumps over the lazy dog."
click at [1191, 259] on div "Copy text to all previews" at bounding box center [1215, 259] width 101 height 22
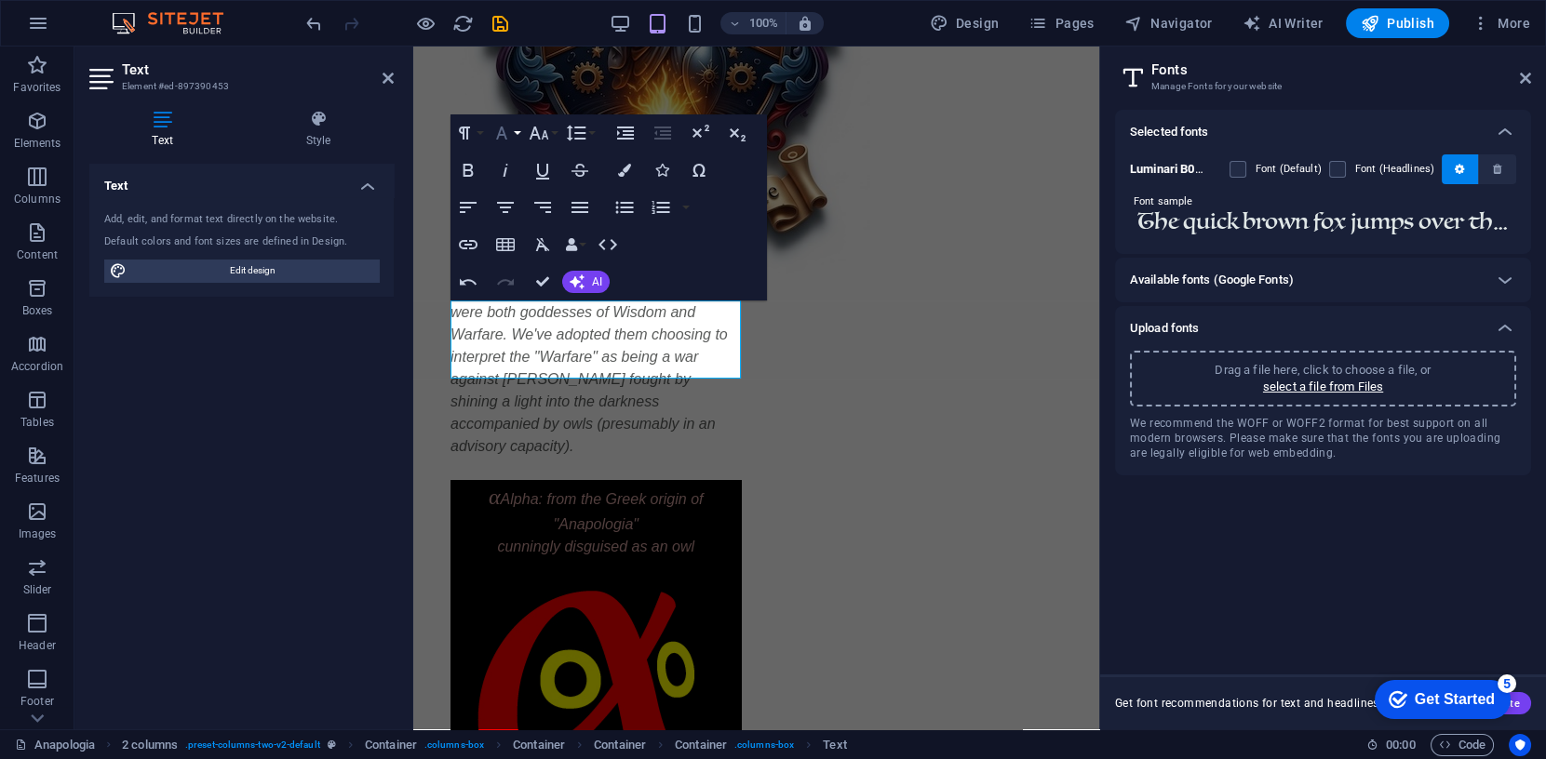
click at [499, 132] on icon "button" at bounding box center [501, 133] width 11 height 13
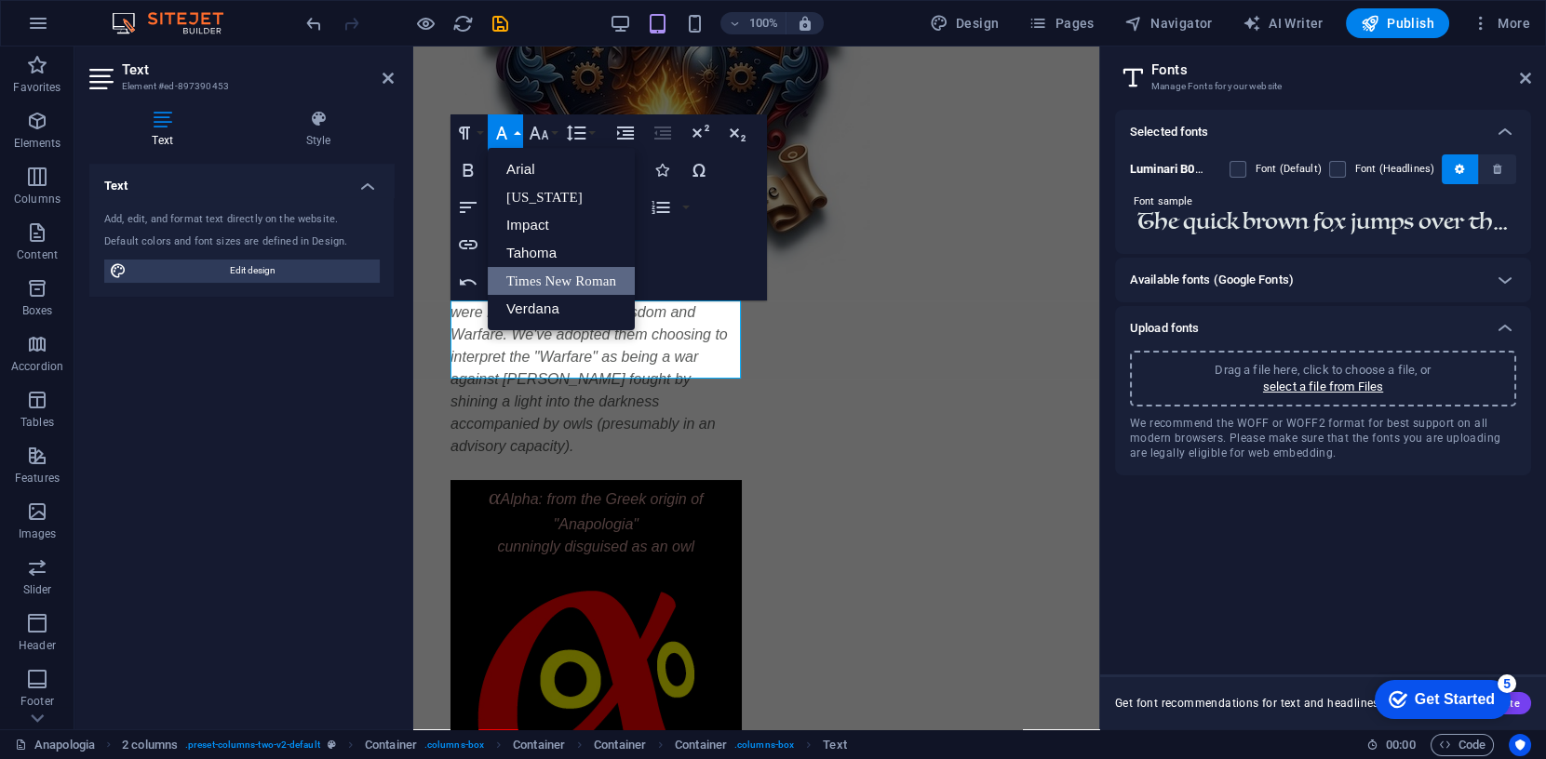
click at [516, 134] on button "Font Family" at bounding box center [505, 132] width 35 height 37
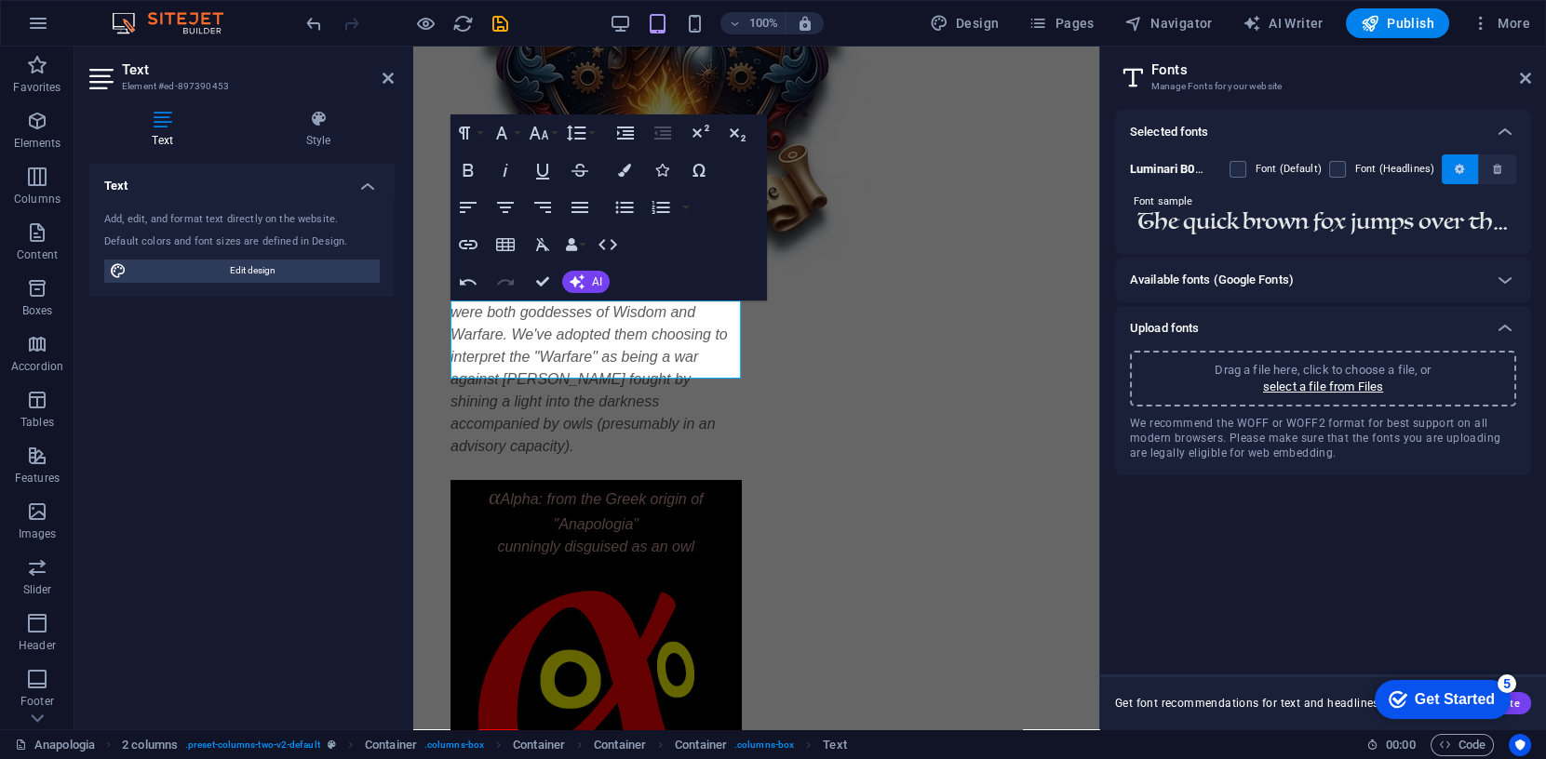
click at [1458, 170] on icon "button" at bounding box center [1459, 169] width 9 height 11
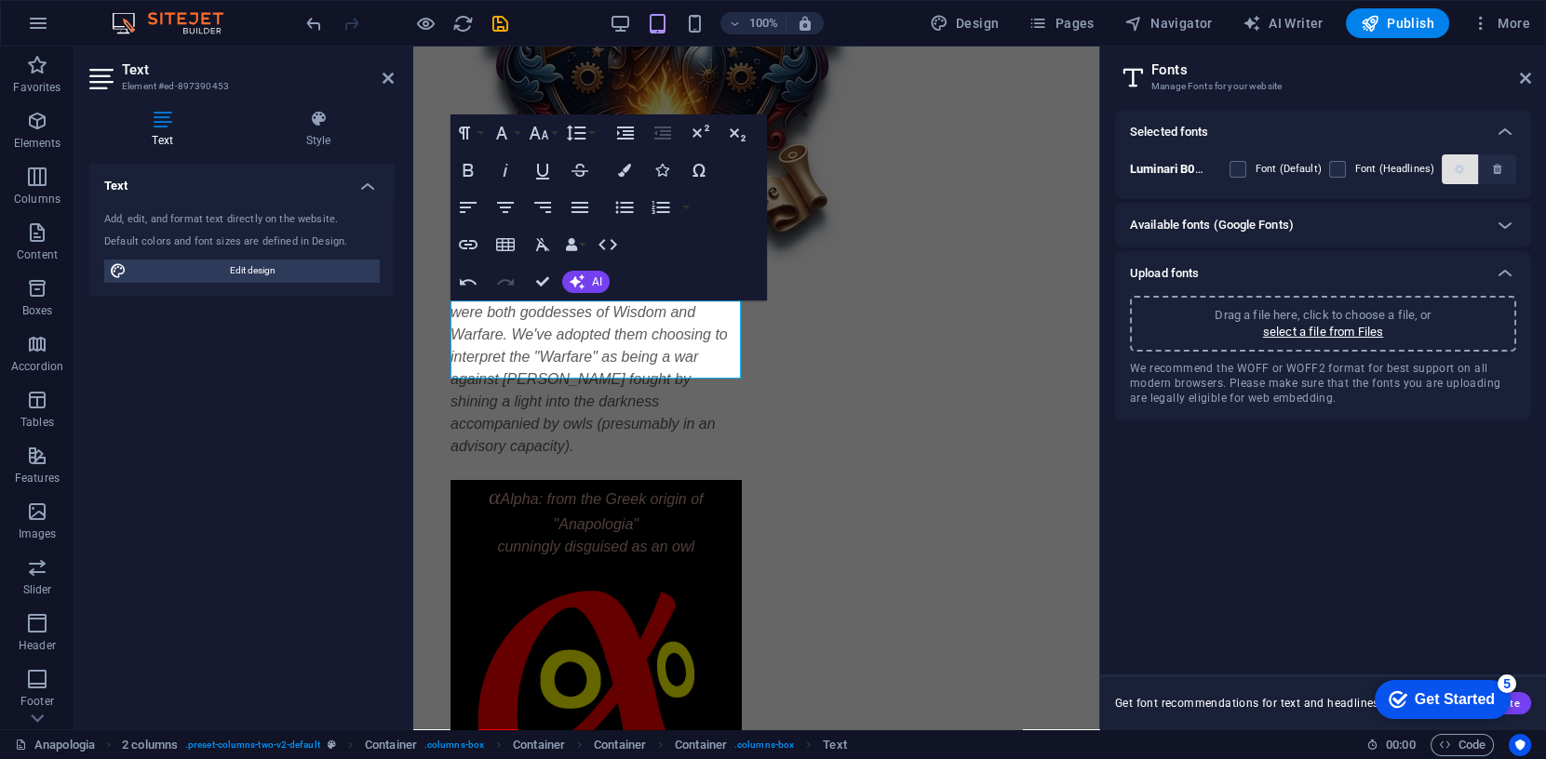
click at [1459, 165] on icon "button" at bounding box center [1459, 169] width 9 height 11
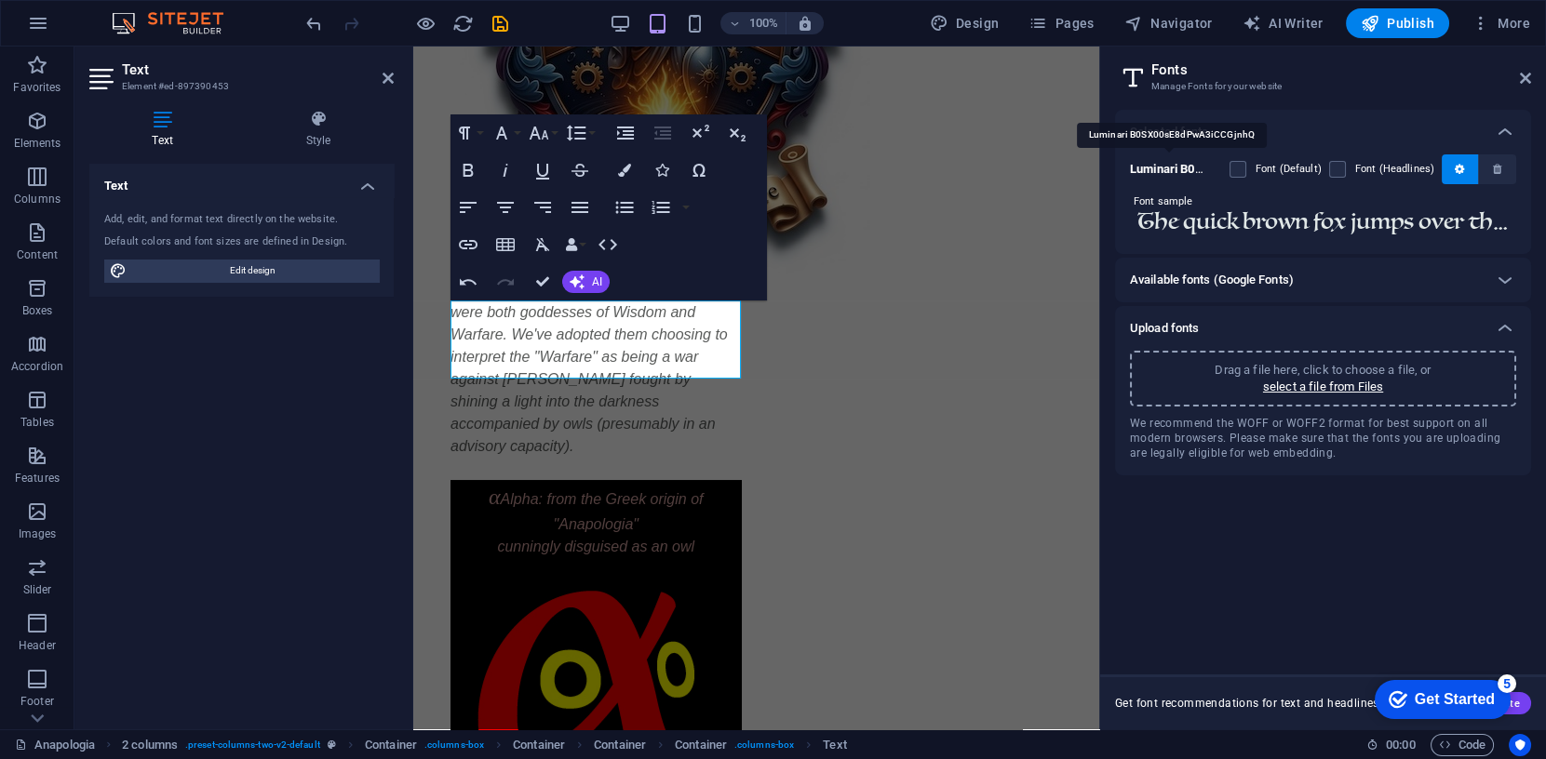
click at [1163, 168] on b "Luminari B0SX00sE8dPwA3iCCGjnhQ" at bounding box center [1232, 169] width 205 height 14
click at [1176, 171] on b "Luminari B0SX00sE8dPwA3iCCGjnhQ" at bounding box center [1232, 169] width 205 height 14
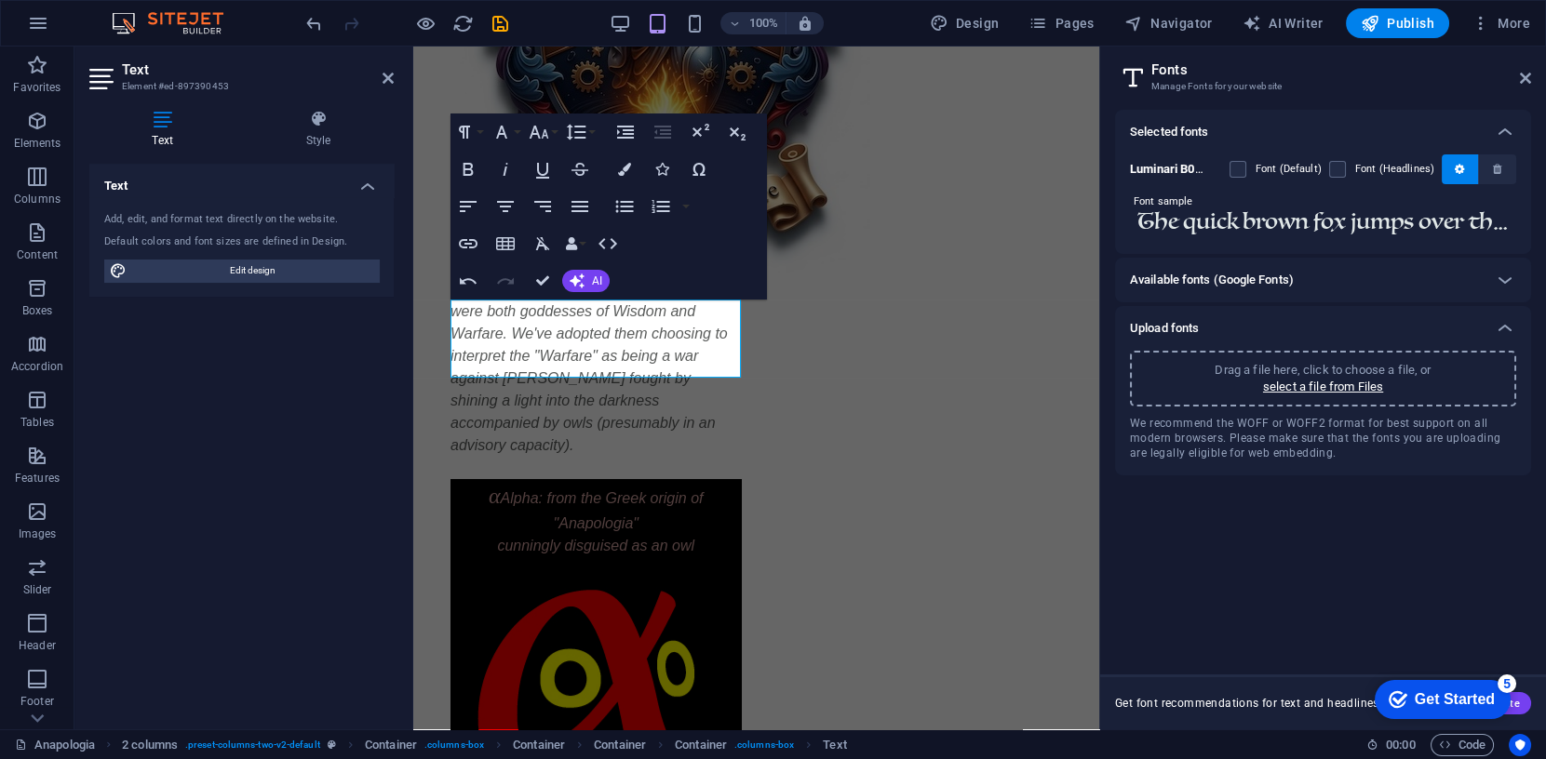
click at [1197, 223] on input "The quick brown fox jumps over the lazy dog." at bounding box center [1323, 222] width 386 height 24
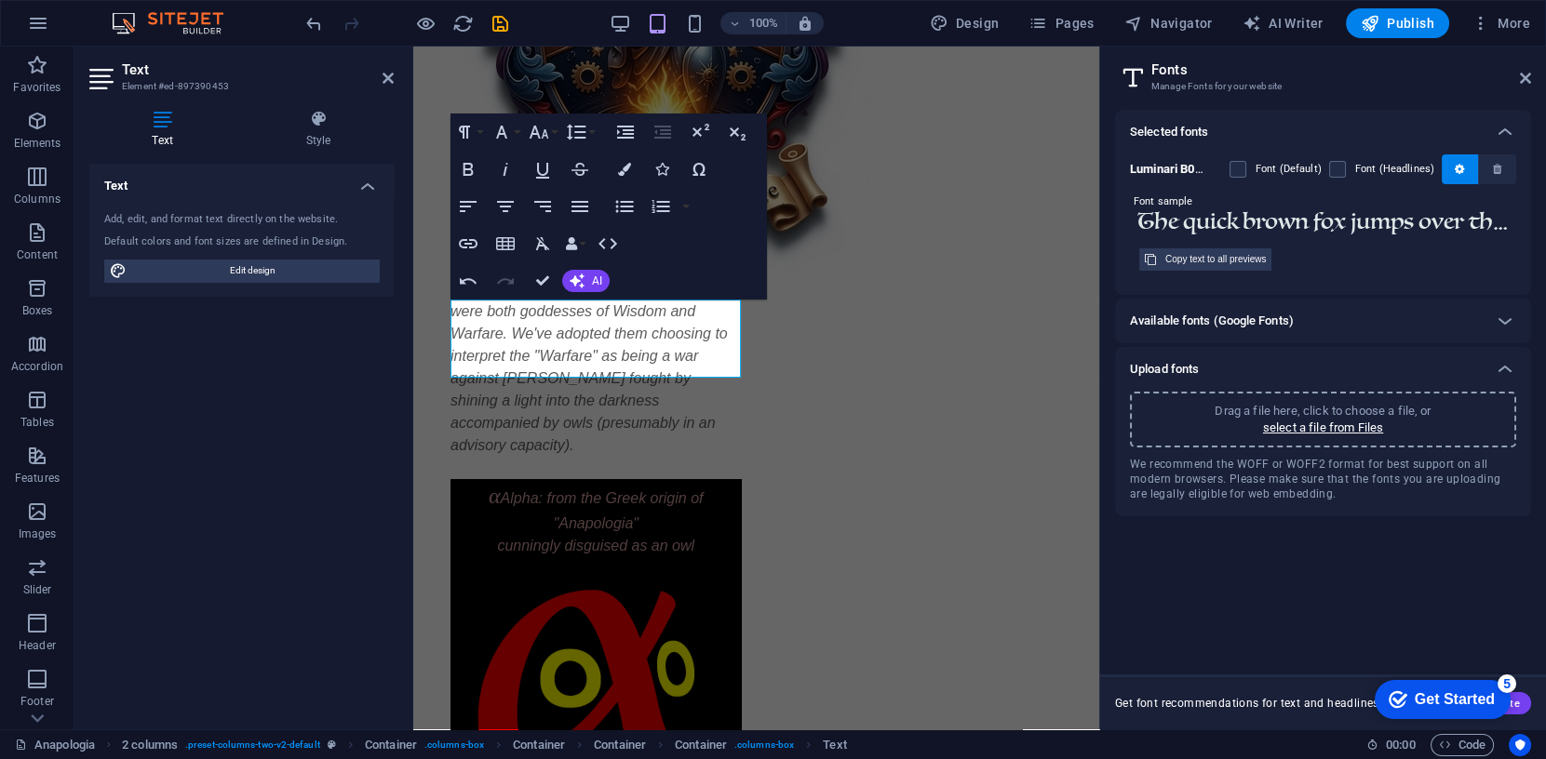
paste input "α"
click at [1201, 224] on input "The qαuick brown fox jumps over the lazy dog." at bounding box center [1323, 222] width 386 height 24
click at [495, 484] on em "α" at bounding box center [495, 496] width 12 height 24
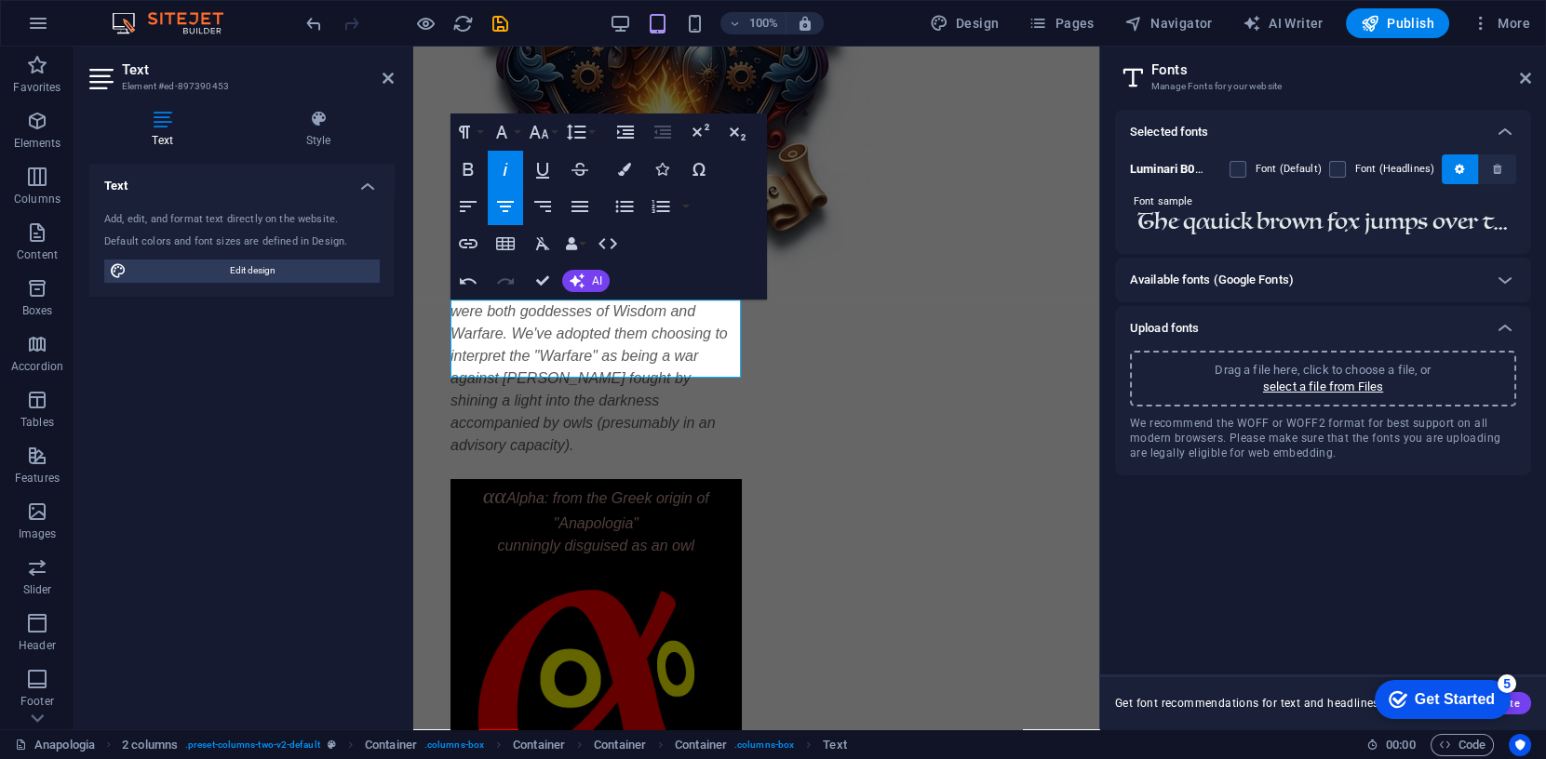
click at [1209, 221] on input "The qαuick brown fox jumps over the lazy dog." at bounding box center [1323, 222] width 386 height 24
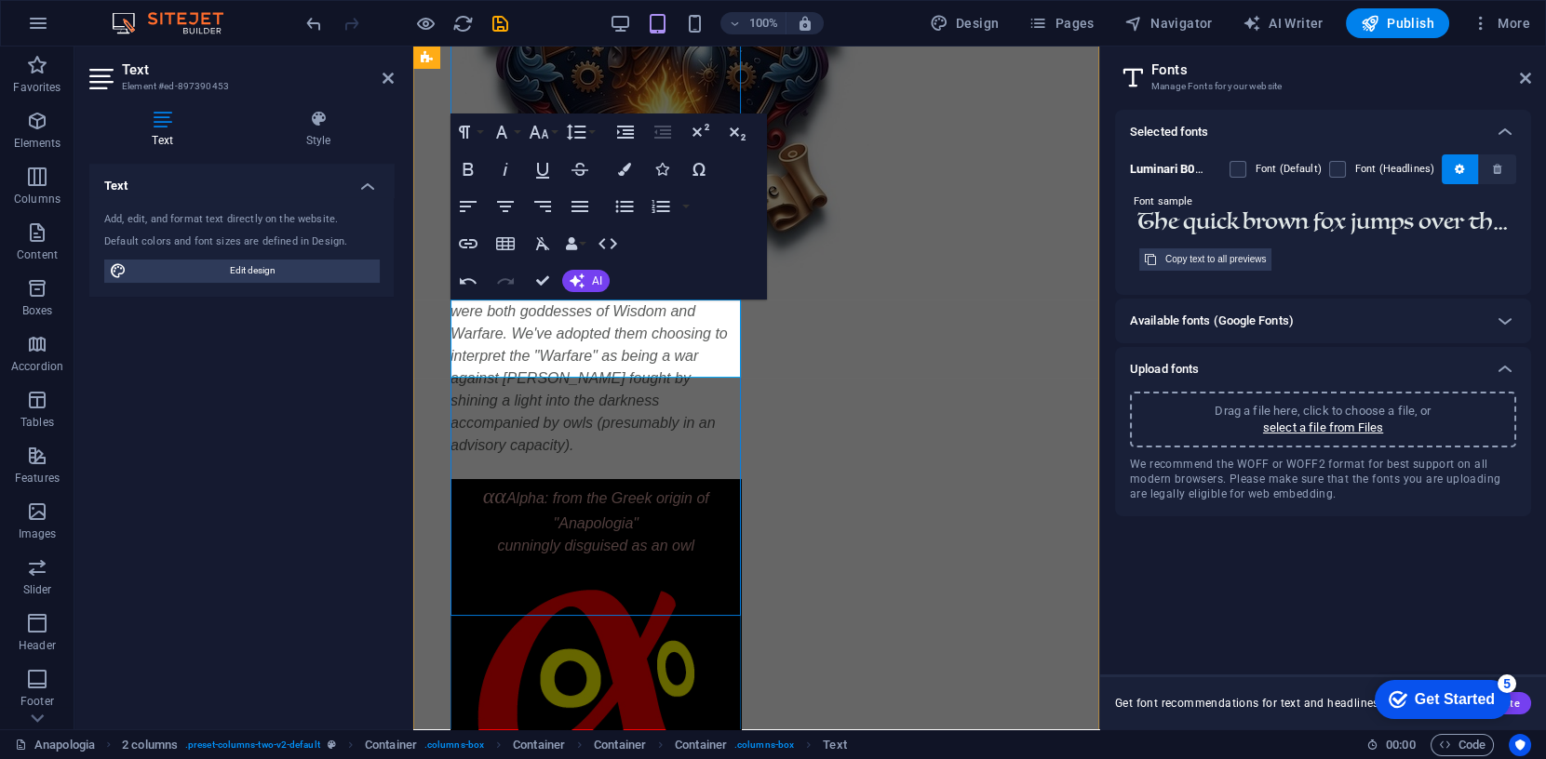
type input "The quick brown fox jumps over the lazy dog."
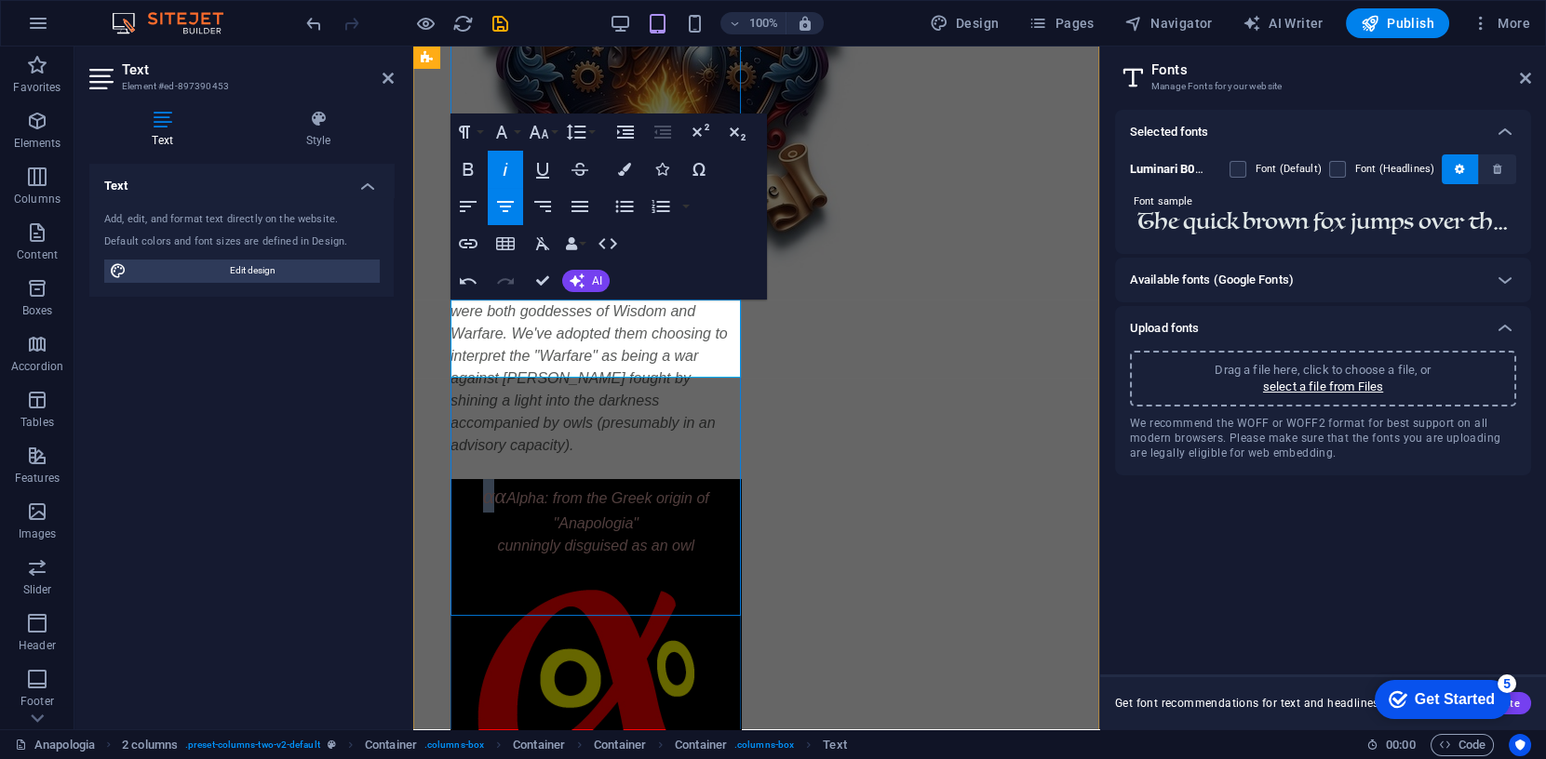
click at [483, 484] on em "αα" at bounding box center [494, 496] width 23 height 24
click at [505, 167] on icon "button" at bounding box center [506, 169] width 5 height 13
click at [501, 127] on icon "button" at bounding box center [501, 132] width 11 height 13
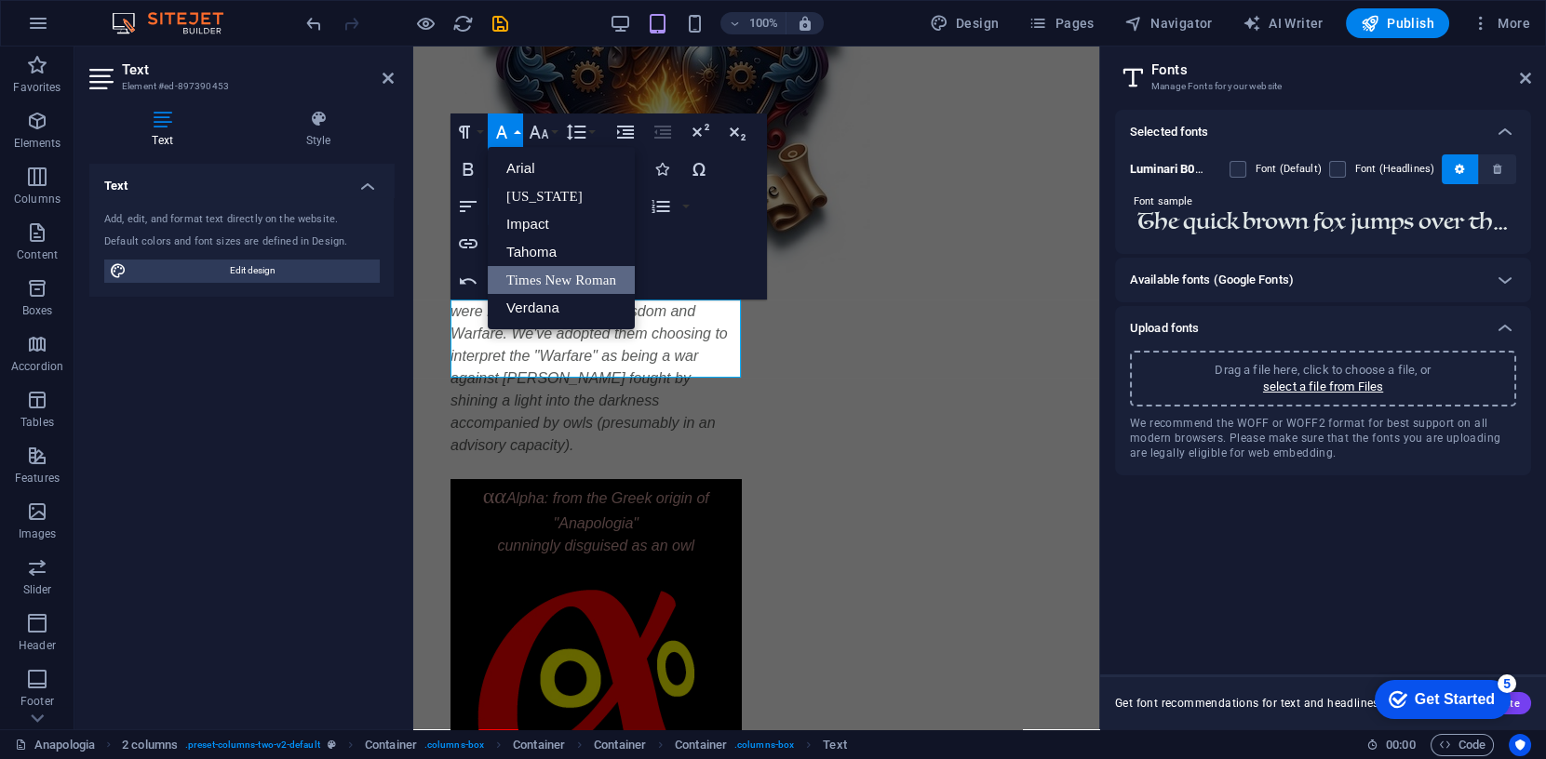
scroll to position [0, 0]
click at [504, 133] on icon "button" at bounding box center [501, 132] width 11 height 13
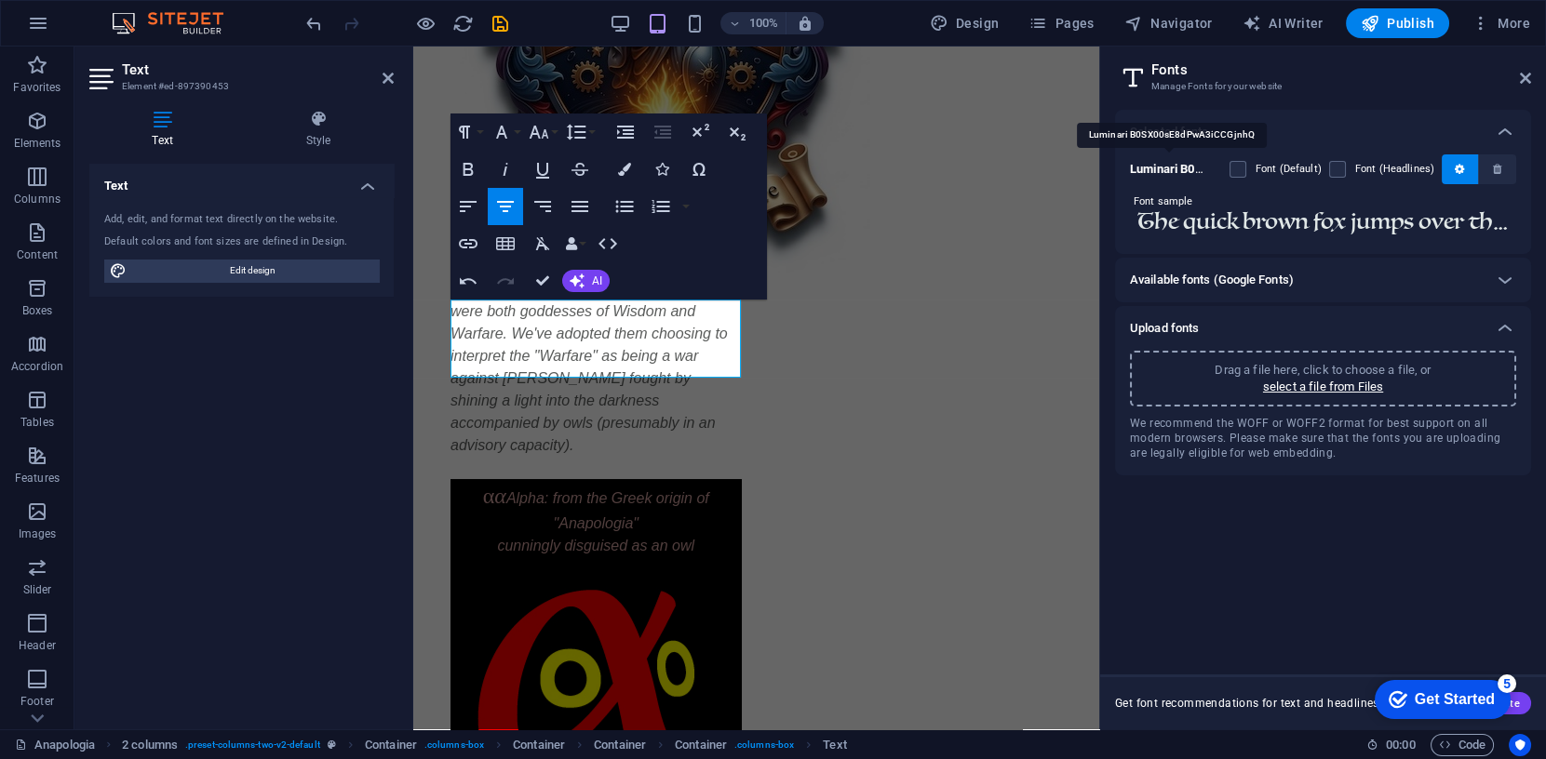
click at [1152, 168] on b "Luminari B0SX00sE8dPwA3iCCGjnhQ" at bounding box center [1232, 169] width 205 height 14
click at [1509, 132] on icon at bounding box center [1505, 132] width 22 height 22
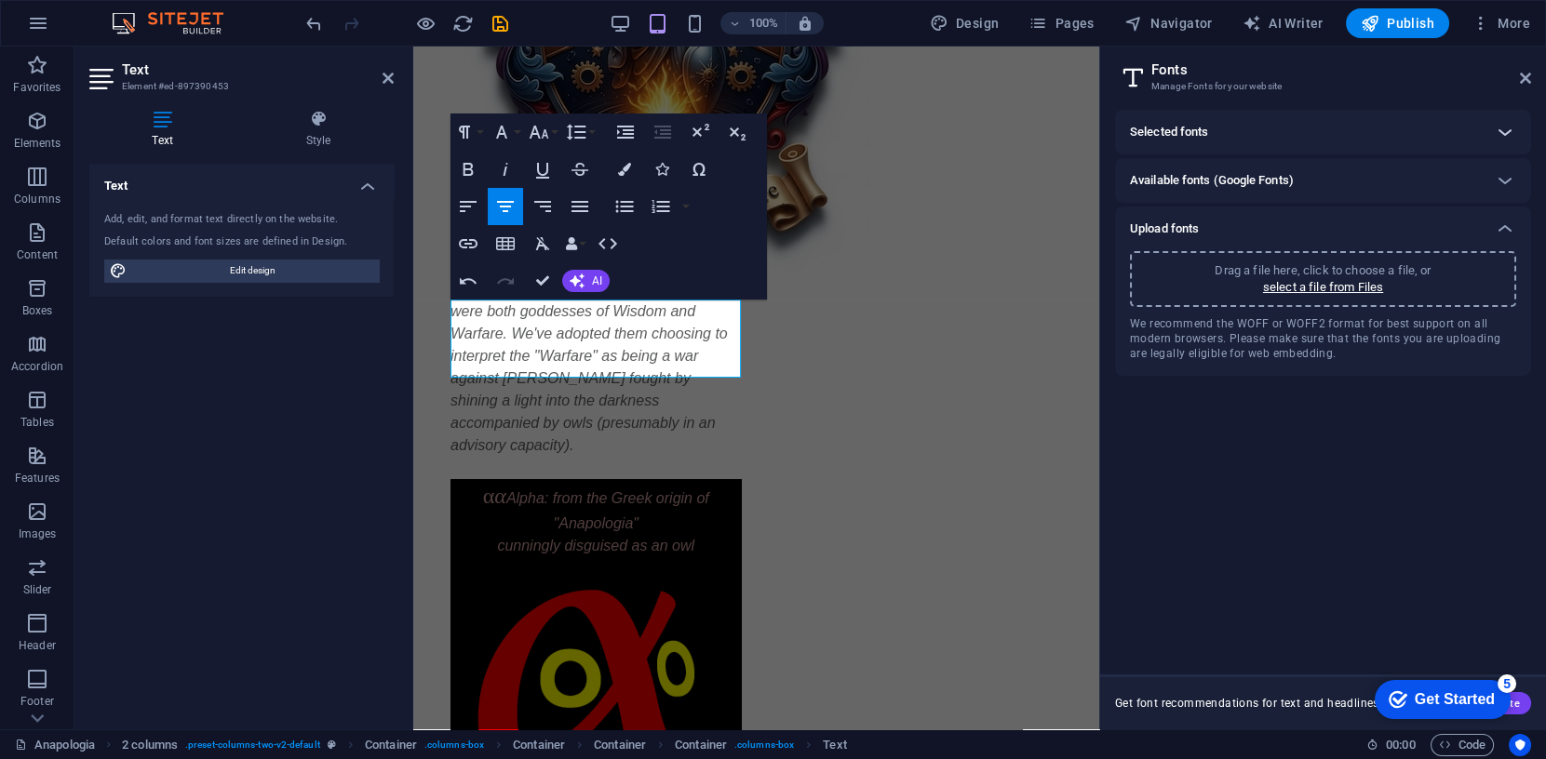
click at [1505, 128] on icon at bounding box center [1505, 132] width 22 height 22
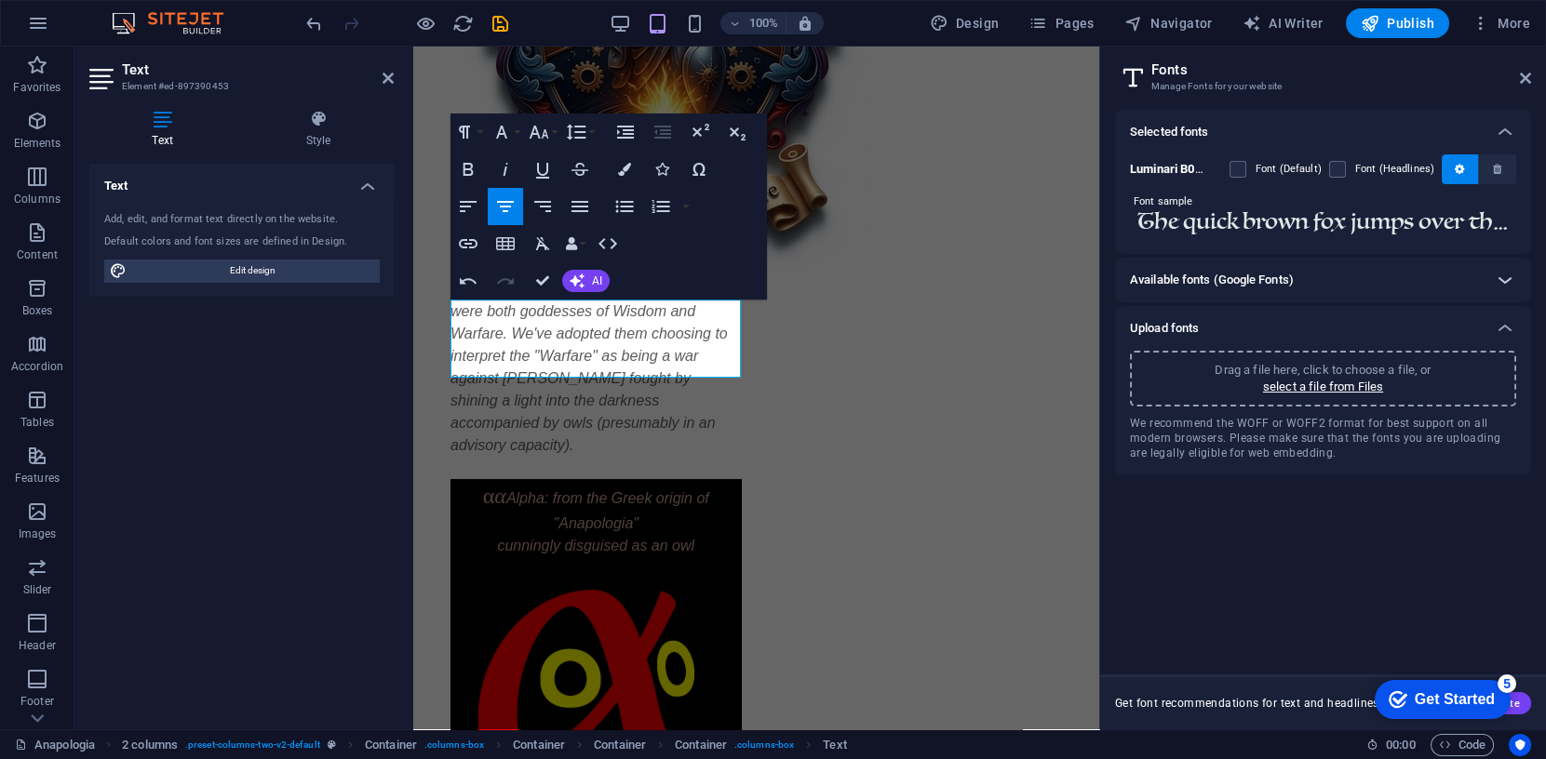
click at [1507, 280] on icon at bounding box center [1505, 280] width 22 height 22
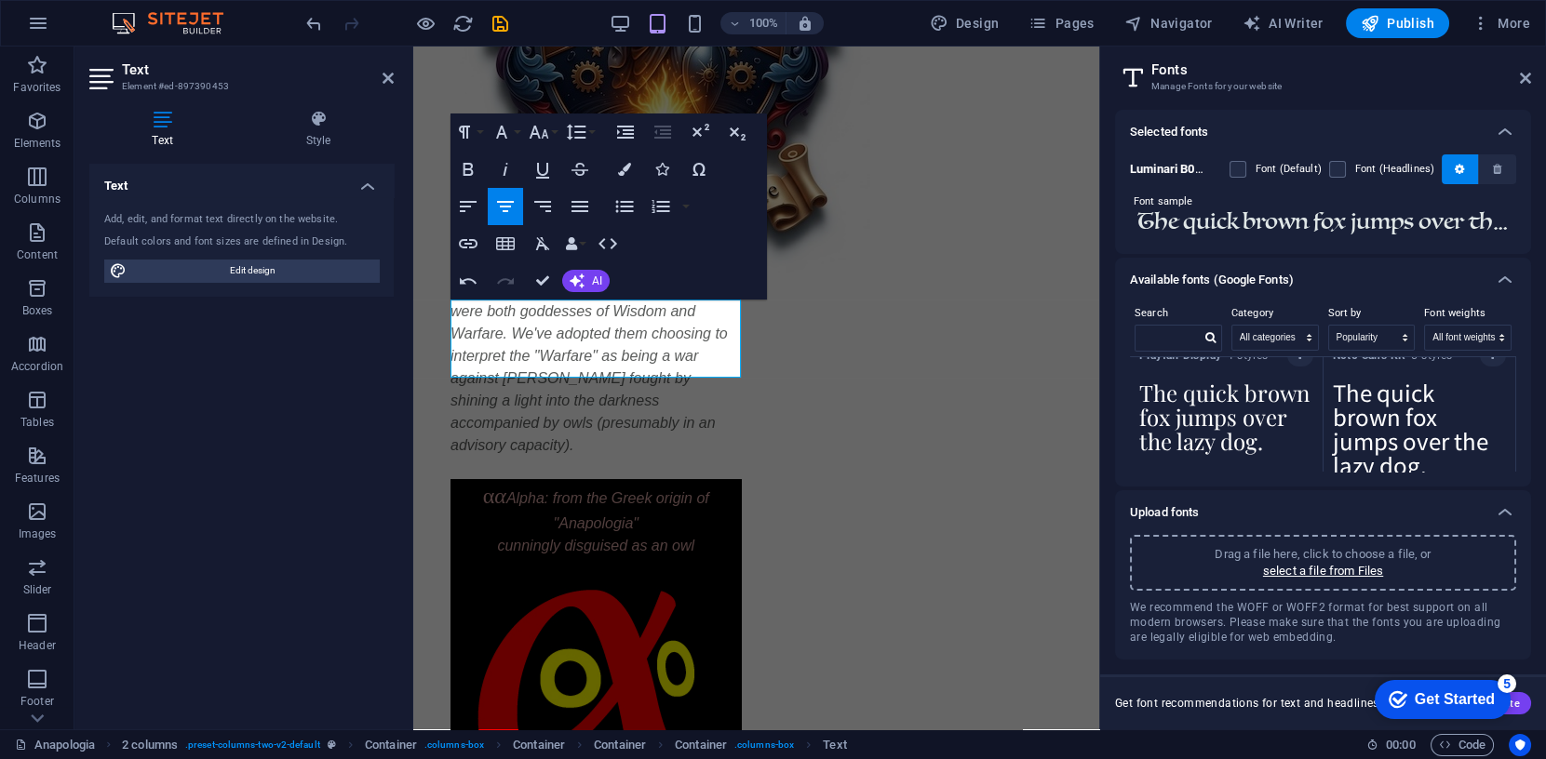
scroll to position [1316, 0]
click at [1168, 168] on b "Luminari B0SX00sE8dPwA3iCCGjnhQ" at bounding box center [1232, 169] width 205 height 14
click at [1167, 168] on b "Luminari B0SX00sE8dPwA3iCCGjnhQ" at bounding box center [1232, 169] width 205 height 14
click at [1176, 340] on input "text" at bounding box center [1167, 338] width 65 height 24
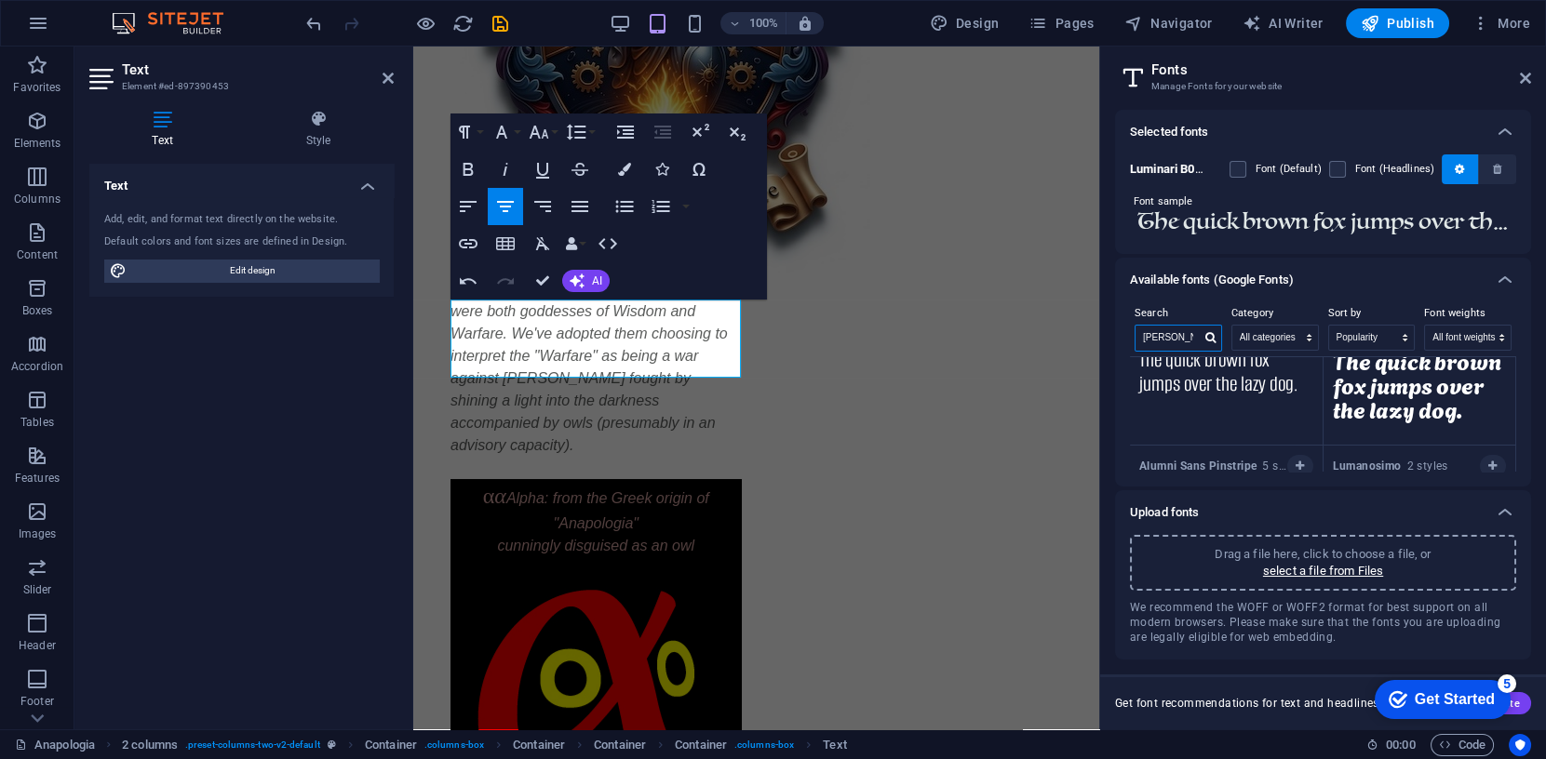
scroll to position [0, 0]
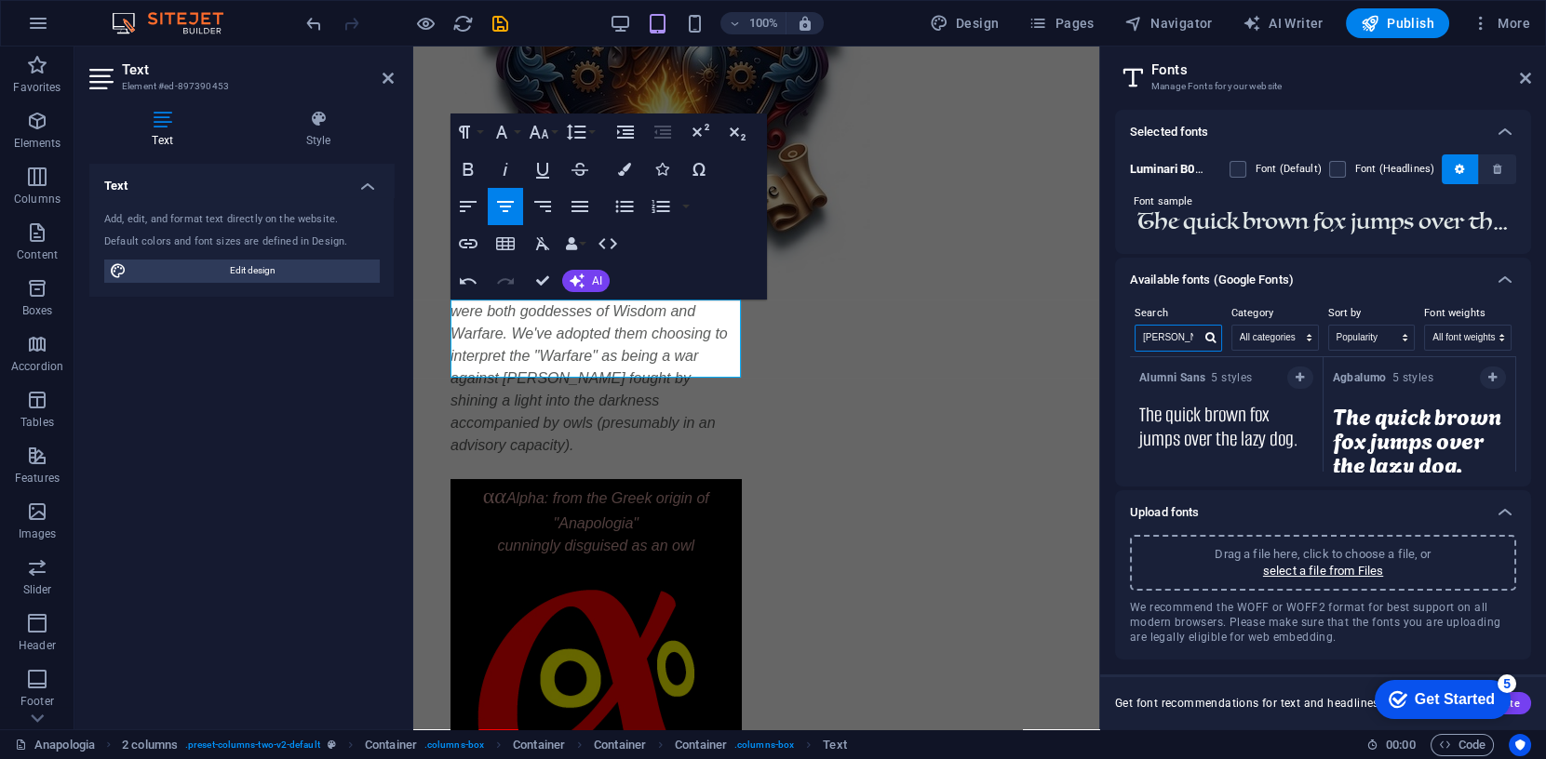
type input "[PERSON_NAME]"
paste textarea "α"
type textarea "The quick brown fox jumps over the lazy dog."
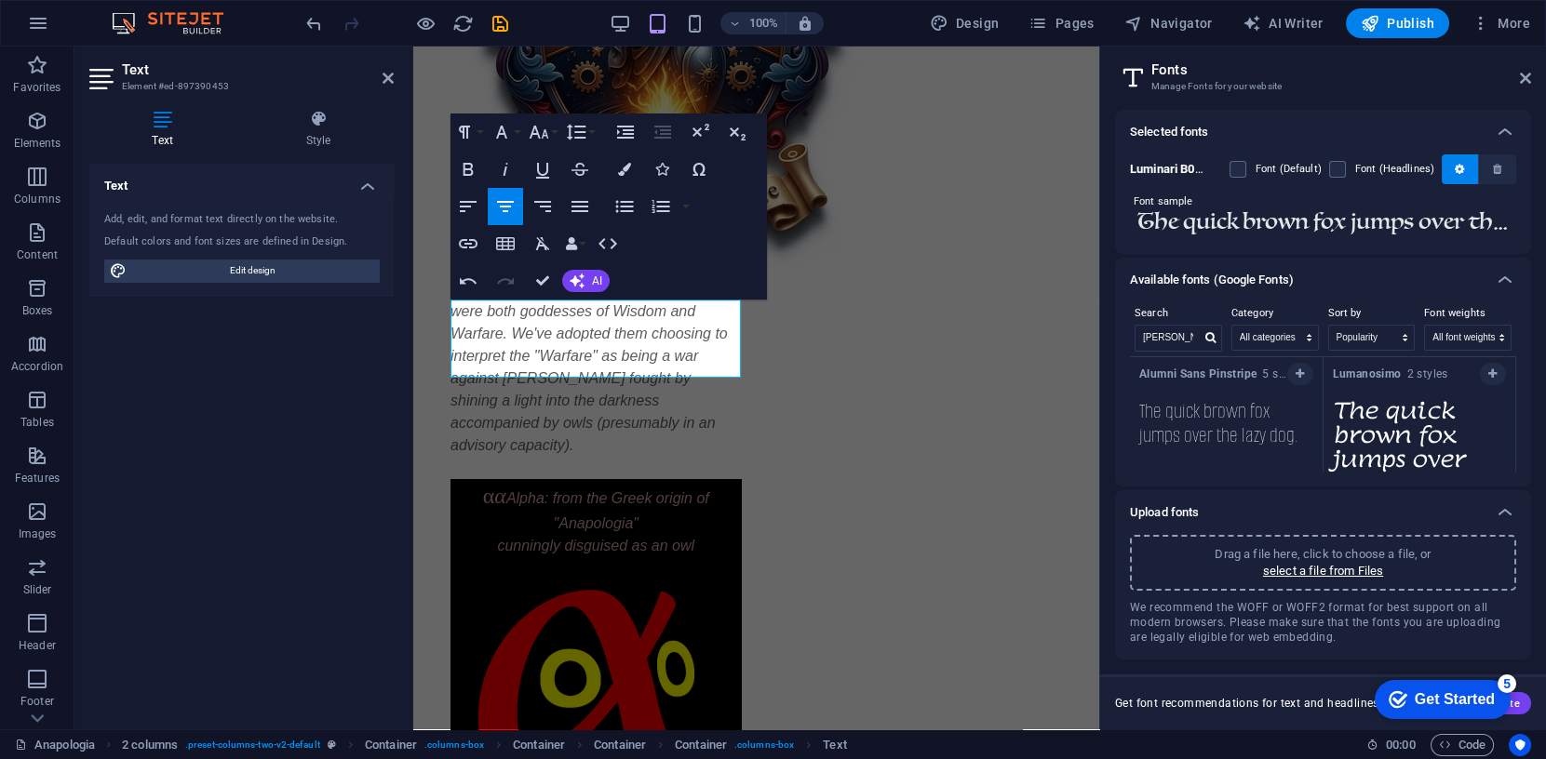
scroll to position [144, 0]
paste textarea "α"
click at [1384, 445] on textarea "The quick brown fox jumps over the lazy dog." at bounding box center [1419, 444] width 193 height 102
type textarea "The quick brown fox jumps over the lazy dog."
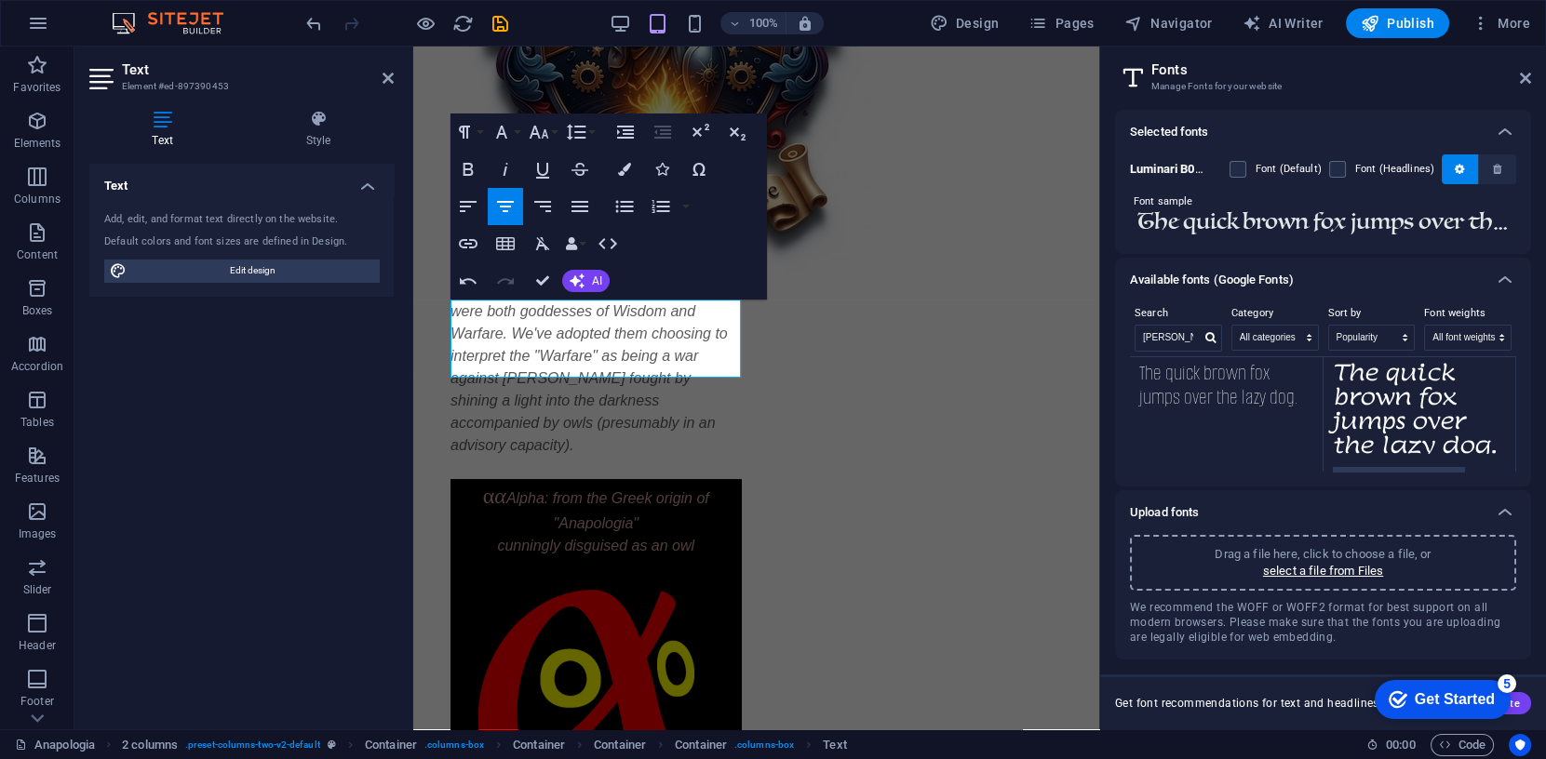
scroll to position [128, 0]
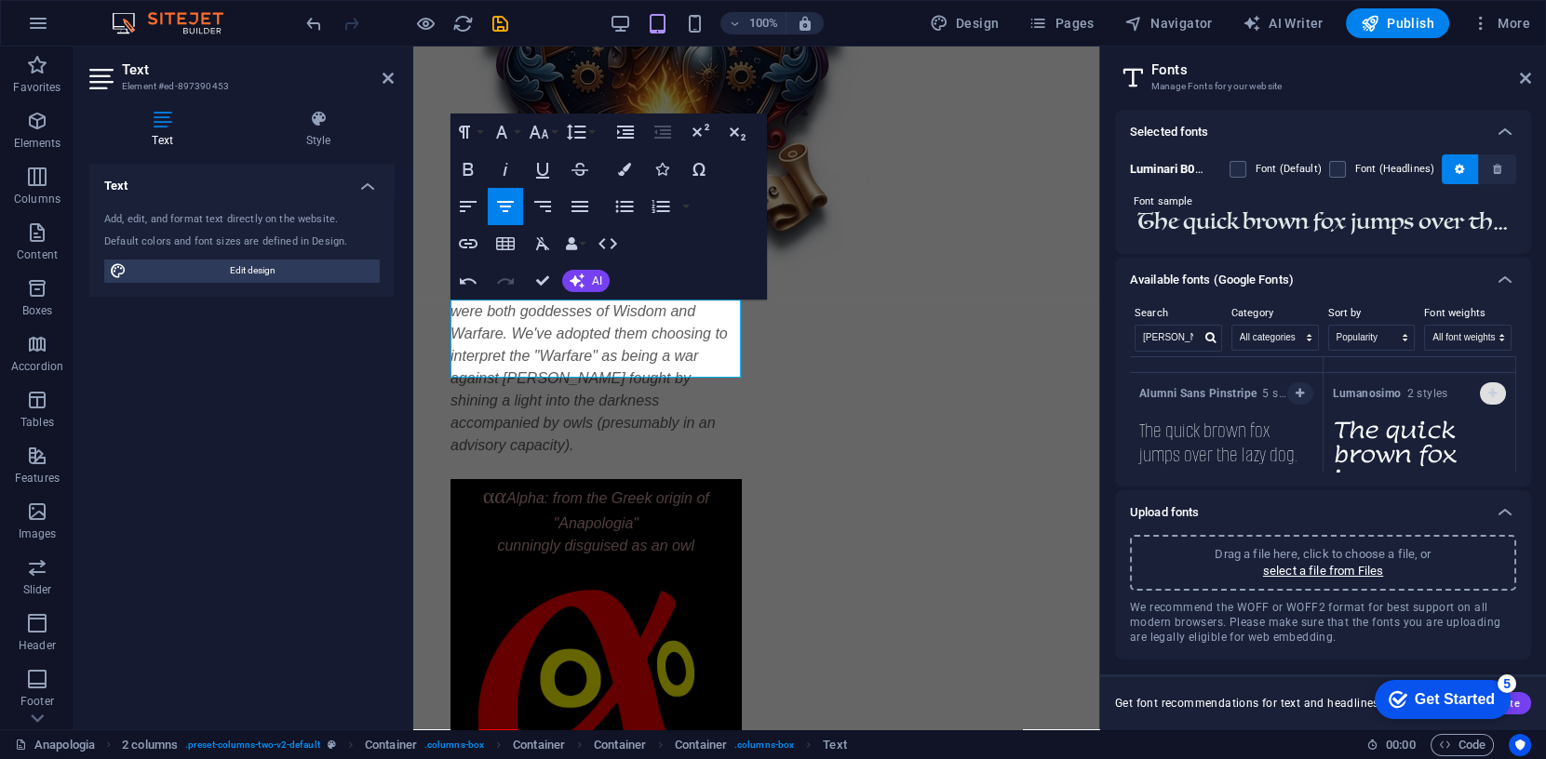
click at [1491, 391] on icon "button" at bounding box center [1492, 393] width 8 height 11
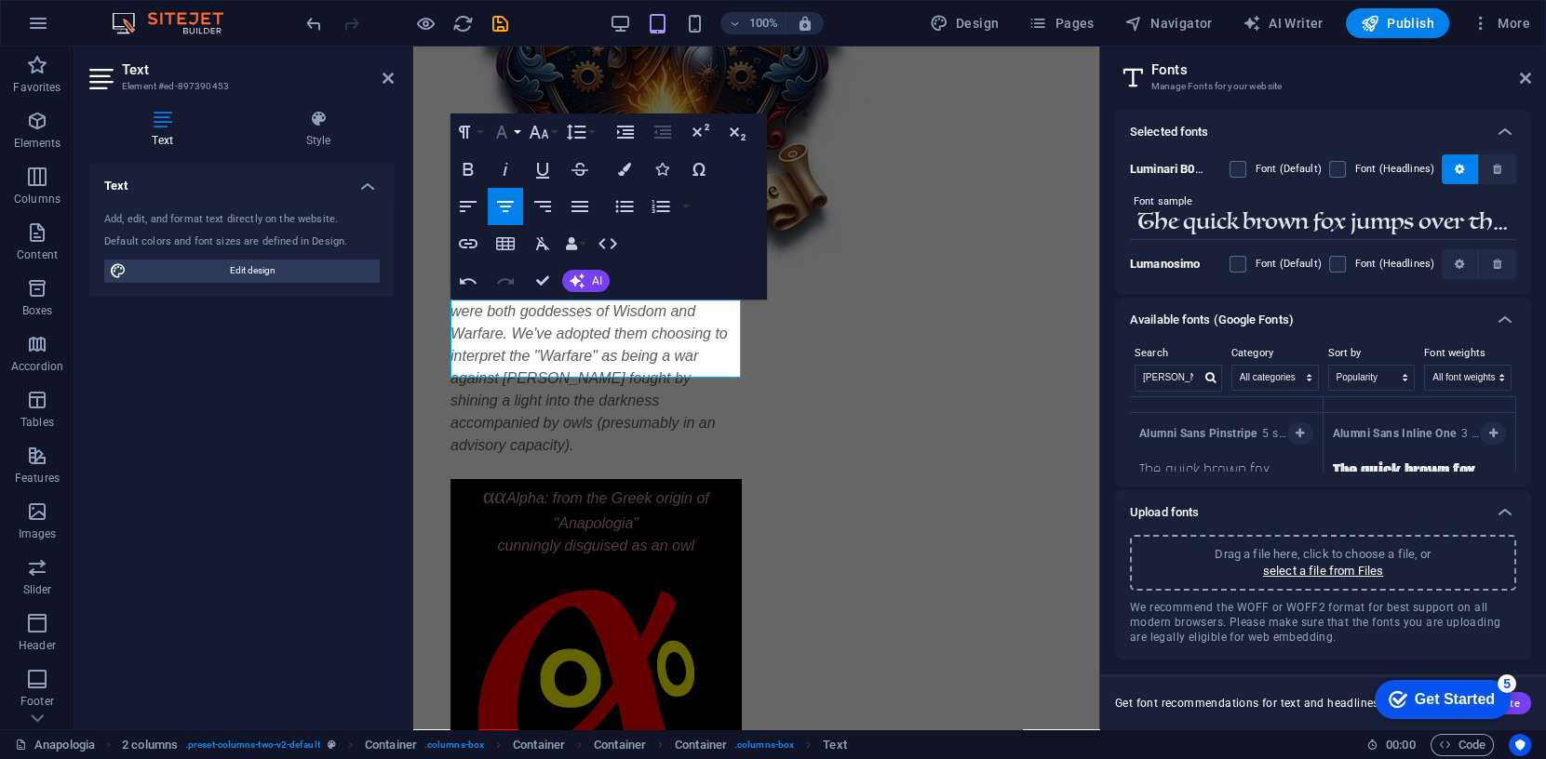
click at [509, 130] on icon "button" at bounding box center [501, 132] width 22 height 22
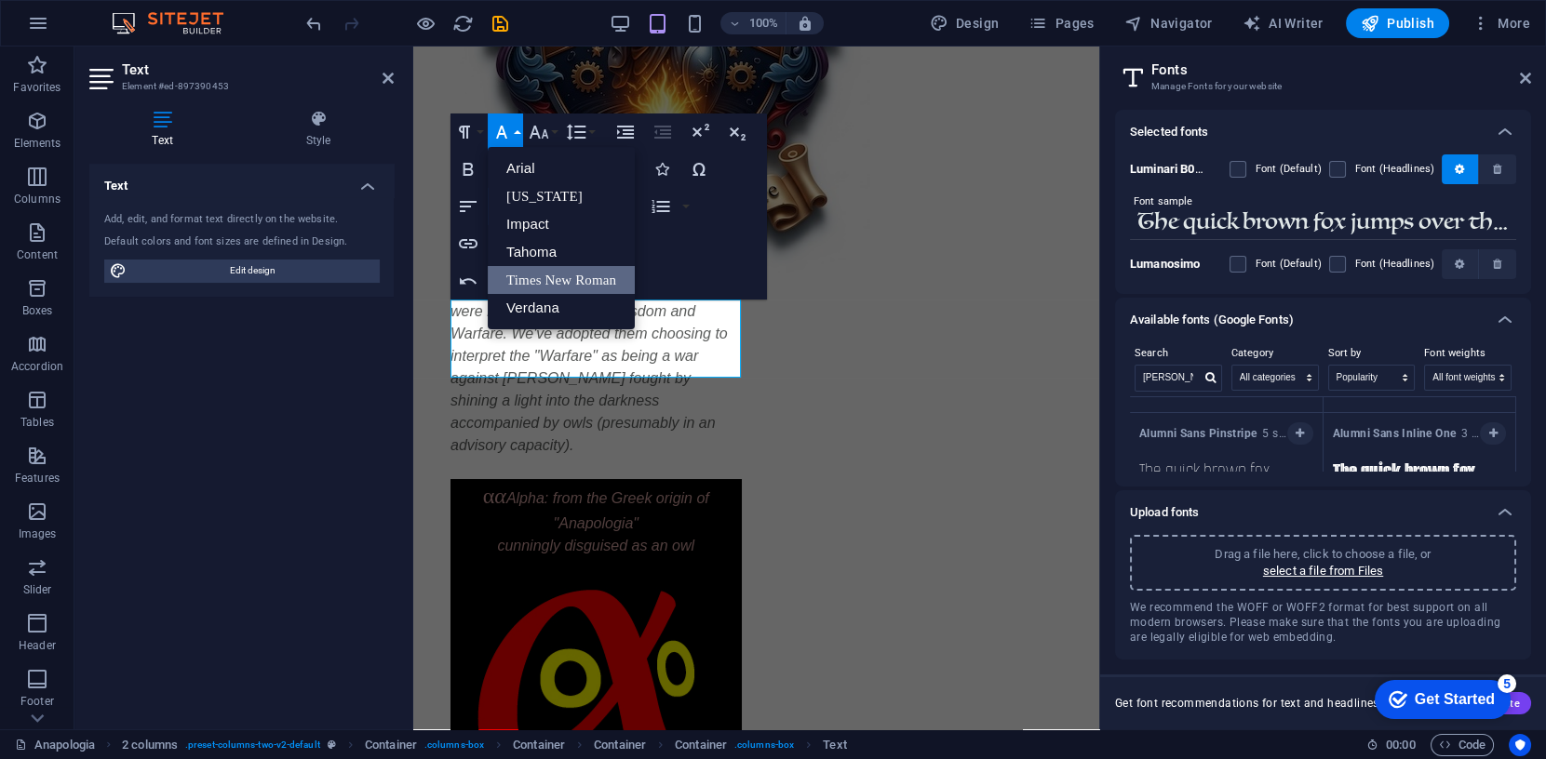
scroll to position [0, 0]
click at [501, 131] on icon "button" at bounding box center [501, 132] width 22 height 22
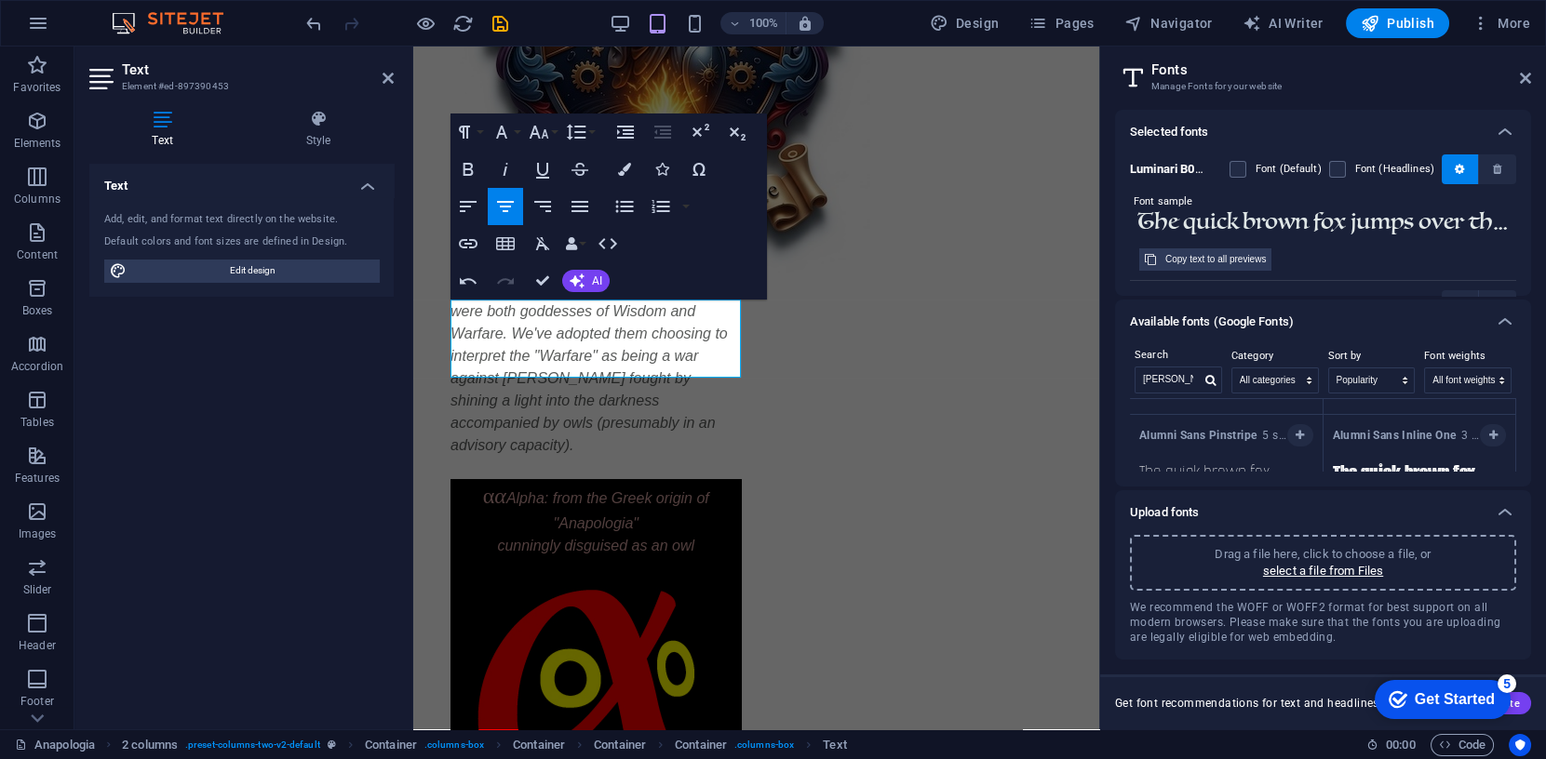
click at [1292, 223] on input "The quick brown fox jumps over the lazy dog." at bounding box center [1323, 222] width 386 height 24
paste input "α"
type input "The quick brown fox jumps over the lazy dog."
click at [1527, 81] on icon at bounding box center [1525, 78] width 11 height 15
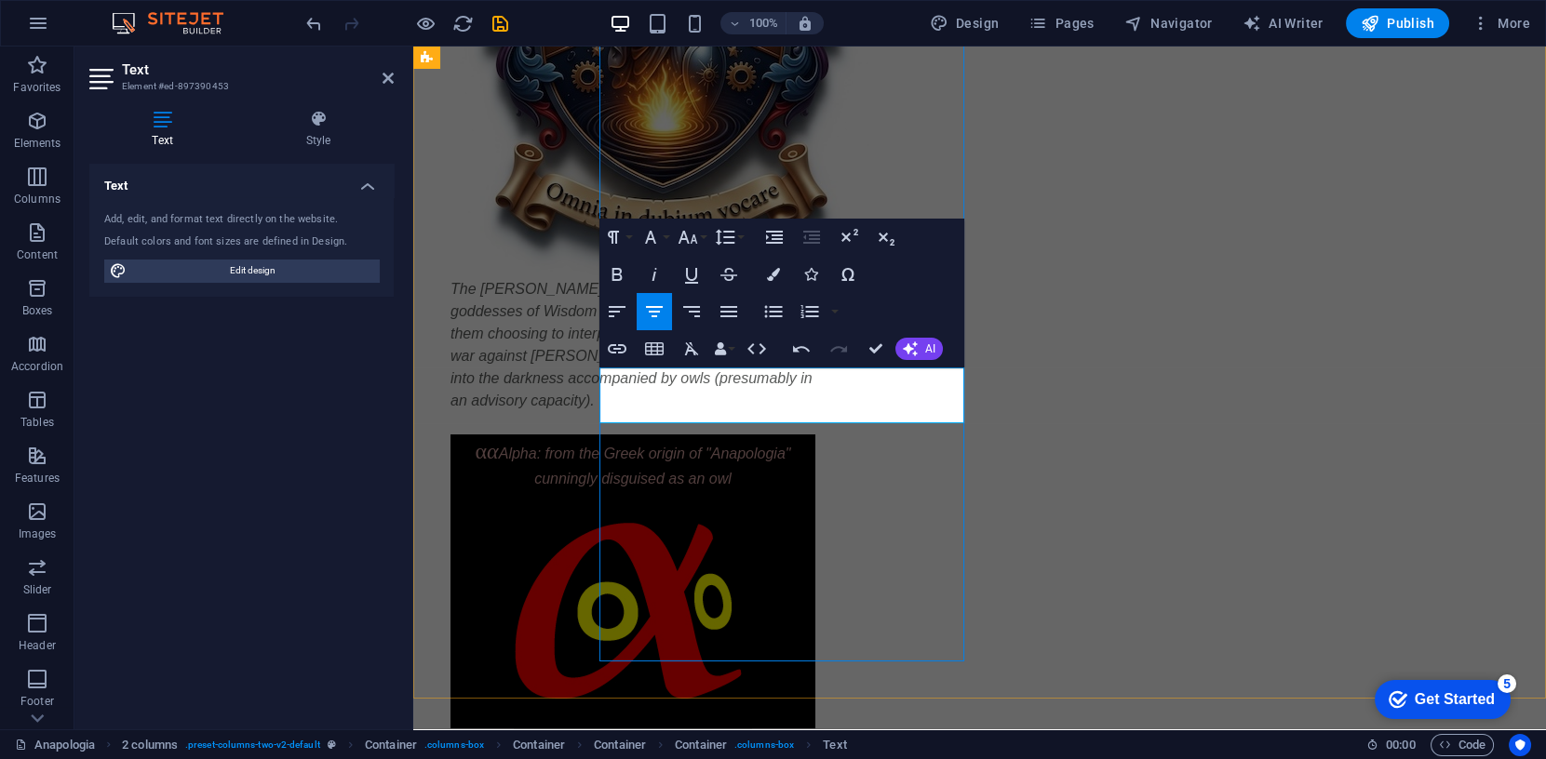
click at [499, 439] on span "α α" at bounding box center [487, 451] width 23 height 24
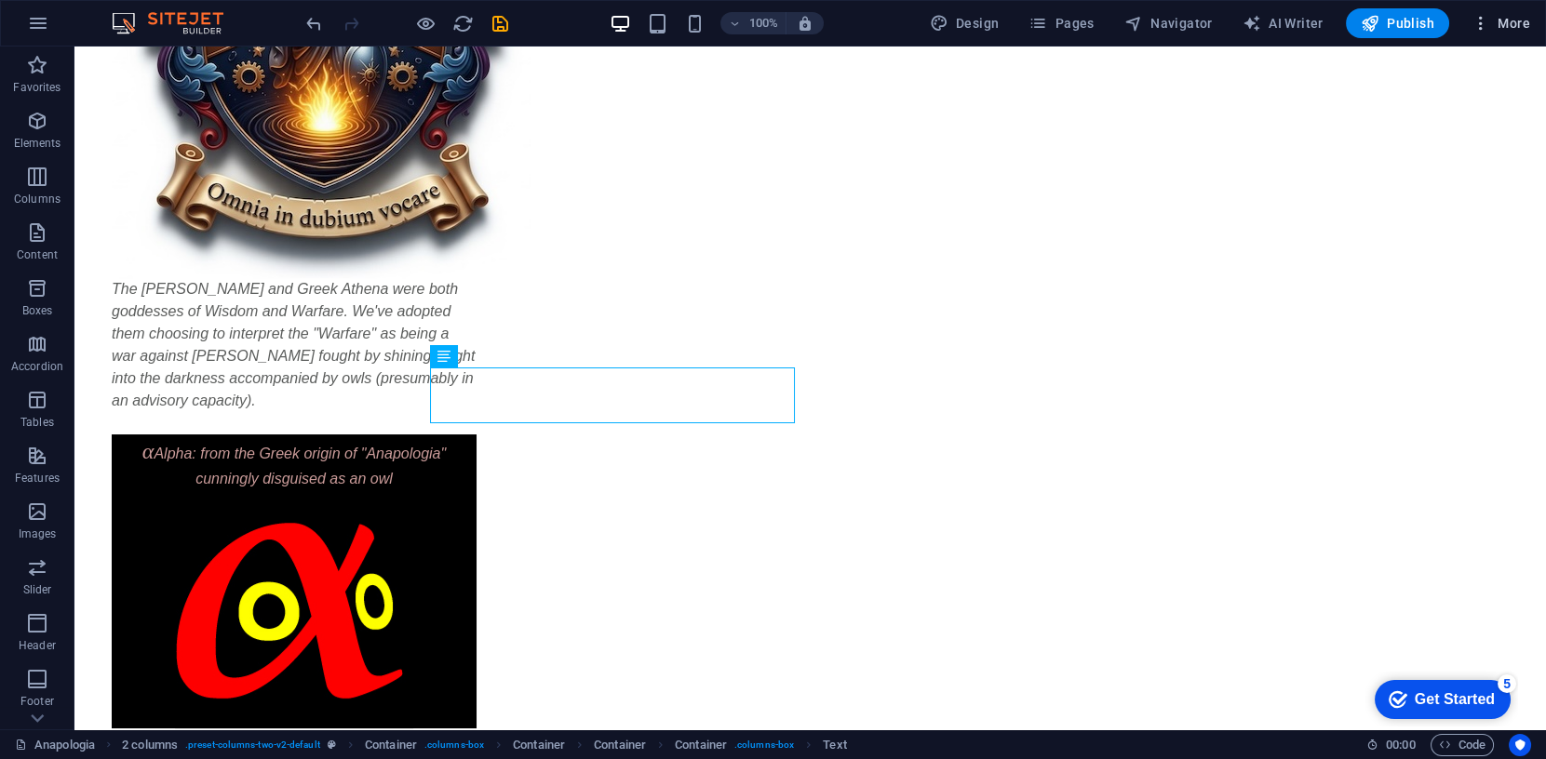
click at [1505, 20] on span "More" at bounding box center [1500, 23] width 59 height 19
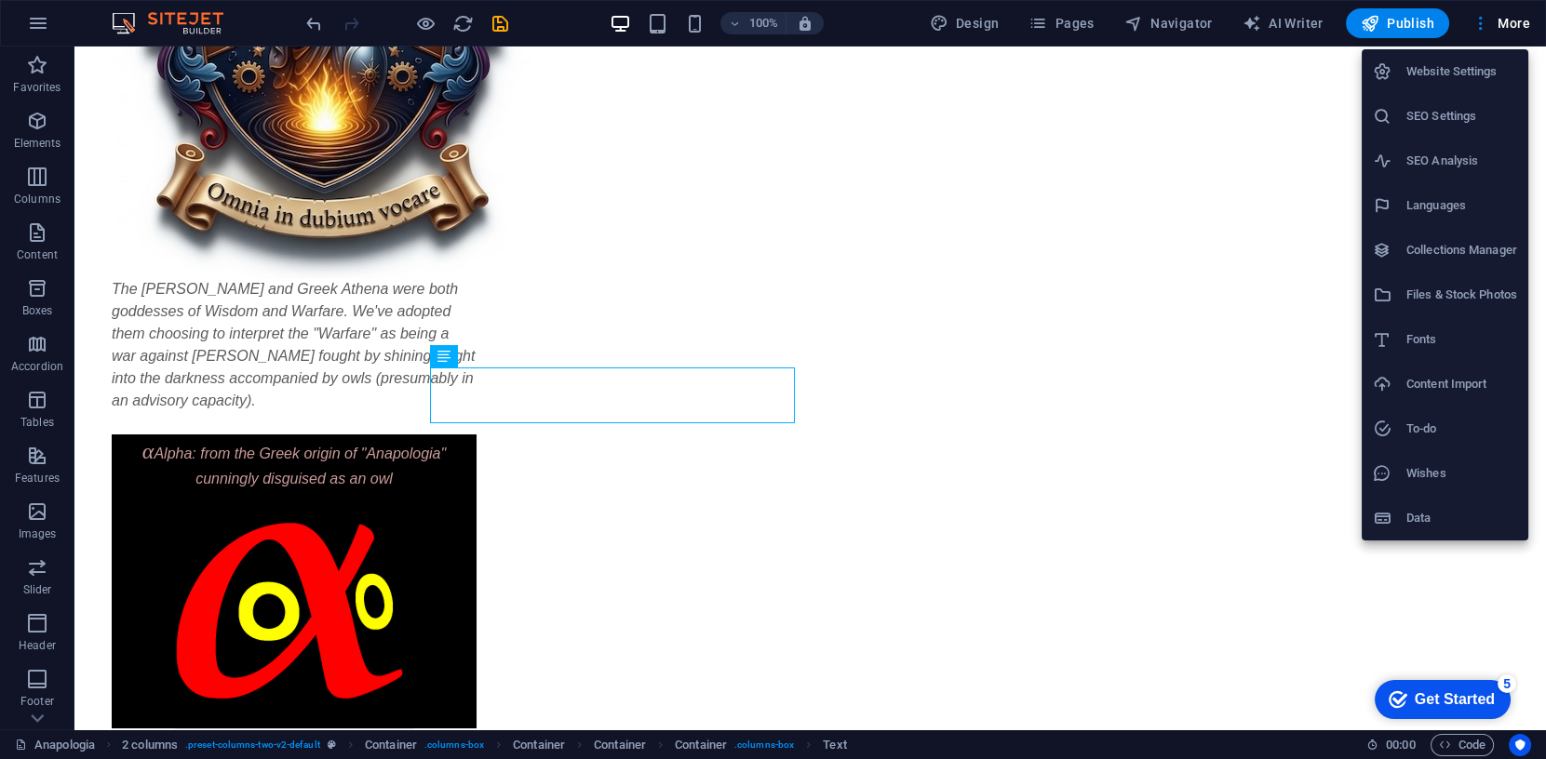
click at [1423, 341] on h6 "Fonts" at bounding box center [1461, 340] width 111 height 22
select select "popularity"
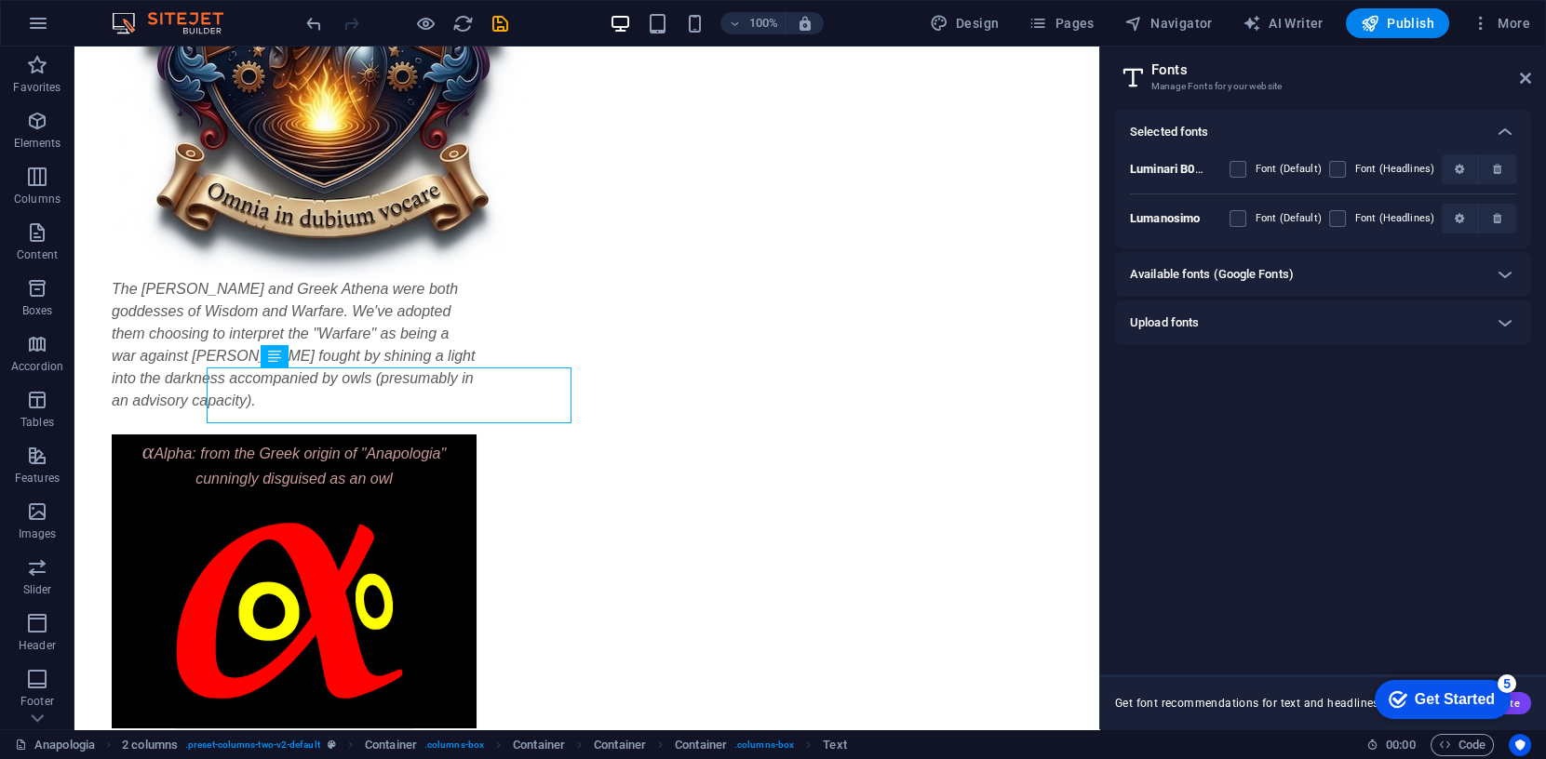
click at [1188, 322] on h6 "Upload fonts" at bounding box center [1164, 323] width 69 height 22
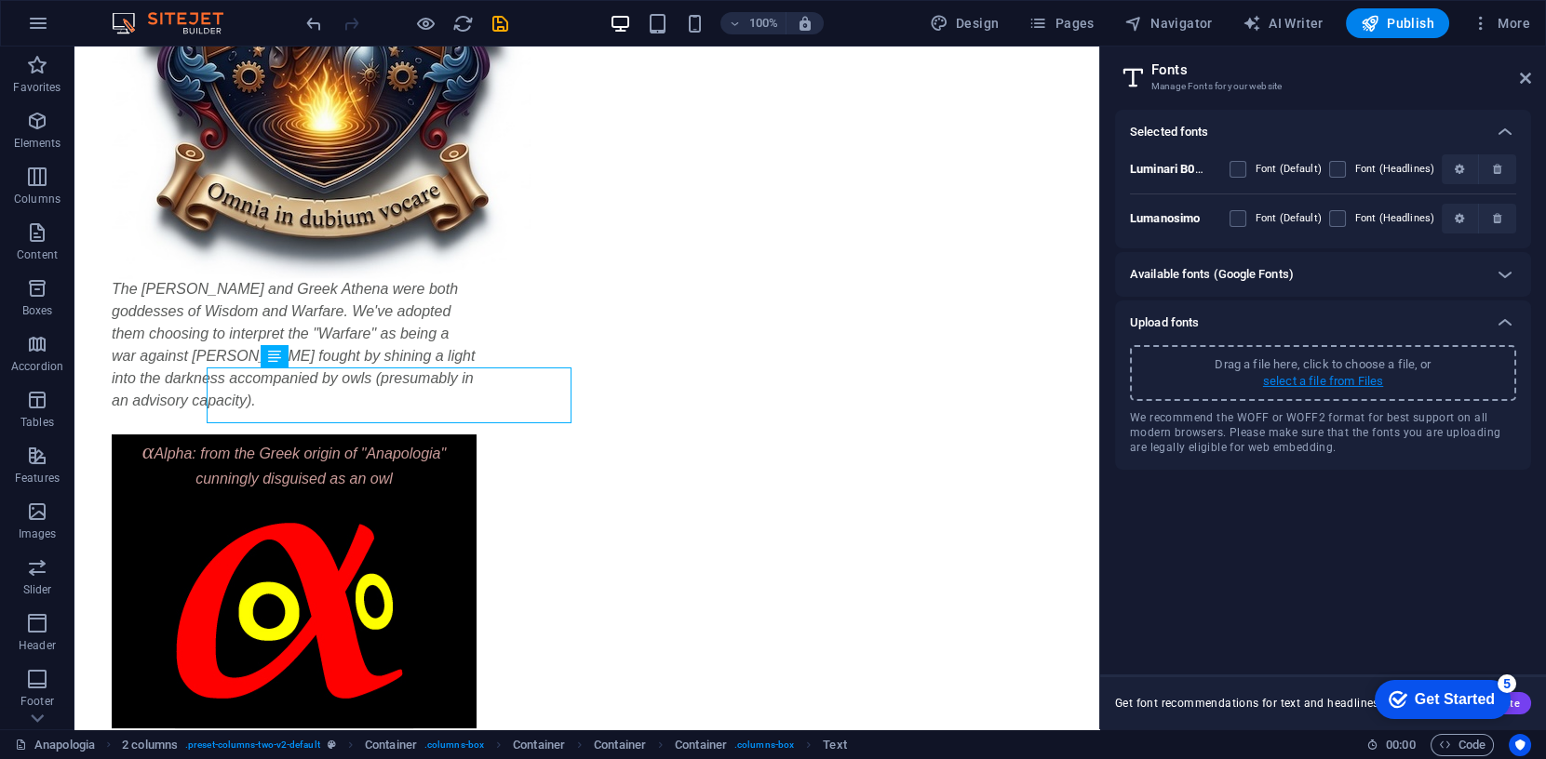
click at [1324, 381] on p "select a file from Files" at bounding box center [1323, 381] width 120 height 17
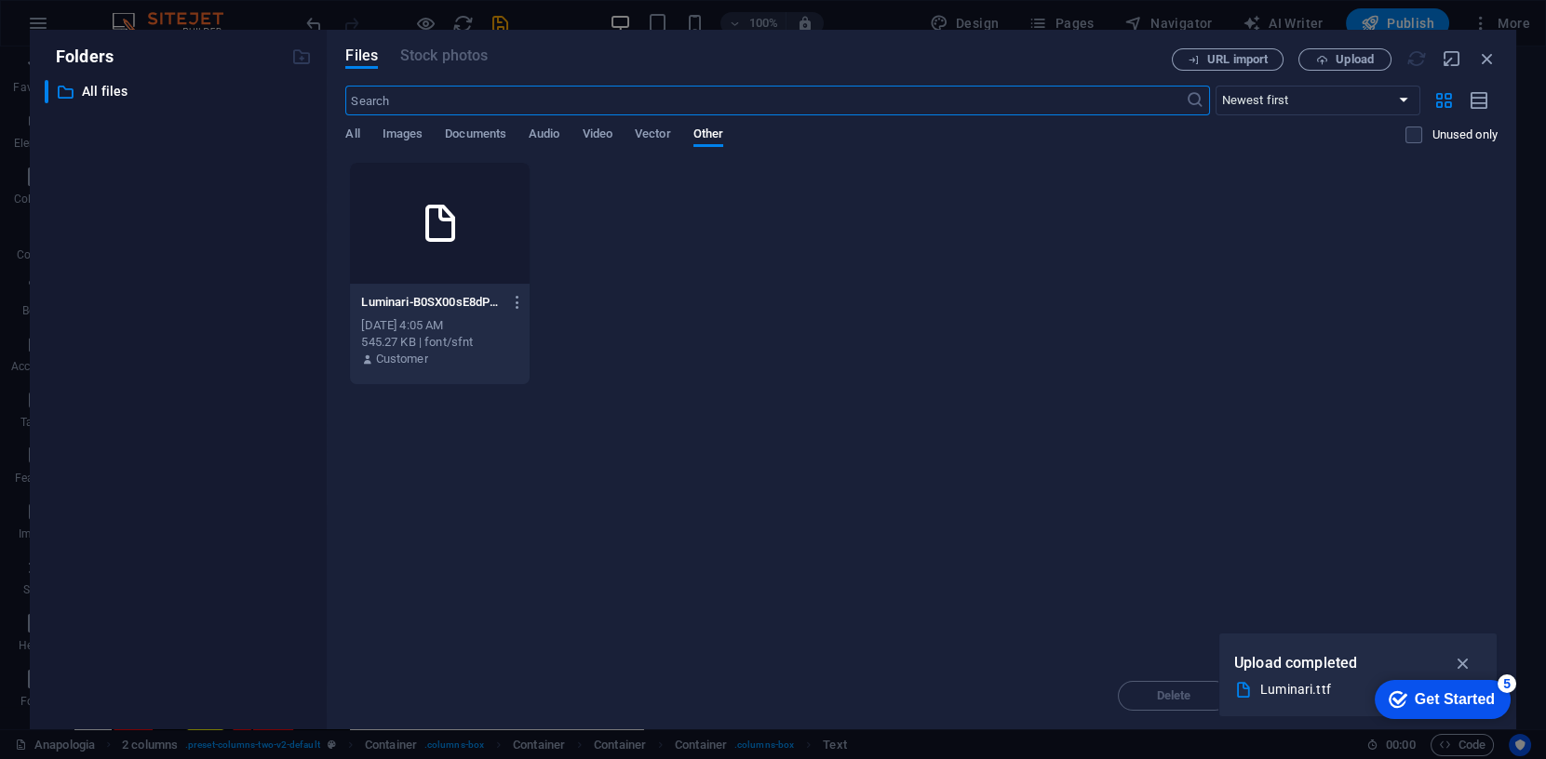
scroll to position [427, 0]
click at [1337, 54] on span "Upload" at bounding box center [1355, 59] width 38 height 11
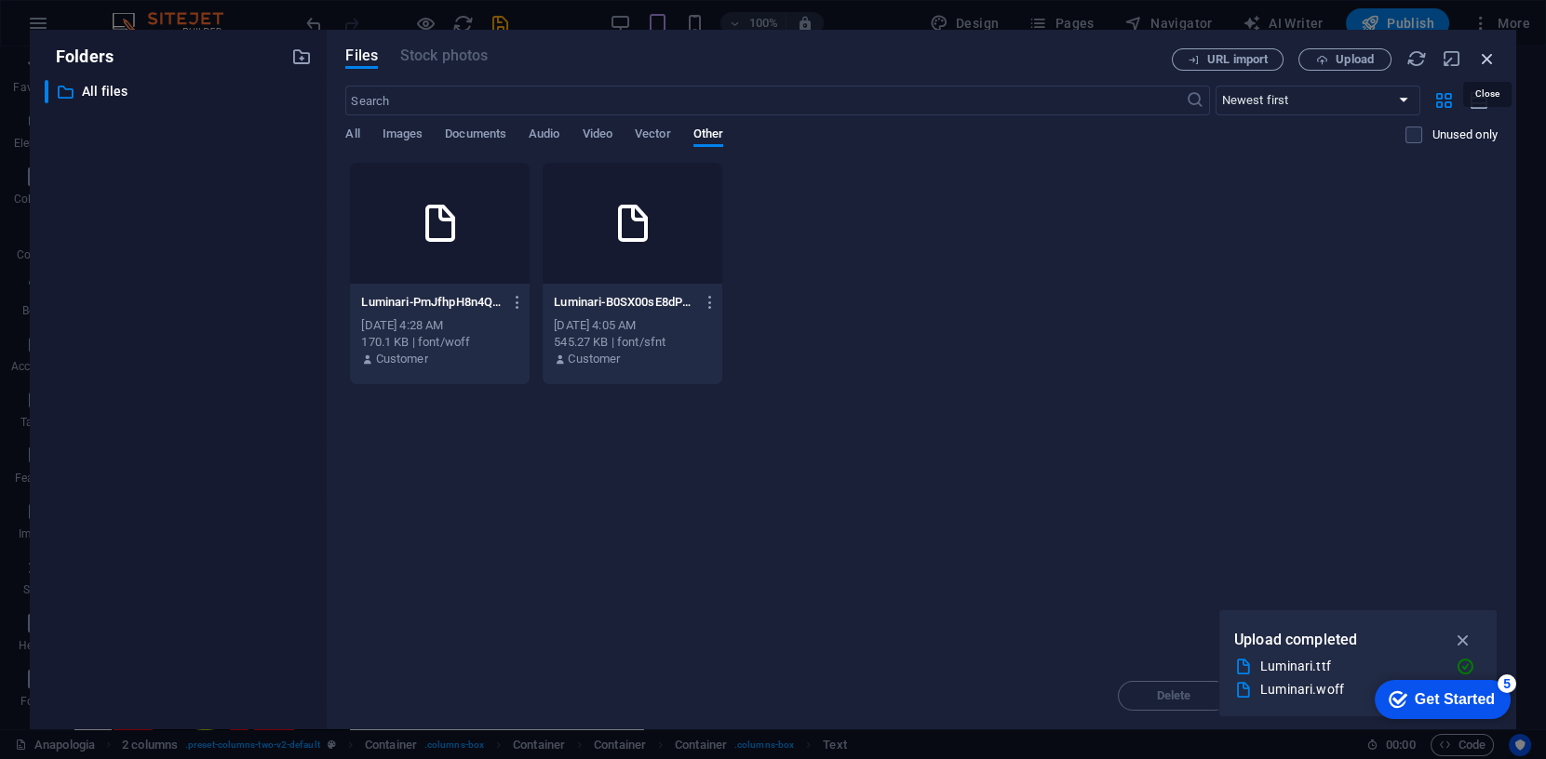
click at [1486, 55] on icon "button" at bounding box center [1487, 58] width 20 height 20
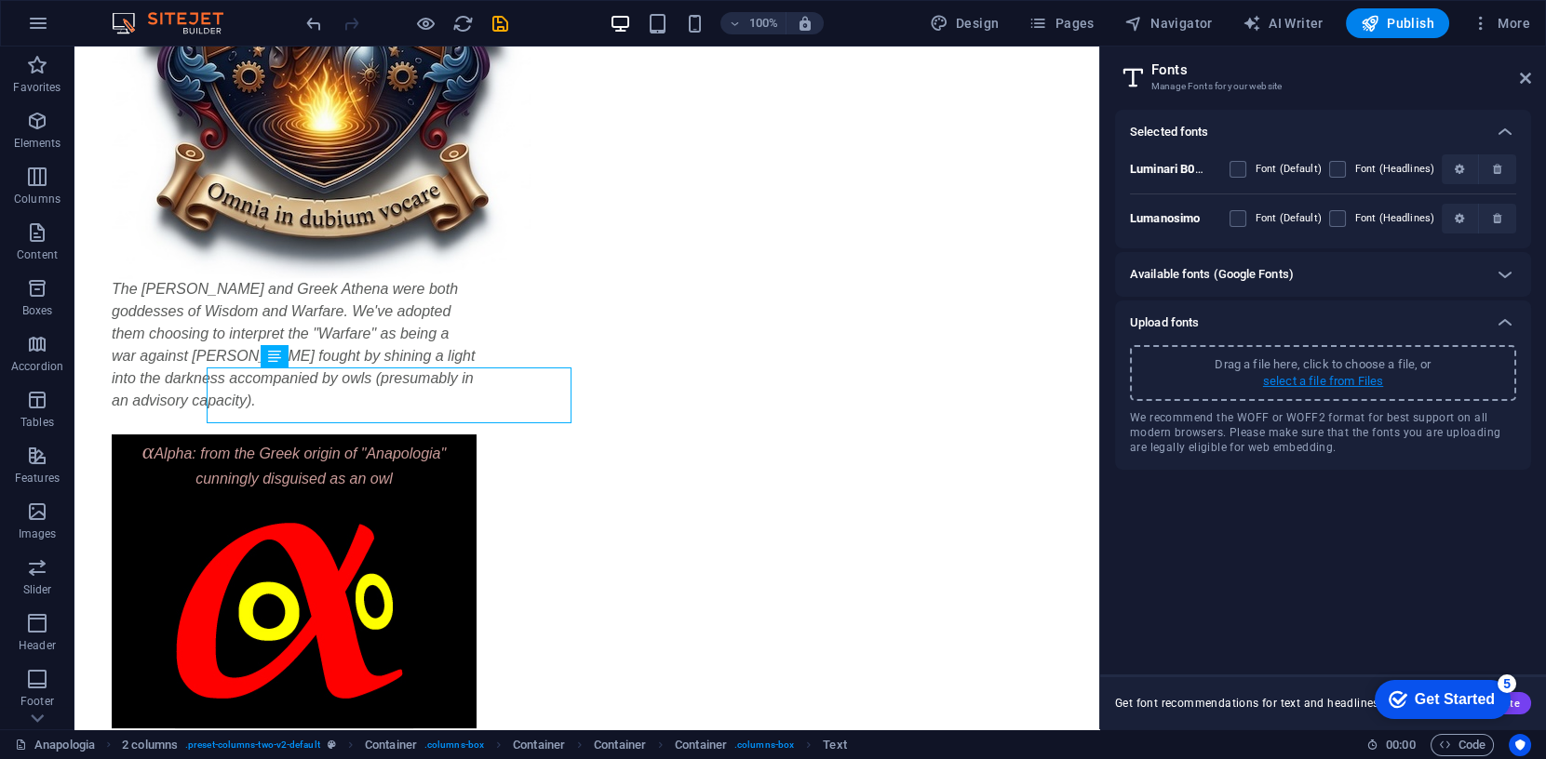
click at [1354, 376] on p "select a file from Files" at bounding box center [1323, 381] width 120 height 17
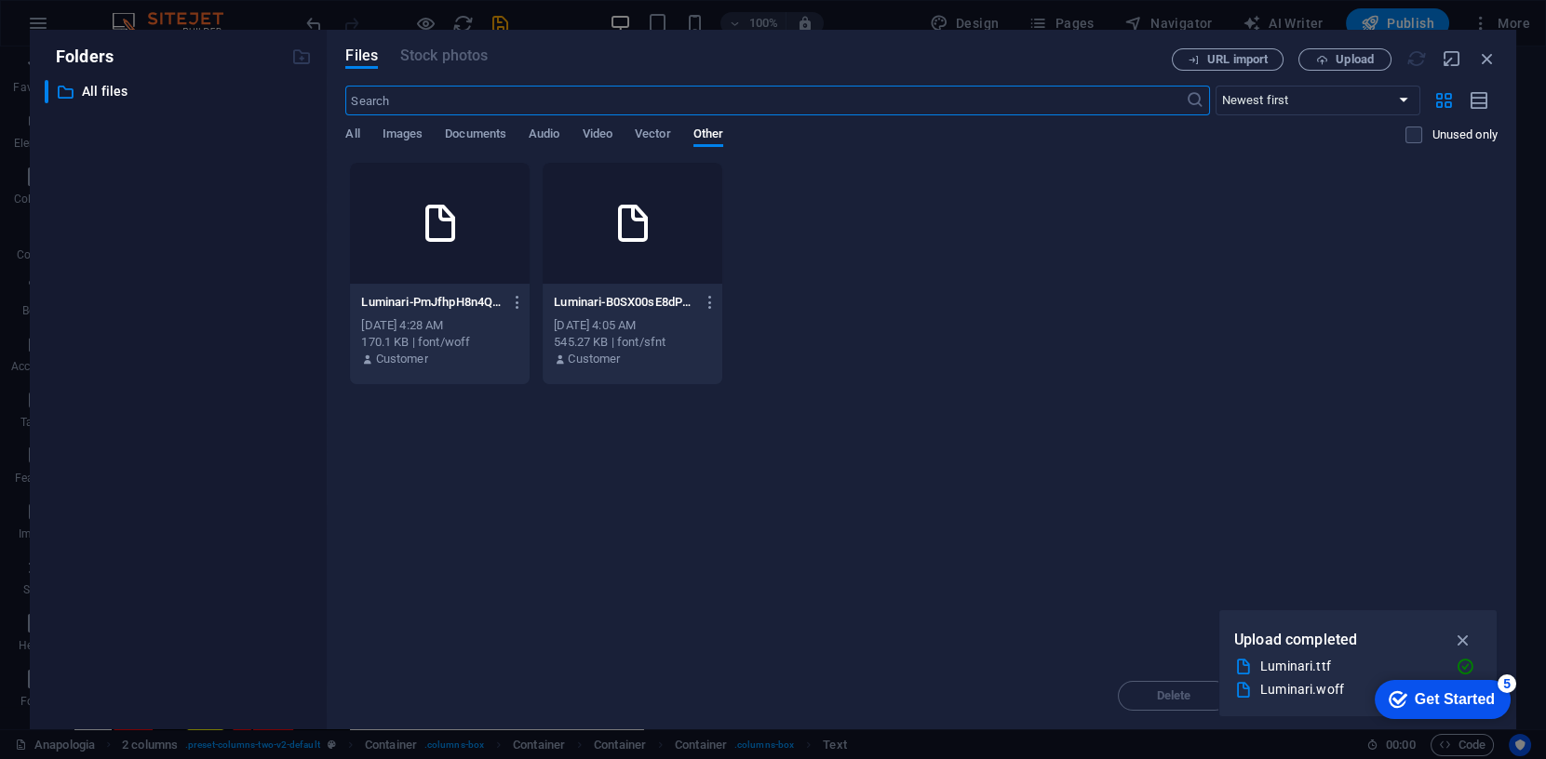
scroll to position [427, 0]
click at [711, 302] on icon "button" at bounding box center [711, 302] width 18 height 17
click at [691, 622] on h6 "Delete" at bounding box center [721, 619] width 77 height 22
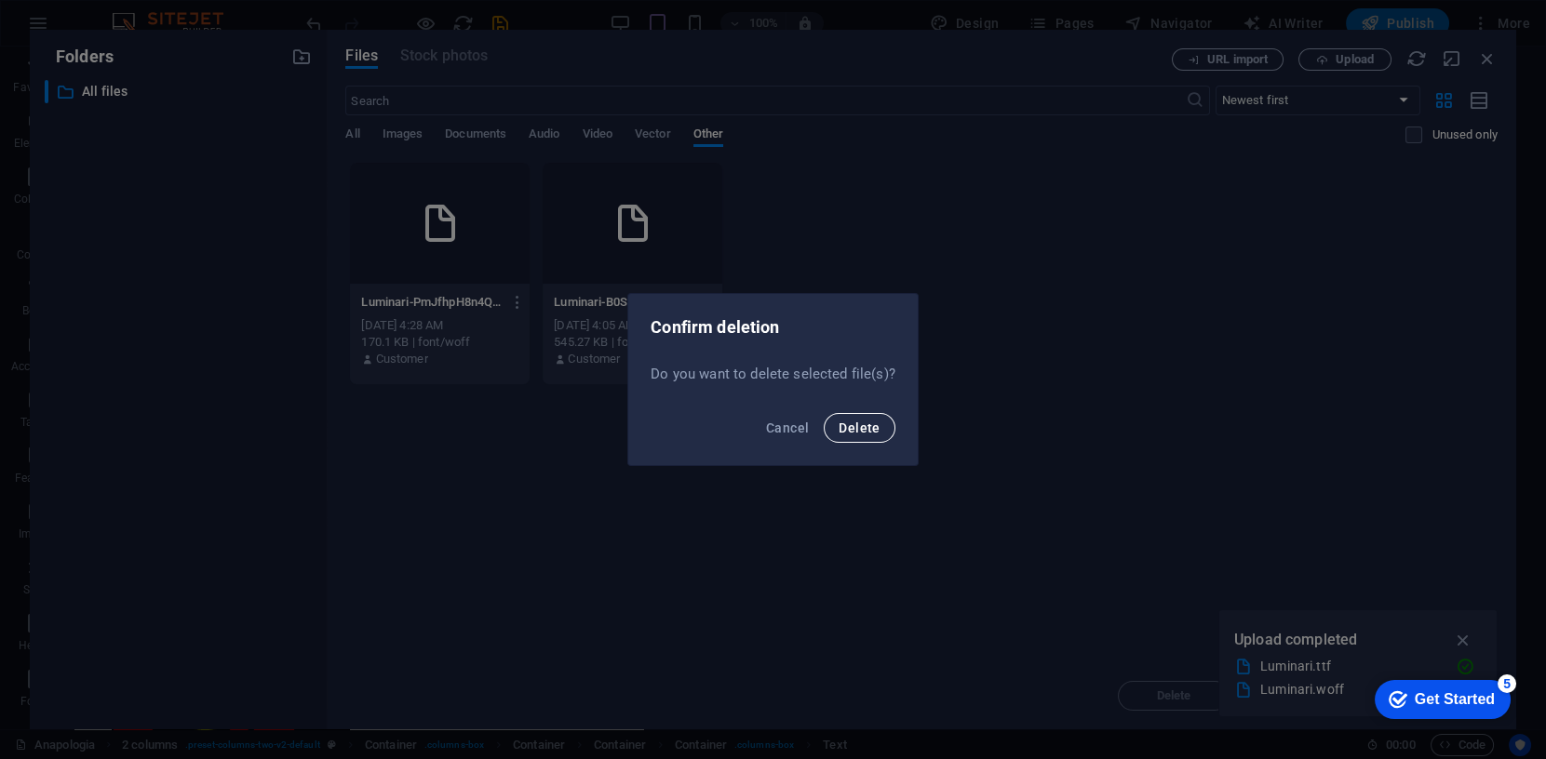
click at [852, 428] on span "Delete" at bounding box center [859, 428] width 41 height 15
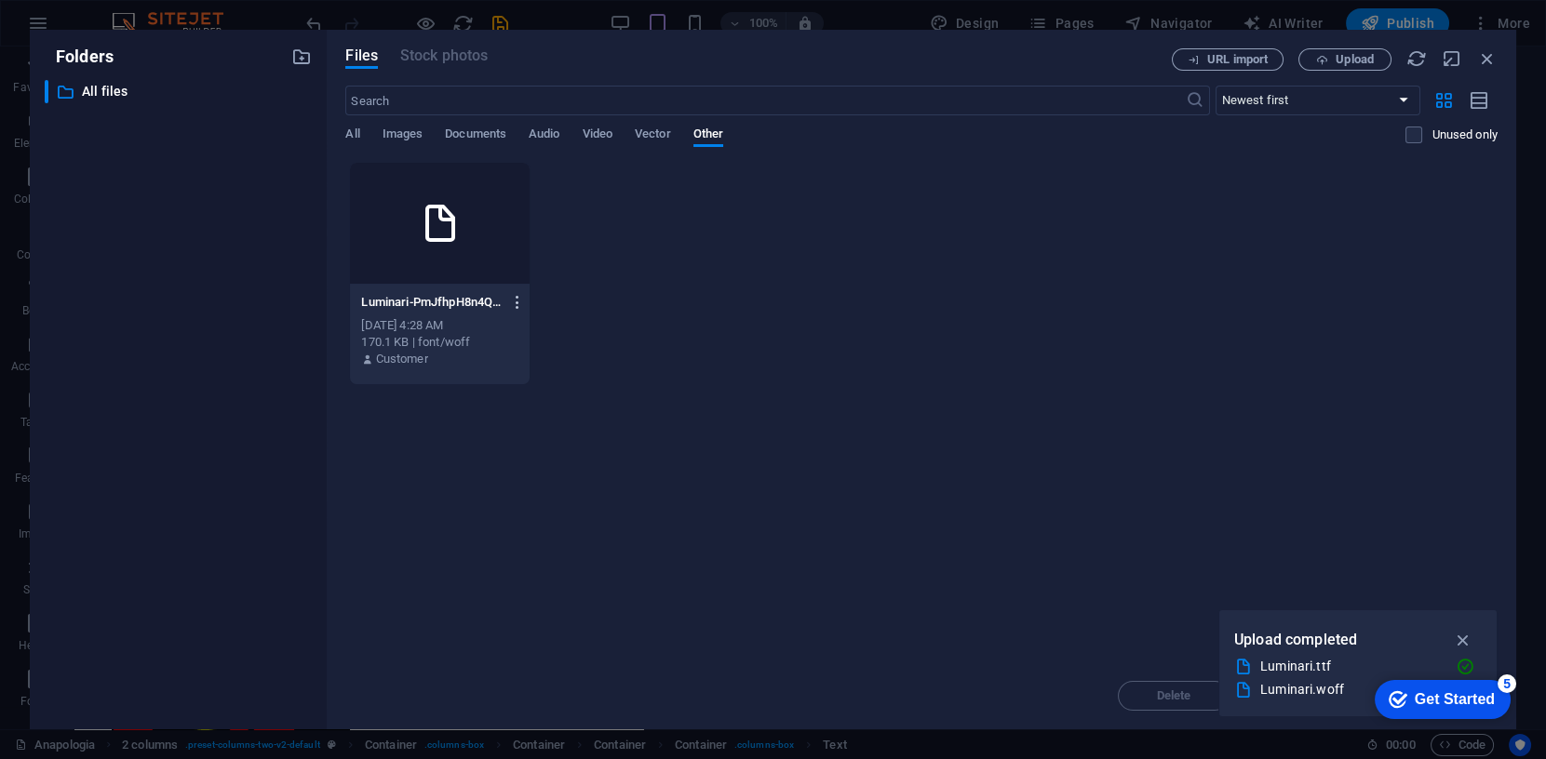
click at [518, 303] on icon "button" at bounding box center [518, 302] width 18 height 17
click at [516, 618] on h6 "Delete" at bounding box center [528, 619] width 77 height 22
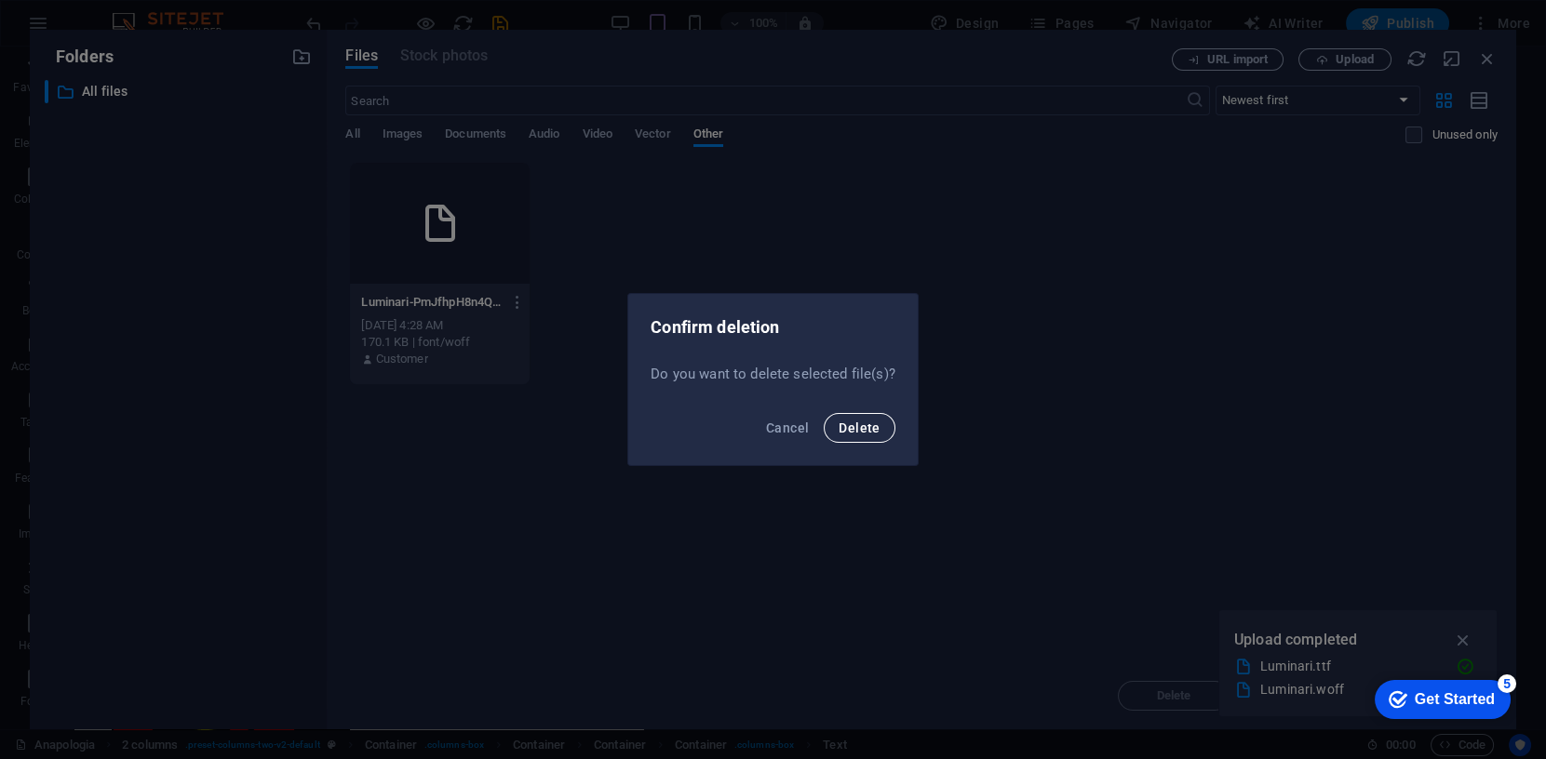
click at [867, 435] on span "Delete" at bounding box center [859, 428] width 41 height 15
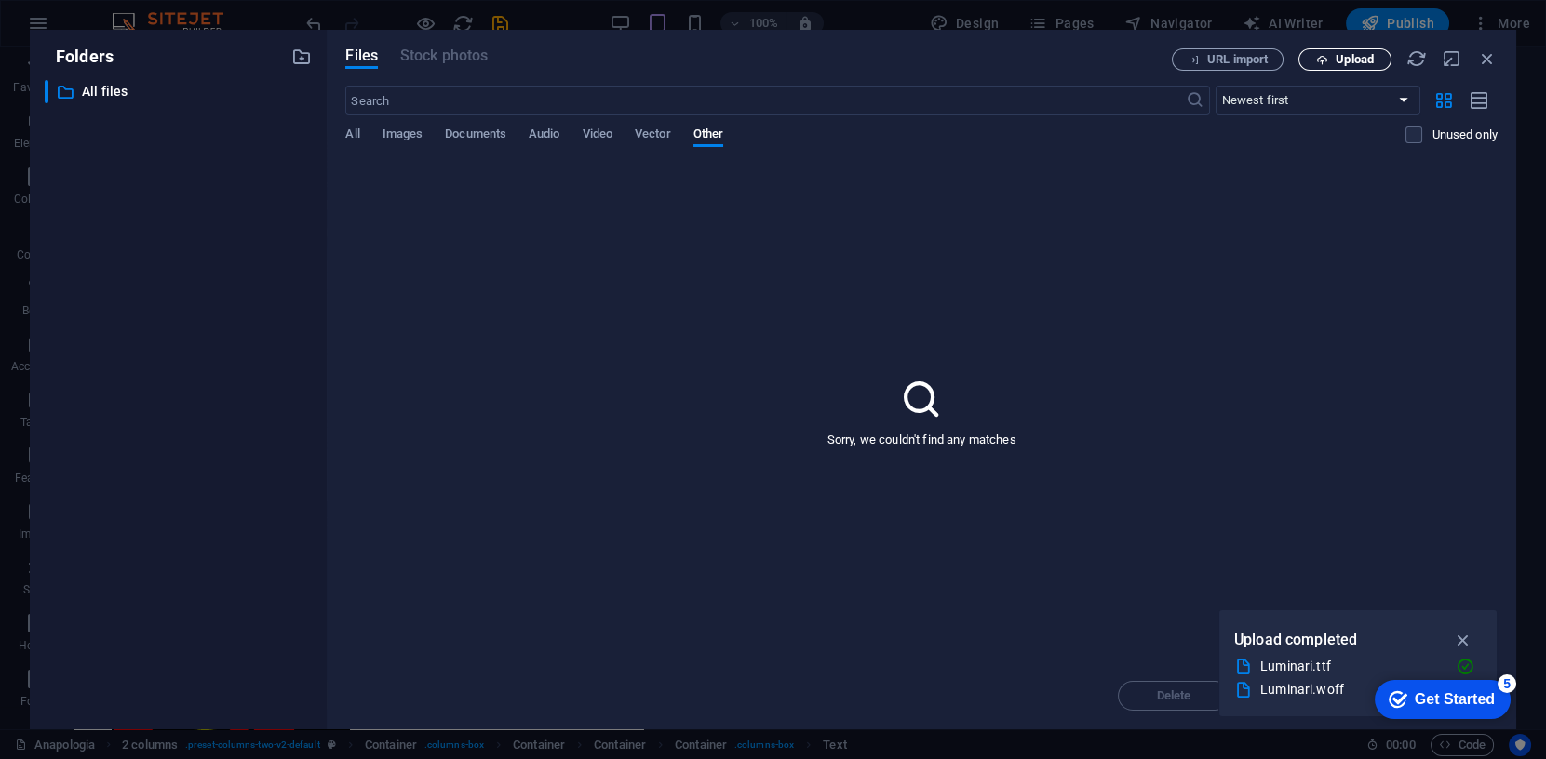
click at [1332, 58] on span "Upload" at bounding box center [1345, 60] width 76 height 12
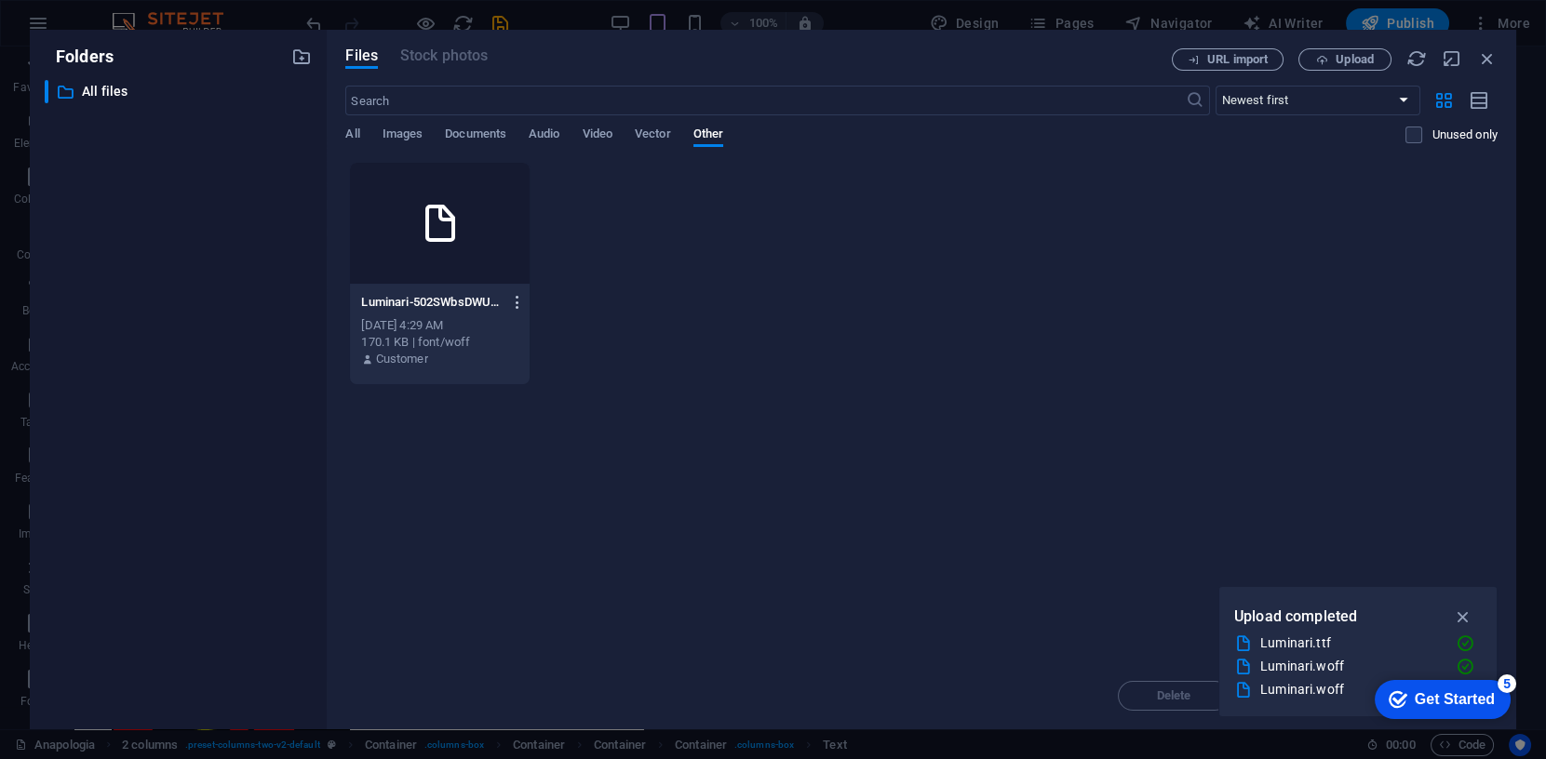
click at [518, 300] on icon "button" at bounding box center [518, 302] width 18 height 17
click at [511, 350] on h6 "Preview" at bounding box center [528, 351] width 77 height 22
click at [1476, 264] on div "Luminari-502SWbsDWUxjDZvhg2ohTg.woff Luminari-502SWbsDWUxjDZvhg2ohTg.woff [DATE…" at bounding box center [921, 273] width 1152 height 223
click at [1484, 55] on icon "button" at bounding box center [1487, 58] width 20 height 20
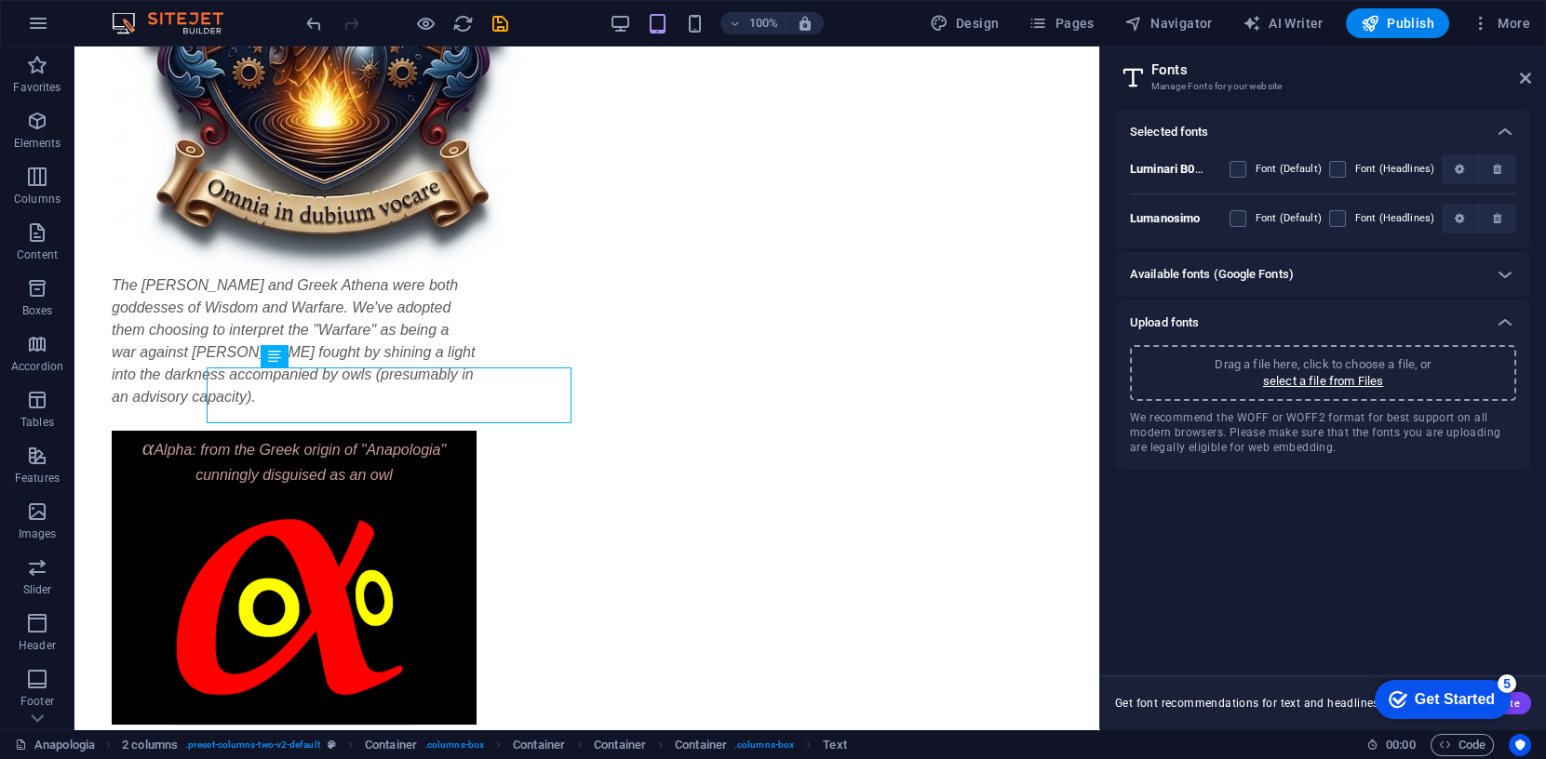
scroll to position [423, 0]
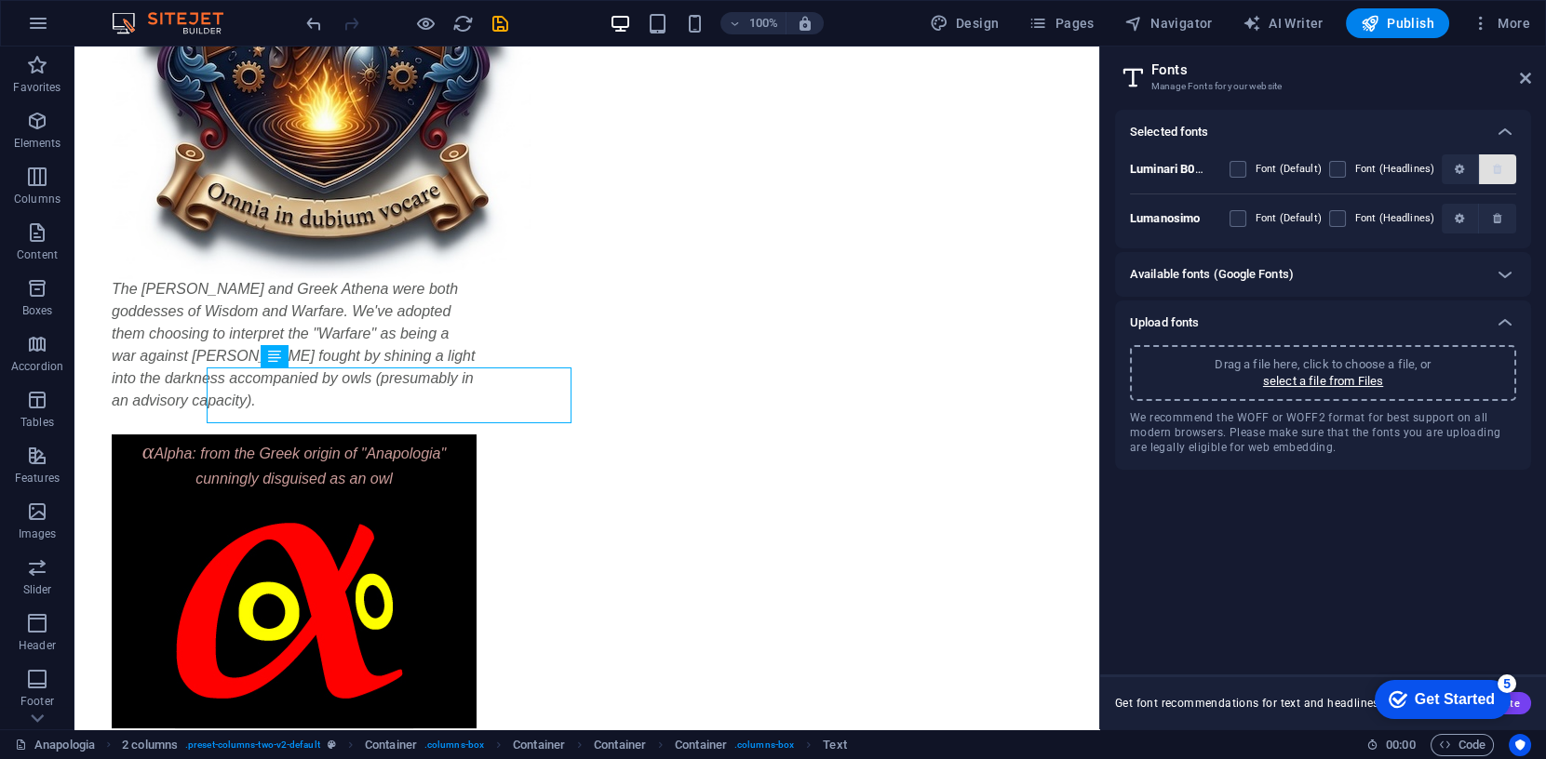
click at [1500, 168] on icon "button" at bounding box center [1497, 169] width 8 height 11
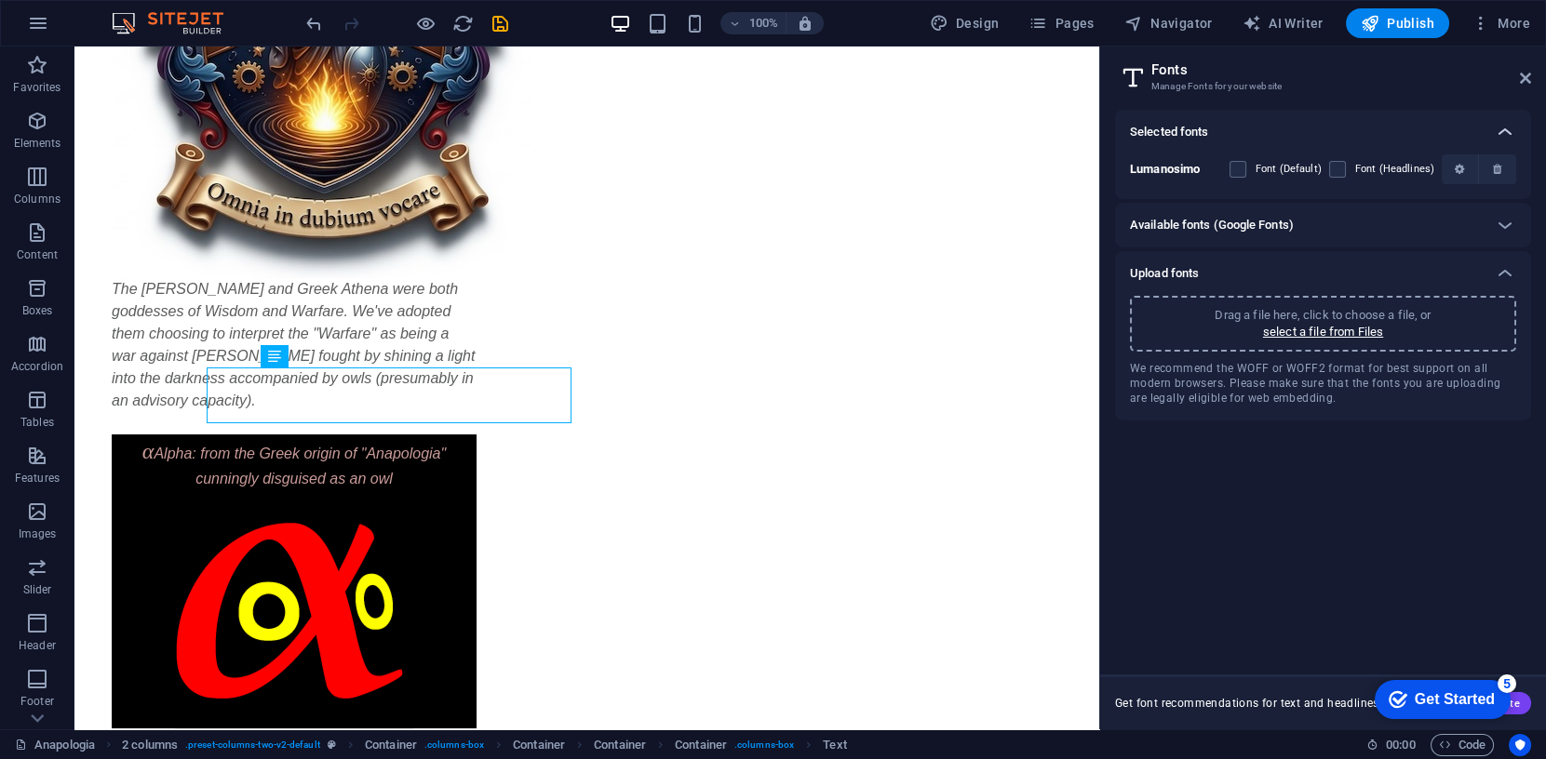
click at [1503, 130] on icon at bounding box center [1505, 132] width 22 height 22
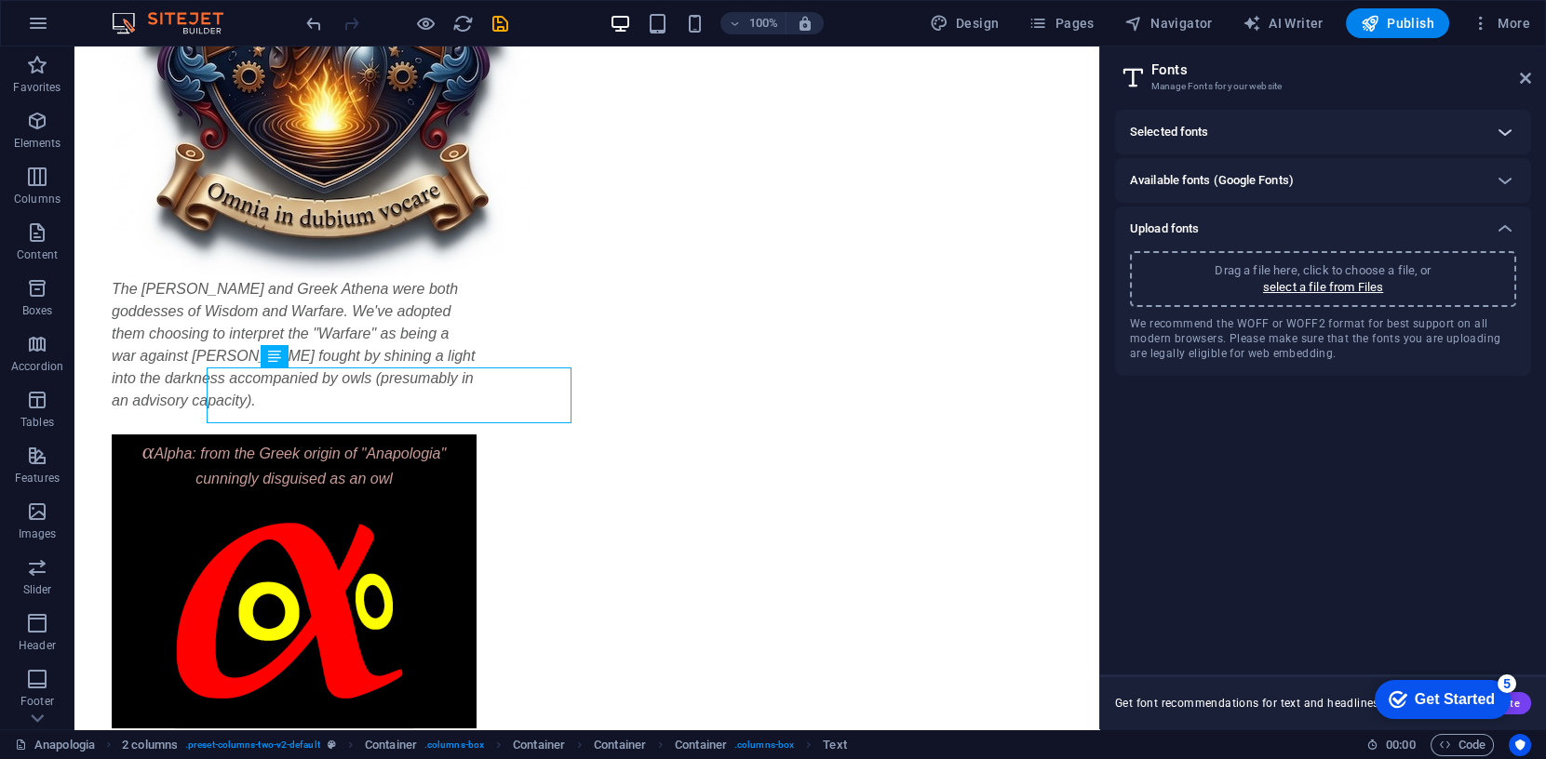
click at [1503, 130] on icon at bounding box center [1505, 132] width 22 height 22
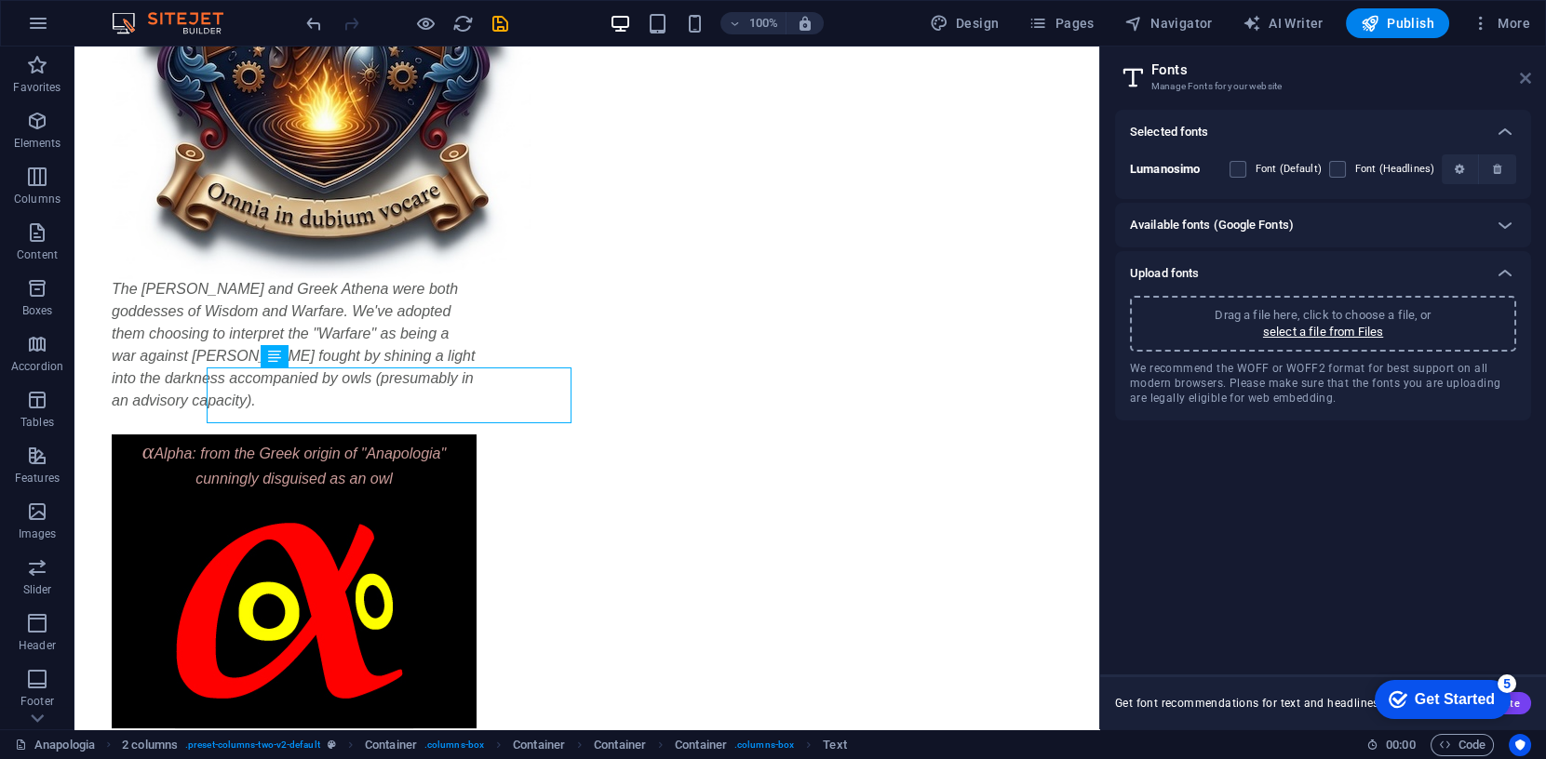
click at [1526, 74] on icon at bounding box center [1525, 78] width 11 height 15
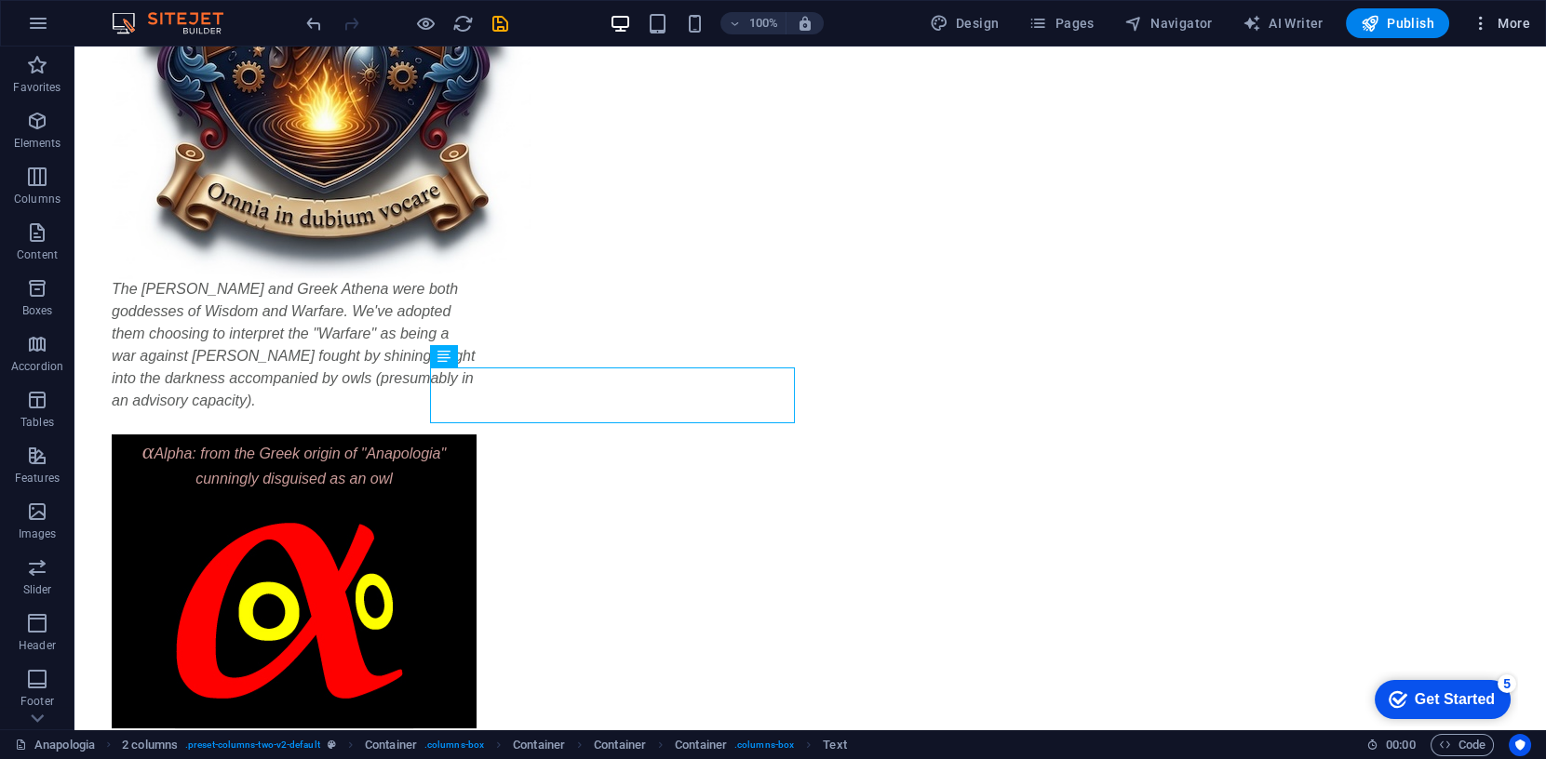
click at [1511, 21] on span "More" at bounding box center [1500, 23] width 59 height 19
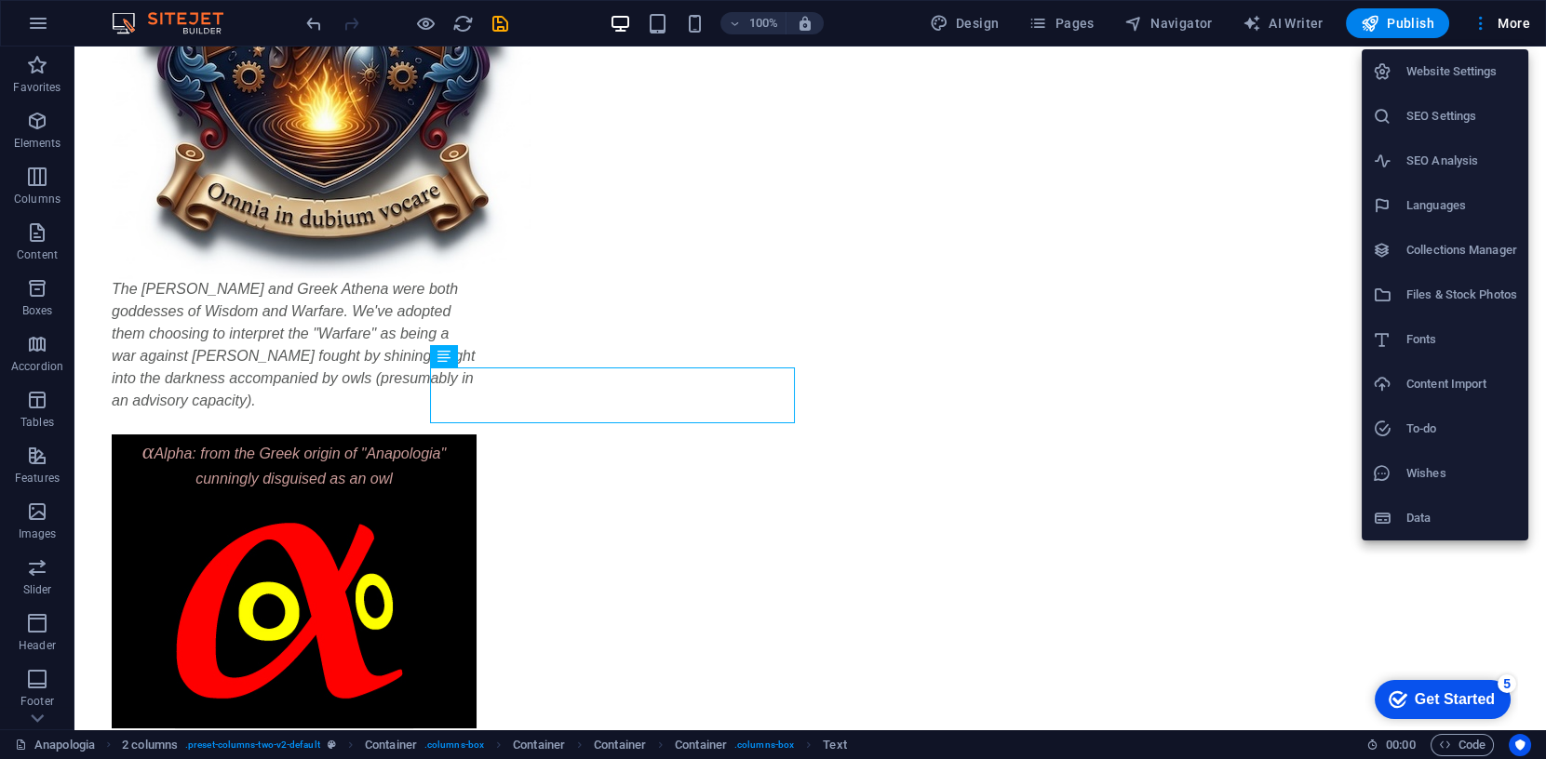
click at [1428, 338] on h6 "Fonts" at bounding box center [1461, 340] width 111 height 22
select select "popularity"
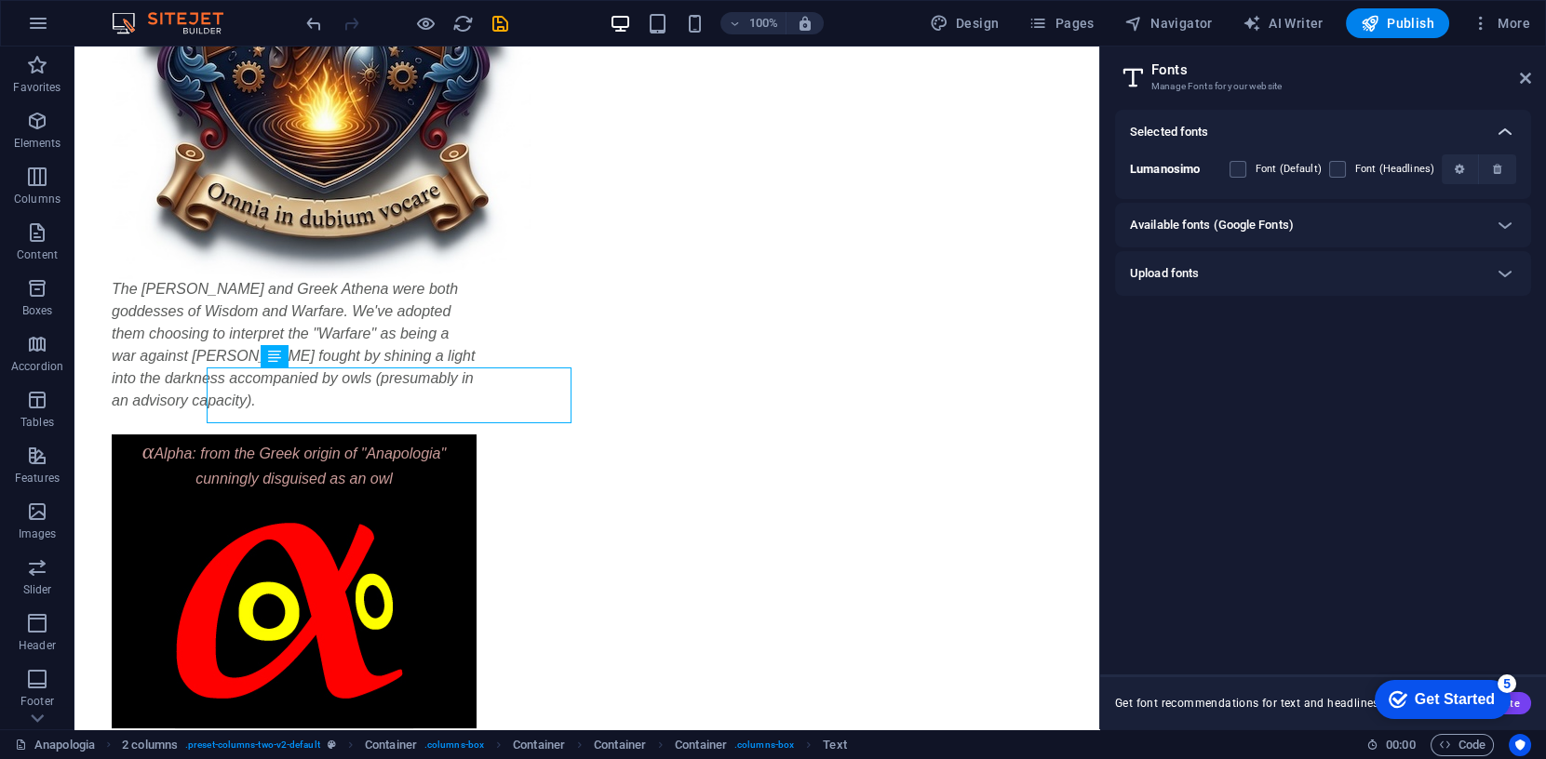
click at [1503, 130] on icon at bounding box center [1505, 132] width 22 height 22
click at [1505, 130] on icon at bounding box center [1505, 132] width 22 height 22
click at [1507, 222] on icon at bounding box center [1505, 225] width 22 height 22
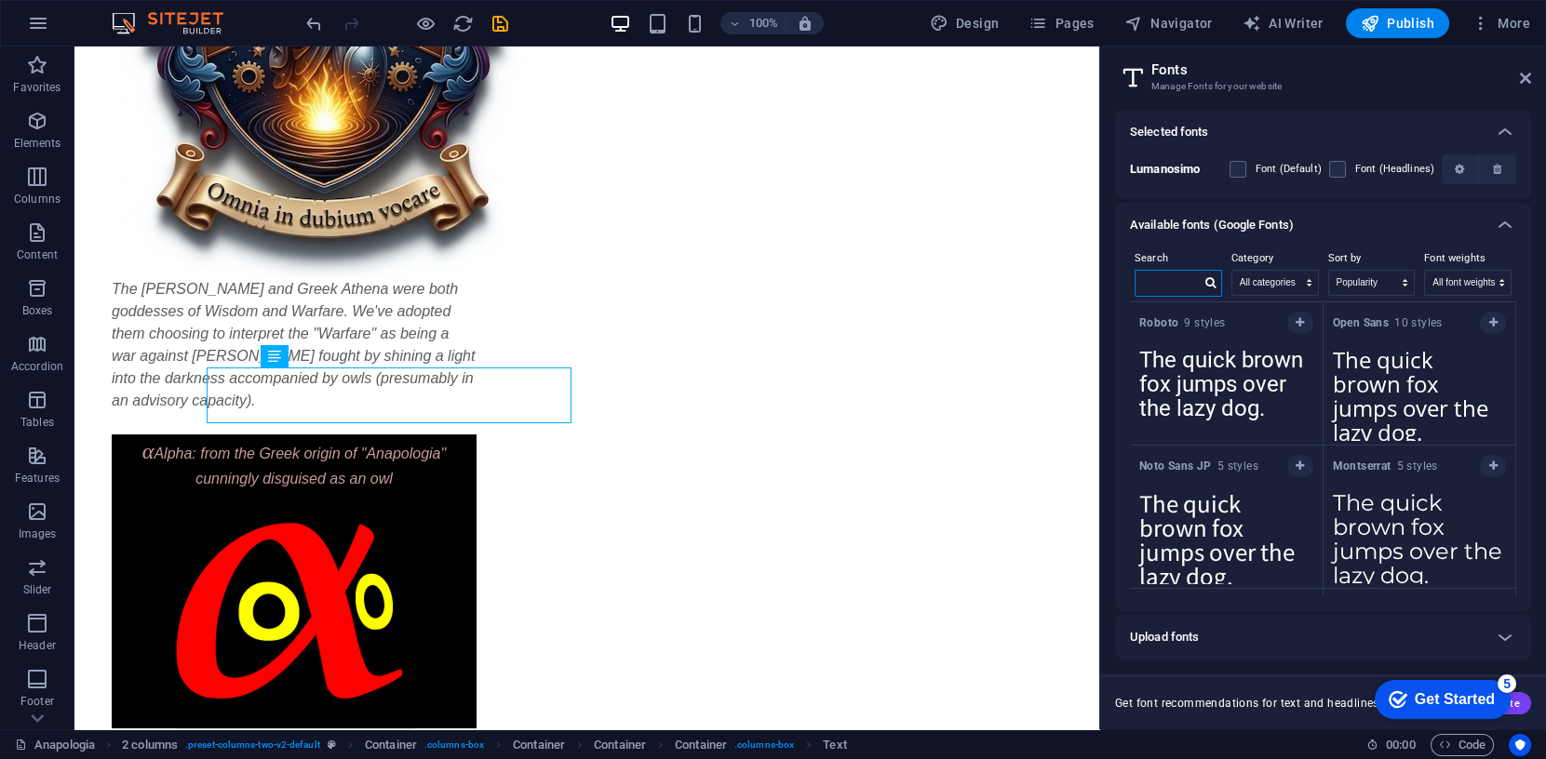
click at [1161, 285] on input "text" at bounding box center [1167, 283] width 65 height 24
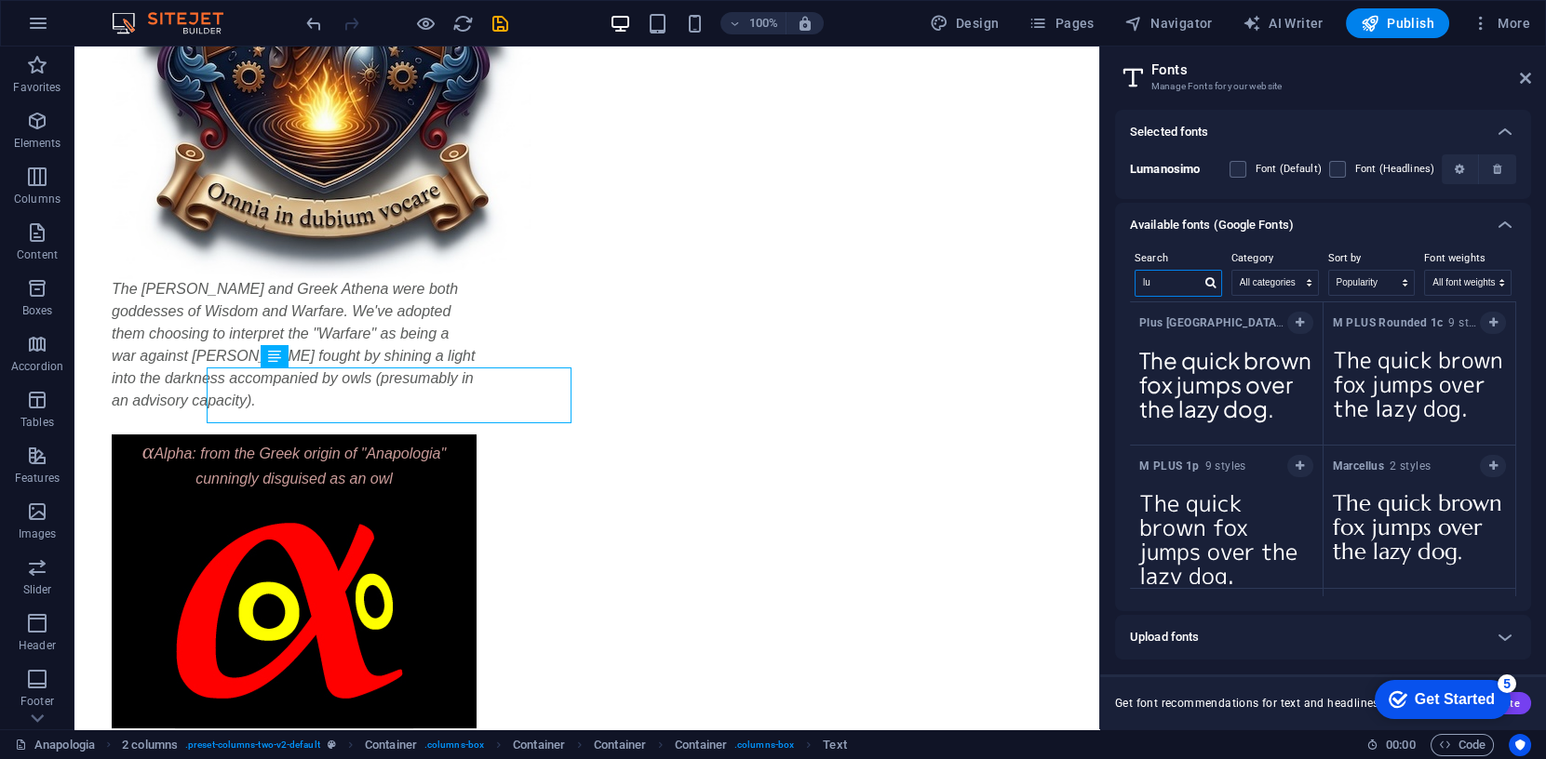
type input "l"
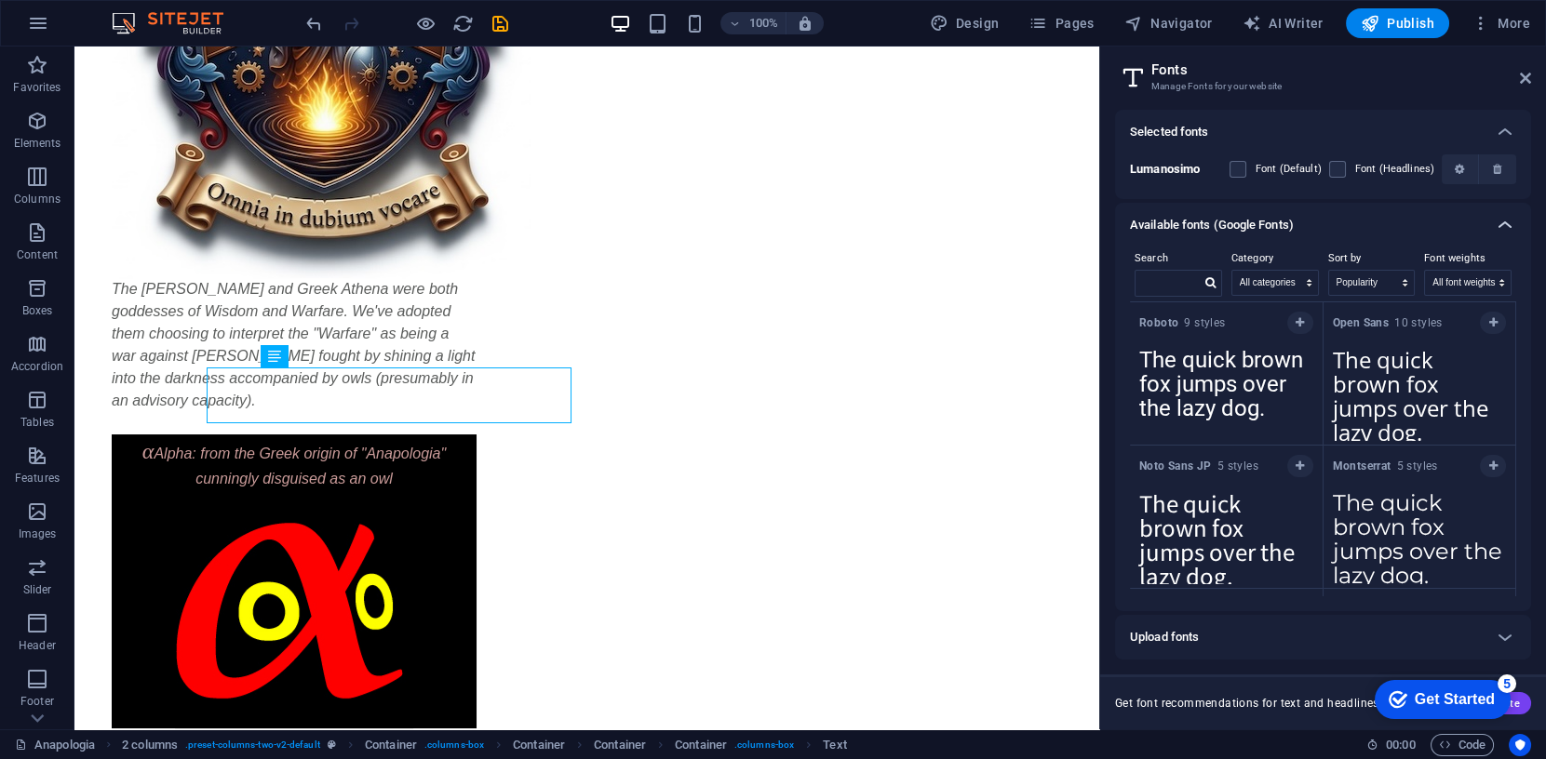
click at [1506, 223] on icon at bounding box center [1505, 225] width 22 height 22
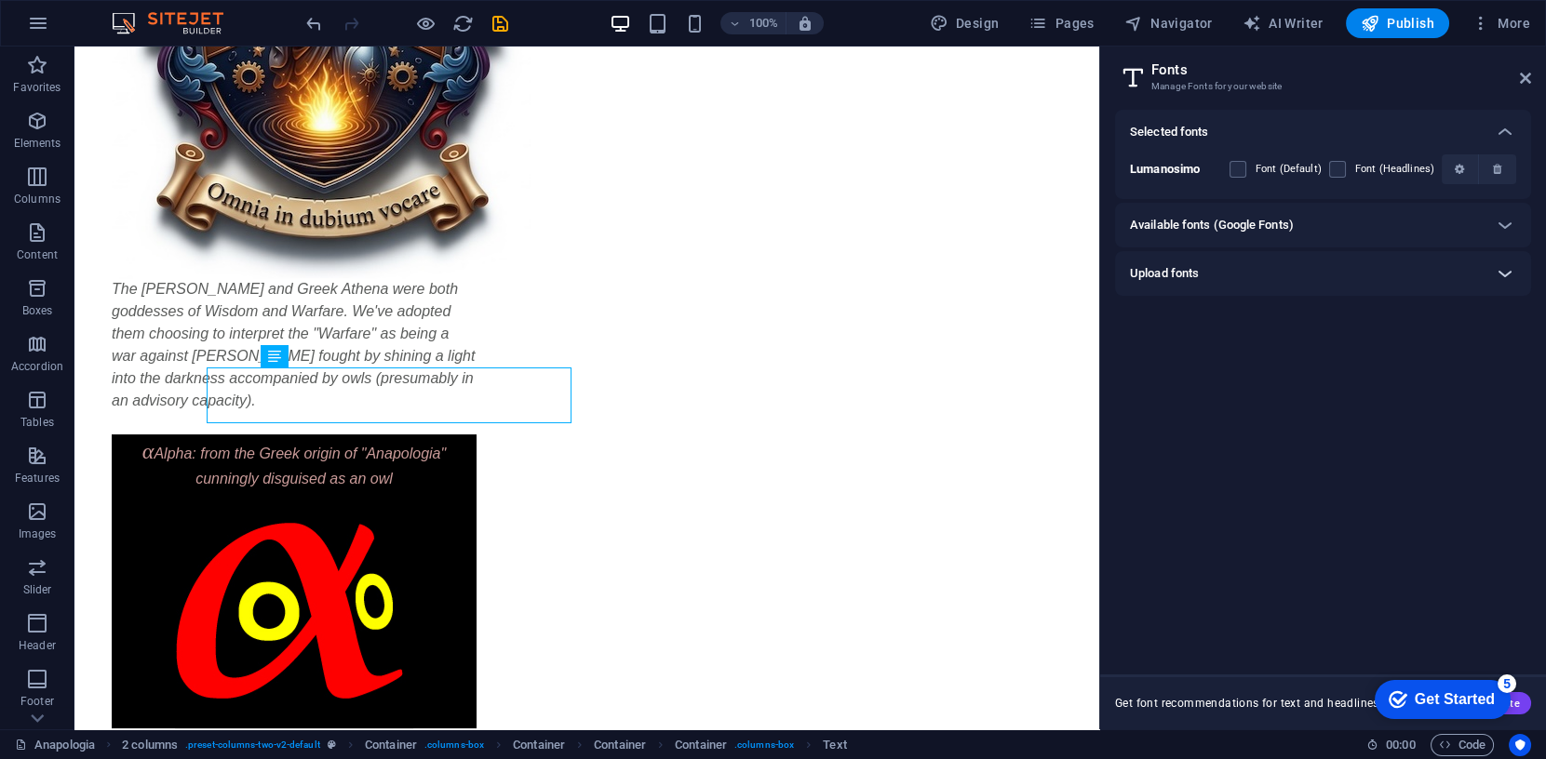
click at [1502, 270] on icon at bounding box center [1505, 273] width 22 height 22
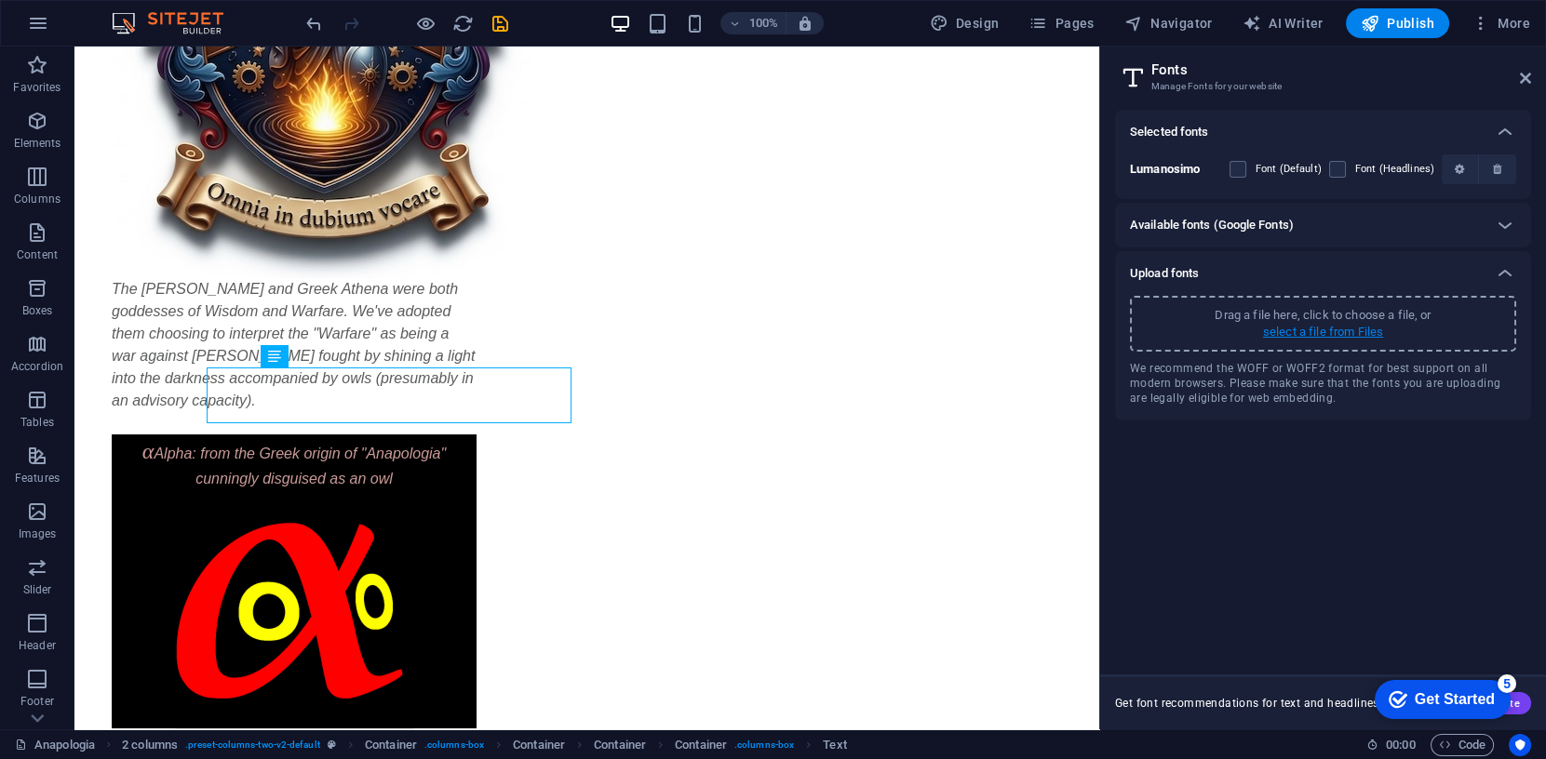
click at [1344, 329] on p "select a file from Files" at bounding box center [1323, 332] width 120 height 17
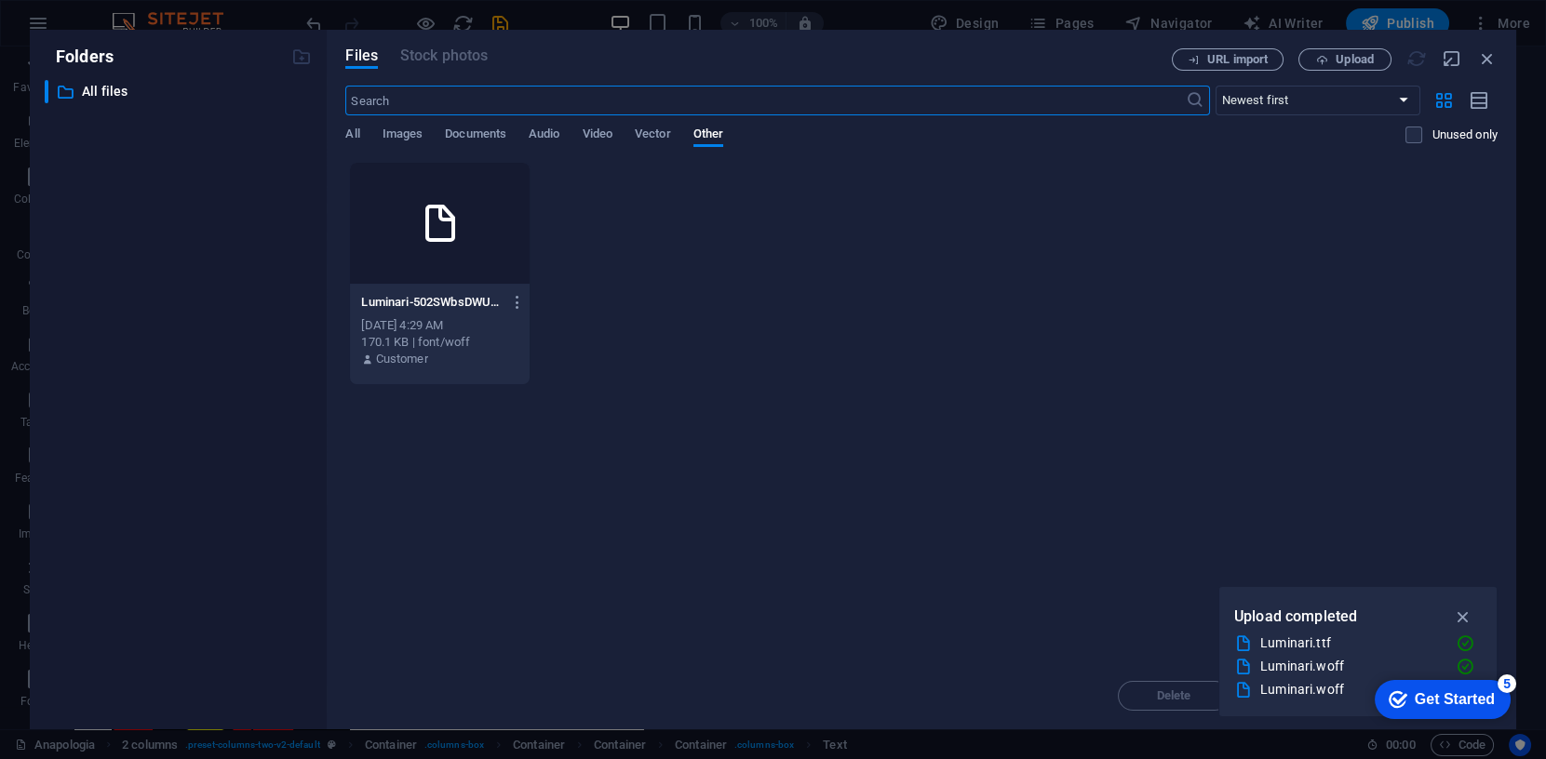
scroll to position [427, 0]
click at [447, 231] on icon at bounding box center [440, 223] width 45 height 45
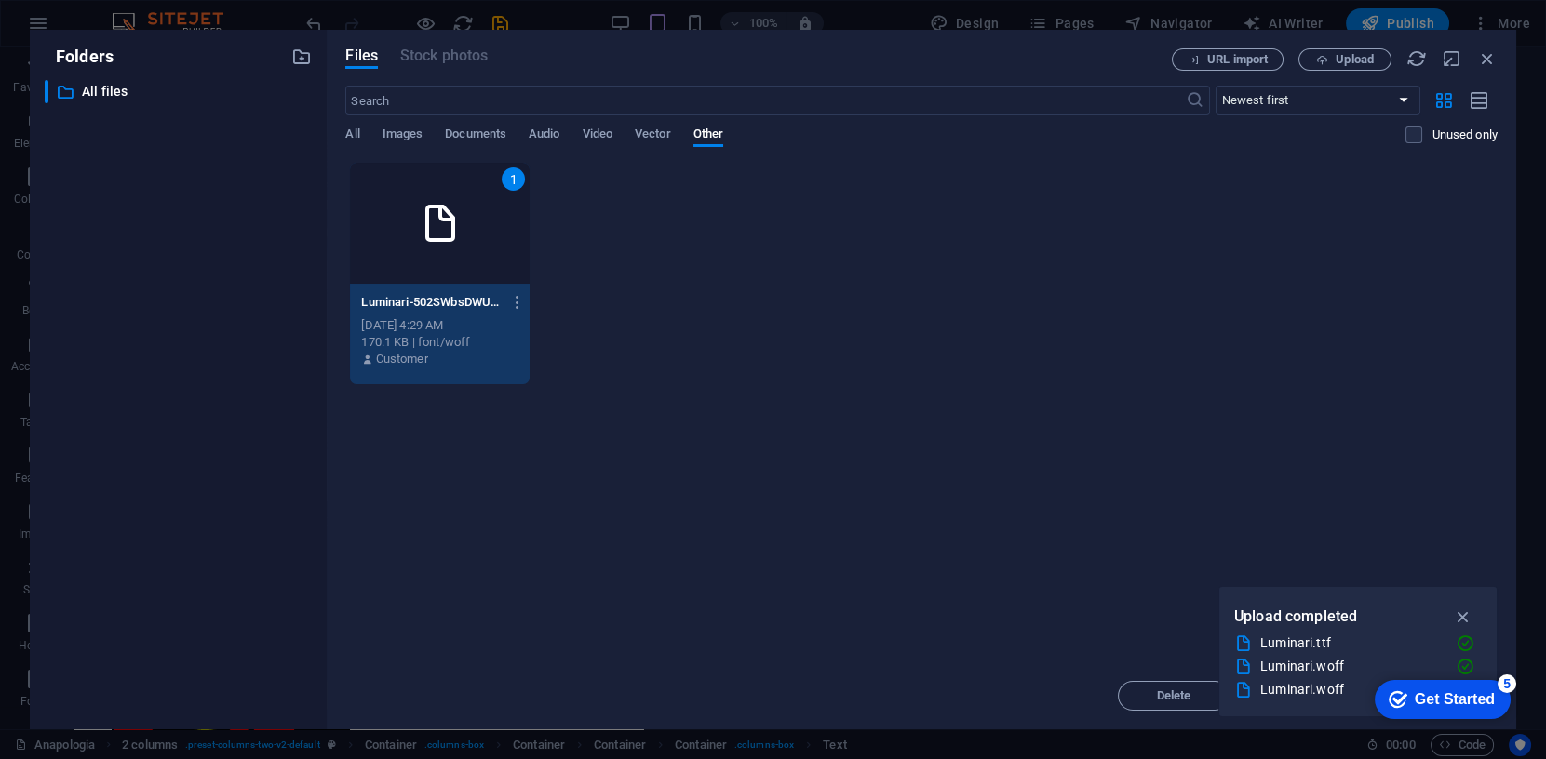
click at [447, 231] on icon at bounding box center [440, 223] width 45 height 45
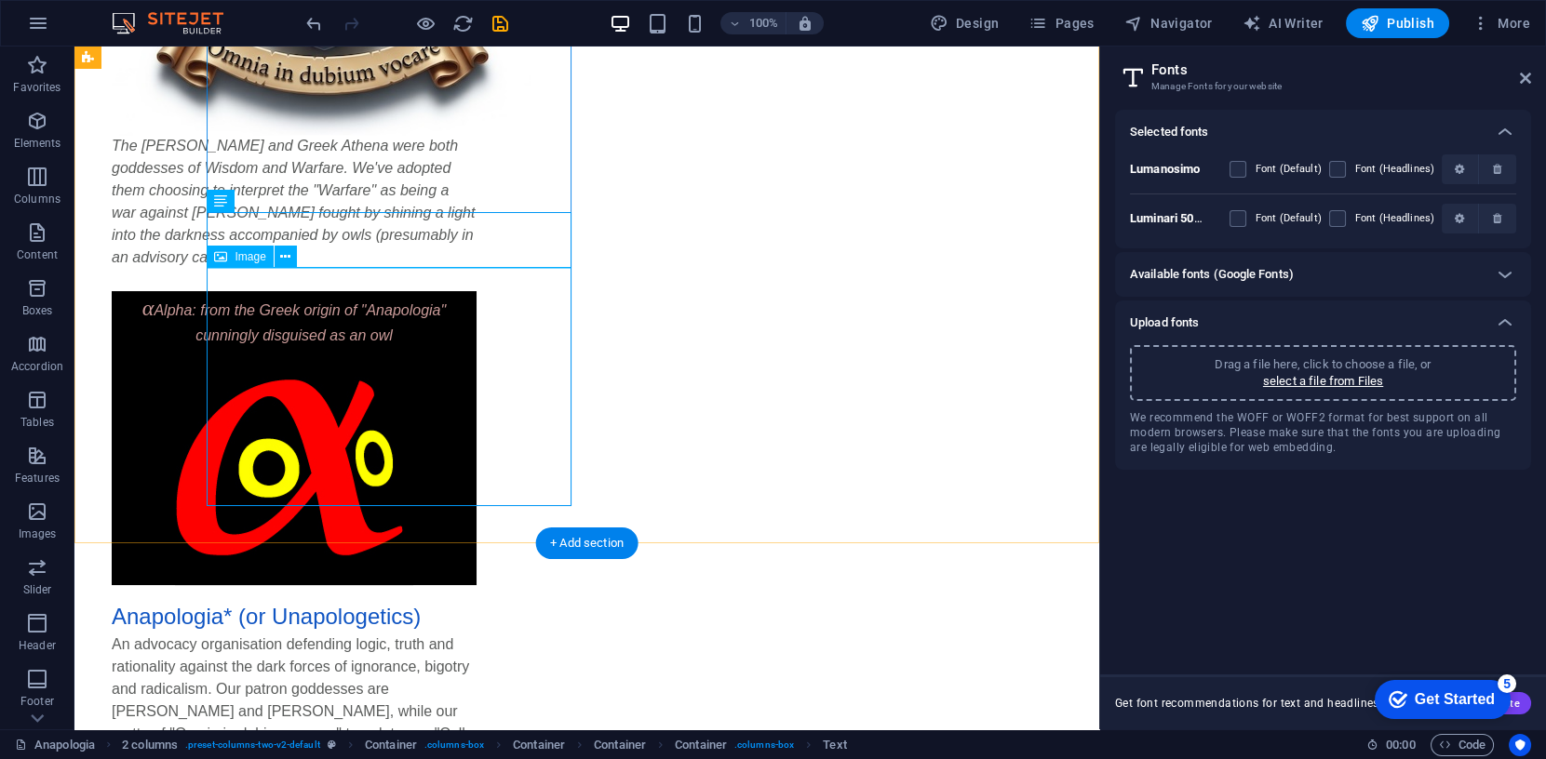
scroll to position [579, 0]
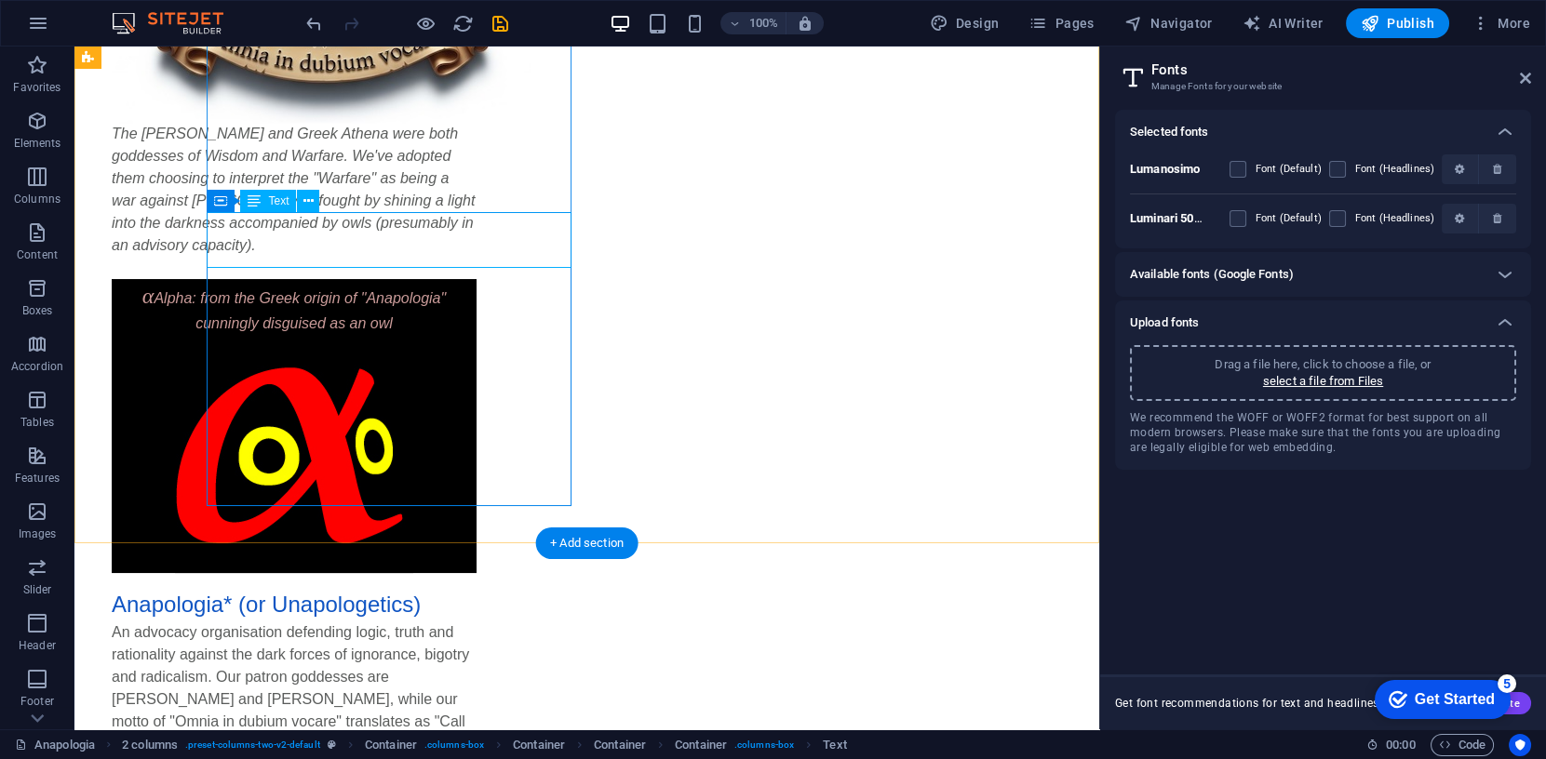
click at [275, 279] on div "α Alpha: from the Greek origin of "Anapologia" cunningly disguised as an owl" at bounding box center [294, 307] width 365 height 56
click at [268, 279] on div "α Alpha: from the Greek origin of "Anapologia" cunningly disguised as an owl" at bounding box center [294, 307] width 365 height 56
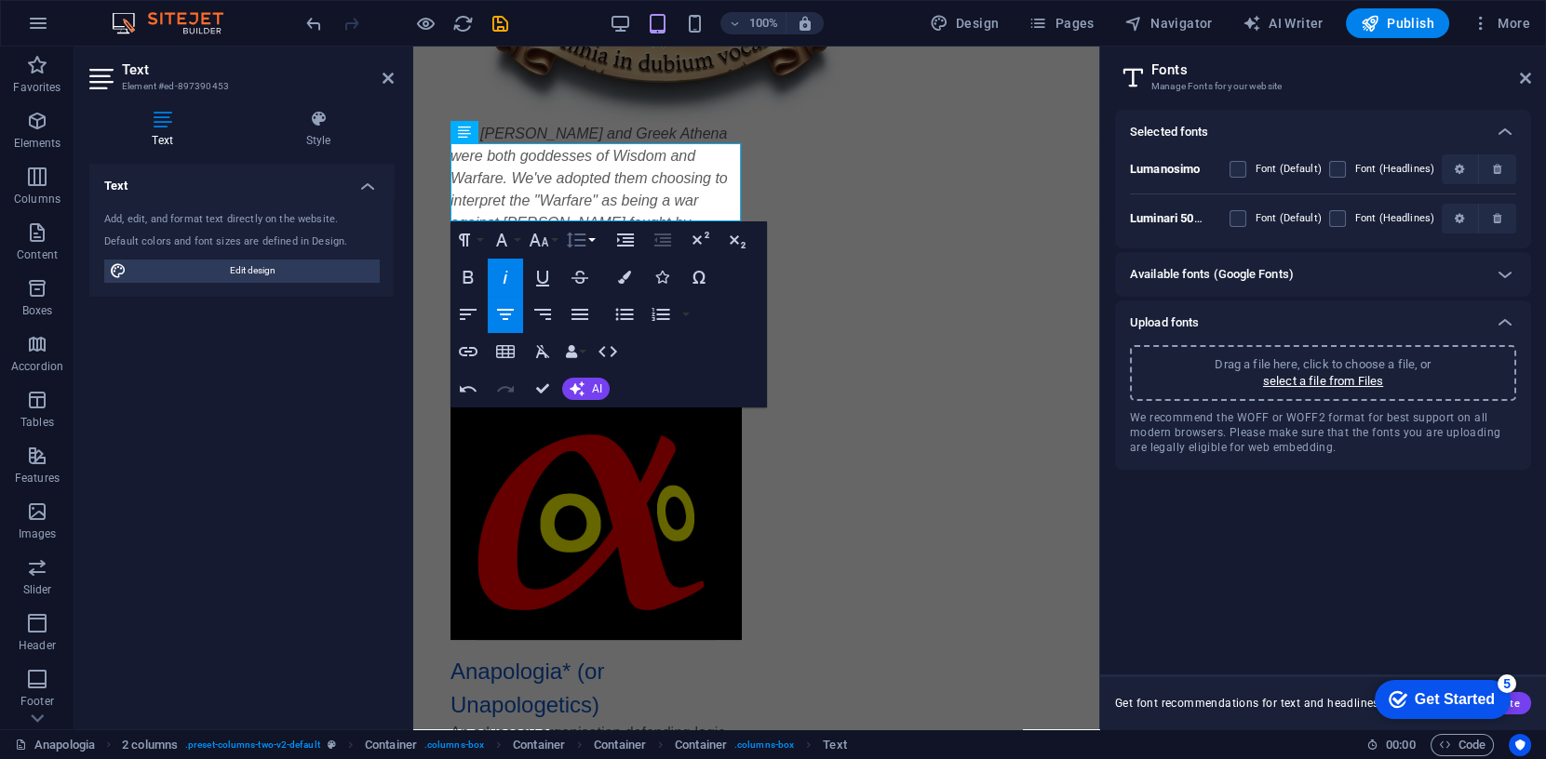
scroll to position [0, 7]
click at [498, 243] on icon "button" at bounding box center [501, 240] width 11 height 13
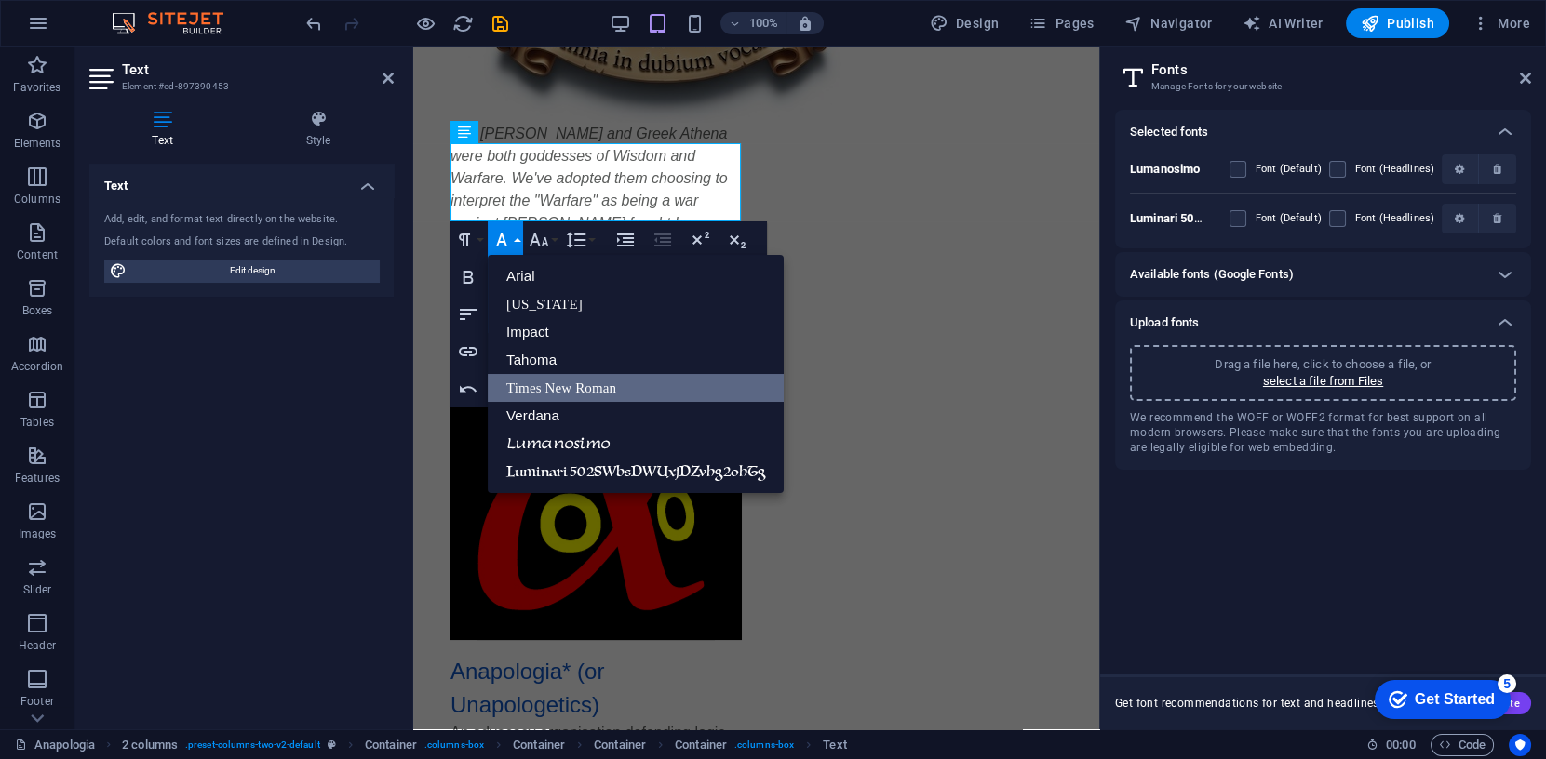
scroll to position [0, 0]
click at [628, 464] on link "Luminari 502SWbsDWUxjDZvhg2ohTg" at bounding box center [636, 472] width 296 height 28
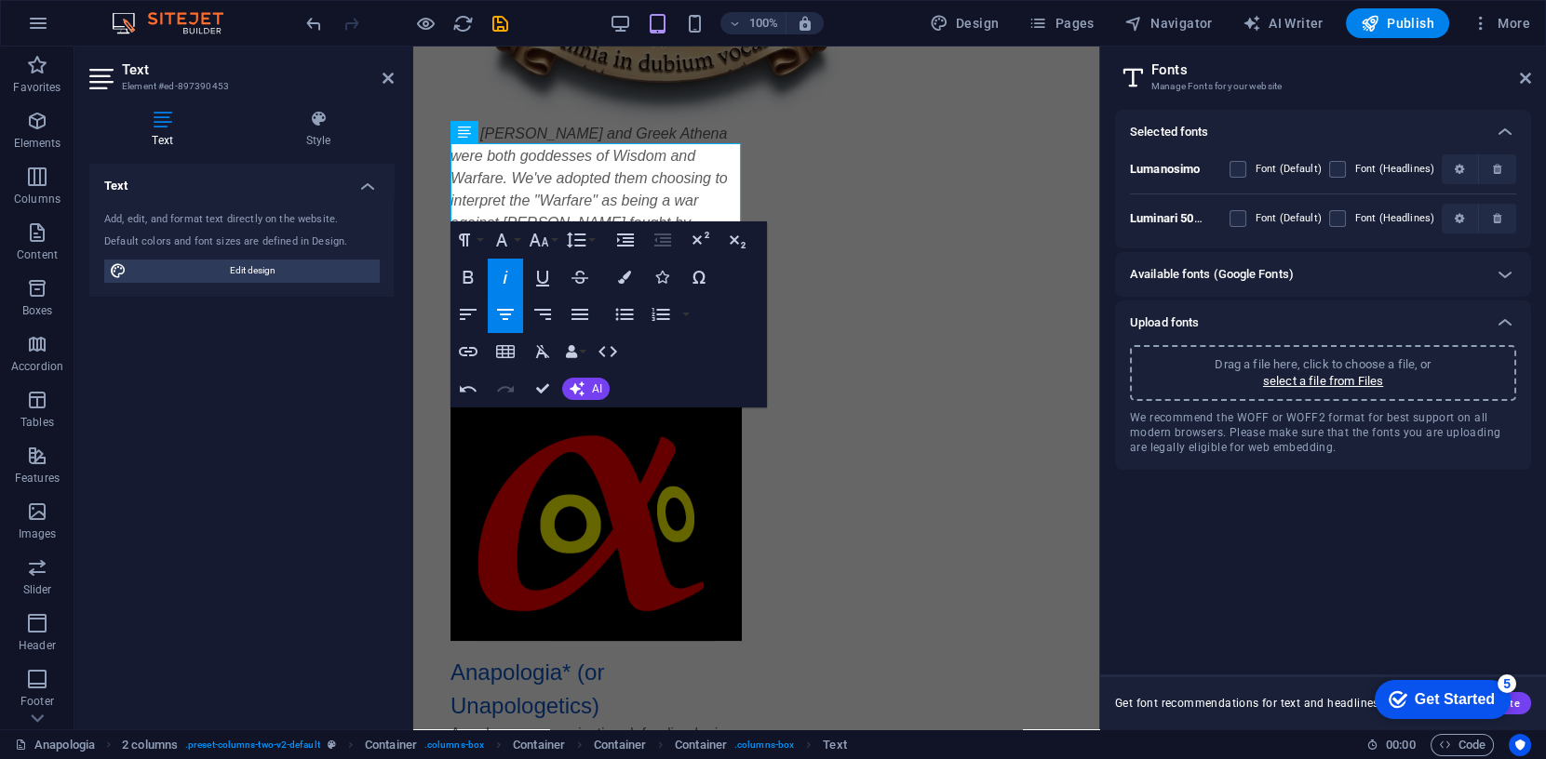
click at [509, 272] on icon "button" at bounding box center [505, 277] width 22 height 22
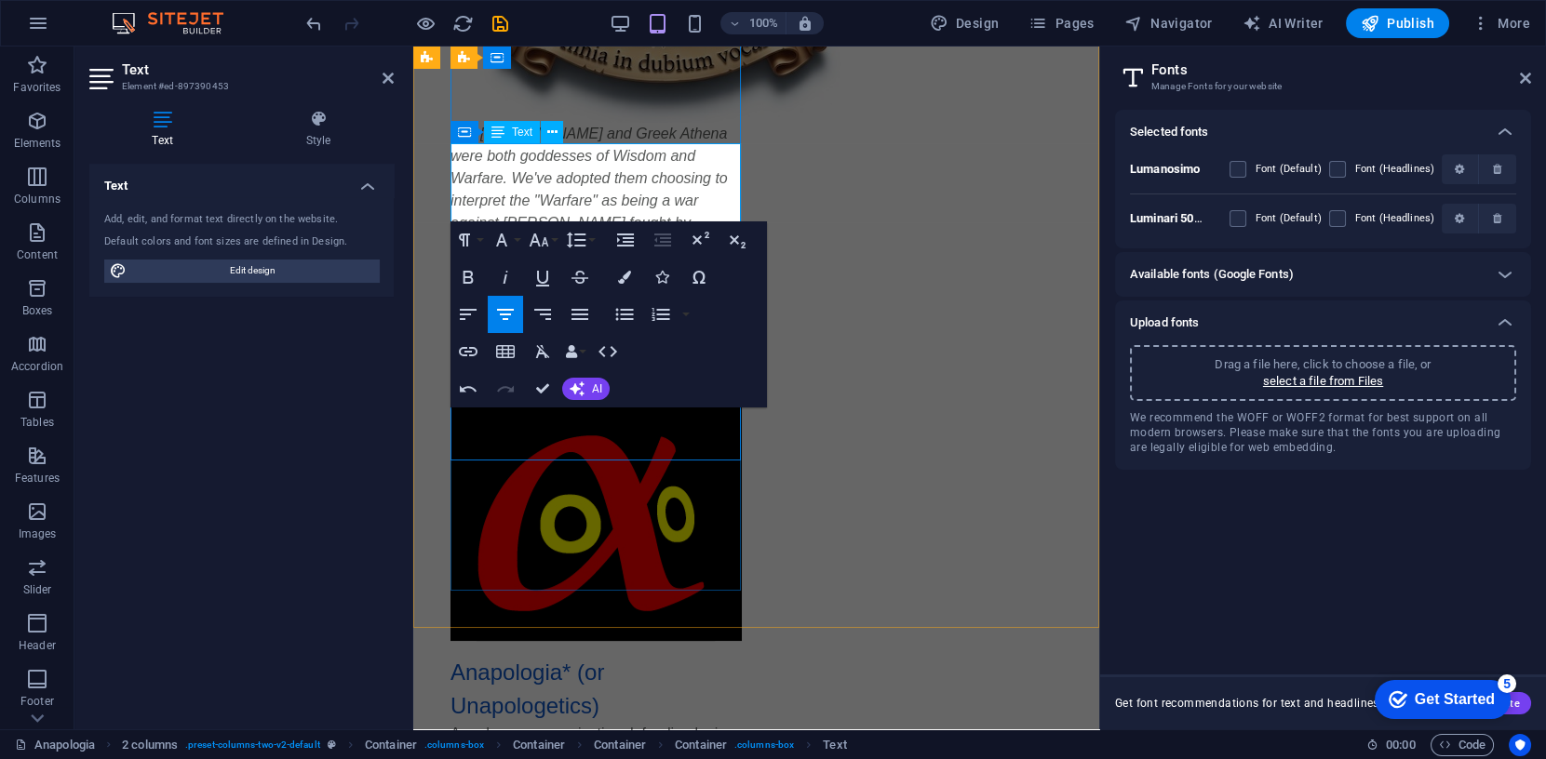
click at [507, 335] on span "Alpha: from the Greek origin of "Anapologia"" at bounding box center [608, 356] width 203 height 42
click at [513, 335] on span "Alpha: from the Greek origin of "Anapologia"" at bounding box center [603, 356] width 203 height 42
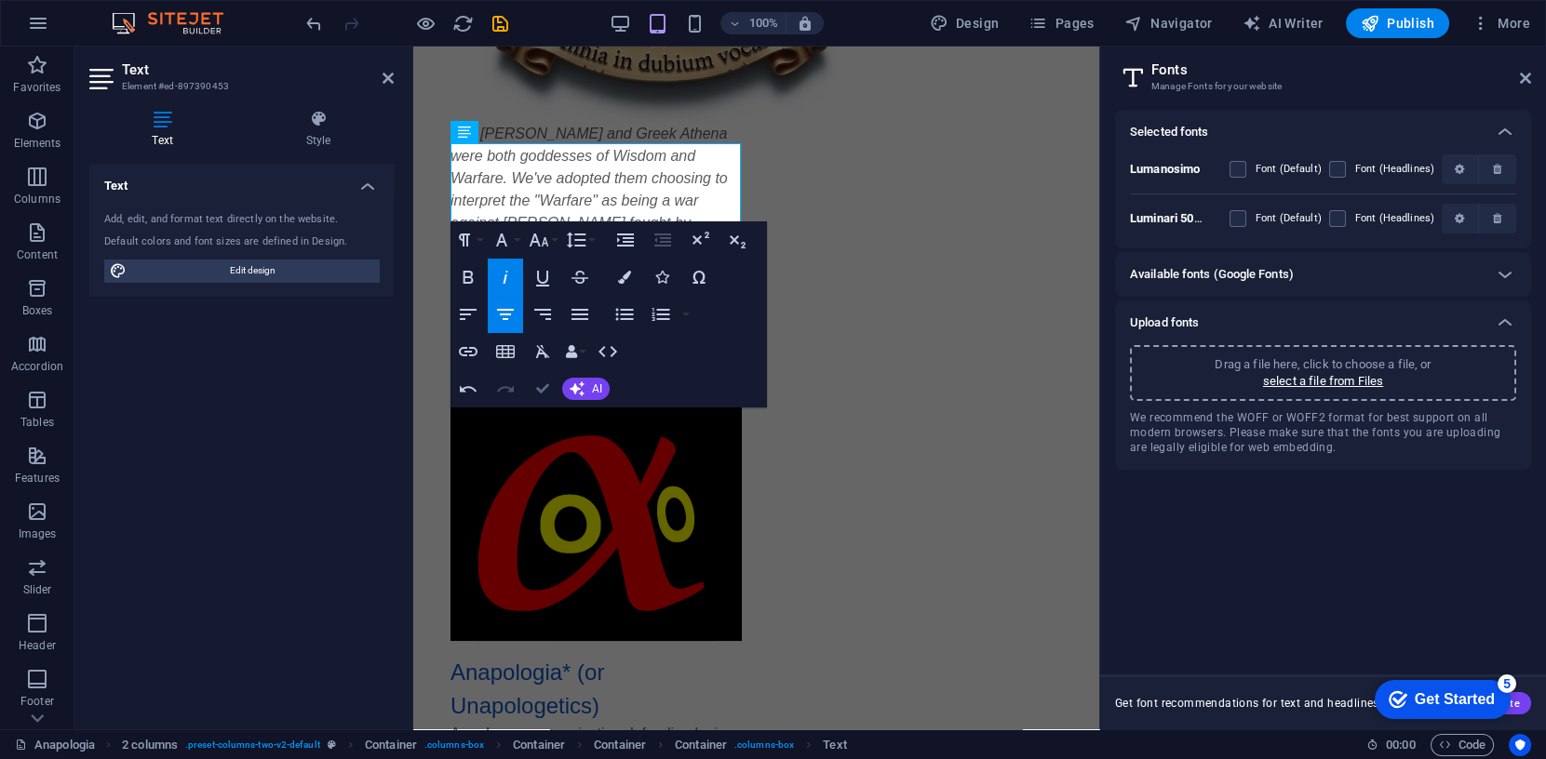
scroll to position [648, 0]
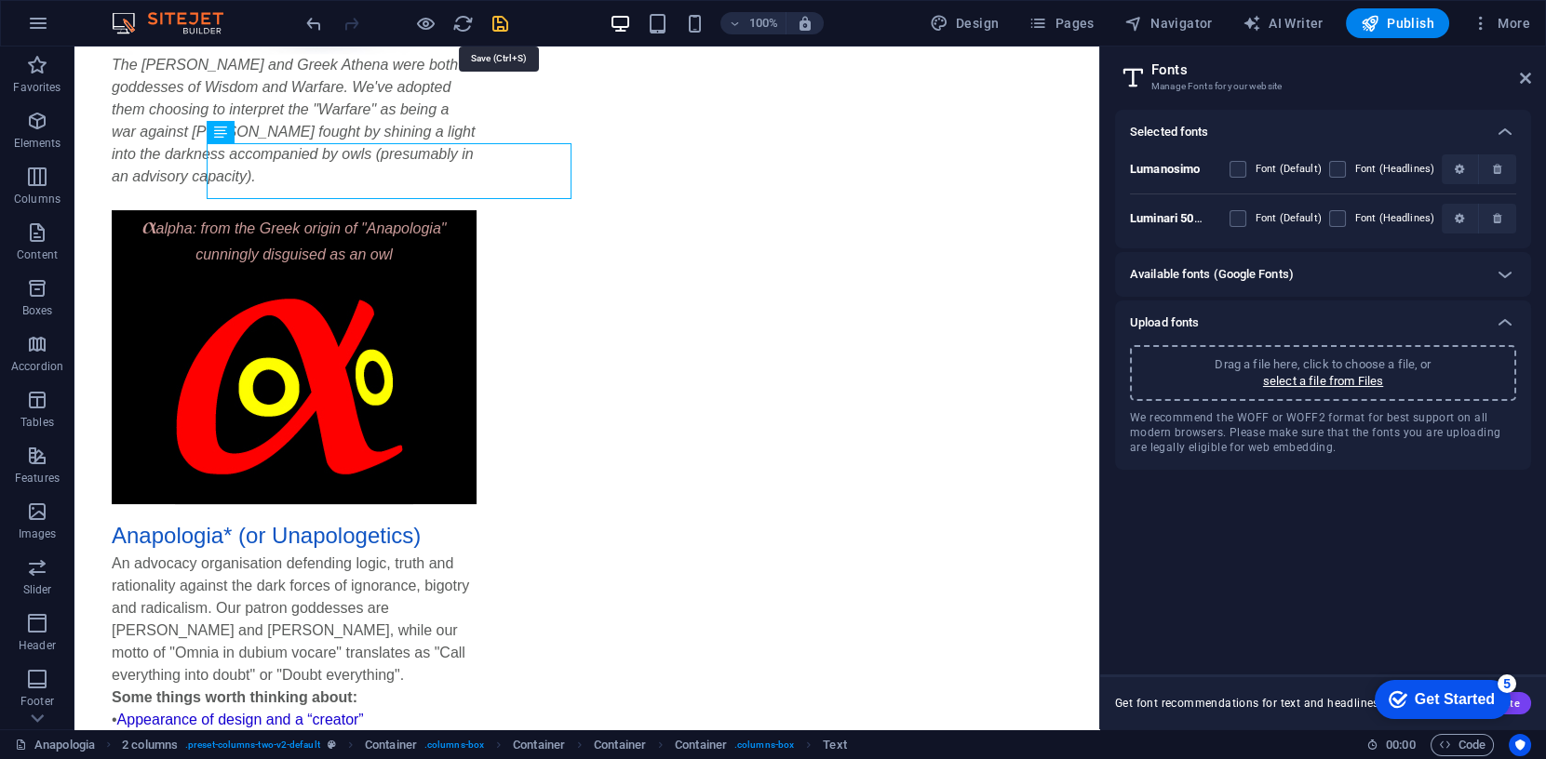
click at [500, 23] on icon "save" at bounding box center [500, 23] width 21 height 21
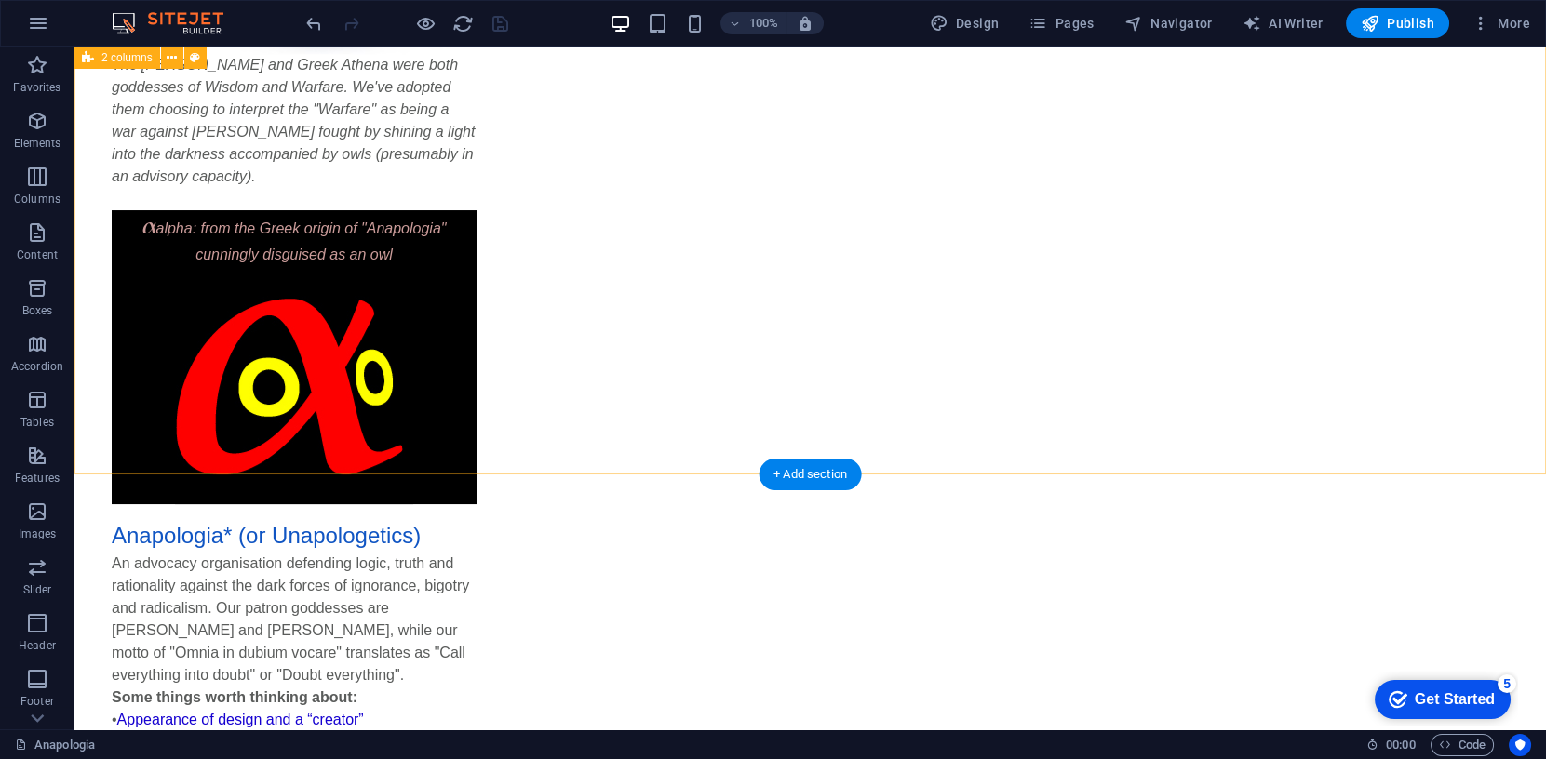
scroll to position [642, 0]
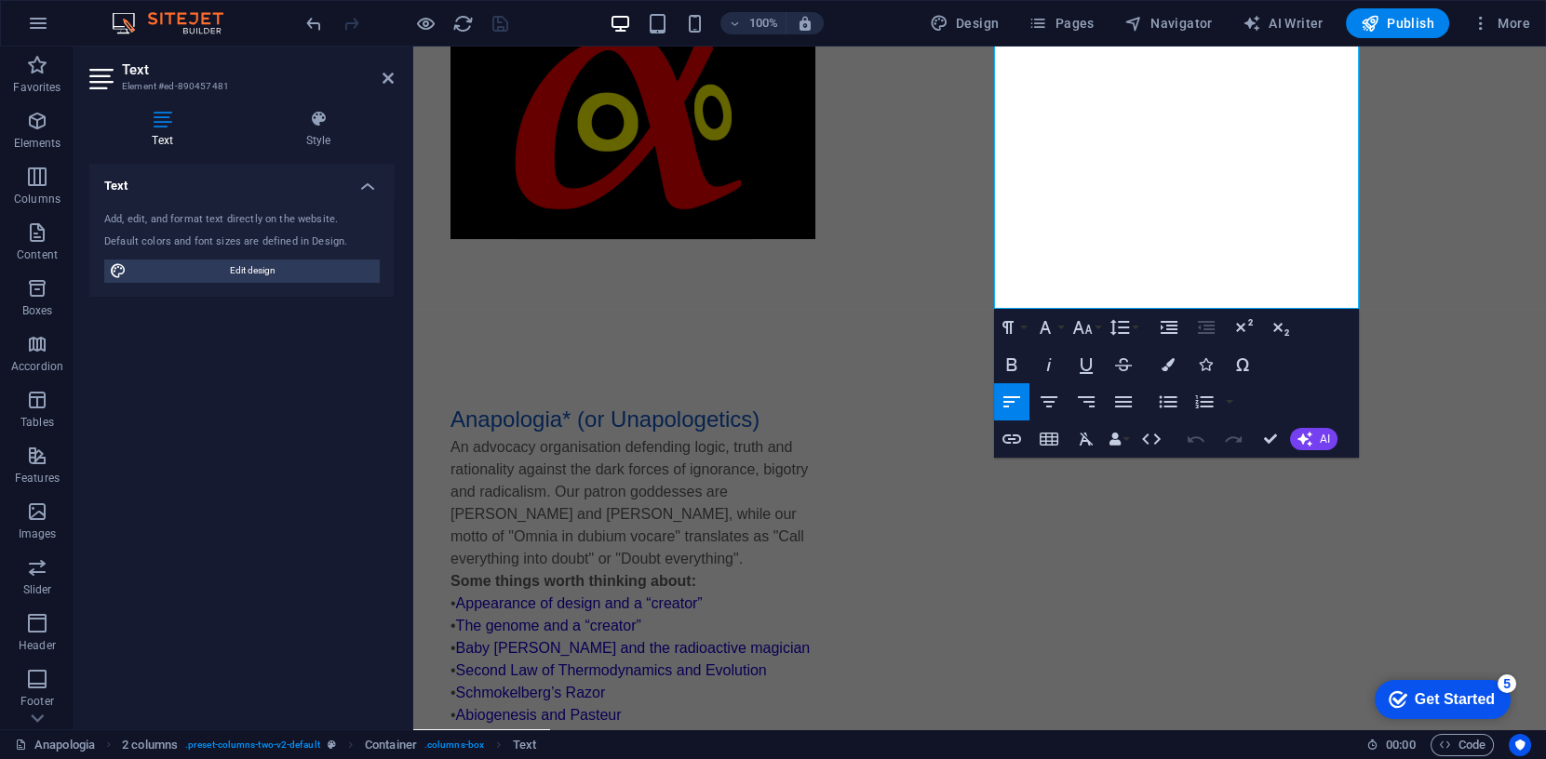
scroll to position [920, 0]
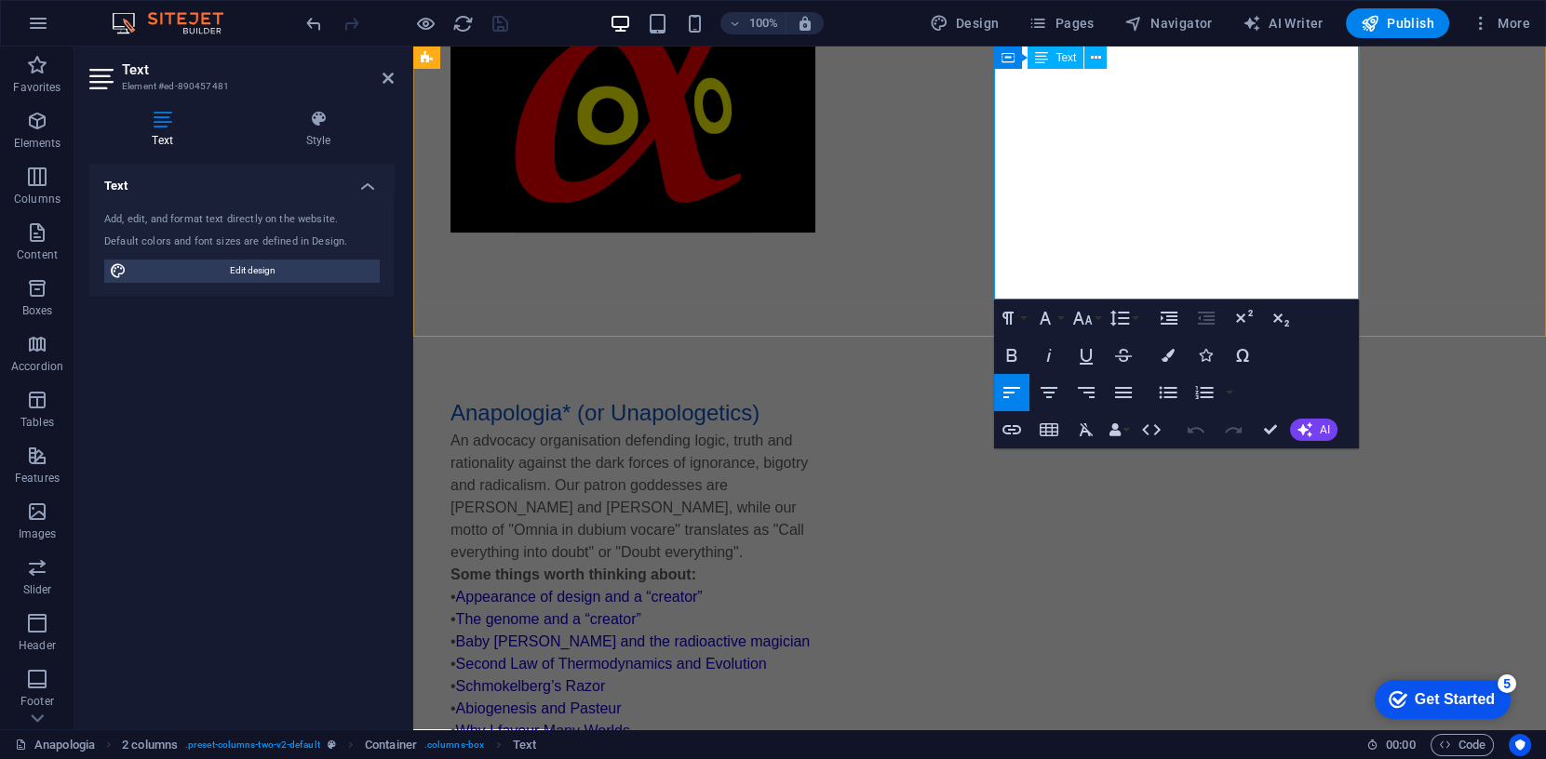
drag, startPoint x: 1006, startPoint y: 289, endPoint x: 1116, endPoint y: 299, distance: 110.2
click at [1045, 316] on icon "button" at bounding box center [1045, 318] width 22 height 22
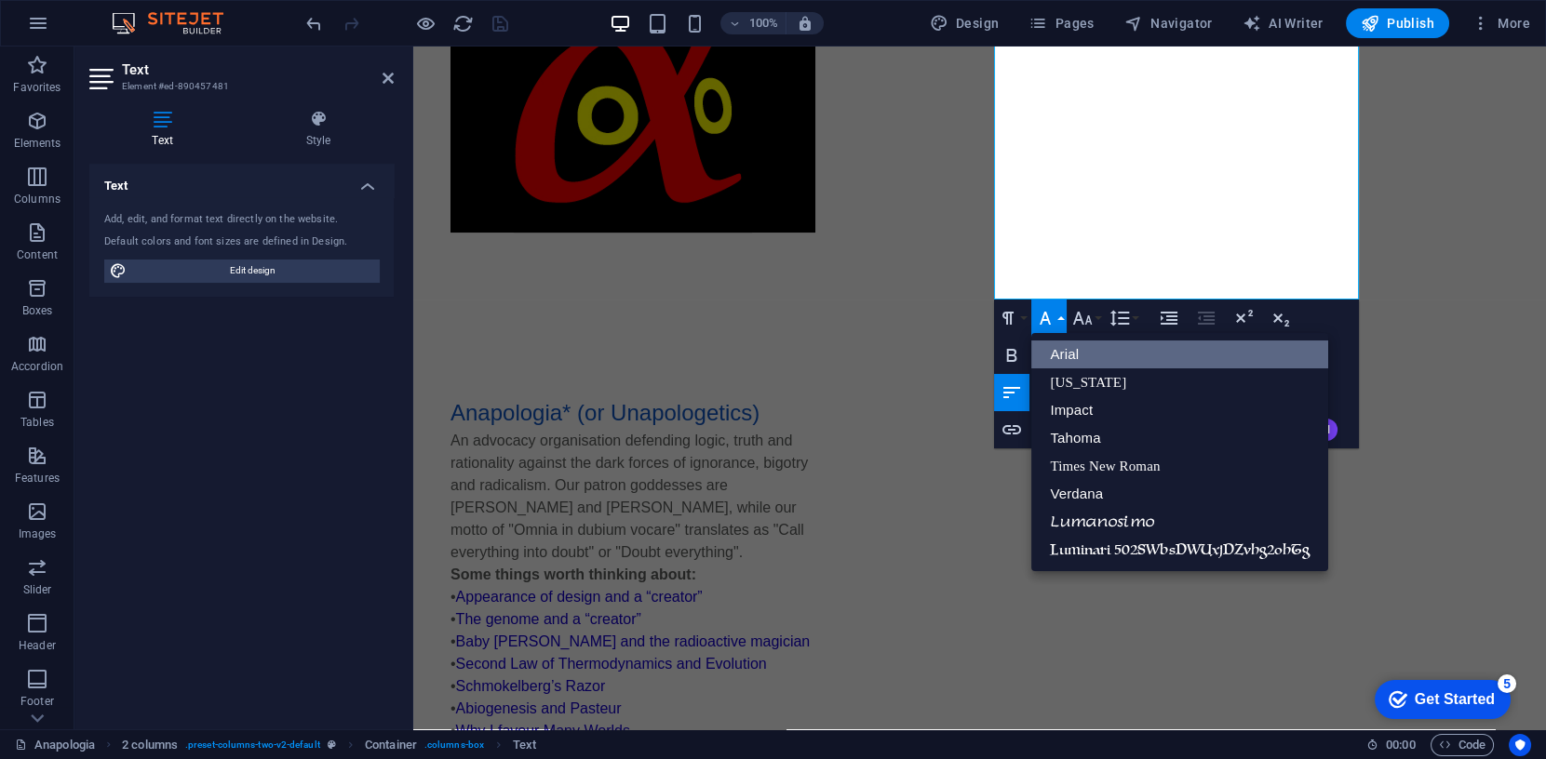
scroll to position [0, 0]
click at [1134, 543] on link "Luminari 502SWbsDWUxjDZvhg2ohTg" at bounding box center [1179, 550] width 296 height 28
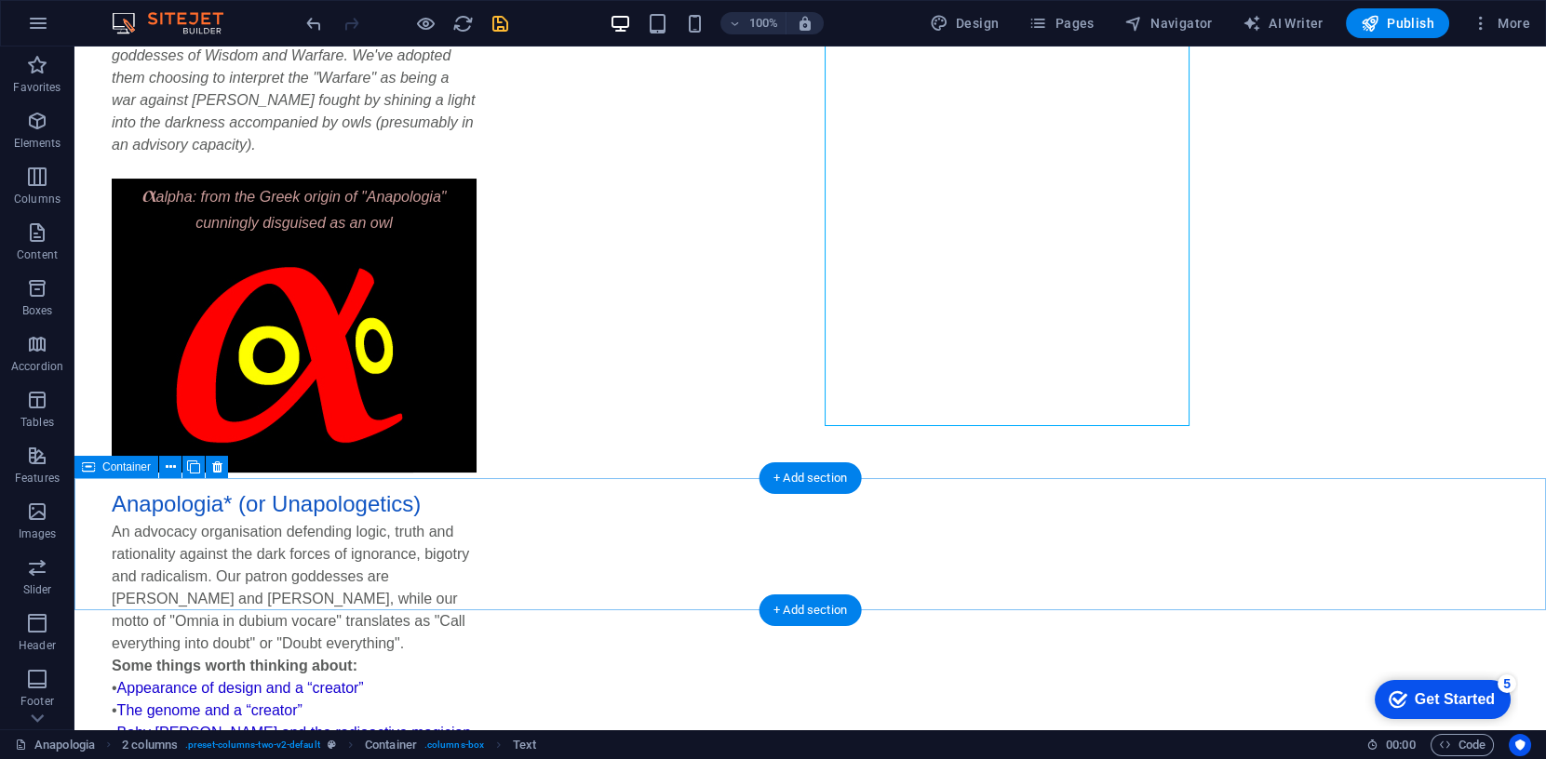
scroll to position [623, 0]
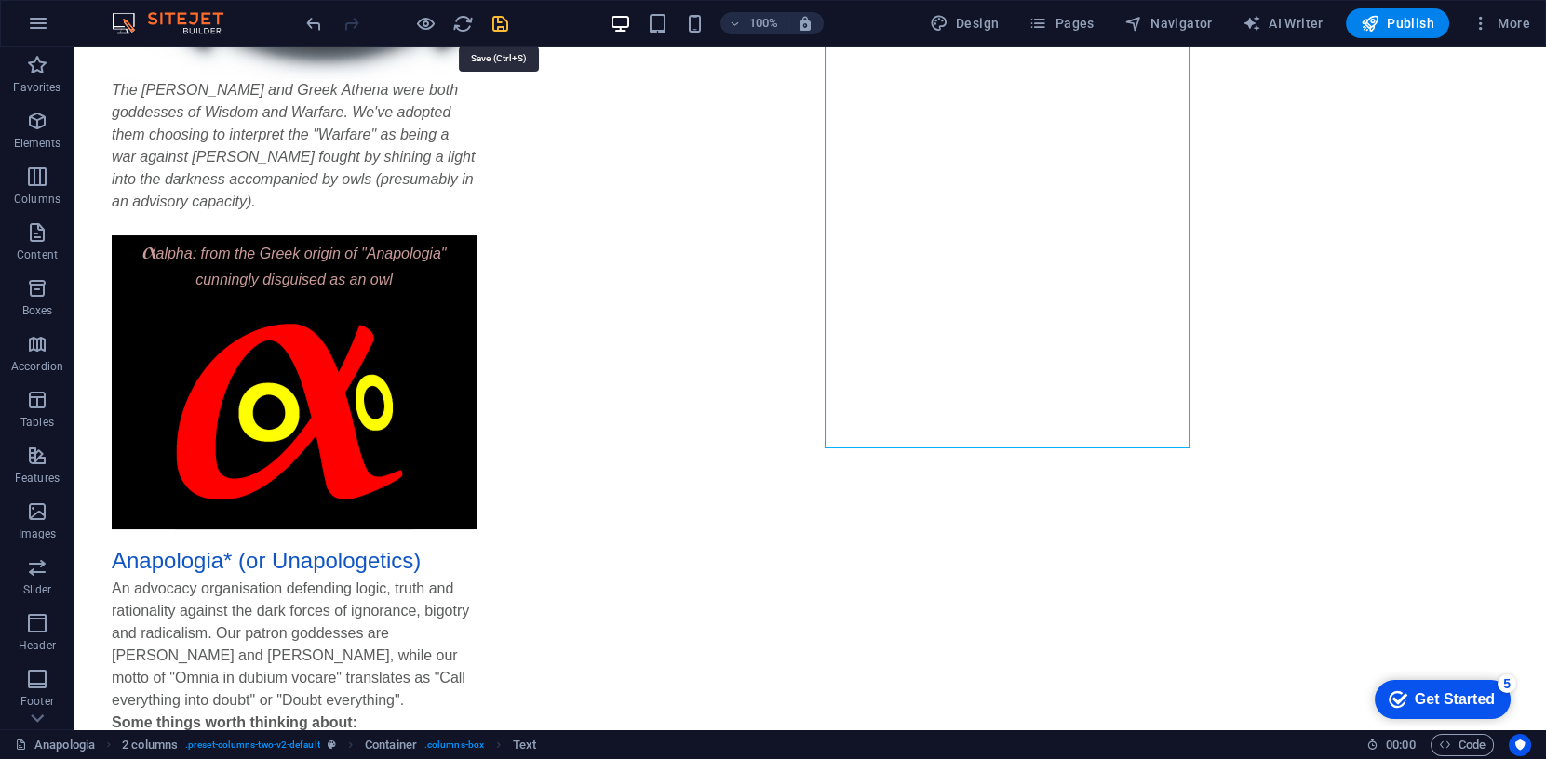
click at [490, 18] on icon "save" at bounding box center [500, 23] width 21 height 21
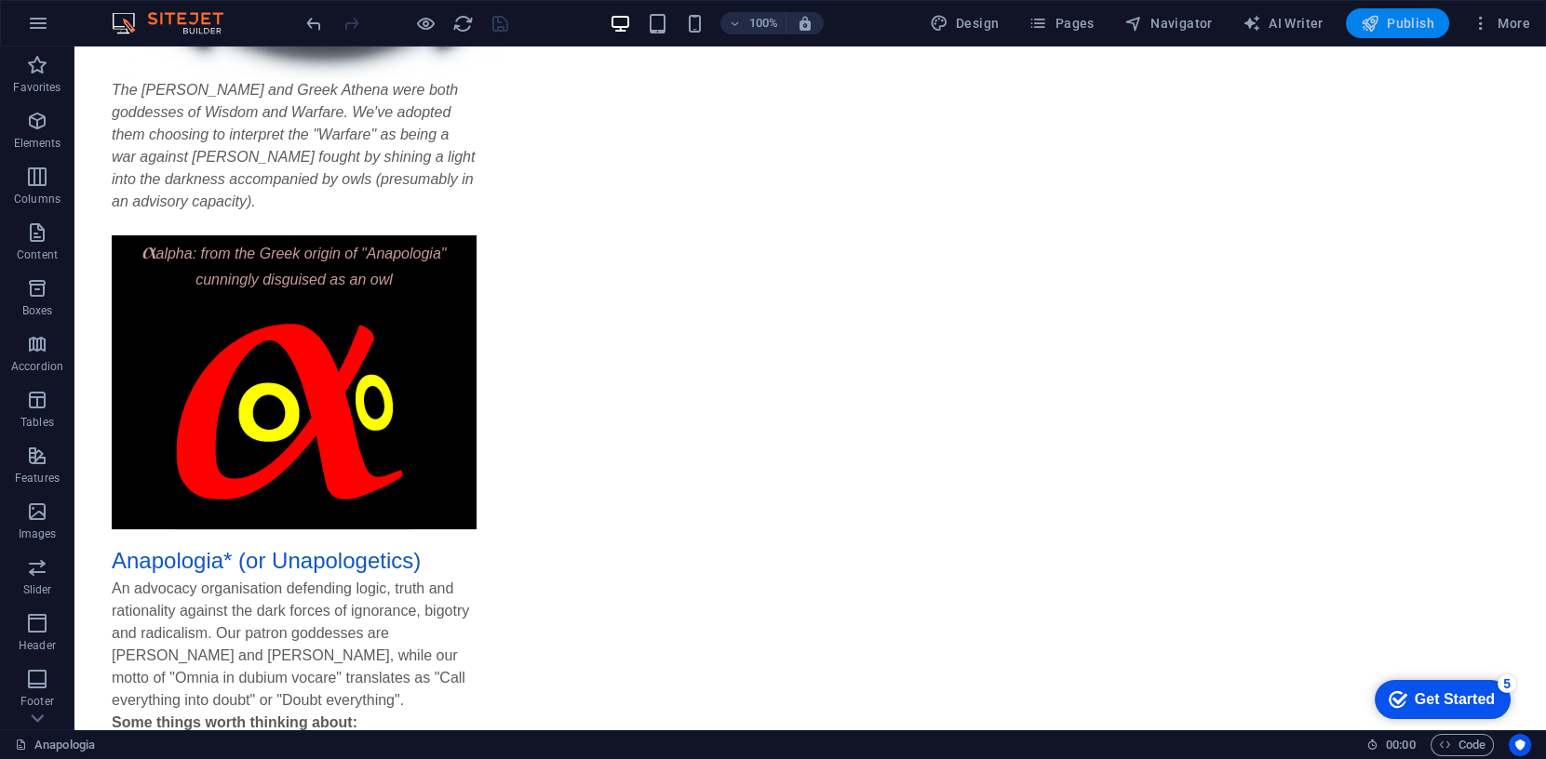
click at [1396, 22] on span "Publish" at bounding box center [1398, 23] width 74 height 19
